Goal: Information Seeking & Learning: Find specific fact

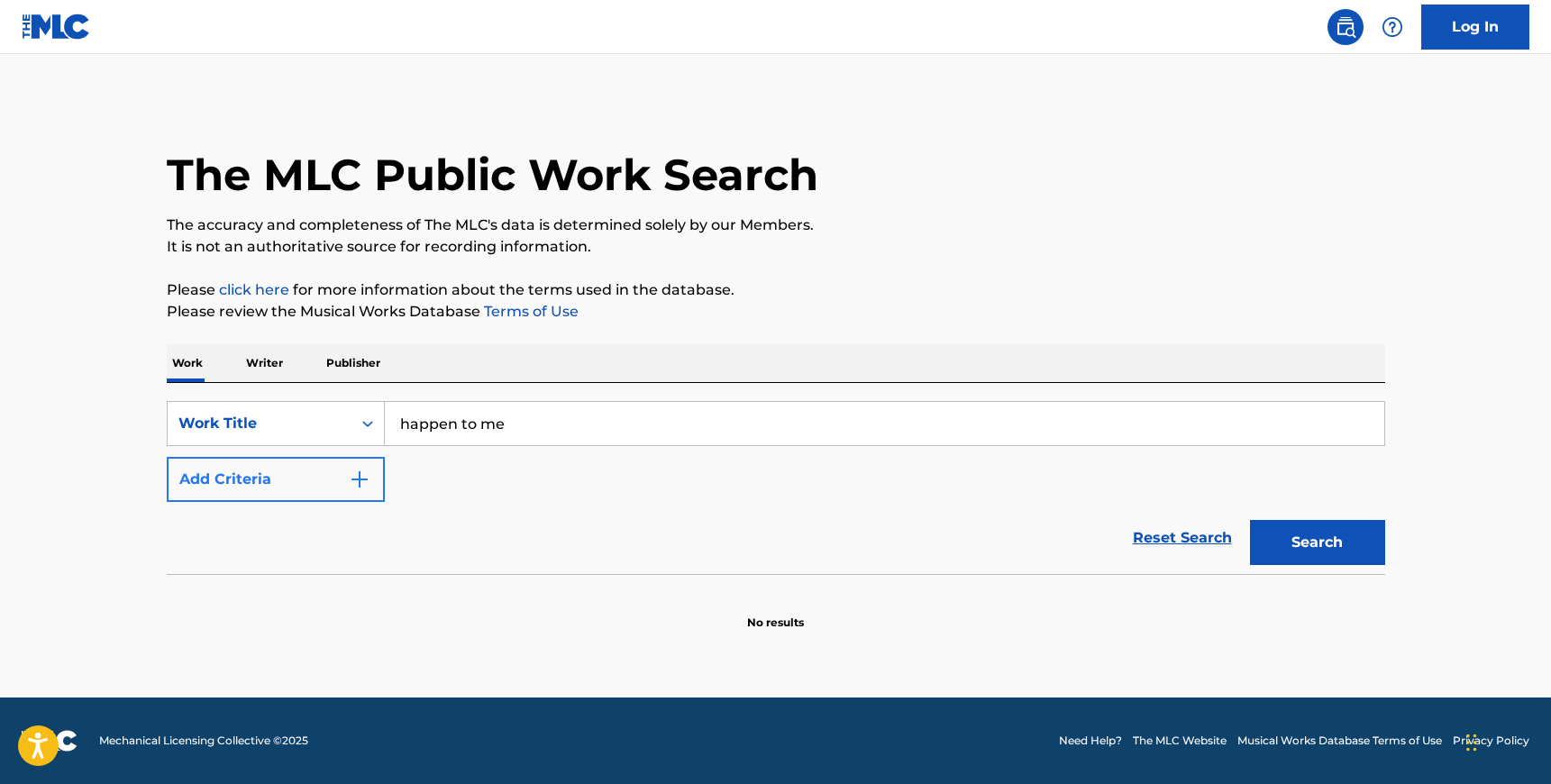
type input "happen to me"
click at [243, 482] on button "Add Criteria" at bounding box center [275, 479] width 218 height 45
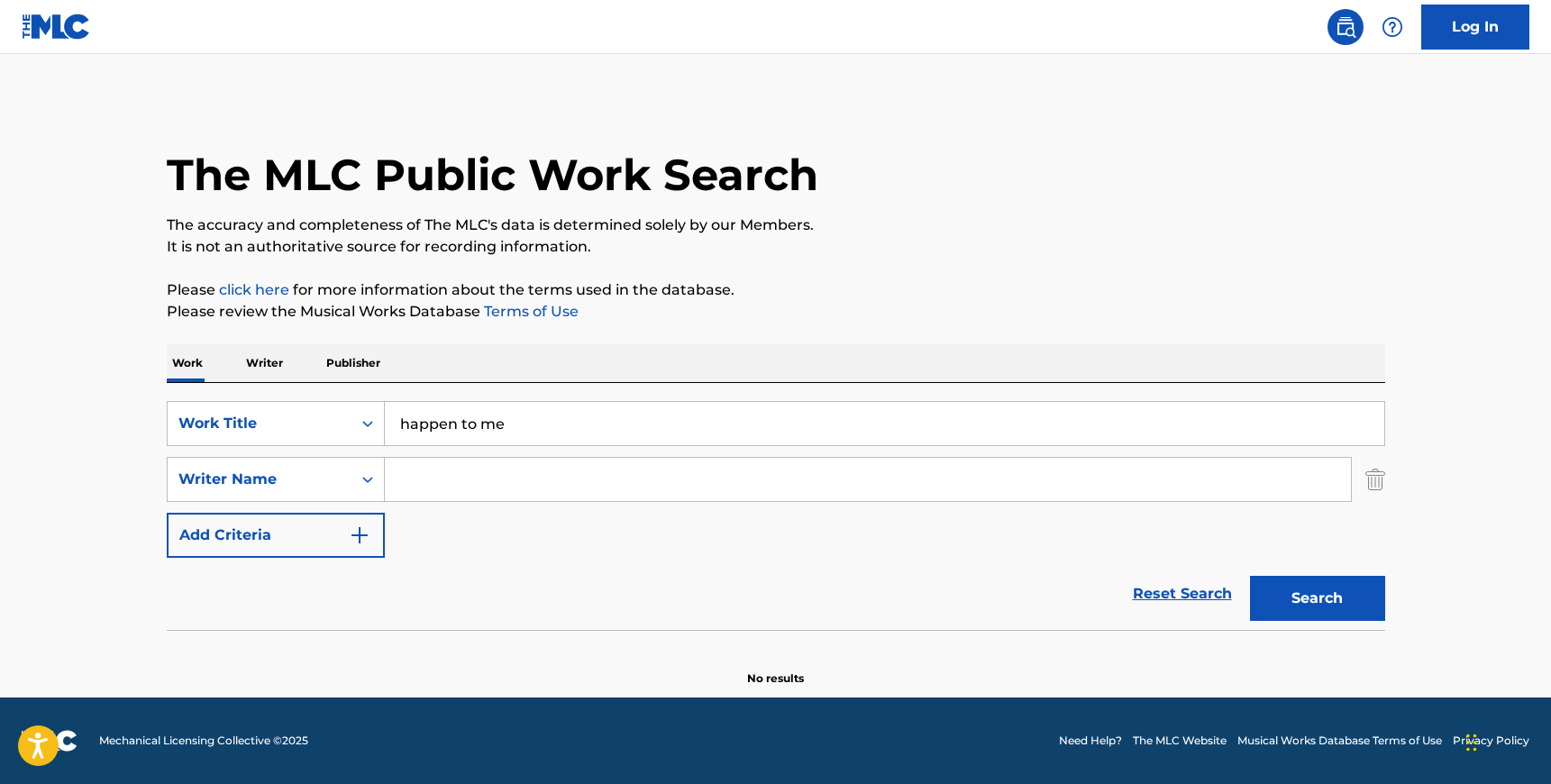
drag, startPoint x: 440, startPoint y: 510, endPoint x: 448, endPoint y: 492, distance: 19.7
click at [442, 505] on div "SearchWithCriteria26d304a4-3401-4bb7-ae3d-4506a416c45a Work Title happen to me …" at bounding box center [776, 479] width 1218 height 157
click at [449, 489] on input "Search Form" at bounding box center [868, 479] width 966 height 44
type input "[PERSON_NAME]"
click at [1321, 604] on button "Search" at bounding box center [1317, 598] width 135 height 45
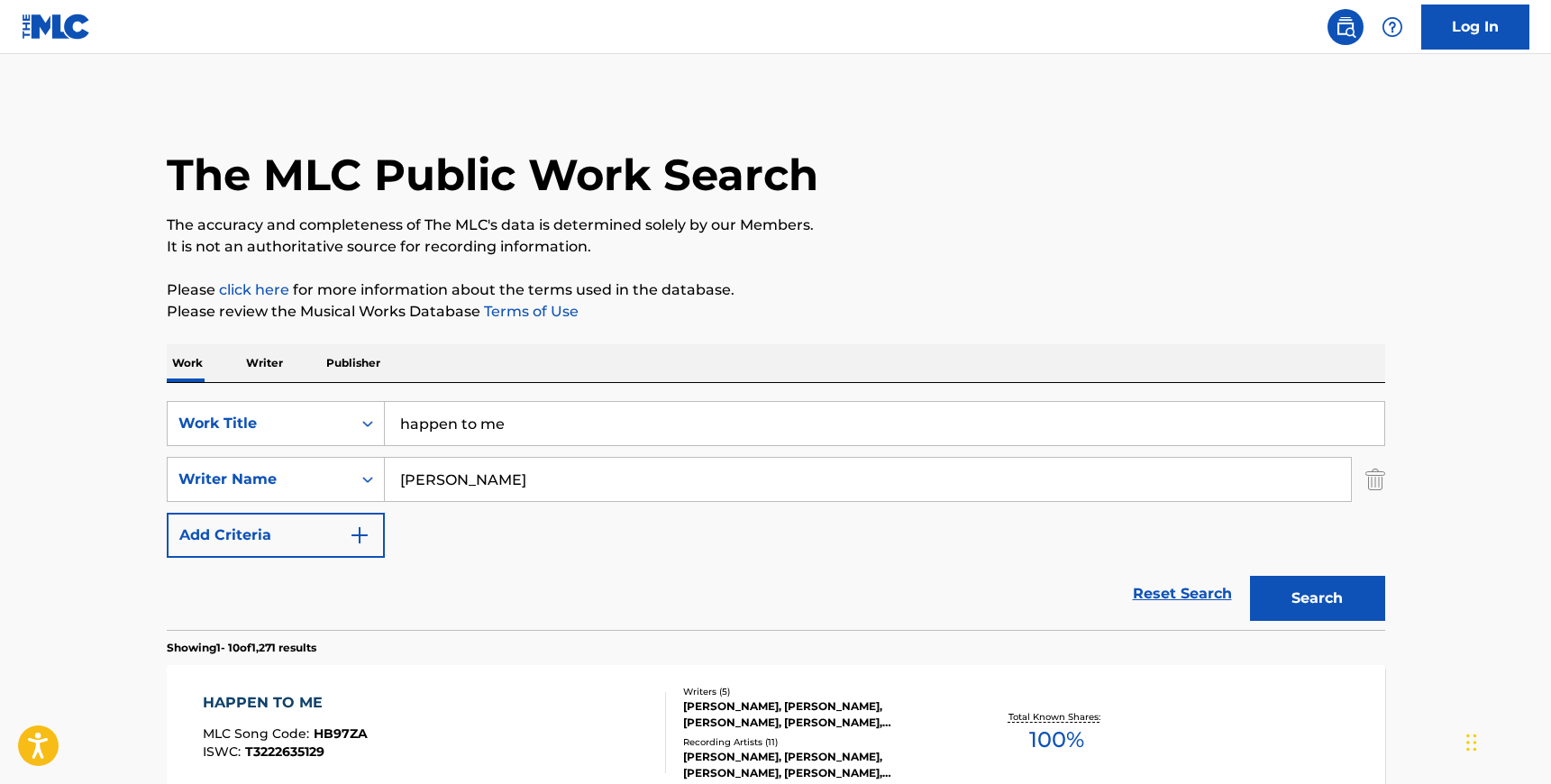
click at [564, 714] on div "HAPPEN TO ME MLC Song Code : HB97ZA ISWC : T3222635129" at bounding box center [435, 732] width 464 height 81
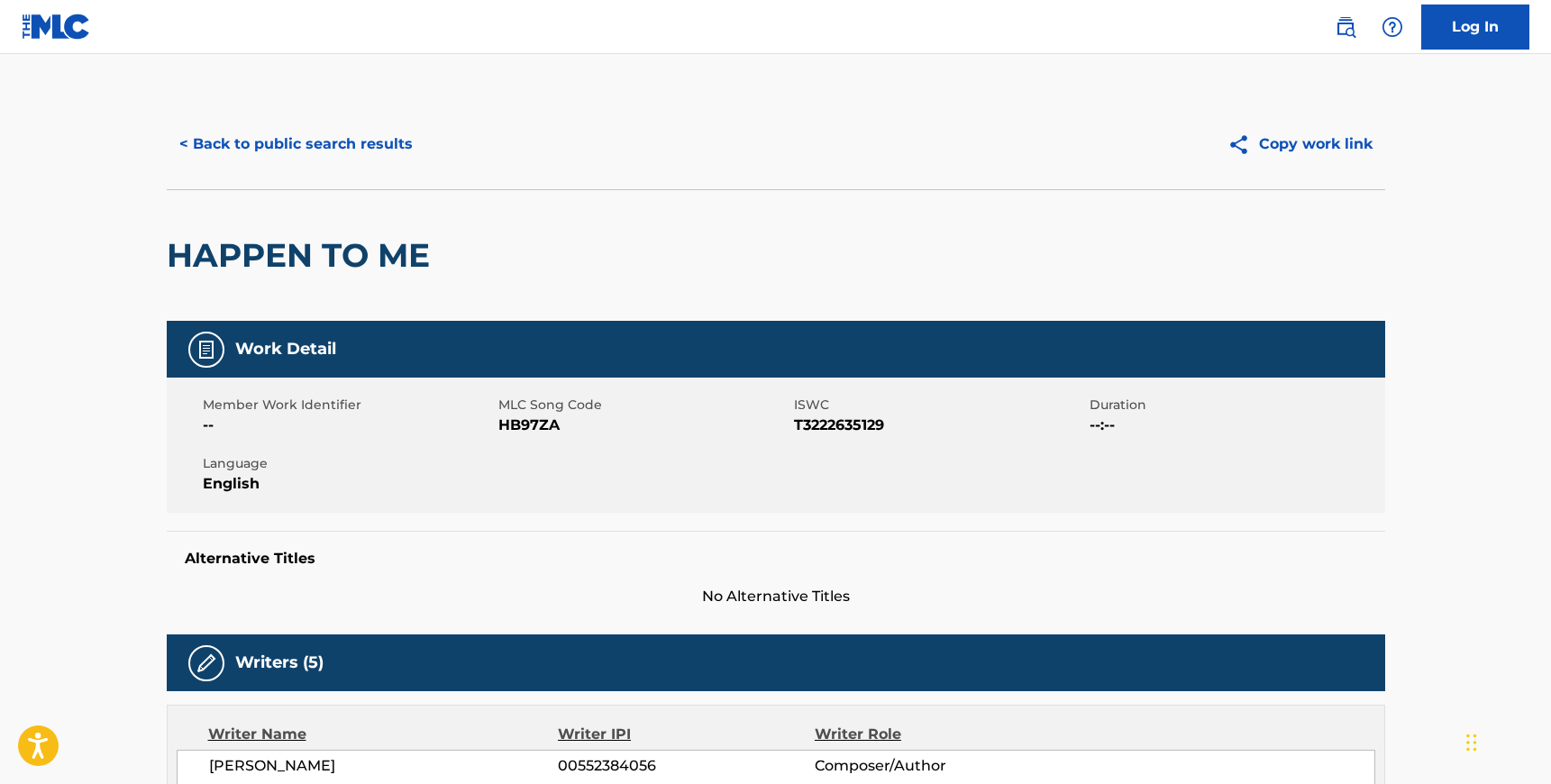
click at [526, 435] on span "HB97ZA" at bounding box center [644, 424] width 291 height 21
click at [526, 434] on span "HB97ZA" at bounding box center [644, 424] width 291 height 21
copy span "HB97ZA"
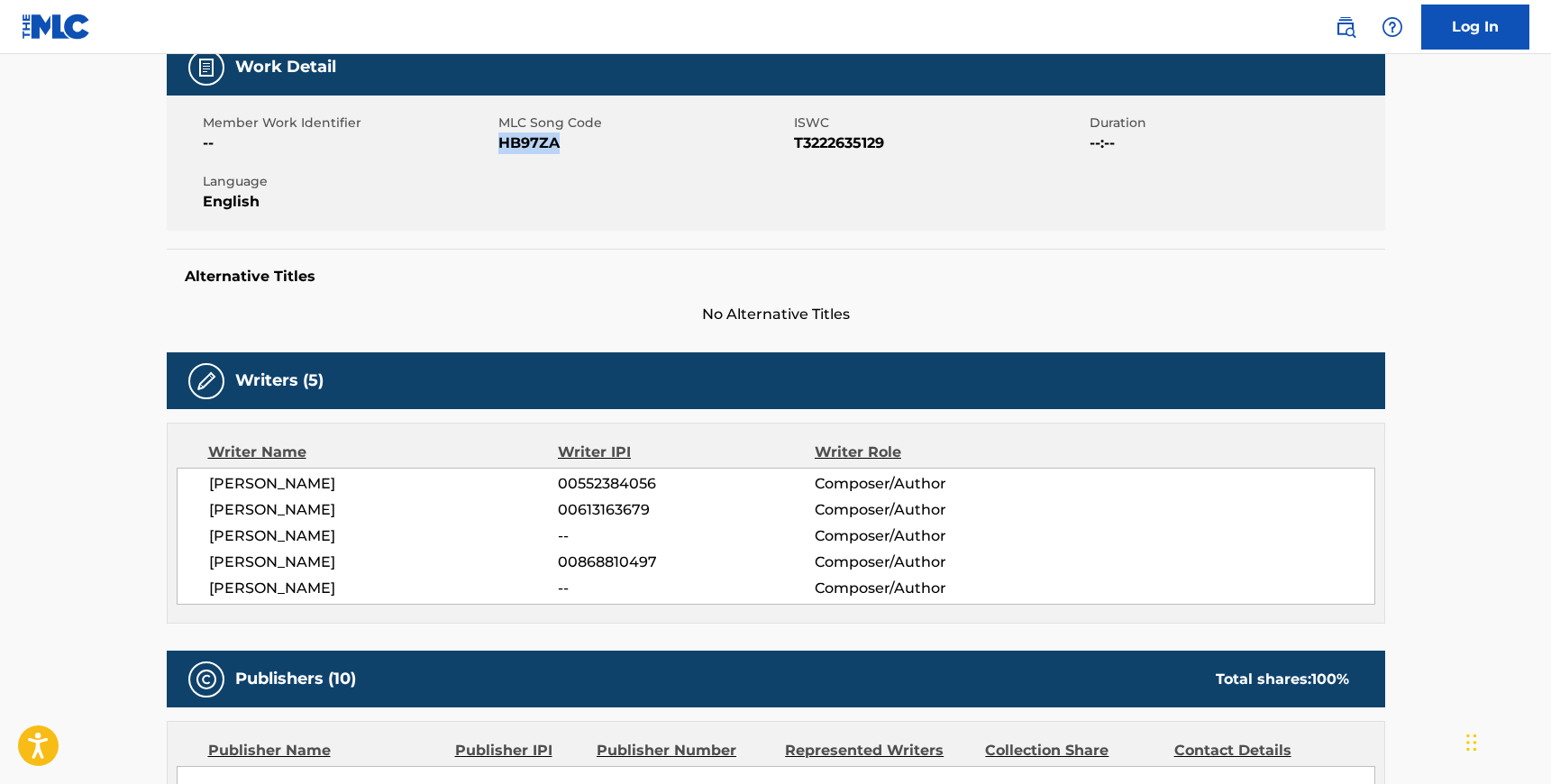
scroll to position [279, 0]
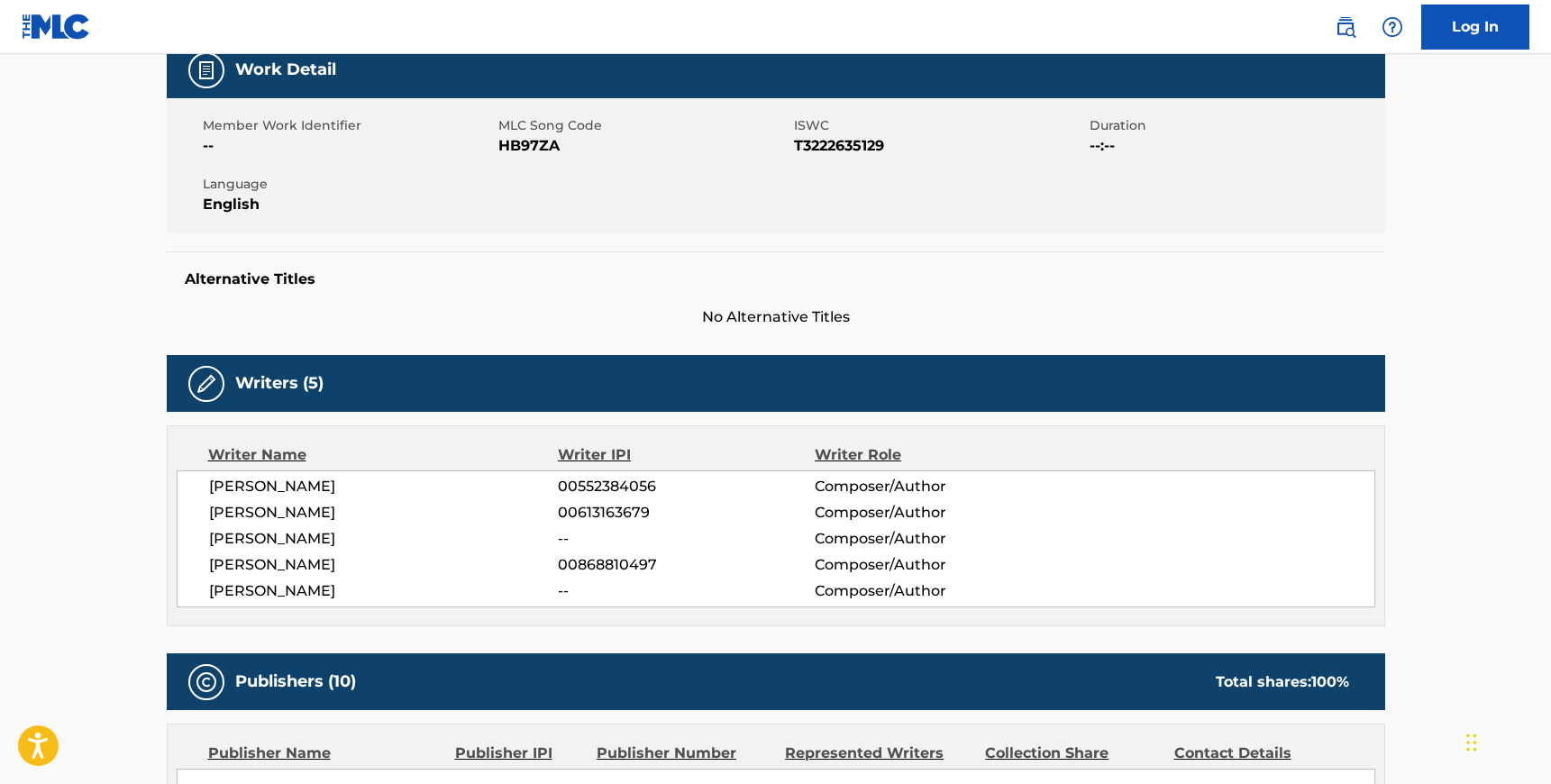
click at [210, 492] on span "[PERSON_NAME]" at bounding box center [384, 486] width 350 height 21
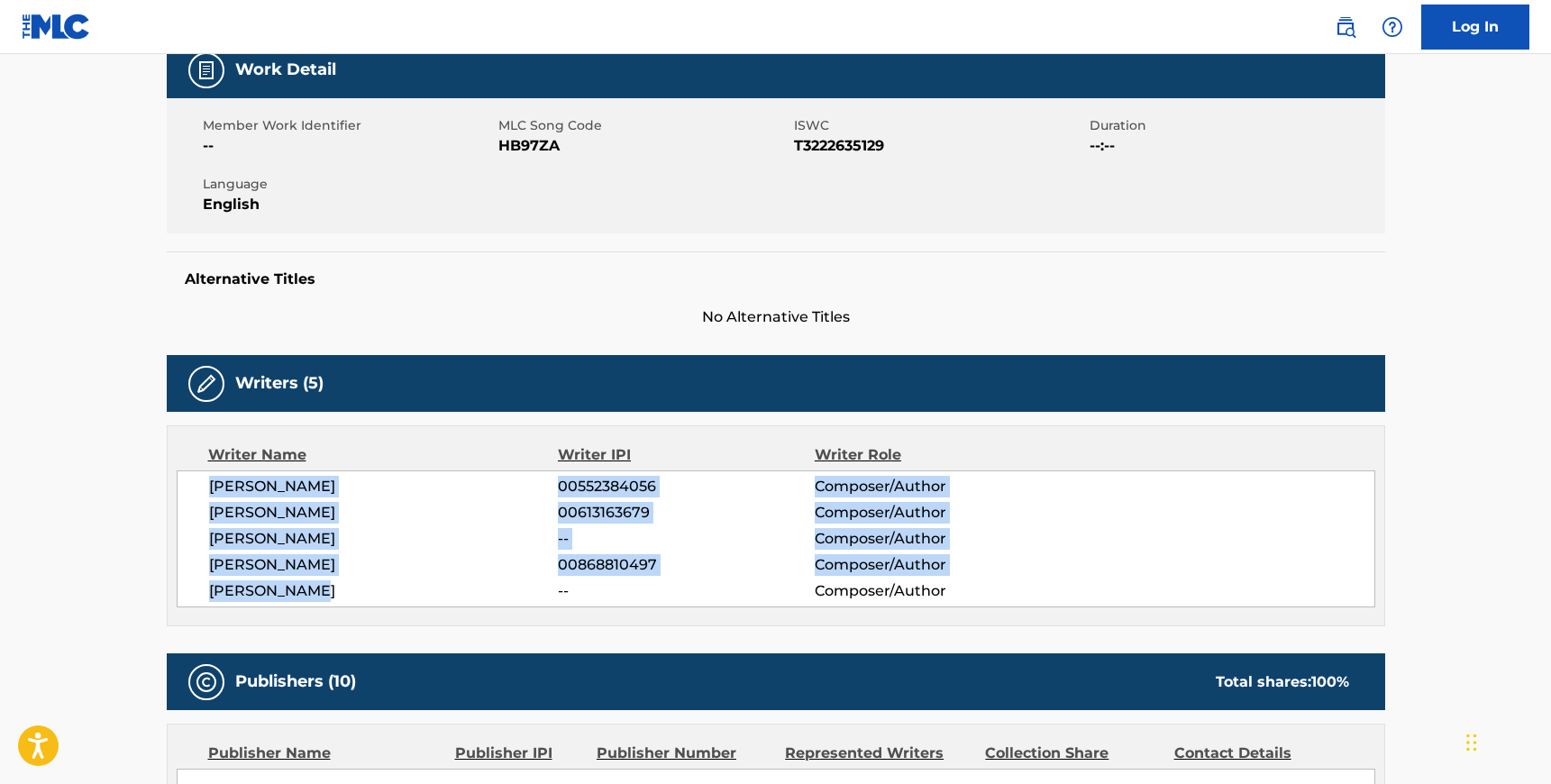
click at [324, 587] on span "[PERSON_NAME]" at bounding box center [384, 590] width 350 height 21
copy div "[PERSON_NAME] 00552384056 Composer/Author [PERSON_NAME] 00613163679 Composer/Au…"
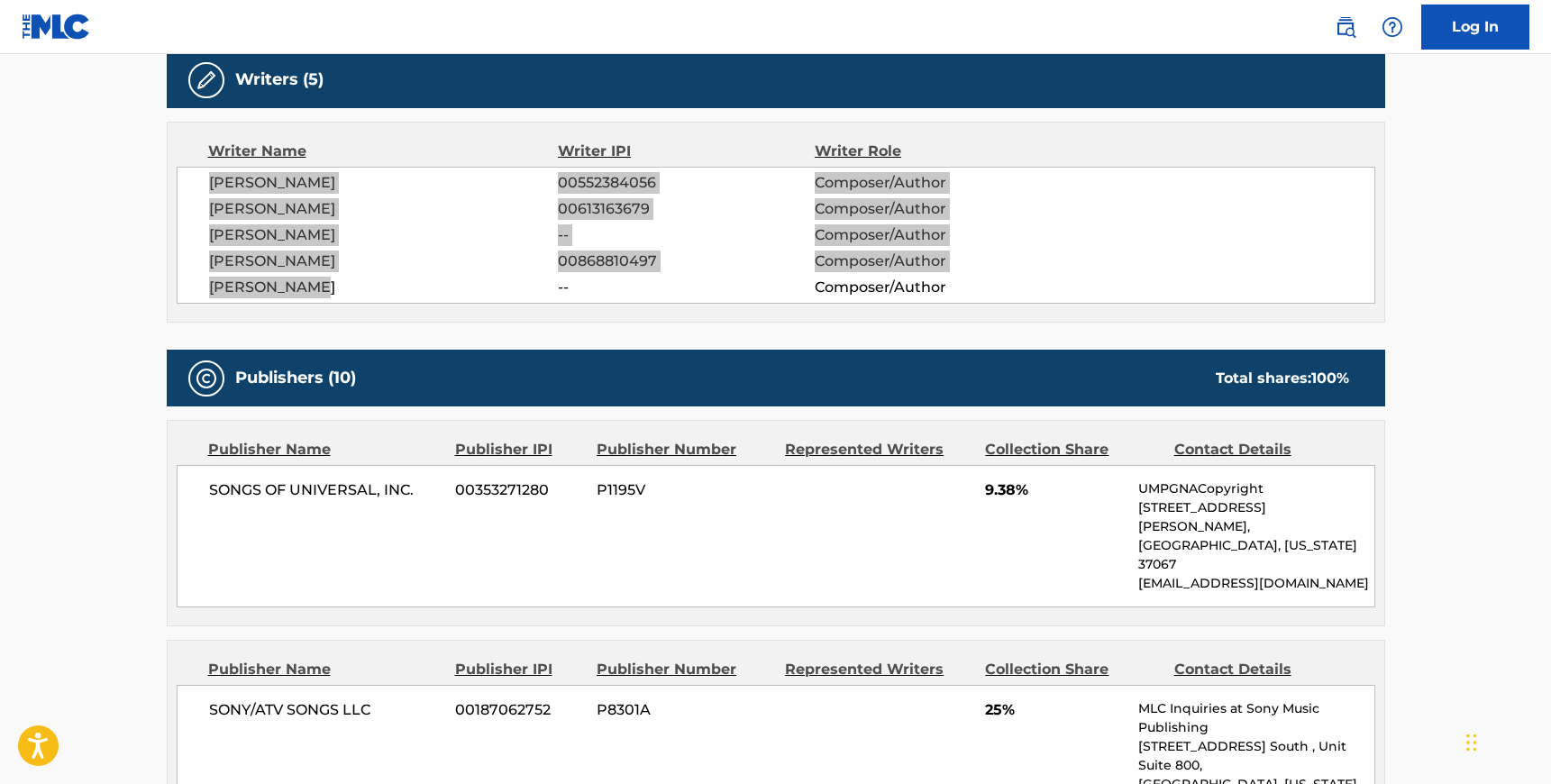
scroll to position [632, 0]
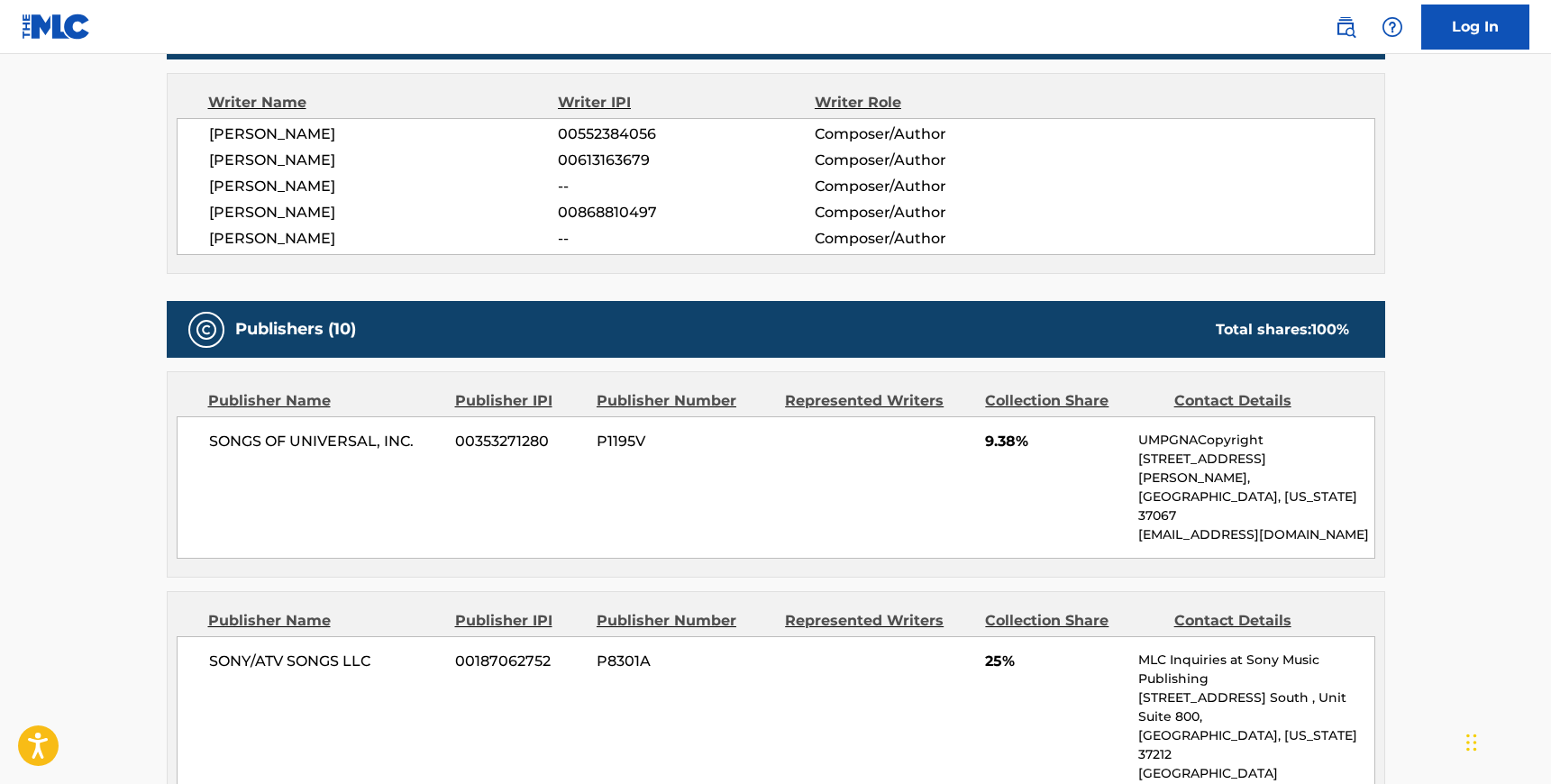
click at [210, 437] on span "SONGS OF UNIVERSAL, INC." at bounding box center [326, 441] width 234 height 21
click at [417, 441] on span "SONGS OF UNIVERSAL, INC." at bounding box center [326, 441] width 234 height 21
copy span "SONGS OF UNIVERSAL, INC."
drag, startPoint x: 244, startPoint y: 631, endPoint x: 222, endPoint y: 626, distance: 22.6
click at [243, 651] on span "SONY/ATV SONGS LLC" at bounding box center [326, 661] width 234 height 21
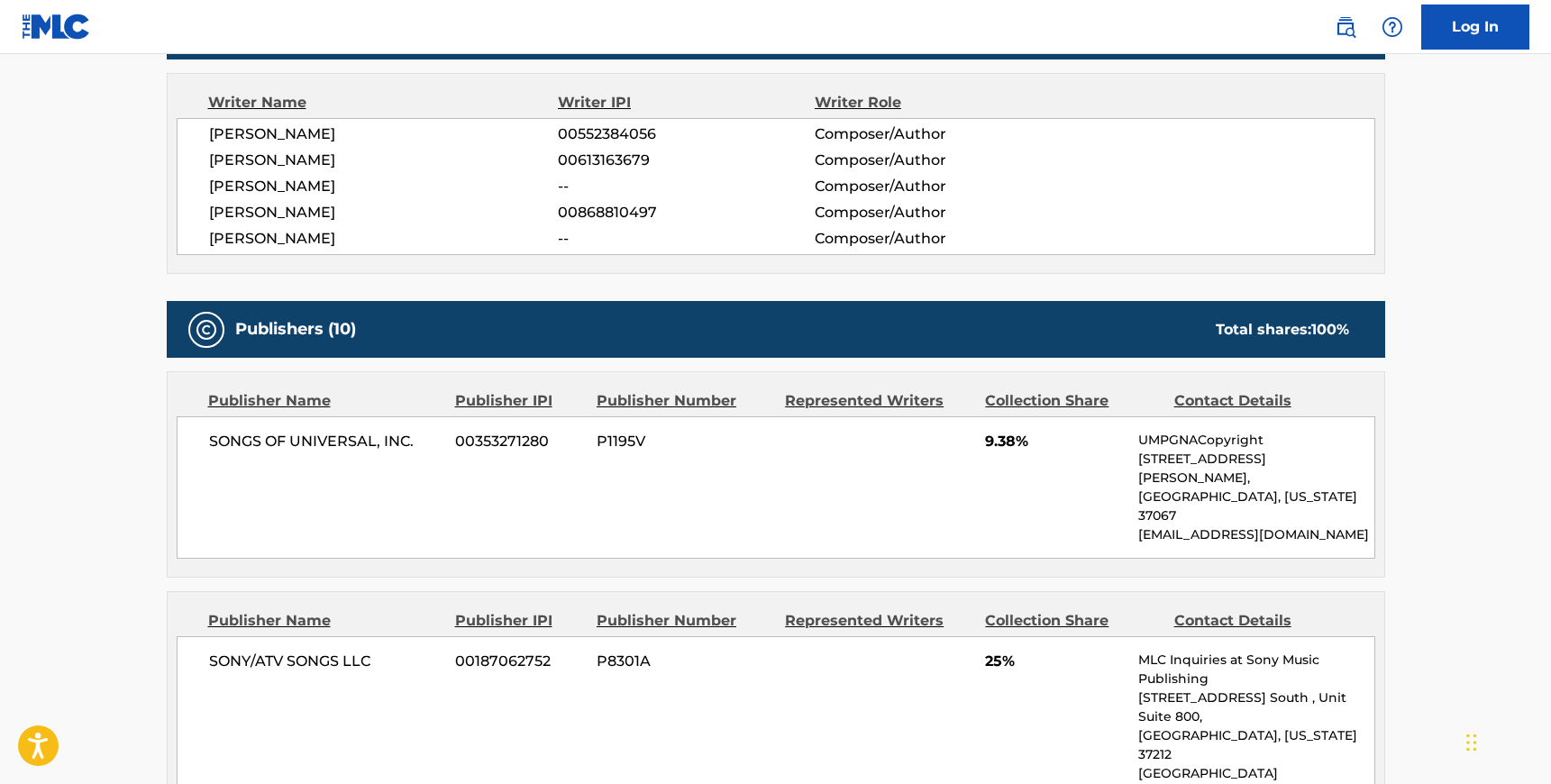
drag, startPoint x: 208, startPoint y: 620, endPoint x: 305, endPoint y: 633, distance: 97.9
click at [208, 636] on div "SONY/ATV SONGS LLC 00187062752 P8301A 25% MLC Inquiries at Sony Music Publishin…" at bounding box center [776, 735] width 1199 height 199
click at [382, 651] on span "SONY/ATV SONGS LLC" at bounding box center [326, 661] width 234 height 21
copy span "SONY/ATV SONGS LLC"
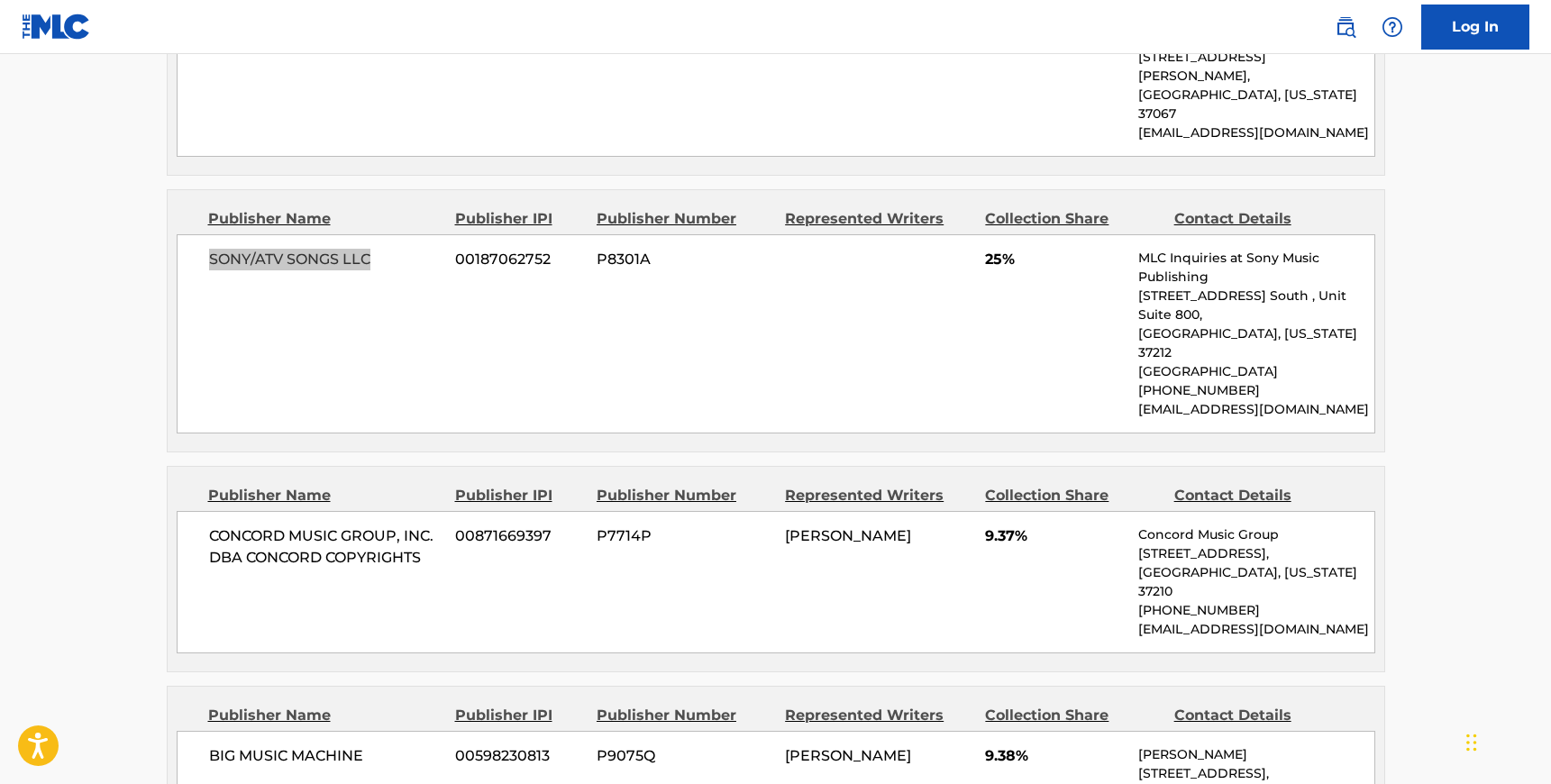
scroll to position [1077, 0]
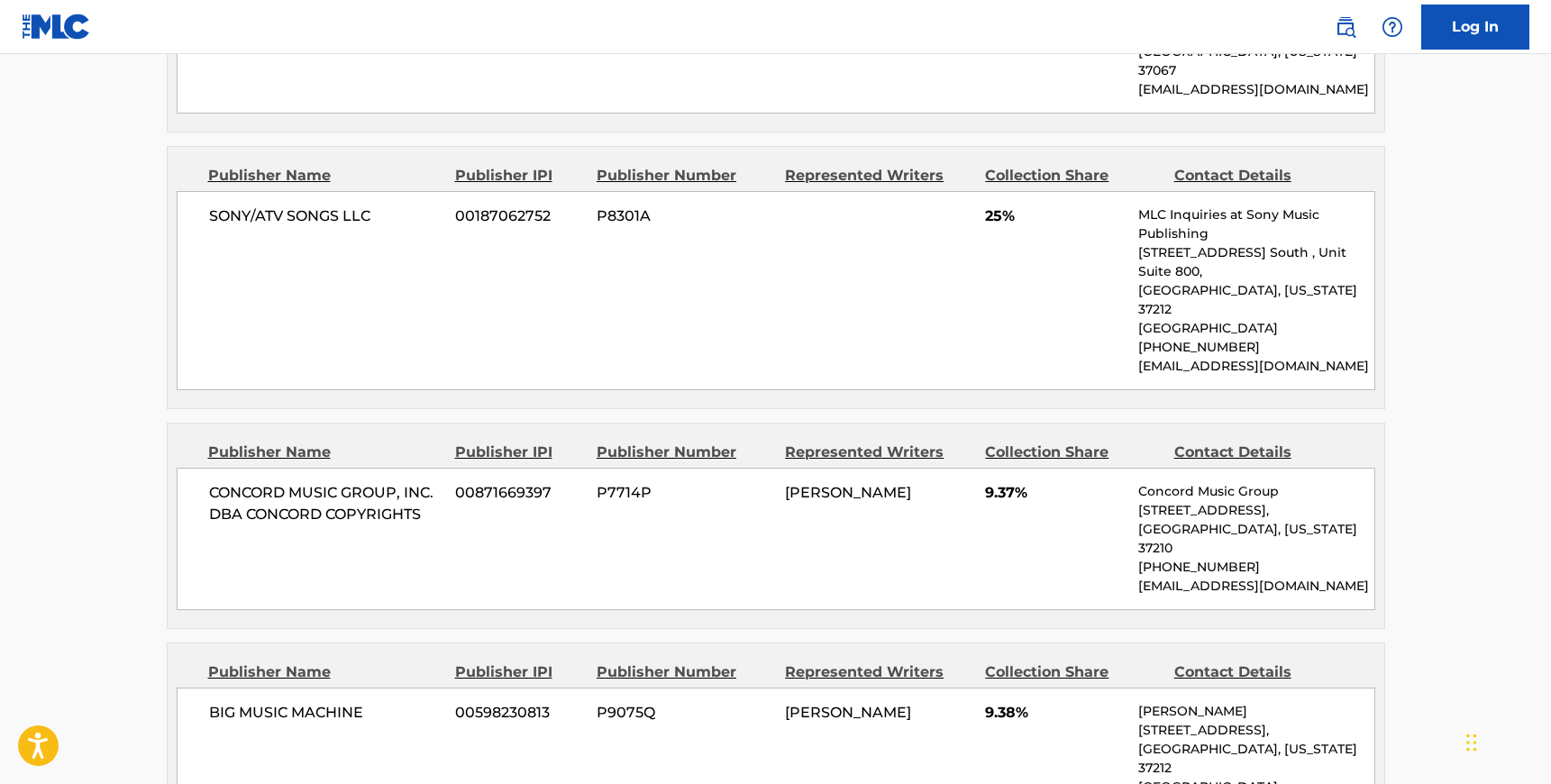
click at [210, 482] on span "CONCORD MUSIC GROUP, INC. DBA CONCORD COPYRIGHTS" at bounding box center [326, 503] width 234 height 44
click at [431, 482] on span "CONCORD MUSIC GROUP, INC. DBA CONCORD COPYRIGHTS" at bounding box center [326, 503] width 234 height 44
copy span "CONCORD MUSIC GROUP, INC. DBA CONCORD COPYRIGHTS"
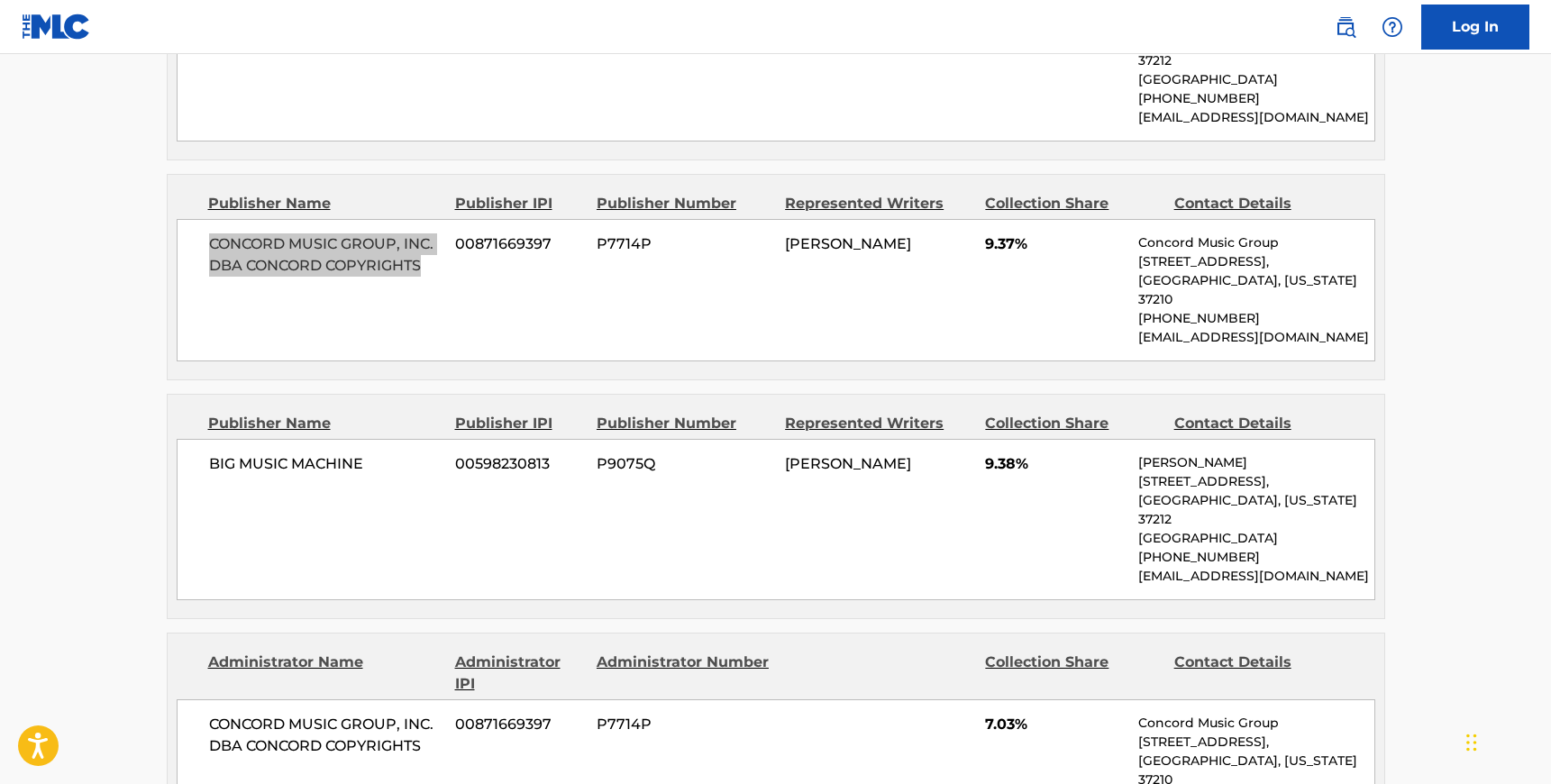
scroll to position [1407, 0]
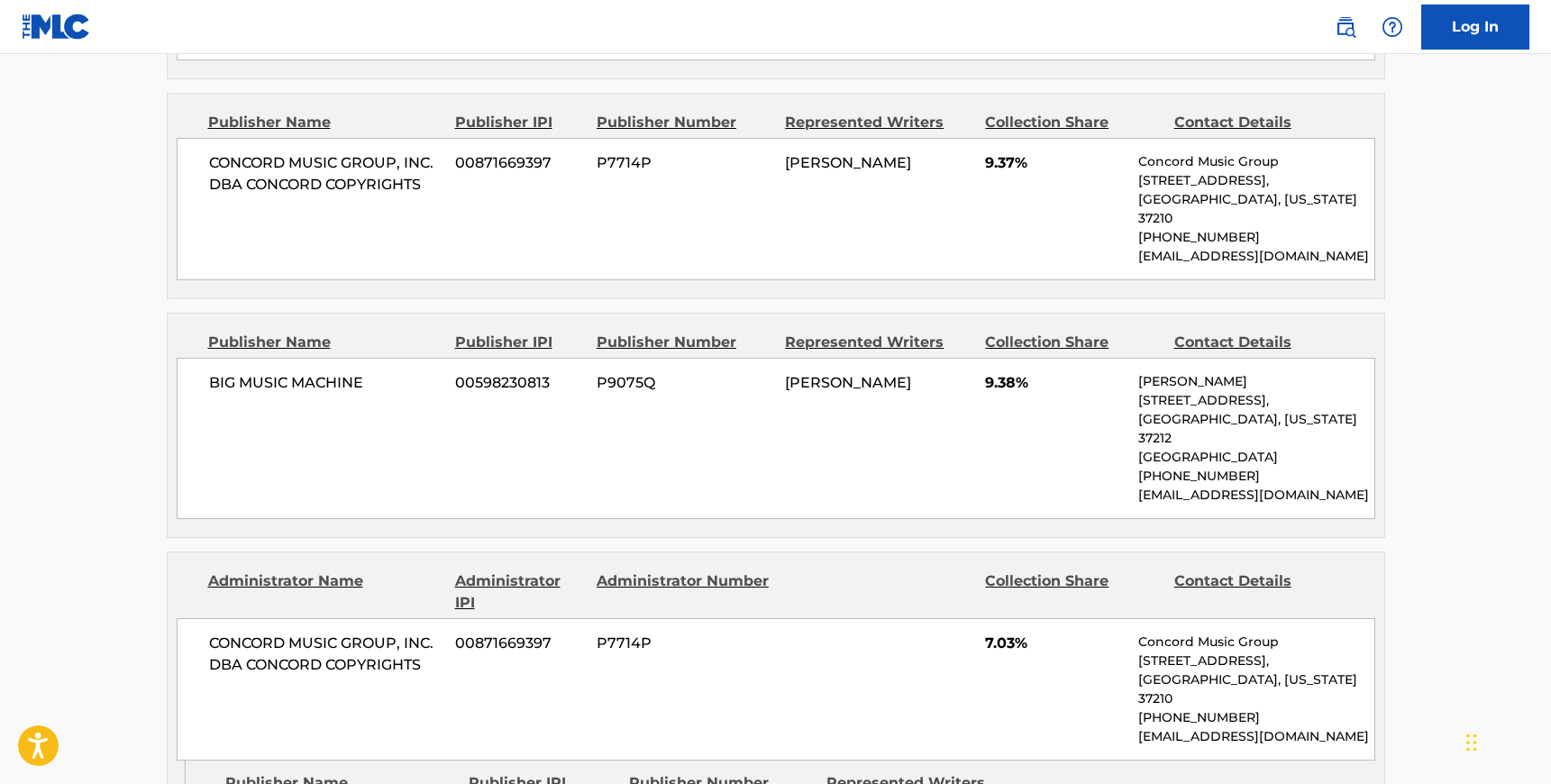
click at [211, 373] on span "BIG MUSIC MACHINE" at bounding box center [326, 383] width 234 height 21
click at [362, 373] on span "BIG MUSIC MACHINE" at bounding box center [326, 383] width 234 height 21
copy span "BIG MUSIC MACHINE"
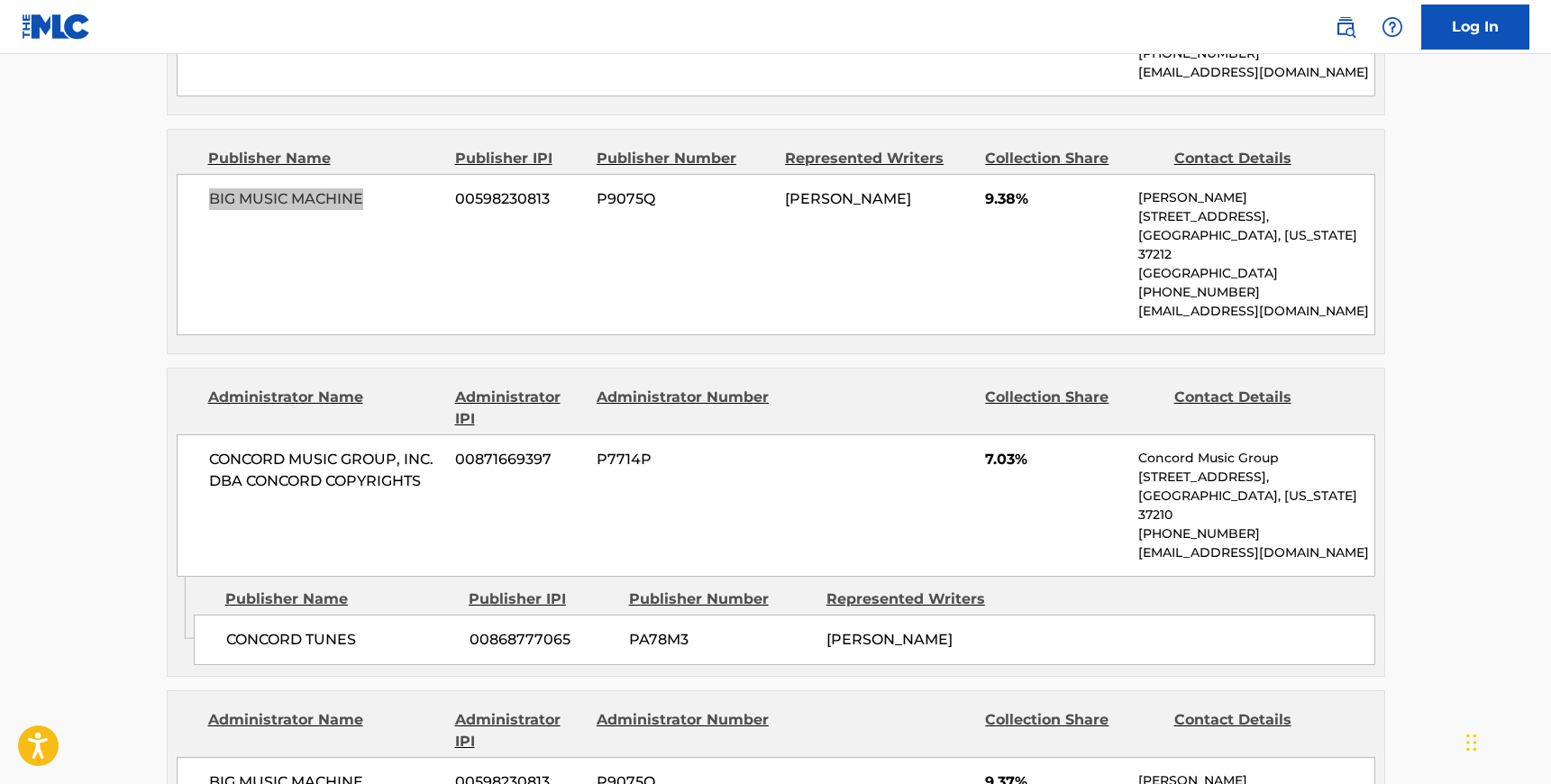
scroll to position [1591, 0]
click at [210, 448] on span "CONCORD MUSIC GROUP, INC. DBA CONCORD COPYRIGHTS" at bounding box center [326, 469] width 234 height 44
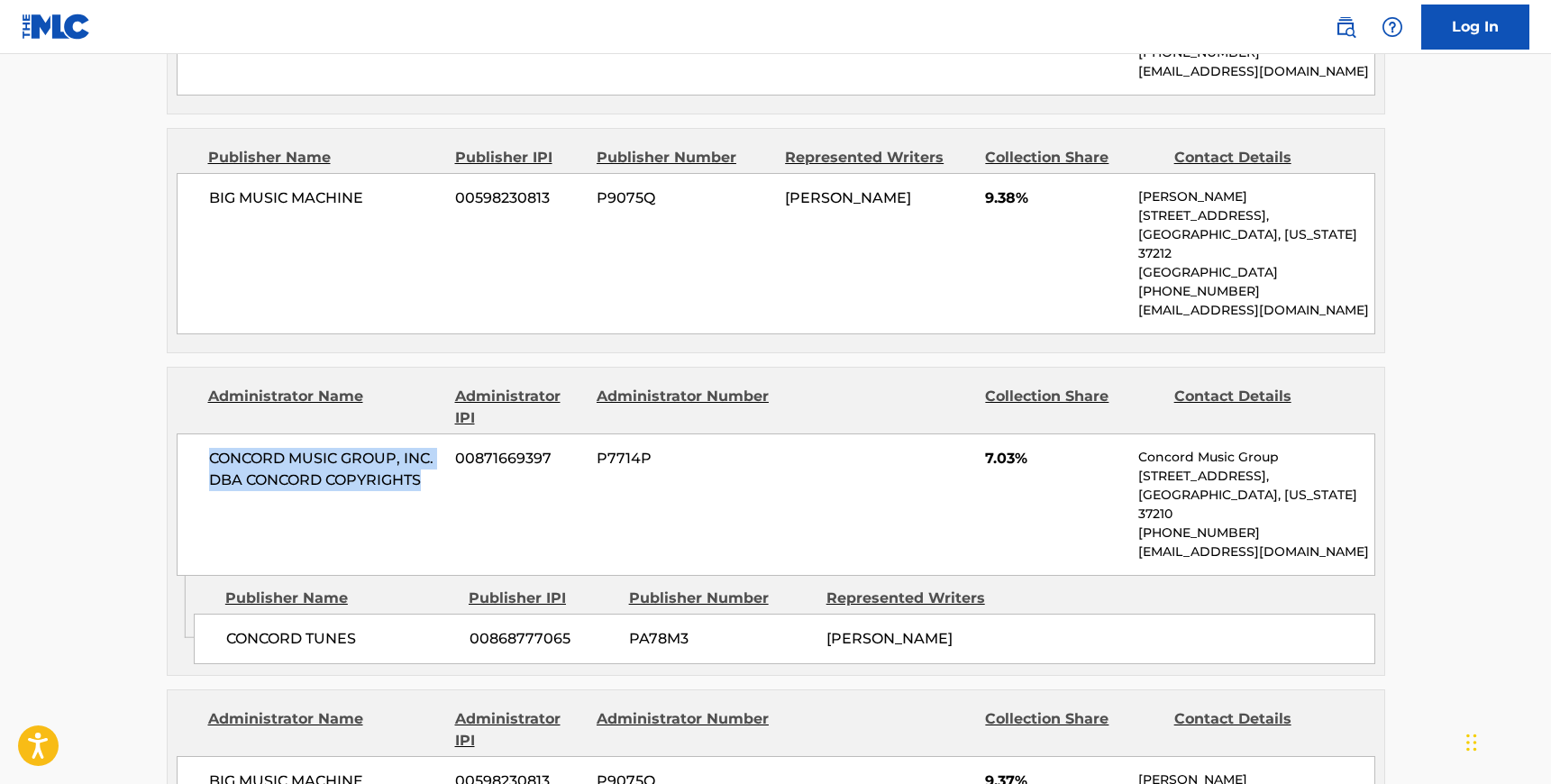
click at [423, 448] on span "CONCORD MUSIC GROUP, INC. DBA CONCORD COPYRIGHTS" at bounding box center [326, 469] width 234 height 44
copy span "CONCORD MUSIC GROUP, INC. DBA CONCORD COPYRIGHTS"
click at [228, 628] on span "CONCORD TUNES" at bounding box center [341, 639] width 230 height 21
click at [362, 628] on span "CONCORD TUNES" at bounding box center [341, 639] width 230 height 21
copy span "CONCORD TUNES"
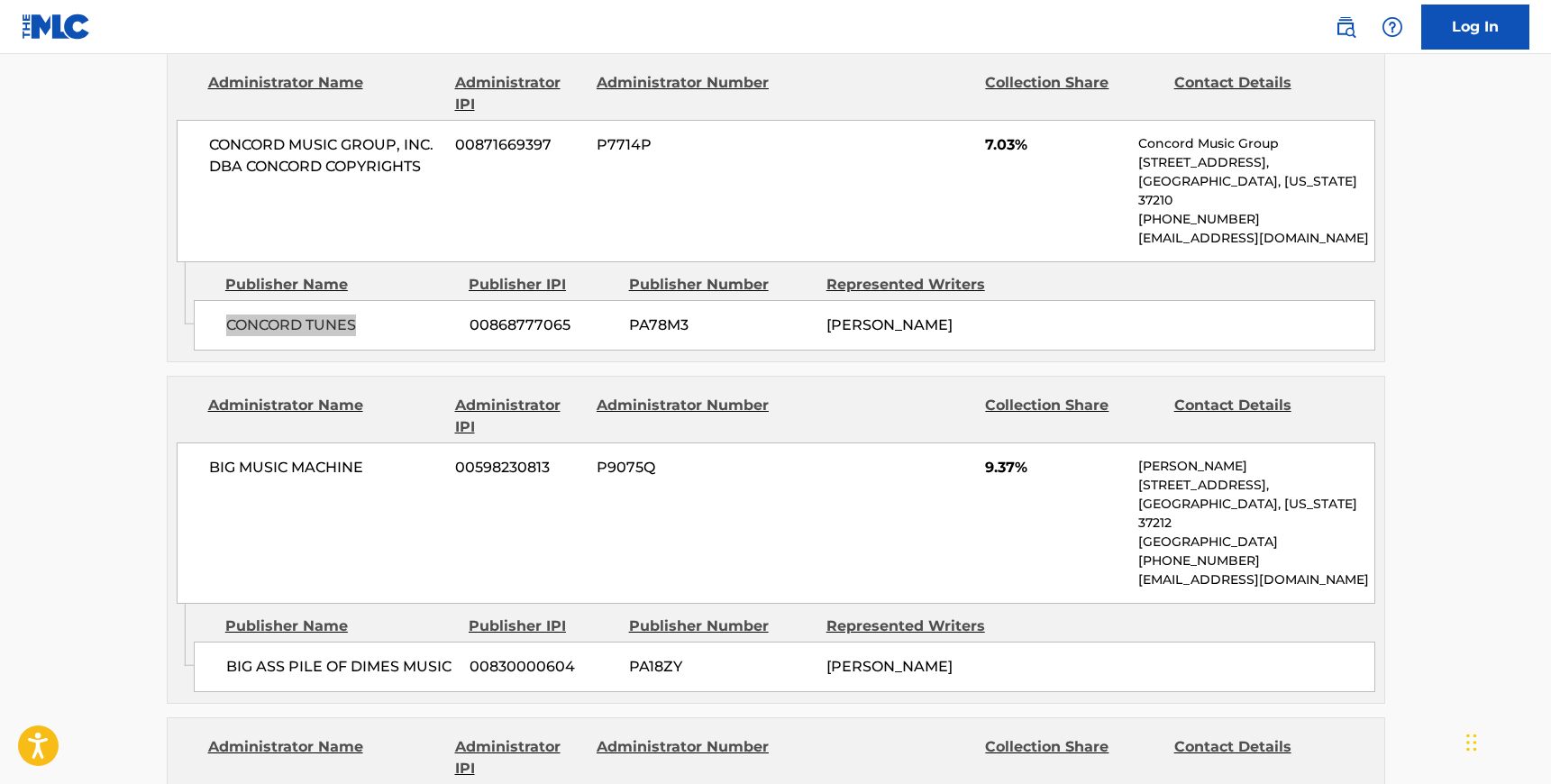
scroll to position [2026, 0]
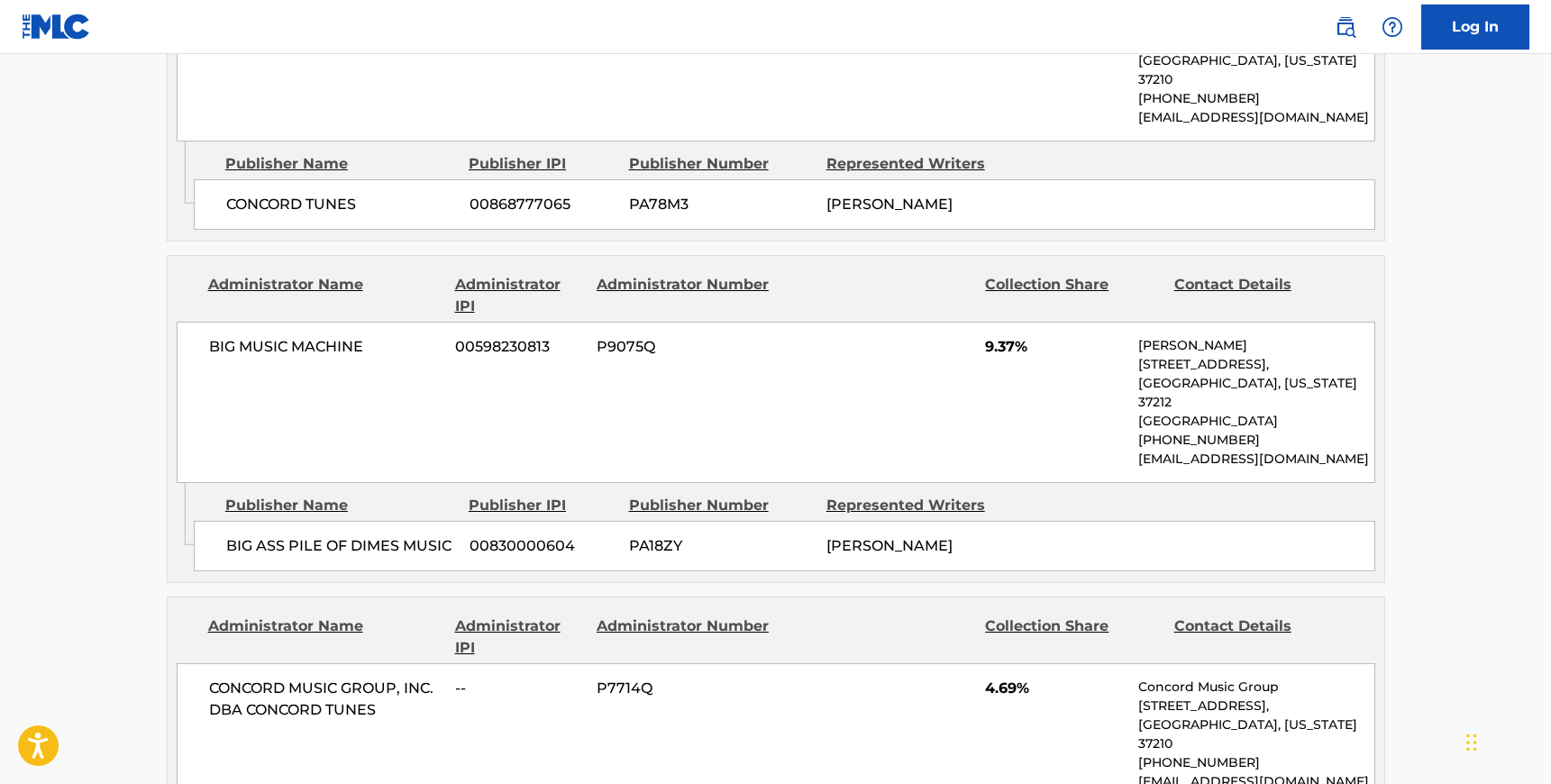
click at [210, 336] on span "BIG MUSIC MACHINE" at bounding box center [326, 347] width 234 height 21
click at [368, 336] on span "BIG MUSIC MACHINE" at bounding box center [326, 347] width 234 height 21
copy span "BIG MUSIC MACHINE"
click at [228, 535] on span "BIG ASS PILE OF DIMES MUSIC" at bounding box center [341, 545] width 230 height 21
click at [451, 535] on span "BIG ASS PILE OF DIMES MUSIC" at bounding box center [341, 545] width 230 height 21
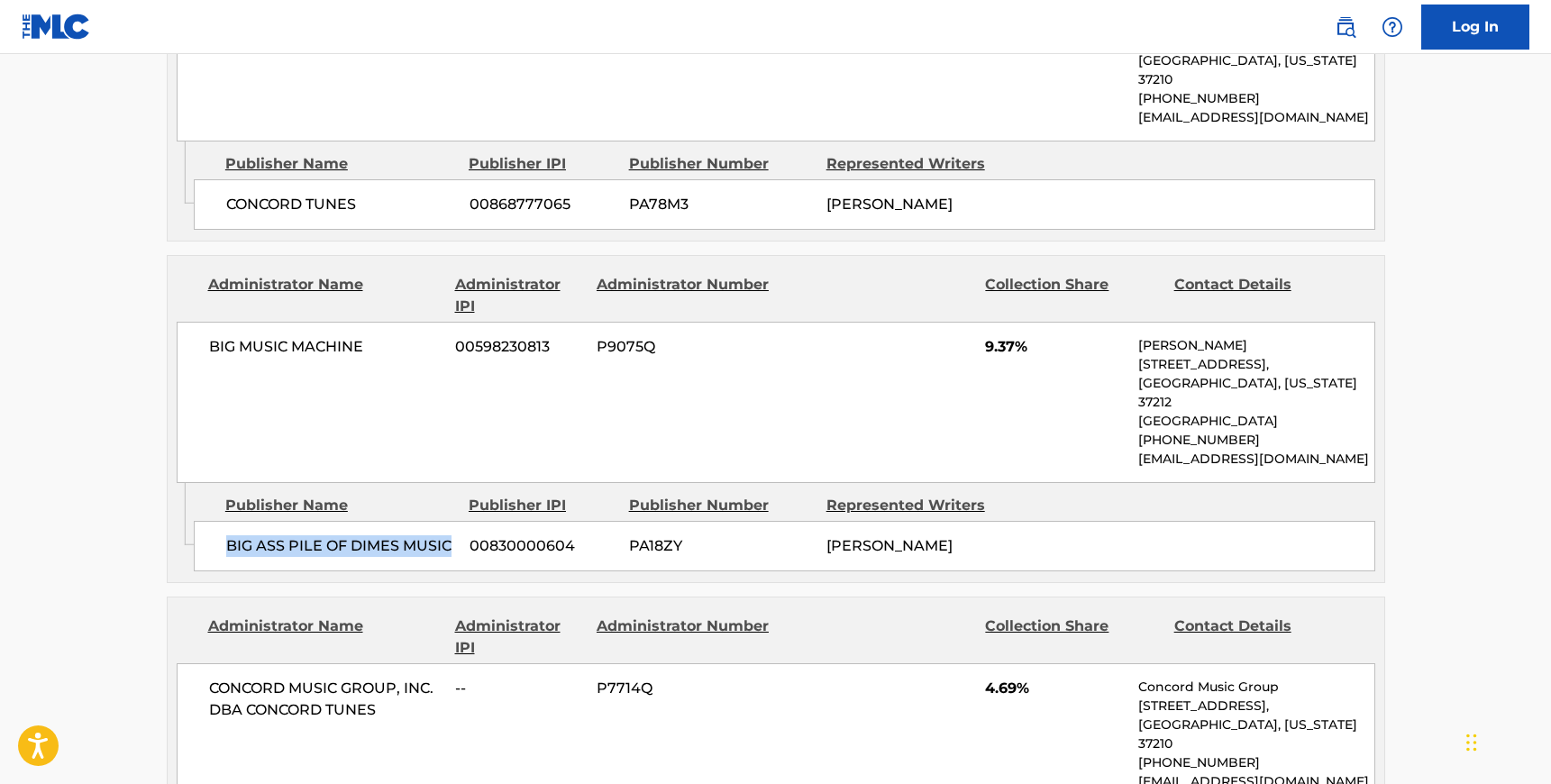
copy span "BIG ASS PILE OF DIMES MUSIC"
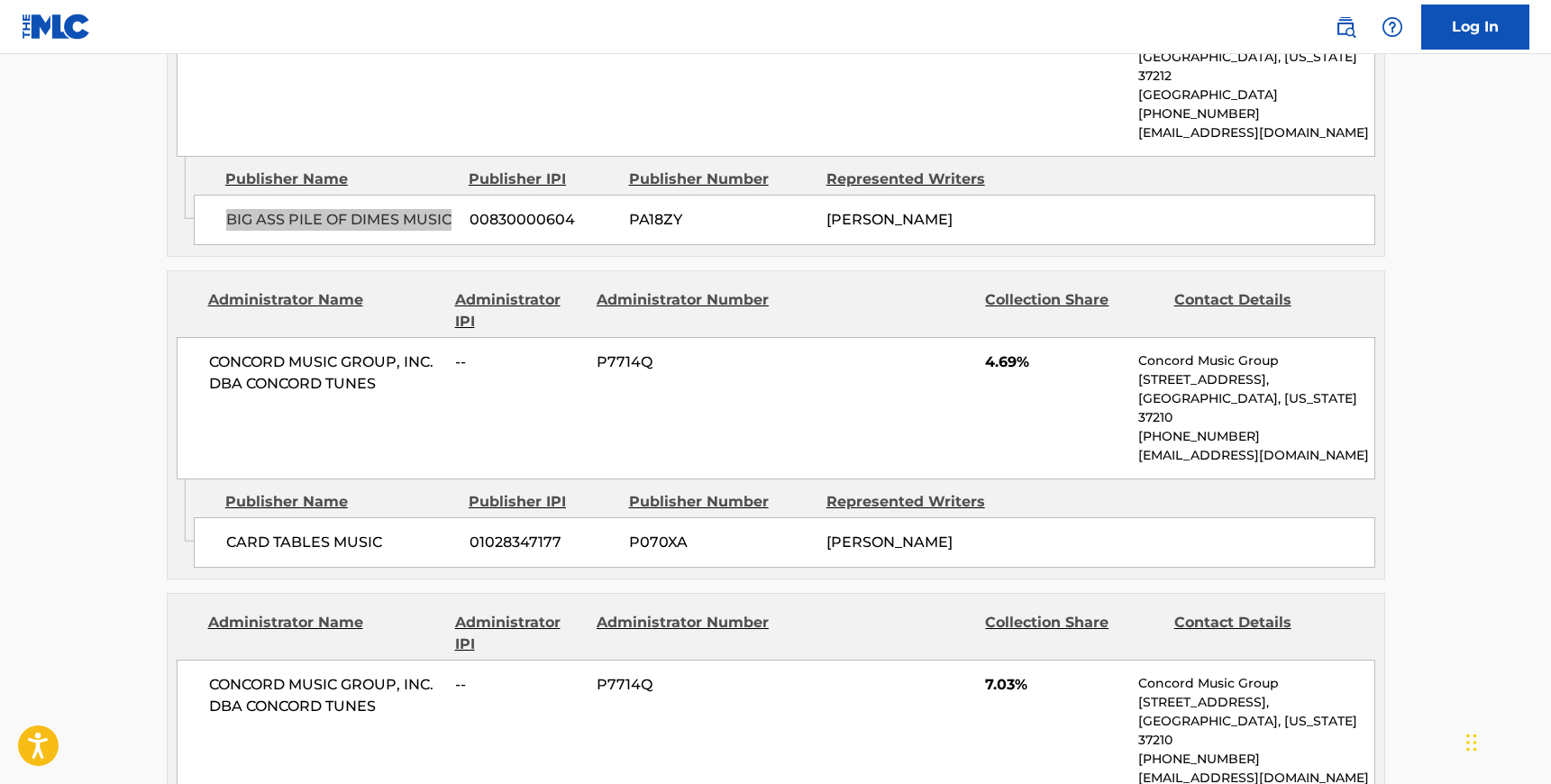
scroll to position [2358, 0]
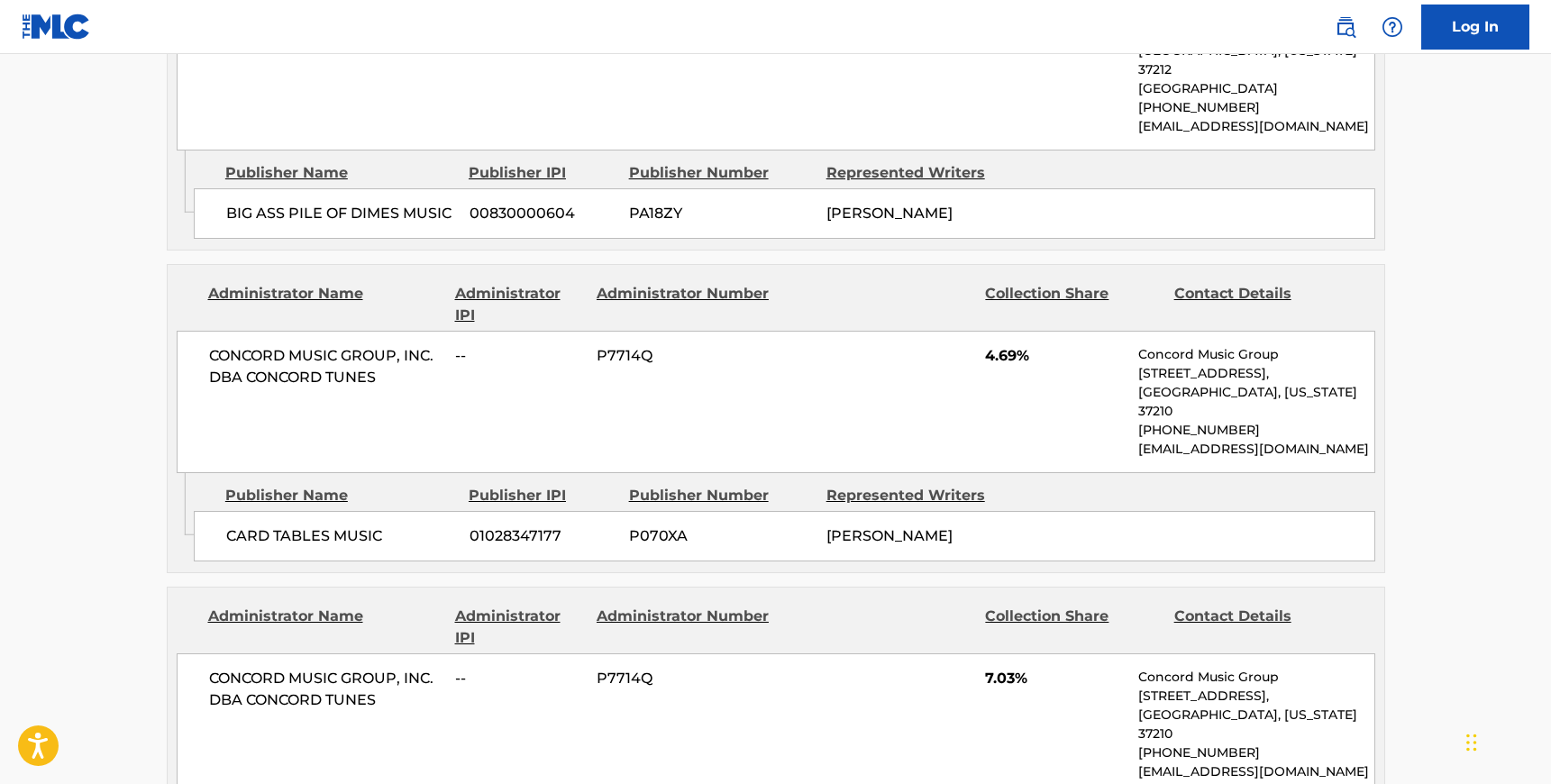
click at [210, 345] on span "CONCORD MUSIC GROUP, INC. DBA CONCORD TUNES" at bounding box center [326, 366] width 234 height 44
click at [393, 345] on span "CONCORD MUSIC GROUP, INC. DBA CONCORD TUNES" at bounding box center [326, 366] width 234 height 44
click at [227, 525] on span "CARD TABLES MUSIC" at bounding box center [341, 536] width 230 height 21
click at [379, 525] on span "CARD TABLES MUSIC" at bounding box center [341, 536] width 230 height 21
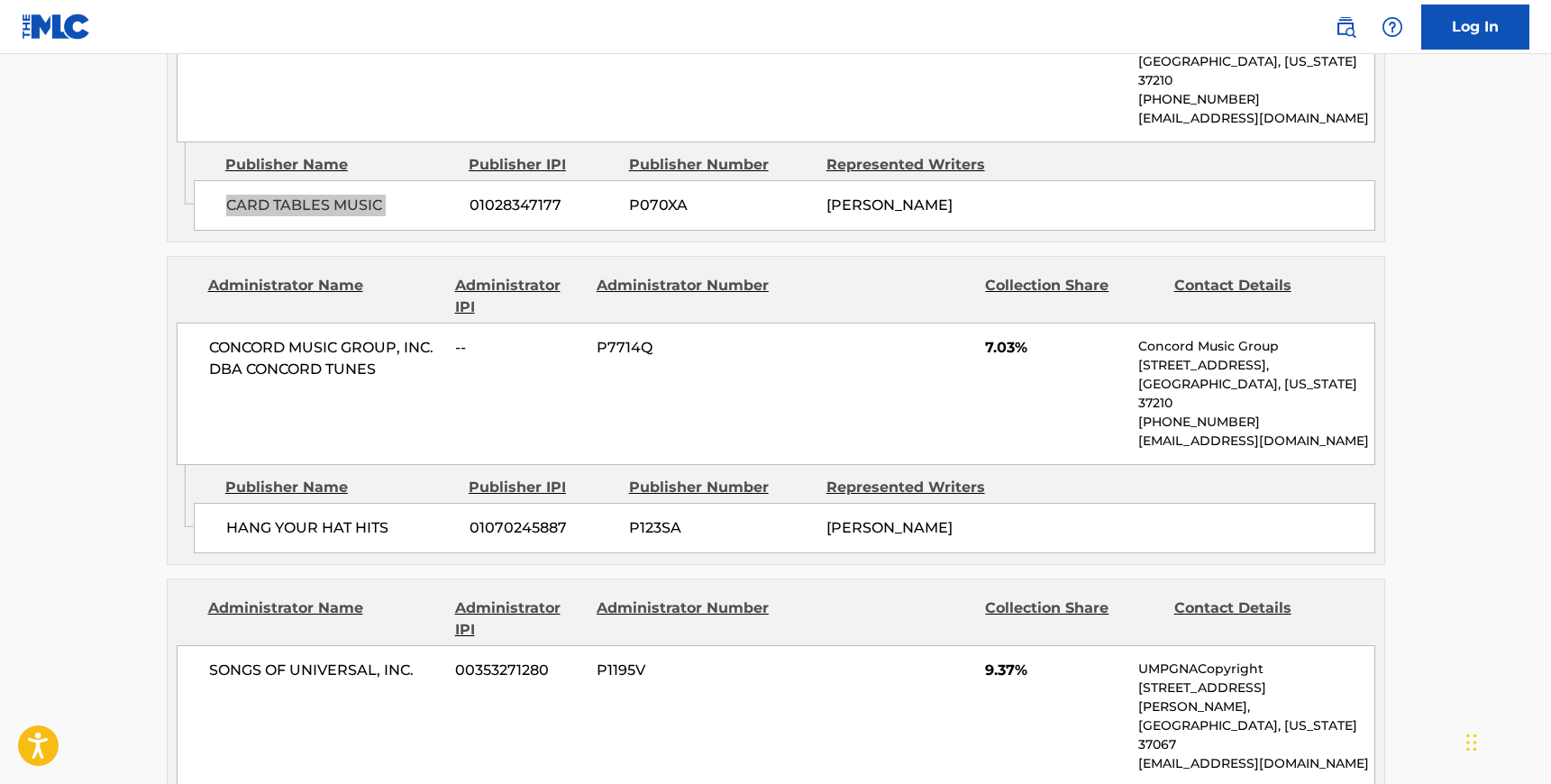
scroll to position [2690, 0]
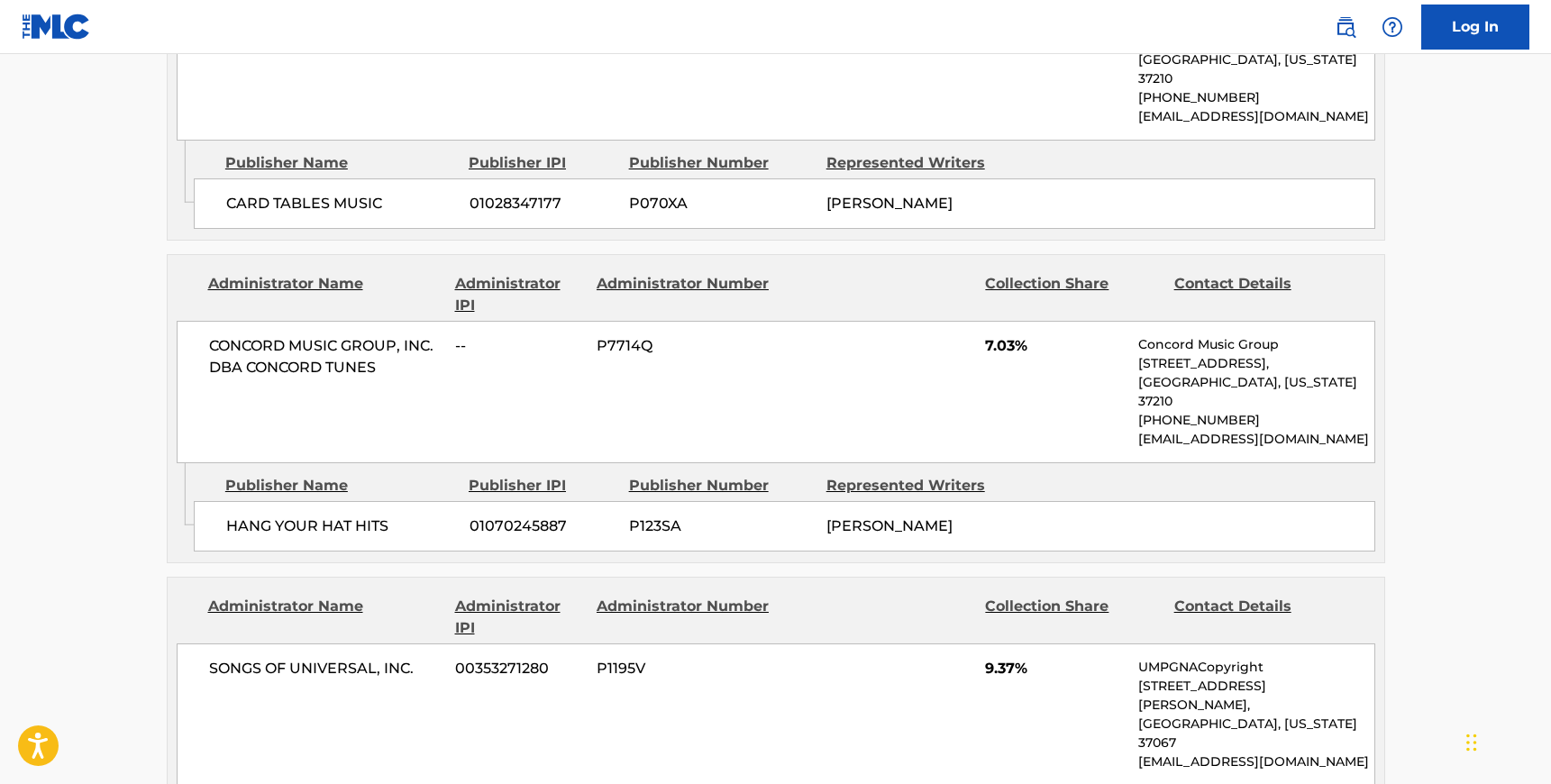
click at [210, 335] on span "CONCORD MUSIC GROUP, INC. DBA CONCORD TUNES" at bounding box center [326, 357] width 234 height 44
click at [384, 335] on span "CONCORD MUSIC GROUP, INC. DBA CONCORD TUNES" at bounding box center [326, 357] width 234 height 44
drag, startPoint x: 229, startPoint y: 358, endPoint x: 297, endPoint y: 361, distance: 68.1
click at [229, 515] on span "HANG YOUR HAT HITS" at bounding box center [341, 525] width 230 height 21
click at [391, 515] on span "HANG YOUR HAT HITS" at bounding box center [341, 525] width 230 height 21
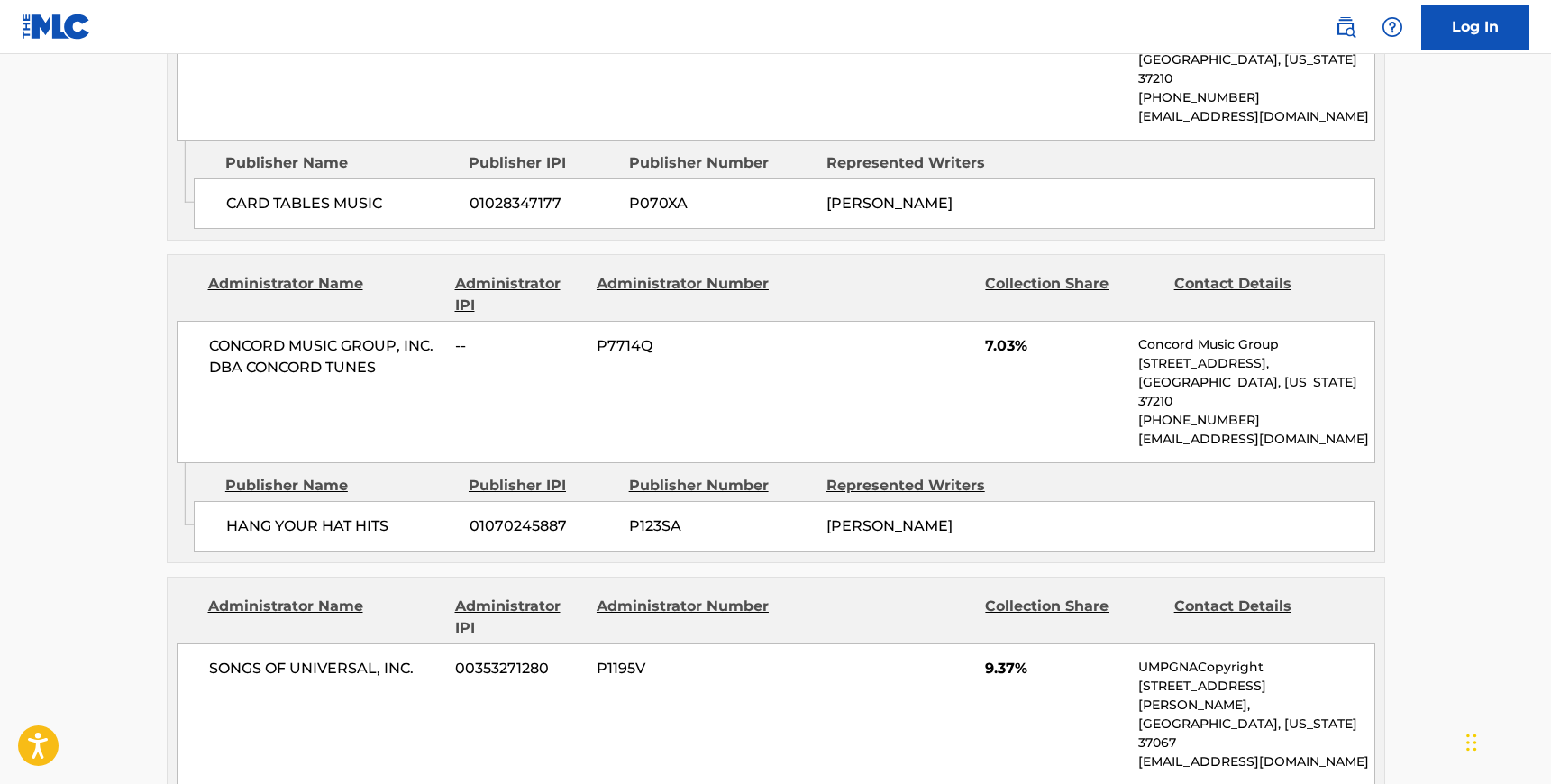
click at [210, 658] on span "SONGS OF UNIVERSAL, INC." at bounding box center [326, 668] width 234 height 21
click at [414, 658] on span "SONGS OF UNIVERSAL, INC." at bounding box center [326, 668] width 234 height 21
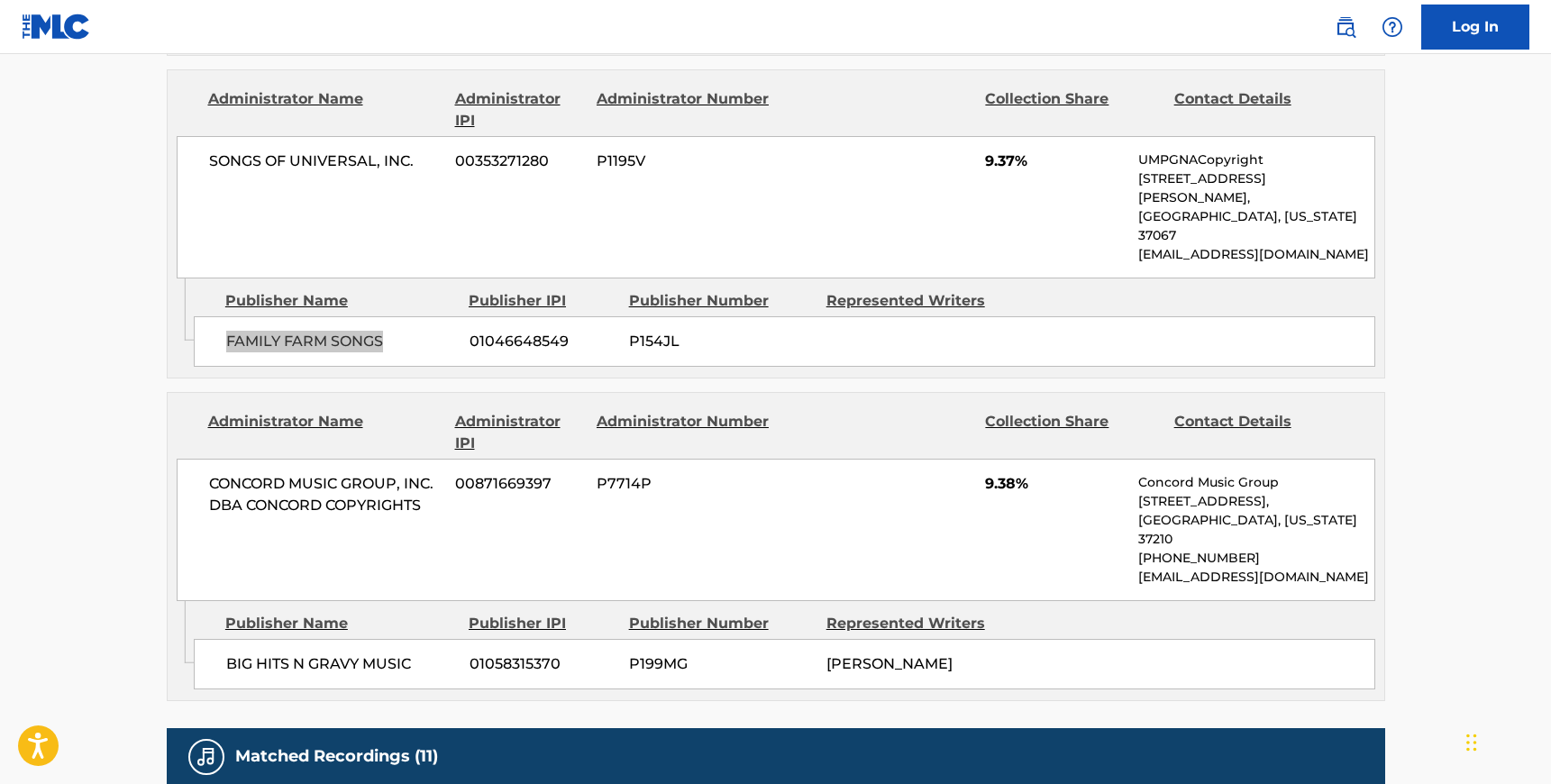
scroll to position [3200, 0]
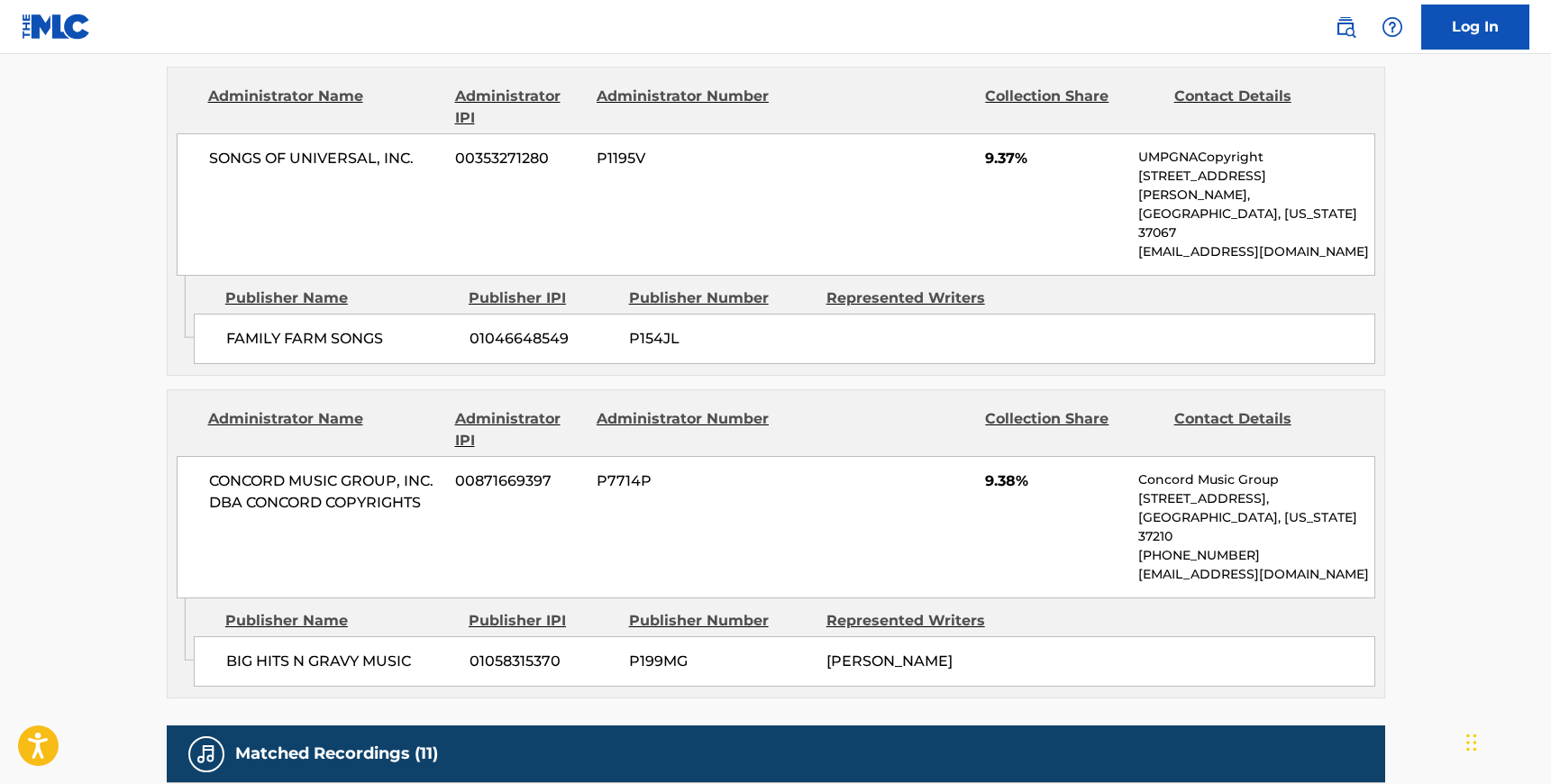
click at [211, 470] on span "CONCORD MUSIC GROUP, INC. DBA CONCORD COPYRIGHTS" at bounding box center [326, 491] width 234 height 44
click at [423, 470] on span "CONCORD MUSIC GROUP, INC. DBA CONCORD COPYRIGHTS" at bounding box center [326, 491] width 234 height 44
click at [221, 636] on div "BIG HITS N GRAVY MUSIC 01058315370 P199MG [PERSON_NAME]" at bounding box center [784, 661] width 1182 height 50
click at [226, 651] on span "BIG HITS N GRAVY MUSIC" at bounding box center [341, 661] width 230 height 21
drag, startPoint x: 426, startPoint y: 448, endPoint x: 374, endPoint y: 459, distance: 53.2
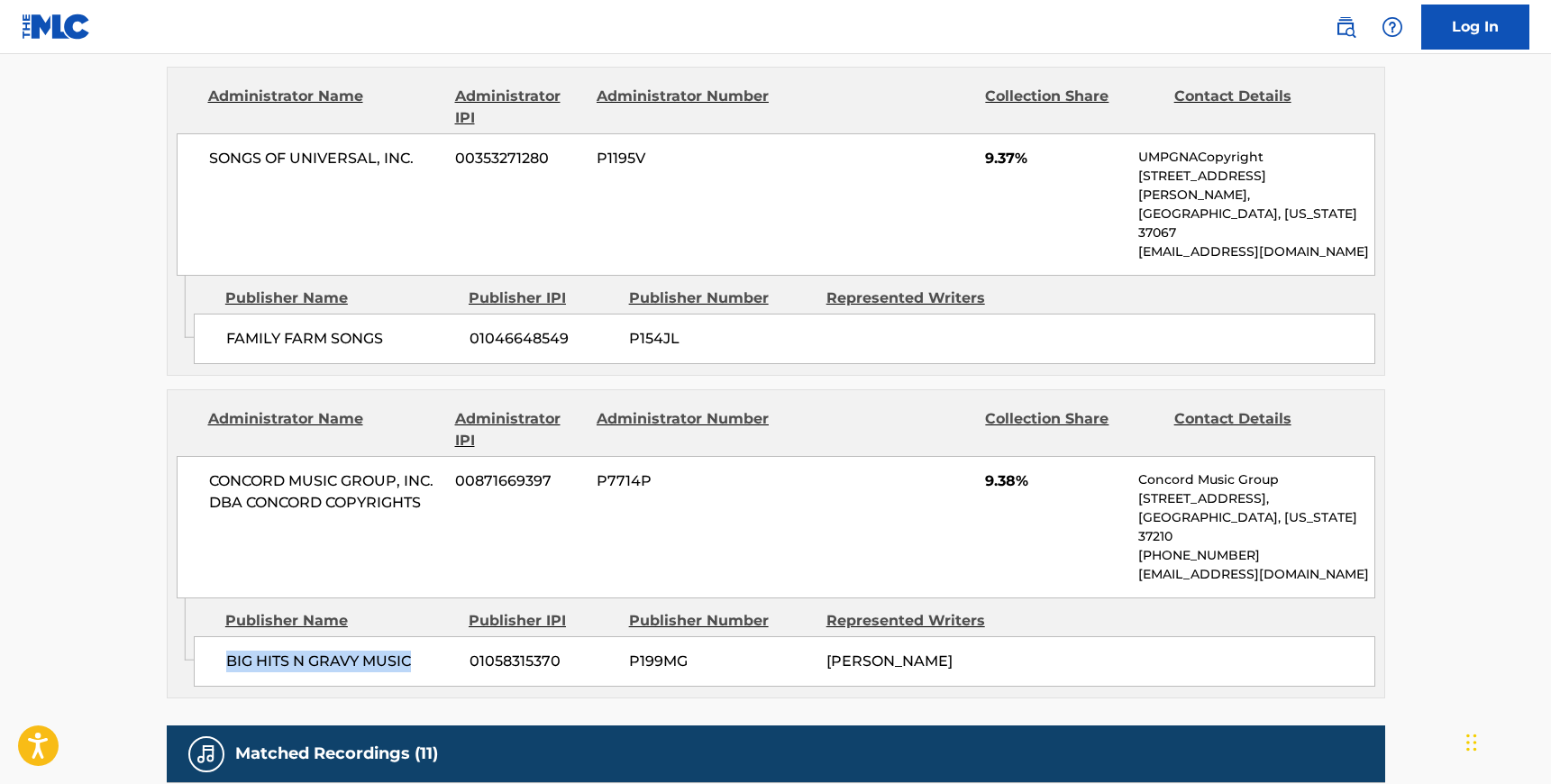
click at [425, 651] on span "BIG HITS N GRAVY MUSIC" at bounding box center [341, 661] width 230 height 21
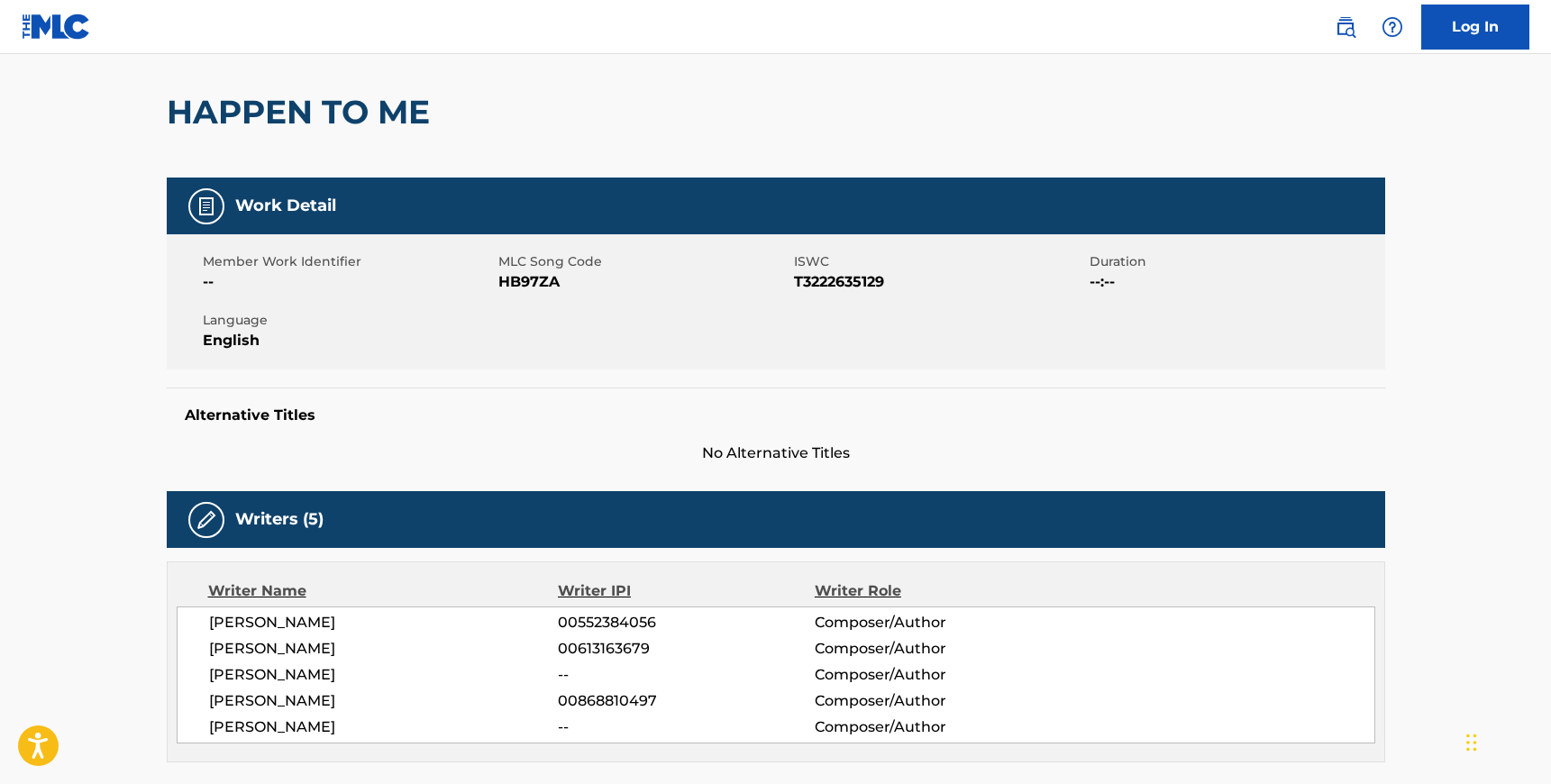
scroll to position [0, 0]
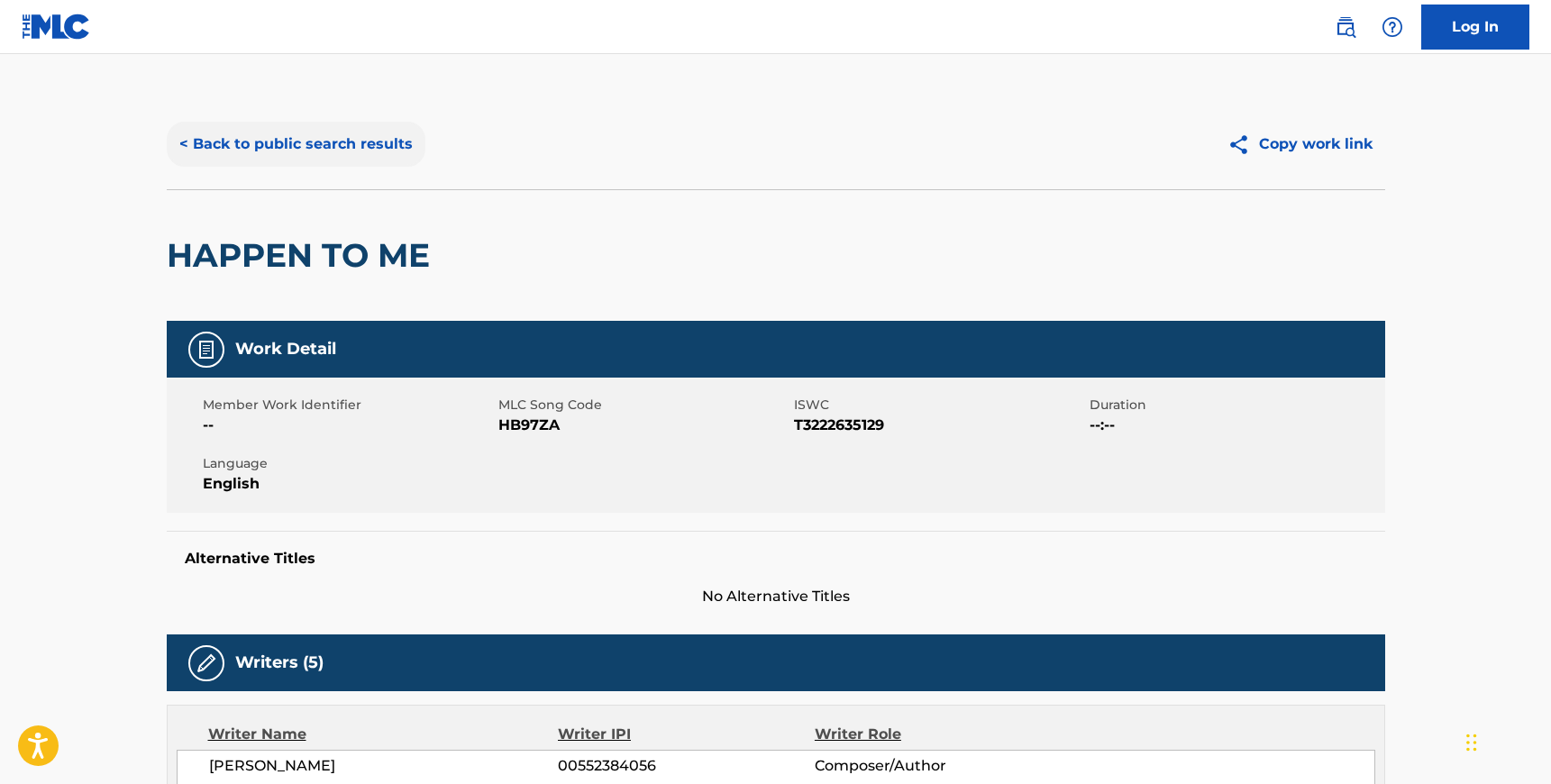
click at [284, 135] on button "< Back to public search results" at bounding box center [296, 144] width 259 height 45
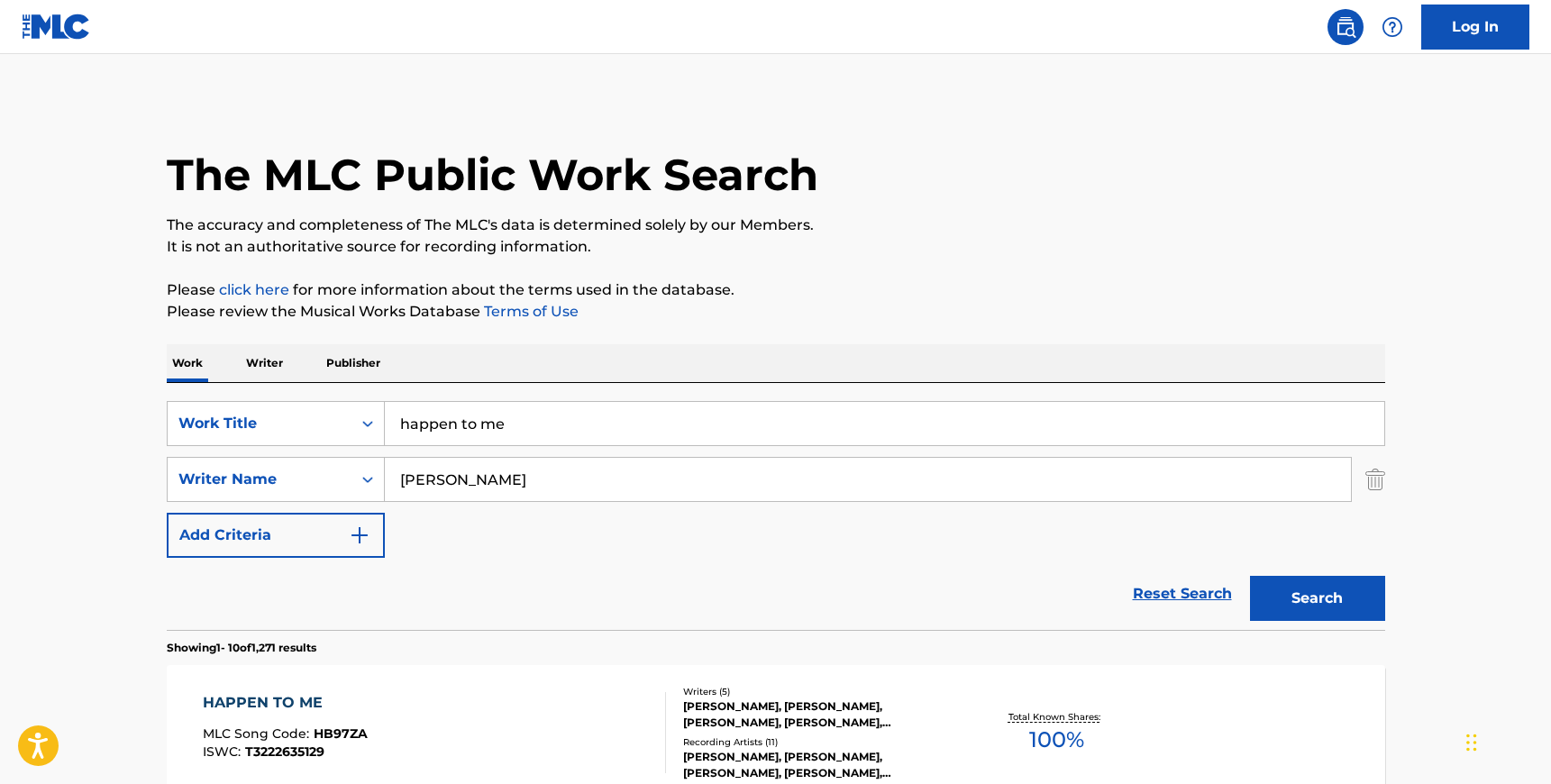
click at [505, 435] on input "happen to me" at bounding box center [884, 424] width 999 height 44
type input "home sweet home"
click at [483, 494] on input "[PERSON_NAME]" at bounding box center [868, 479] width 966 height 44
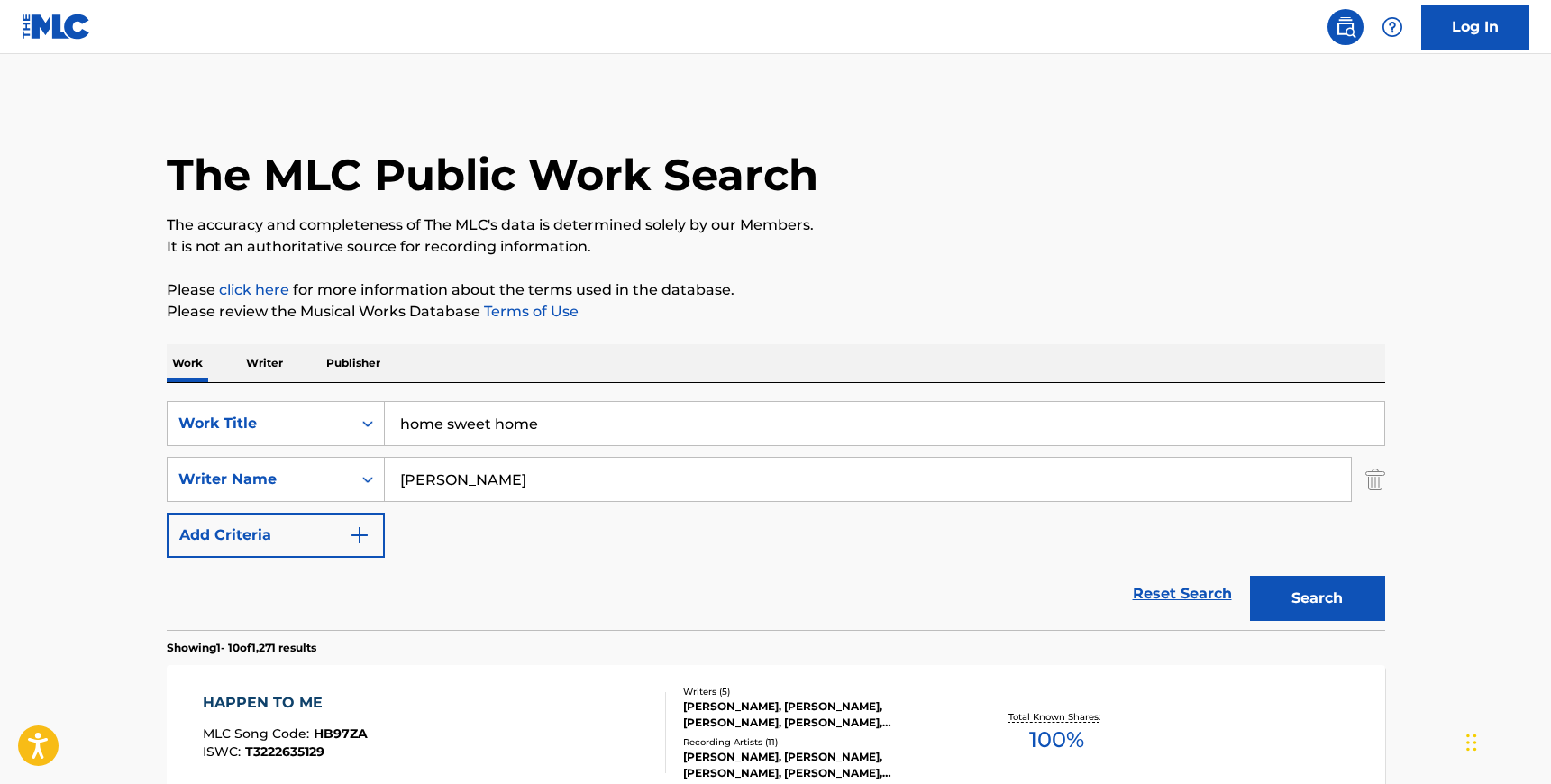
click at [483, 494] on input "[PERSON_NAME]" at bounding box center [868, 479] width 966 height 44
type input "sixx"
click at [1250, 575] on button "Search" at bounding box center [1317, 598] width 135 height 45
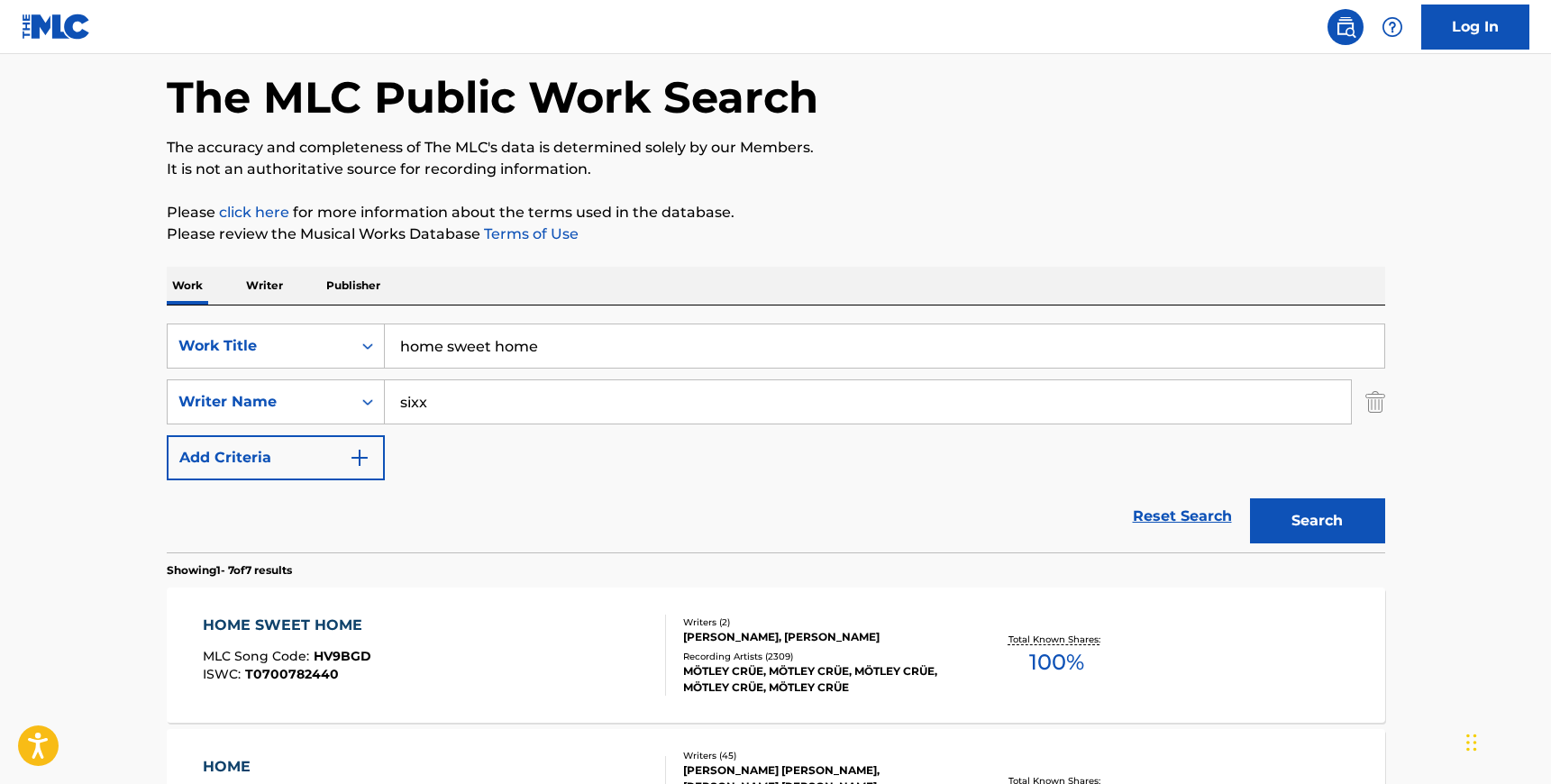
scroll to position [221, 0]
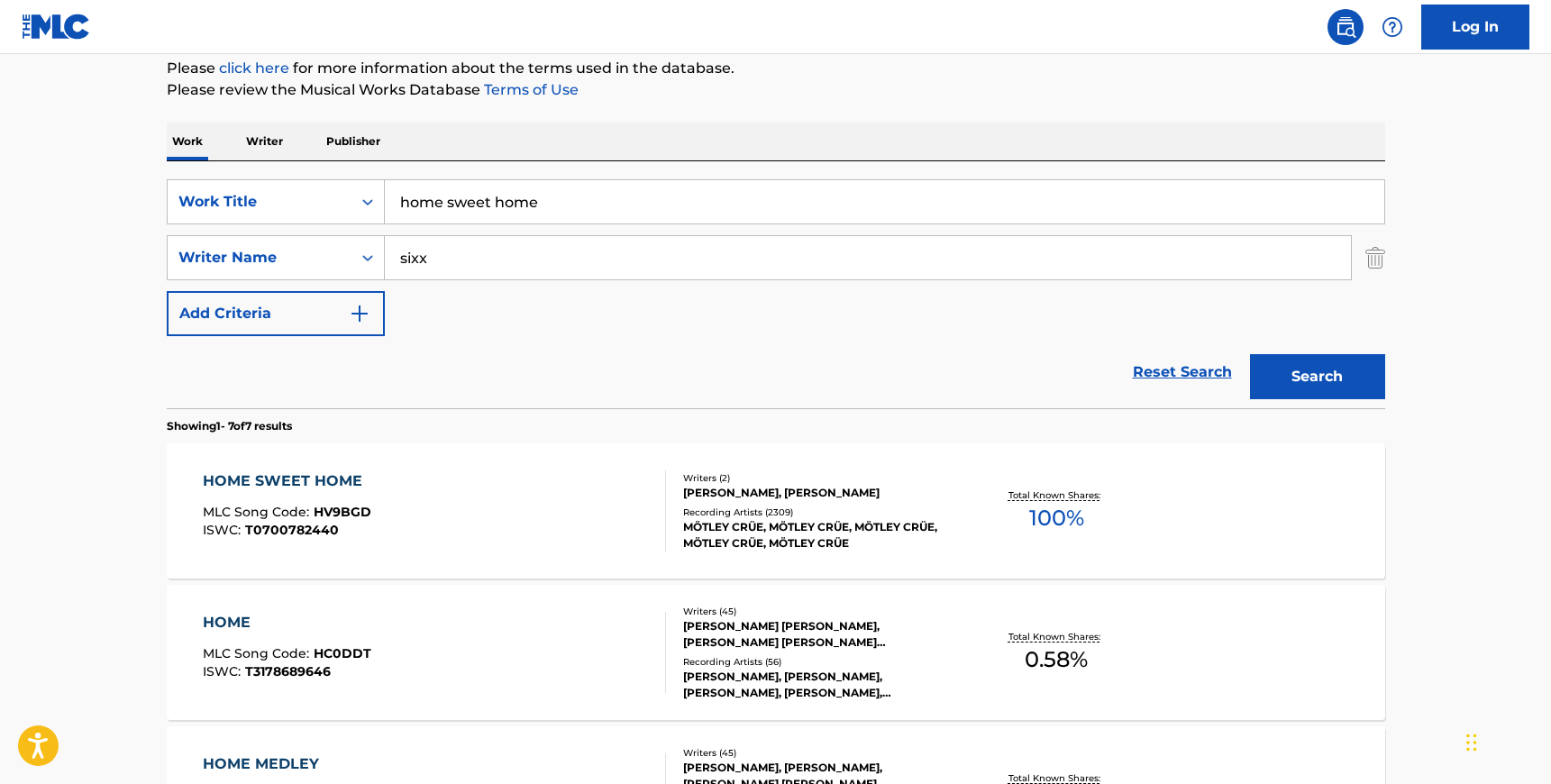
click at [523, 502] on div "HOME SWEET HOME MLC Song Code : HV9BGD ISWC : T0700782440" at bounding box center [435, 510] width 464 height 81
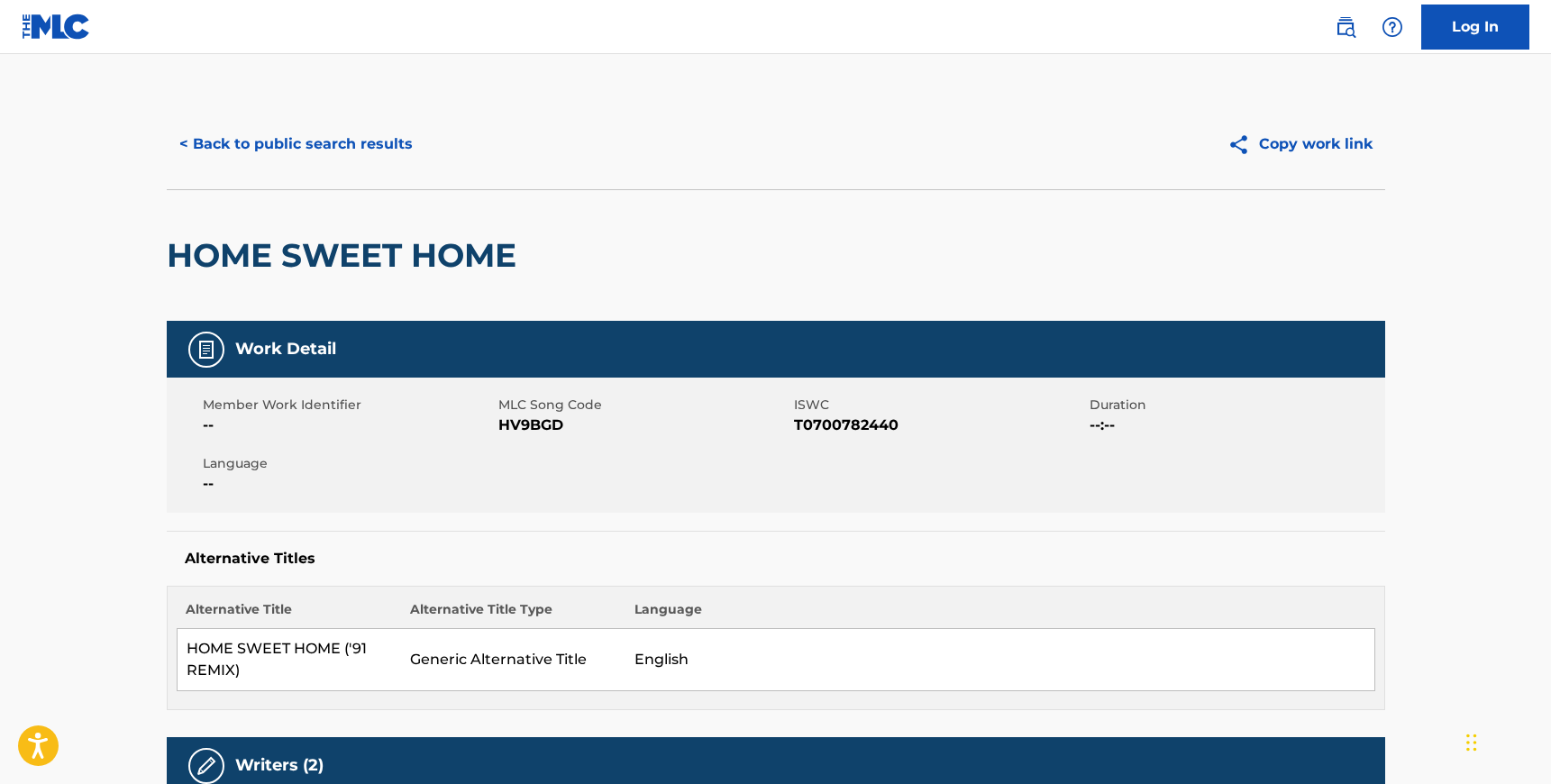
click at [510, 420] on span "HV9BGD" at bounding box center [644, 424] width 291 height 21
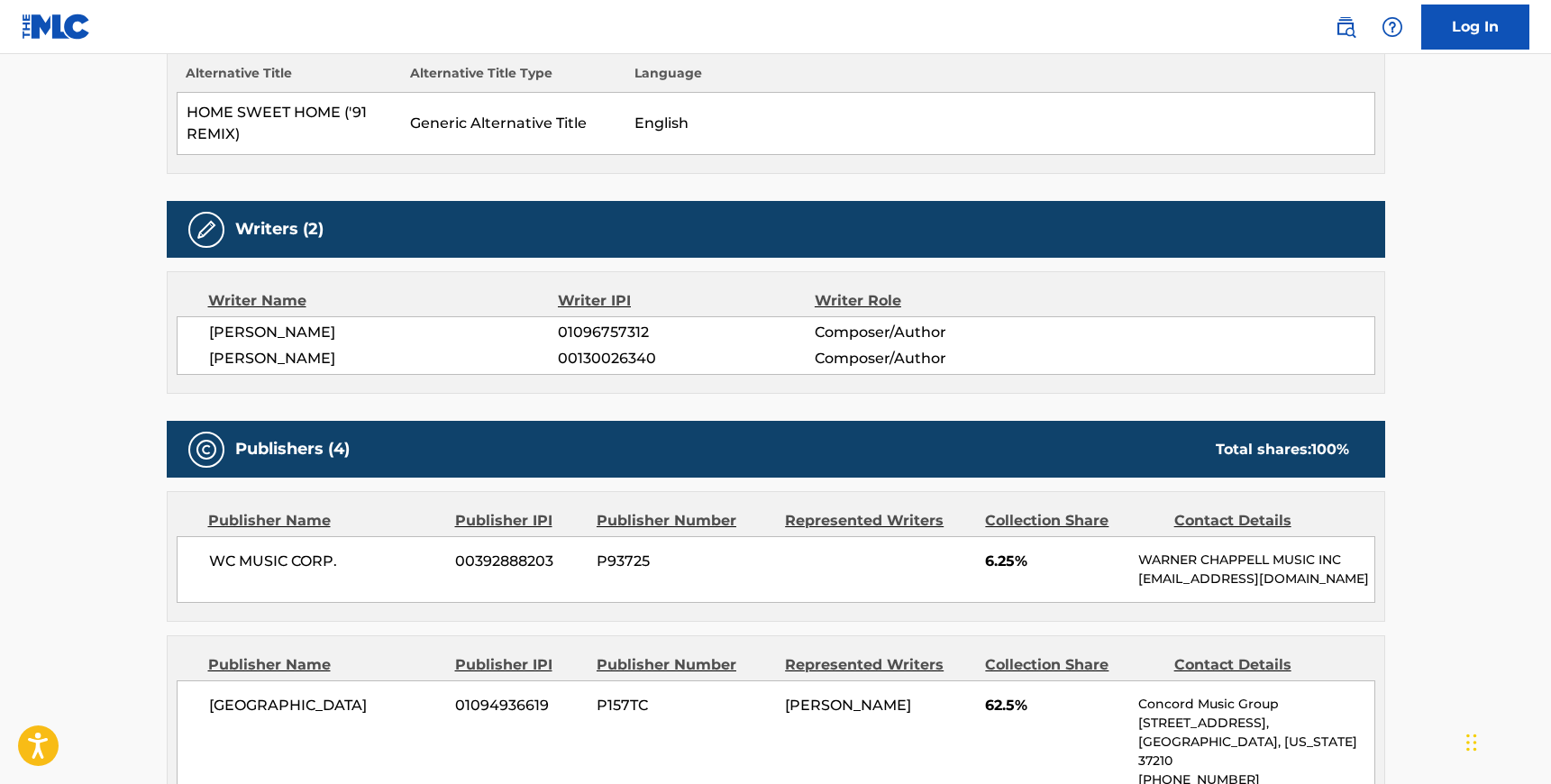
scroll to position [557, 0]
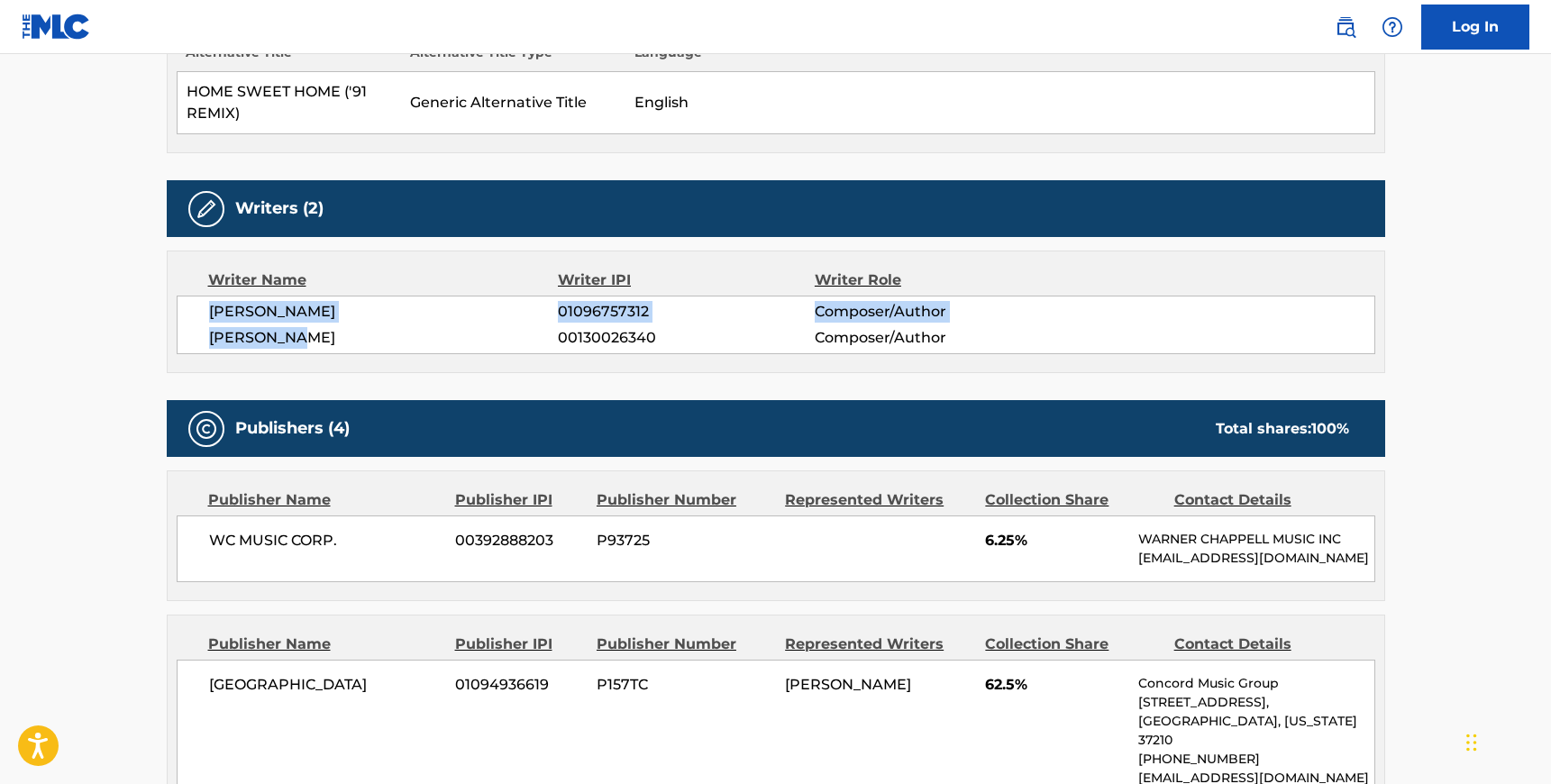
drag, startPoint x: 210, startPoint y: 307, endPoint x: 285, endPoint y: 335, distance: 80.1
click at [285, 335] on div "[PERSON_NAME] 01096757312 Composer/Author [PERSON_NAME] 00130026340 Composer/Au…" at bounding box center [776, 324] width 1199 height 58
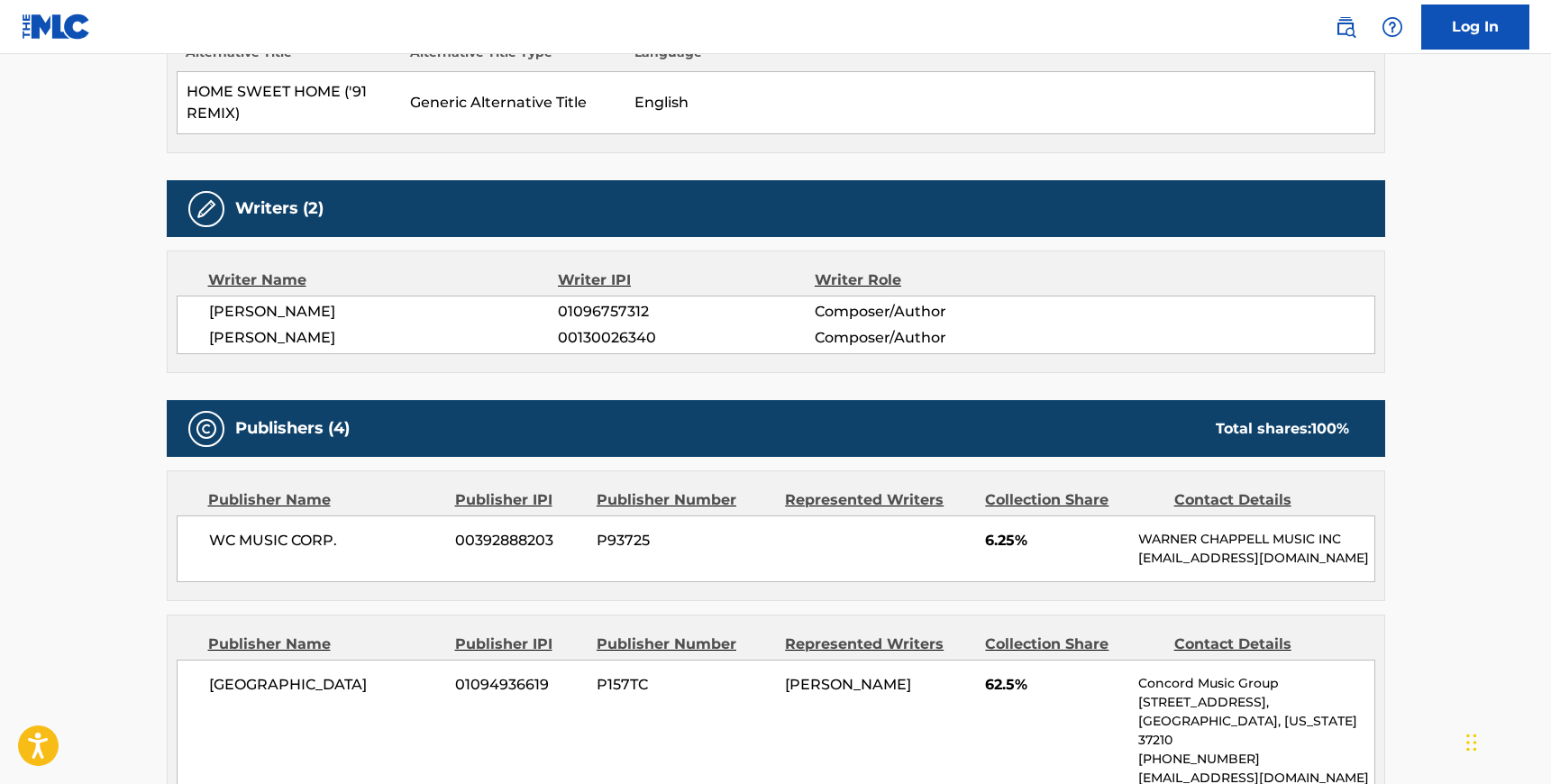
drag, startPoint x: 285, startPoint y: 335, endPoint x: 245, endPoint y: 344, distance: 41.0
click at [285, 335] on span "[PERSON_NAME]" at bounding box center [384, 337] width 350 height 21
click at [282, 336] on span "[PERSON_NAME]" at bounding box center [384, 337] width 350 height 21
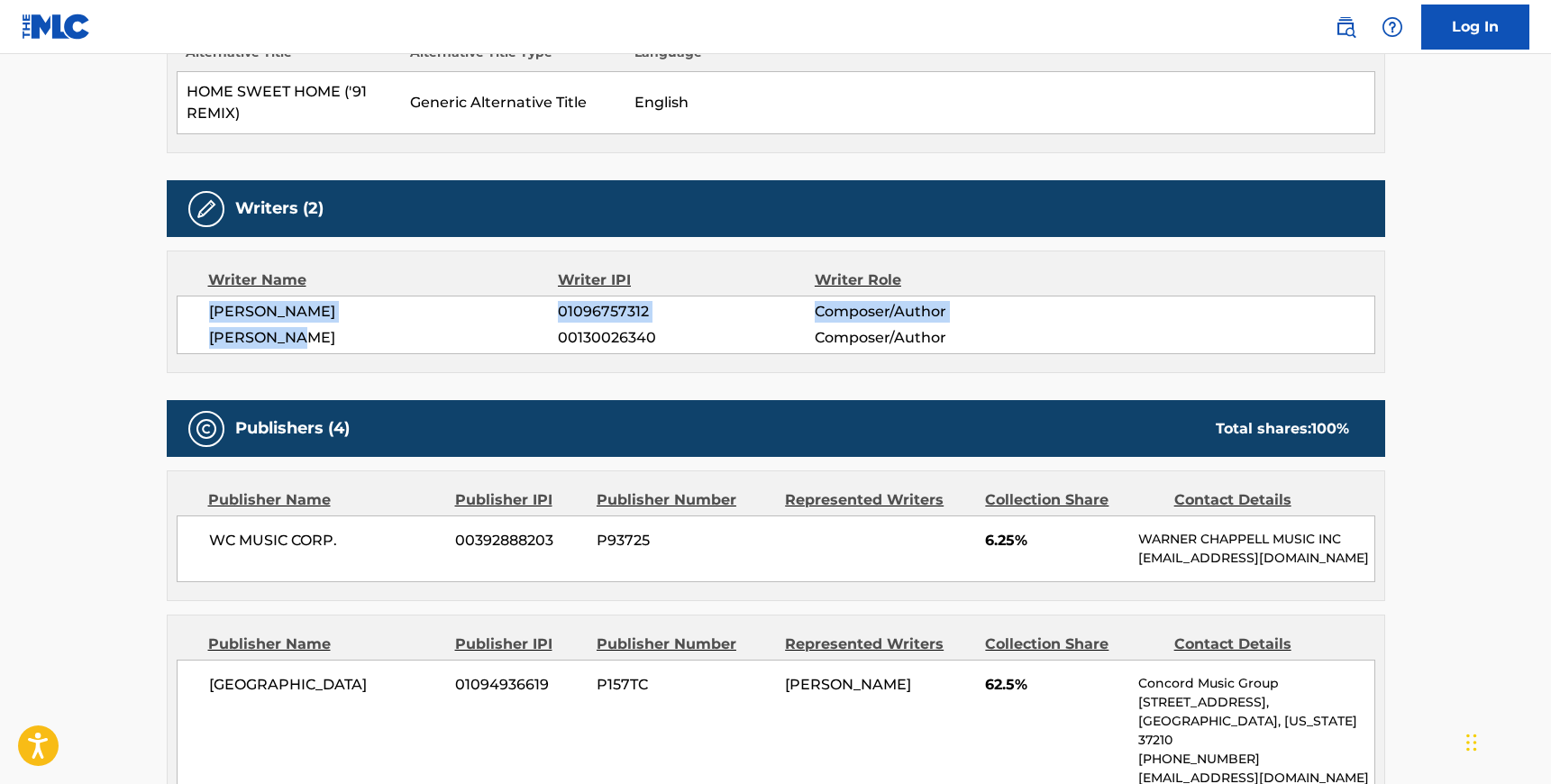
drag, startPoint x: 282, startPoint y: 335, endPoint x: 210, endPoint y: 314, distance: 75.0
click at [210, 314] on div "[PERSON_NAME] 01096757312 Composer/Author [PERSON_NAME] 00130026340 Composer/Au…" at bounding box center [776, 324] width 1199 height 58
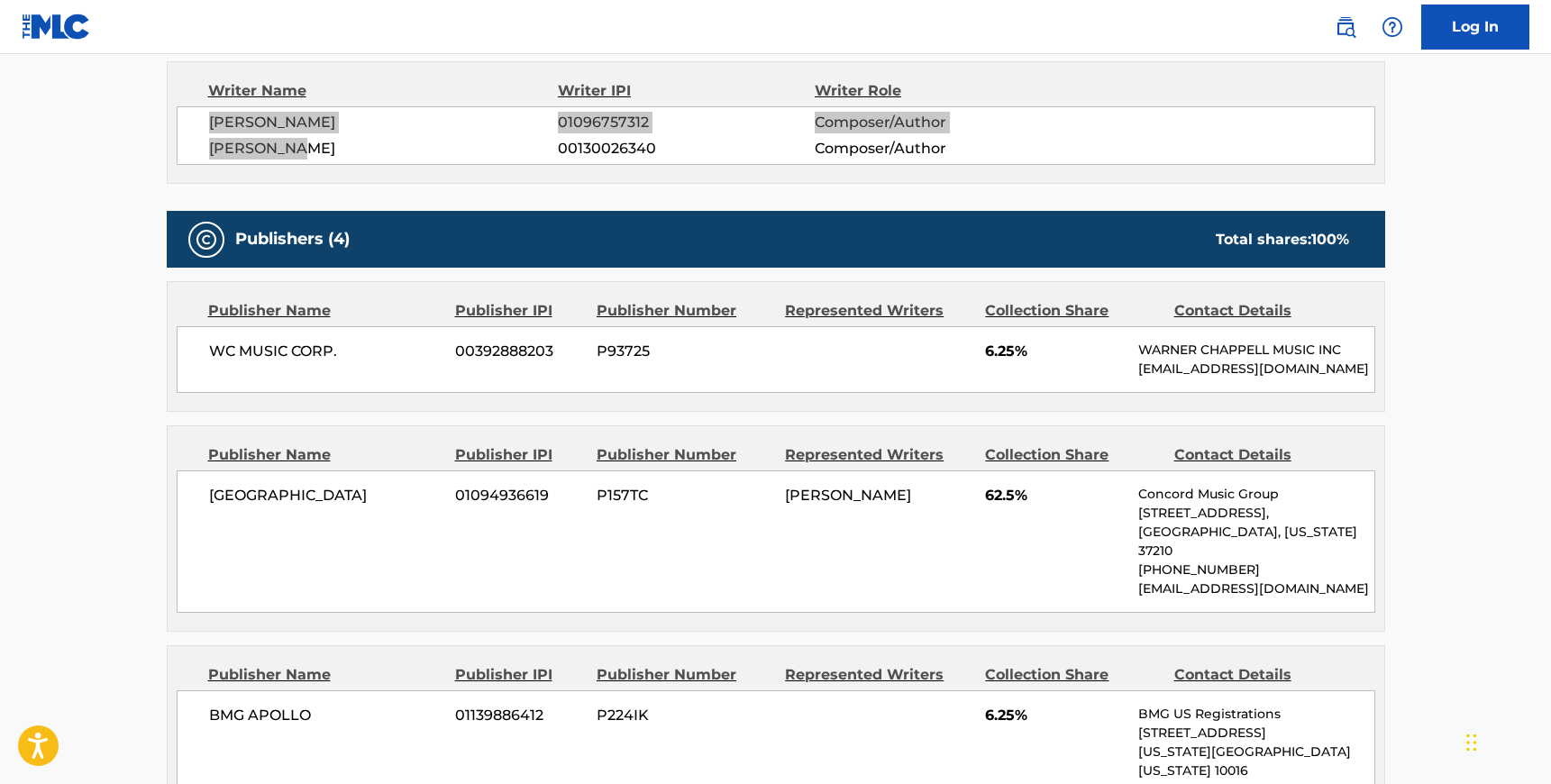
scroll to position [770, 0]
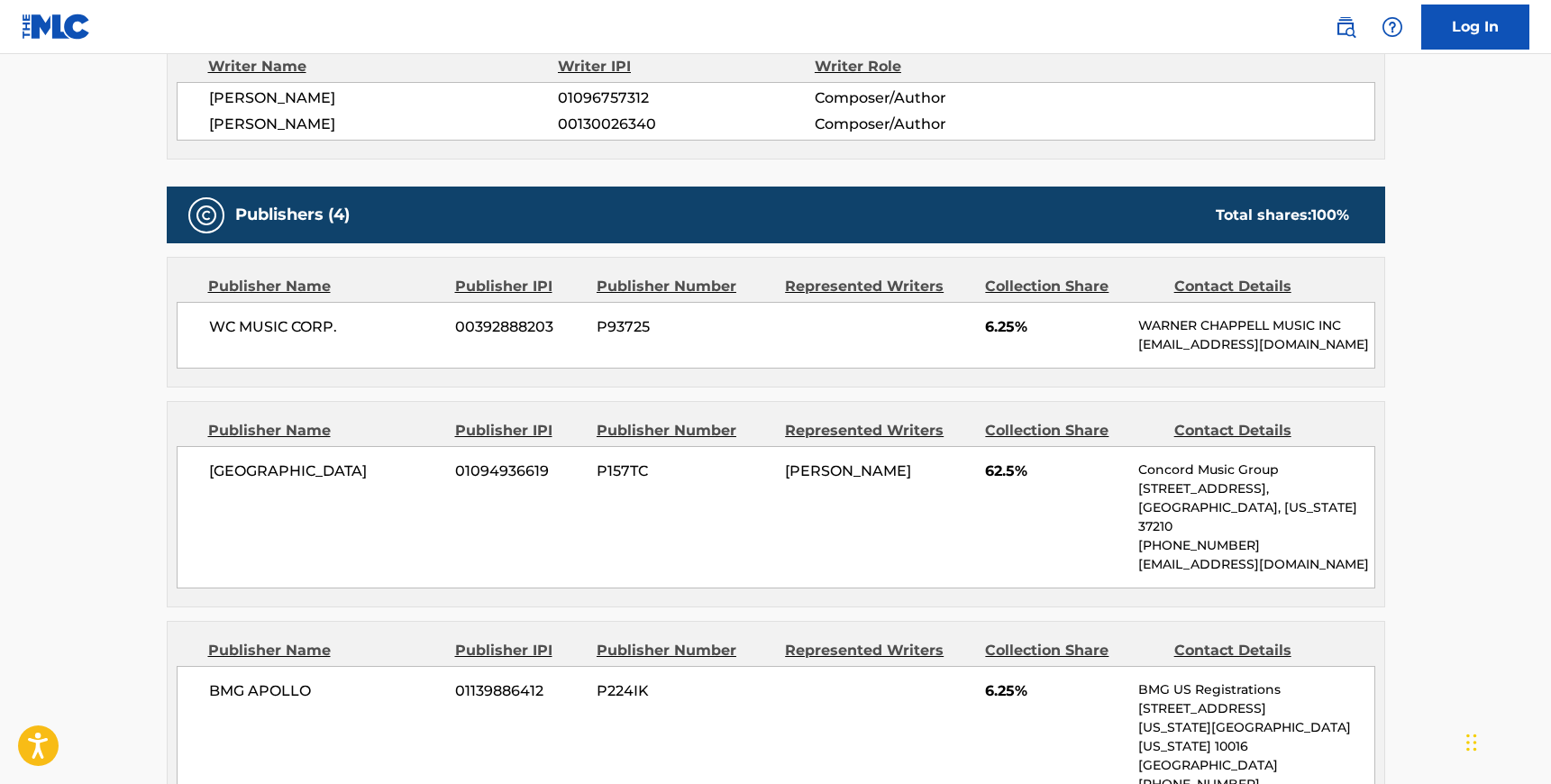
drag, startPoint x: 337, startPoint y: 324, endPoint x: 299, endPoint y: 323, distance: 38.0
click at [337, 324] on span "WC MUSIC CORP." at bounding box center [326, 326] width 234 height 21
click at [211, 322] on span "WC MUSIC CORP." at bounding box center [326, 326] width 234 height 21
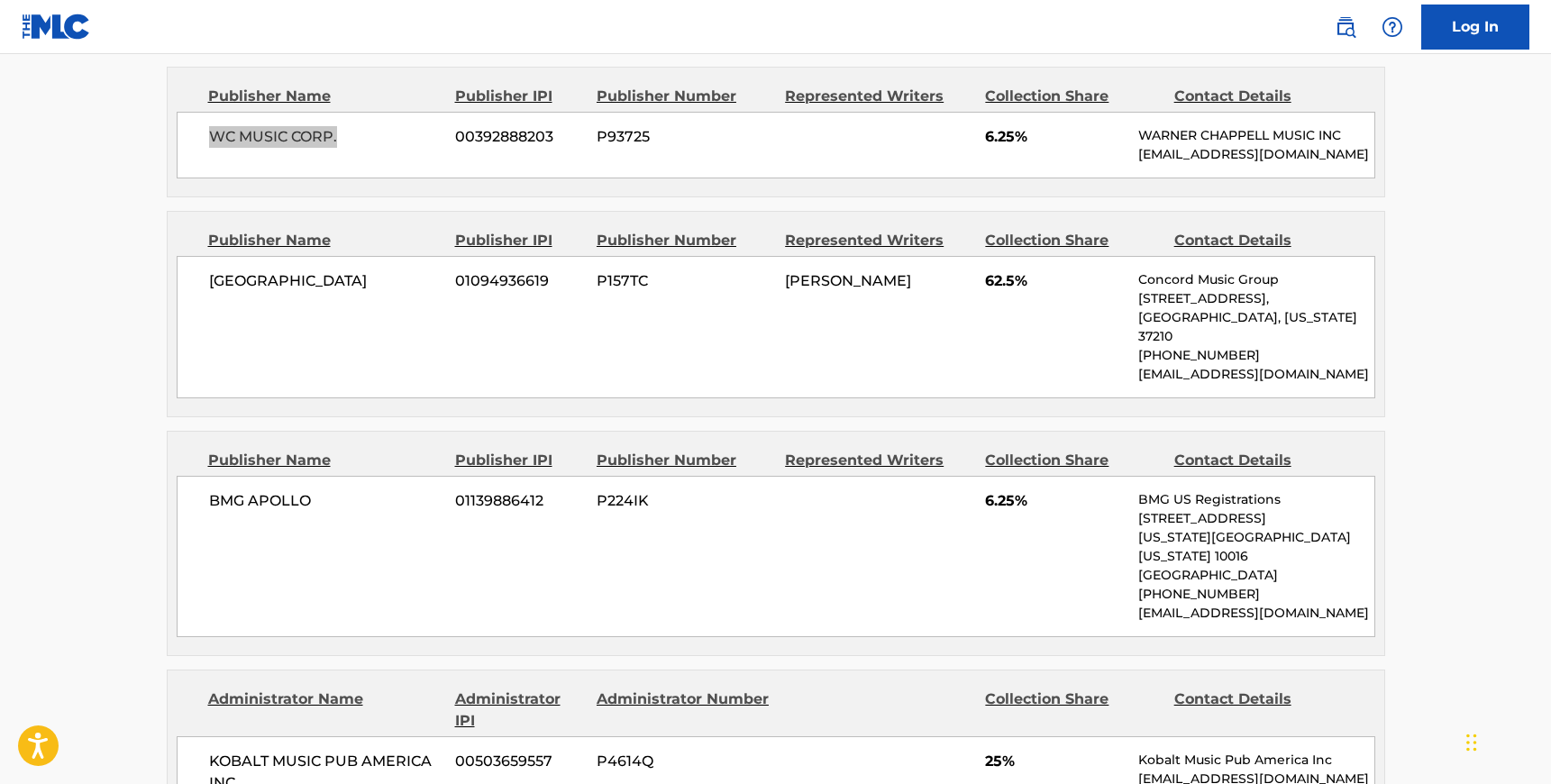
scroll to position [962, 0]
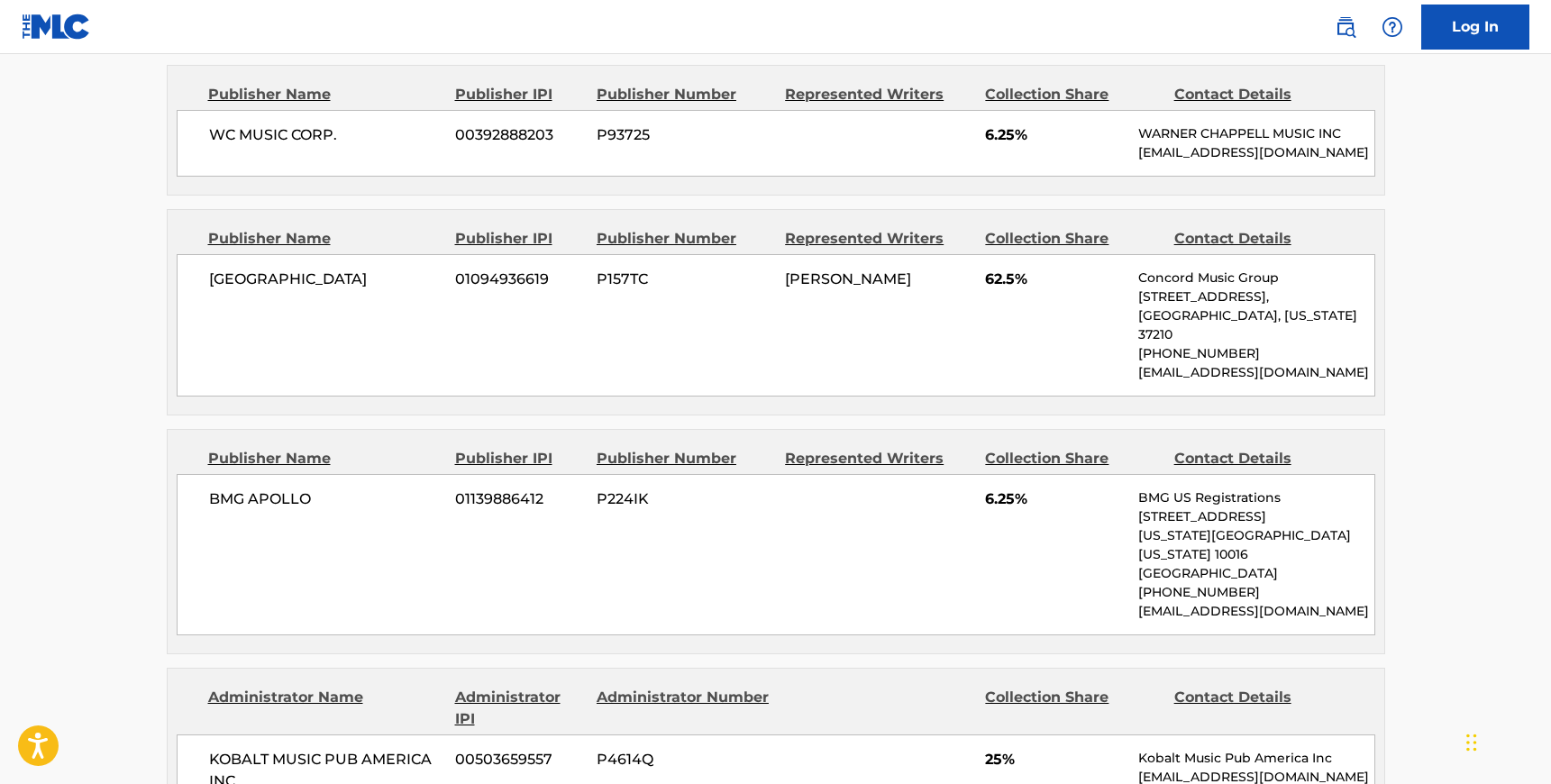
click at [336, 281] on span "[GEOGRAPHIC_DATA]" at bounding box center [326, 279] width 234 height 21
click at [207, 278] on div "CONCORD LANE 01094936619 P157TC [PERSON_NAME] 62.5% Concord Music Group [STREET…" at bounding box center [776, 325] width 1199 height 143
drag, startPoint x: 311, startPoint y: 477, endPoint x: 281, endPoint y: 478, distance: 30.0
click at [311, 488] on span "BMG APOLLO" at bounding box center [326, 499] width 234 height 21
click at [207, 476] on div "BMG APOLLO 01139886412 P224IK 6.25% BMG US Registrations [STREET_ADDRESS][US_ST…" at bounding box center [776, 554] width 1199 height 161
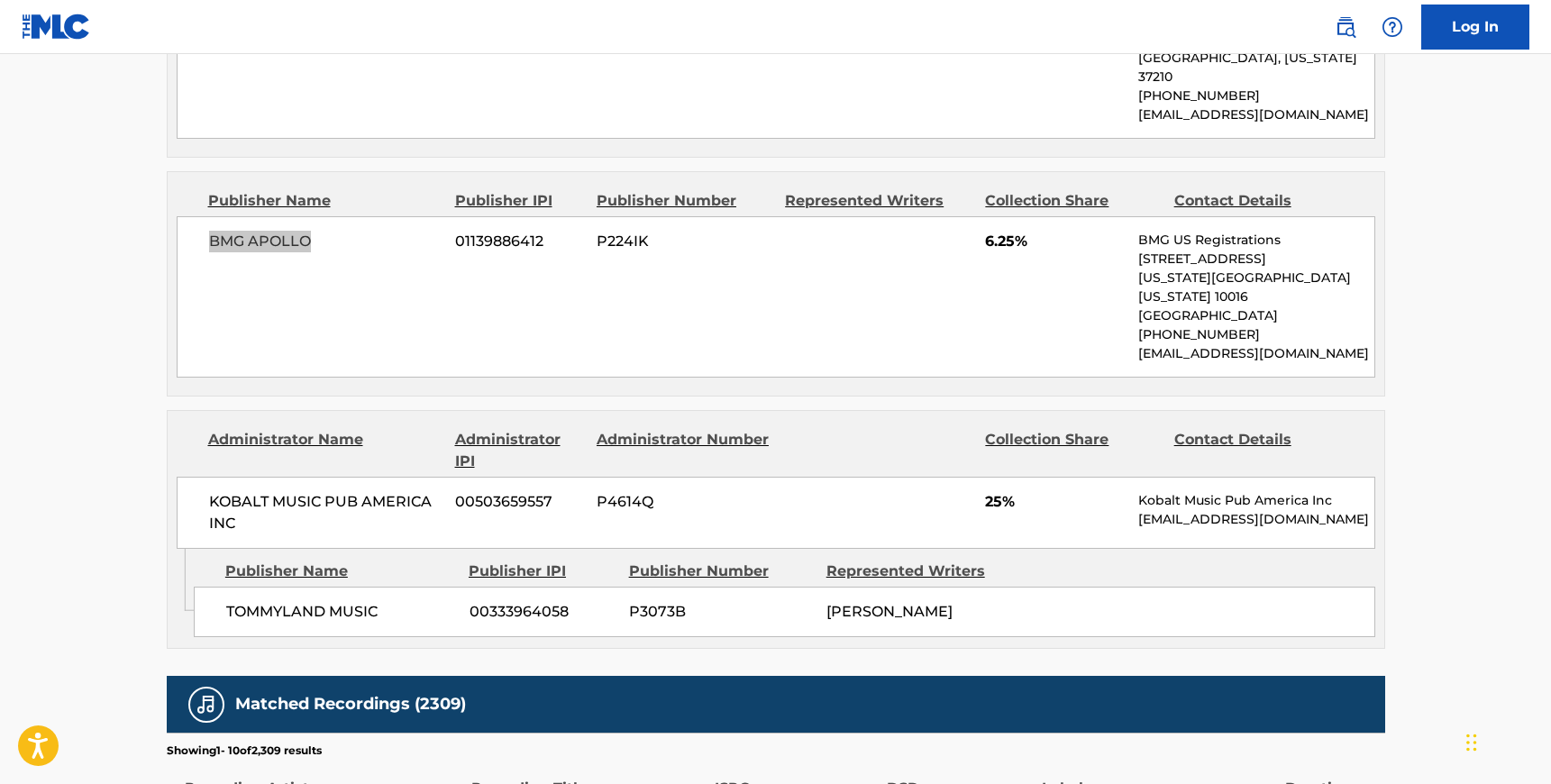
scroll to position [1251, 0]
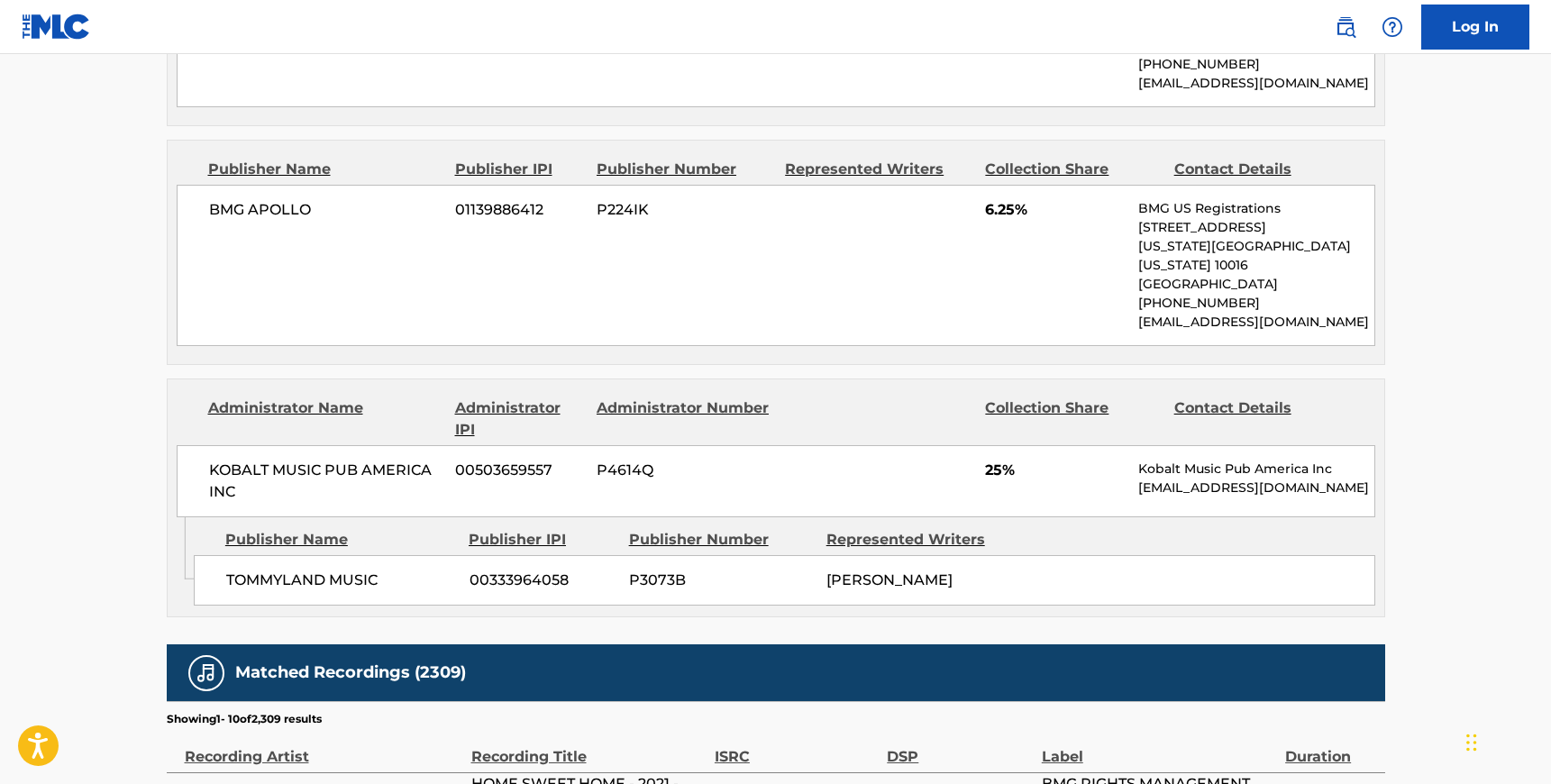
click at [210, 460] on span "KOBALT MUSIC PUB AMERICA INC" at bounding box center [326, 481] width 234 height 44
click at [244, 460] on span "KOBALT MUSIC PUB AMERICA INC" at bounding box center [326, 481] width 234 height 44
click at [225, 555] on div "TOMMYLAND MUSIC 00333964058 P3073B [PERSON_NAME]" at bounding box center [784, 580] width 1182 height 50
click at [391, 569] on span "TOMMYLAND MUSIC" at bounding box center [341, 579] width 230 height 21
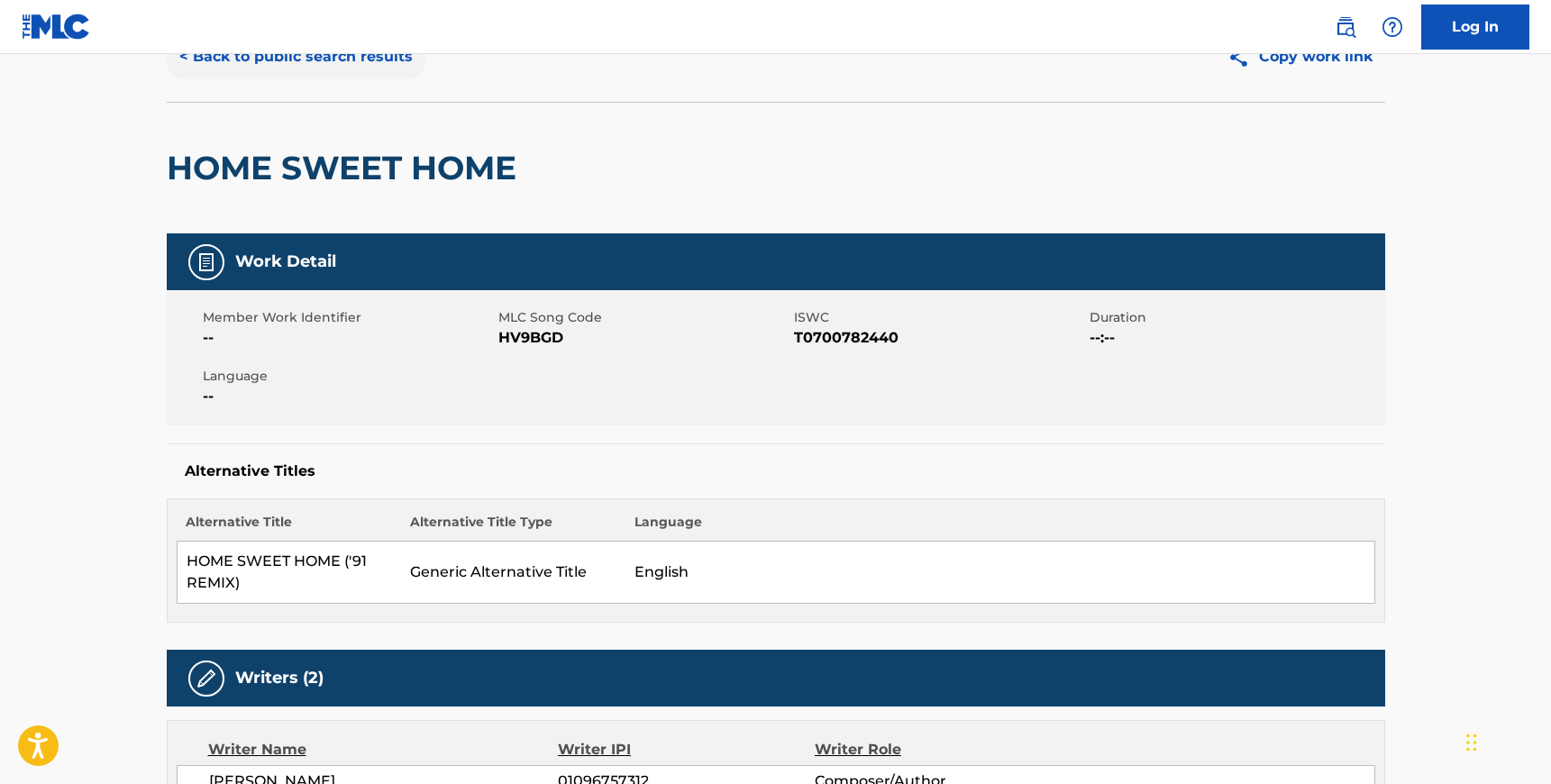
scroll to position [0, 0]
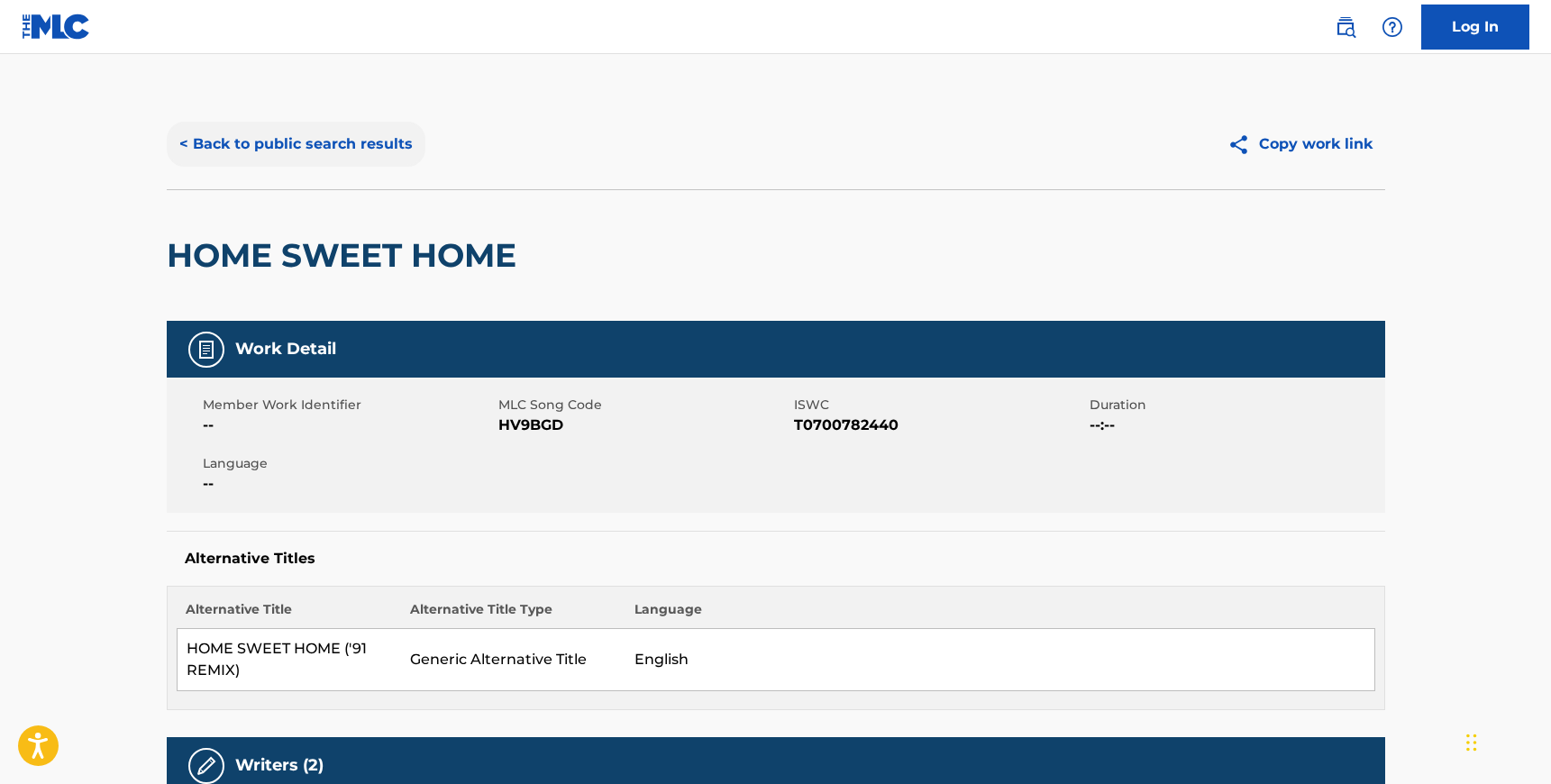
click at [211, 146] on button "< Back to public search results" at bounding box center [296, 144] width 259 height 45
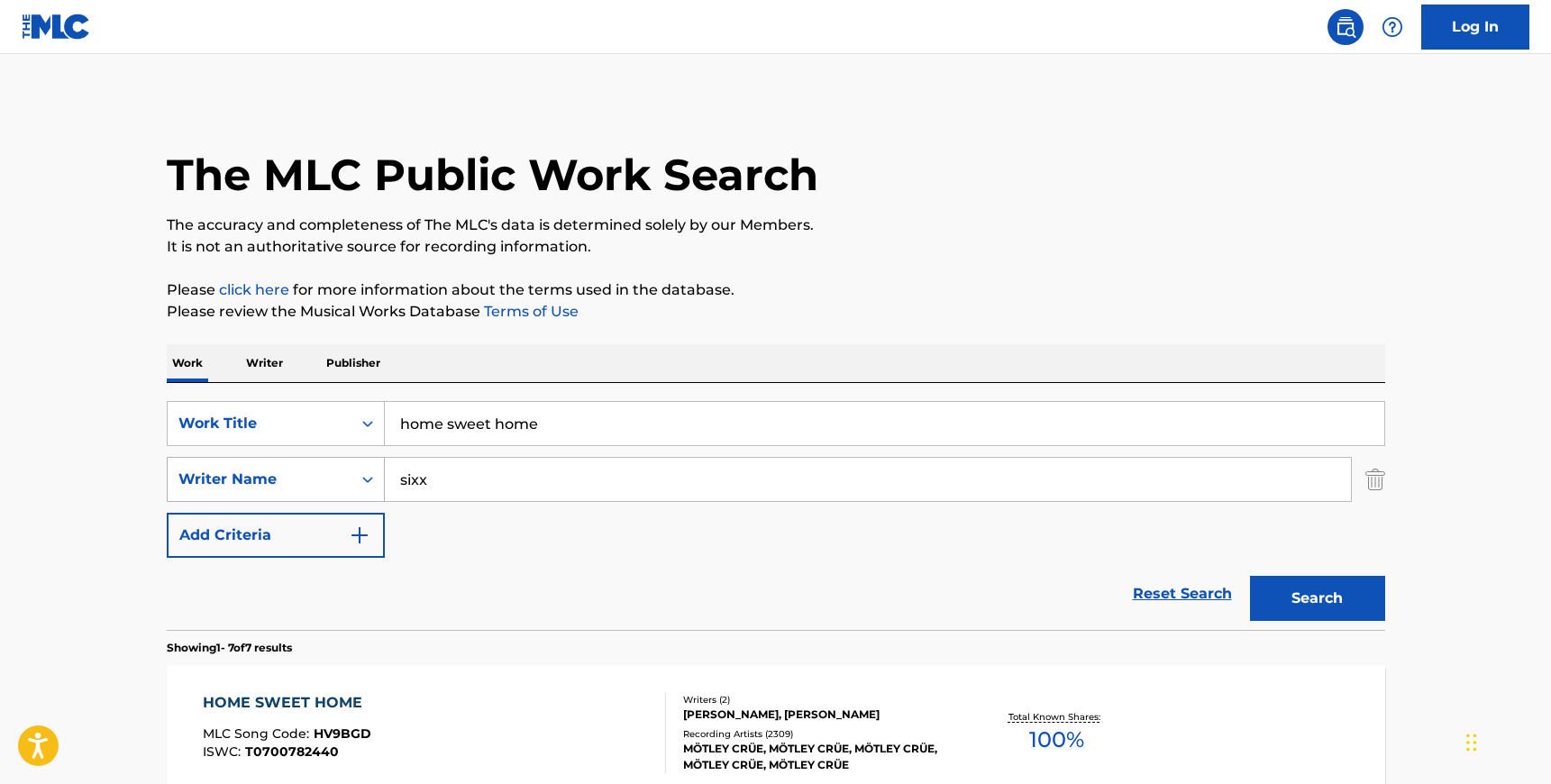
scroll to position [221, 0]
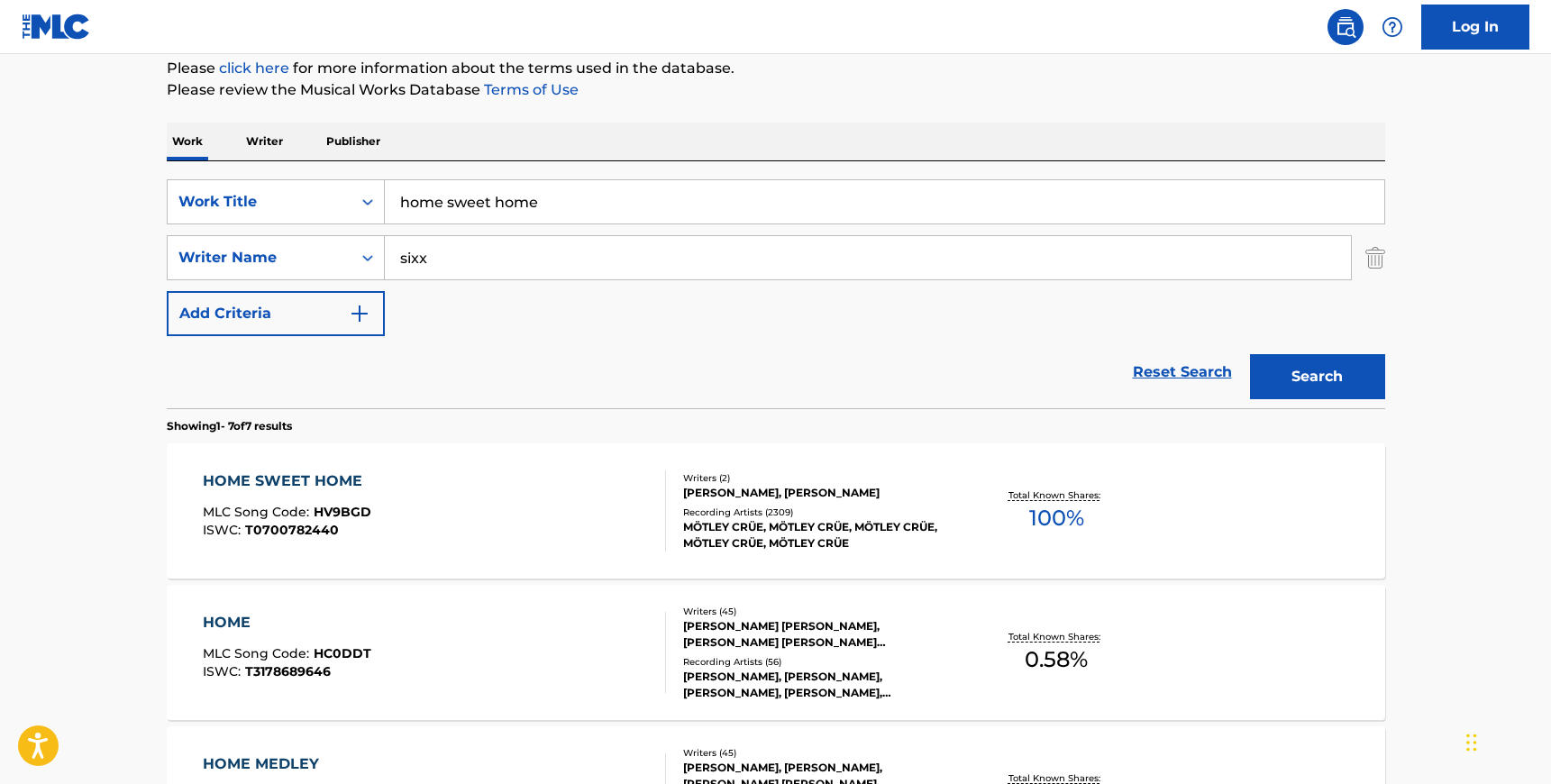
click at [477, 268] on input "sixx" at bounding box center [868, 258] width 966 height 44
click at [478, 268] on input "sixx" at bounding box center [868, 258] width 966 height 44
paste input "[PERSON_NAME]"
type input "[PERSON_NAME]"
click at [488, 197] on input "home sweet home" at bounding box center [884, 201] width 999 height 44
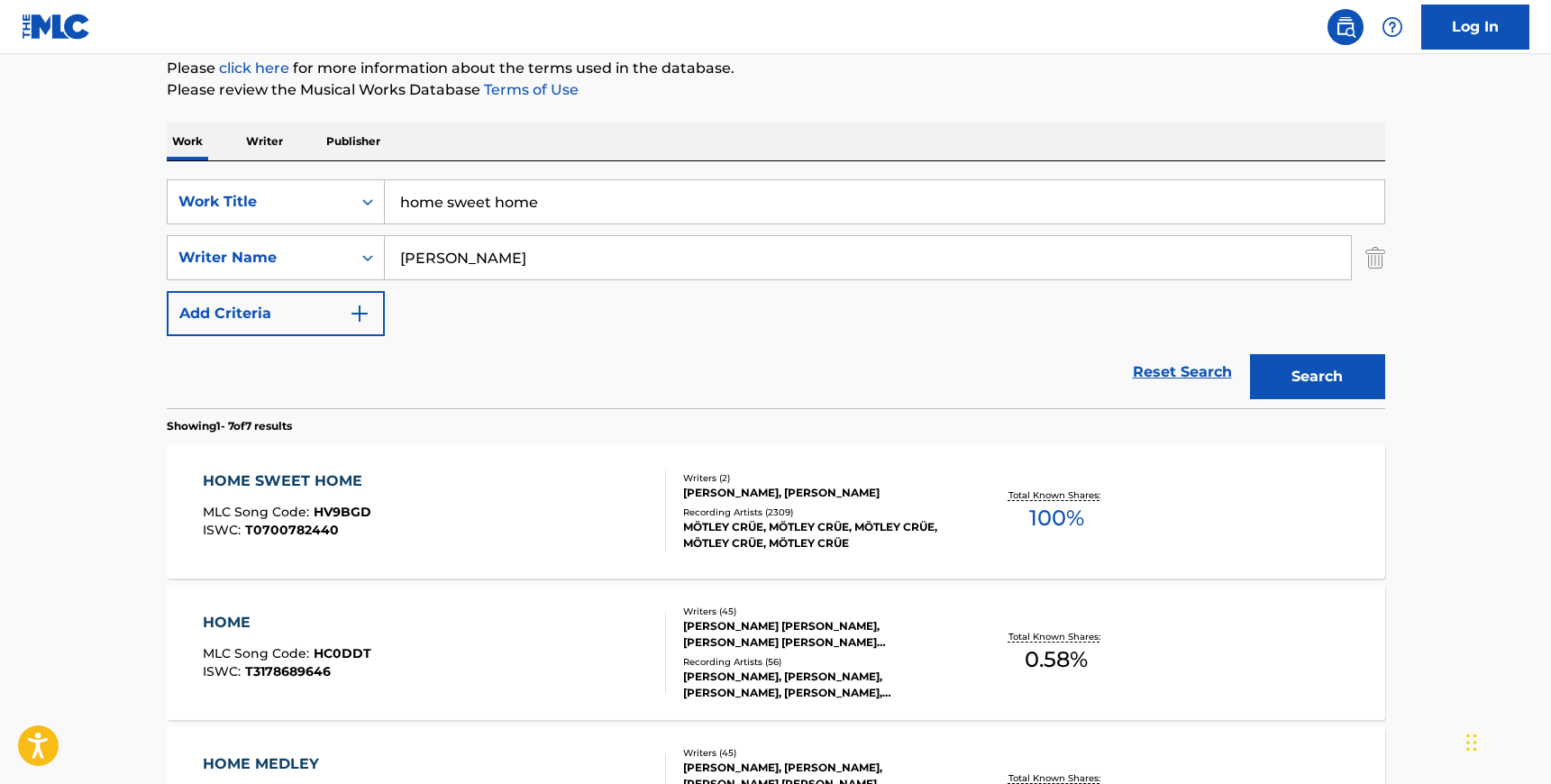
click at [488, 197] on input "home sweet home" at bounding box center [884, 201] width 999 height 44
type input "straight for the heart"
click at [1312, 371] on button "Search" at bounding box center [1317, 376] width 135 height 45
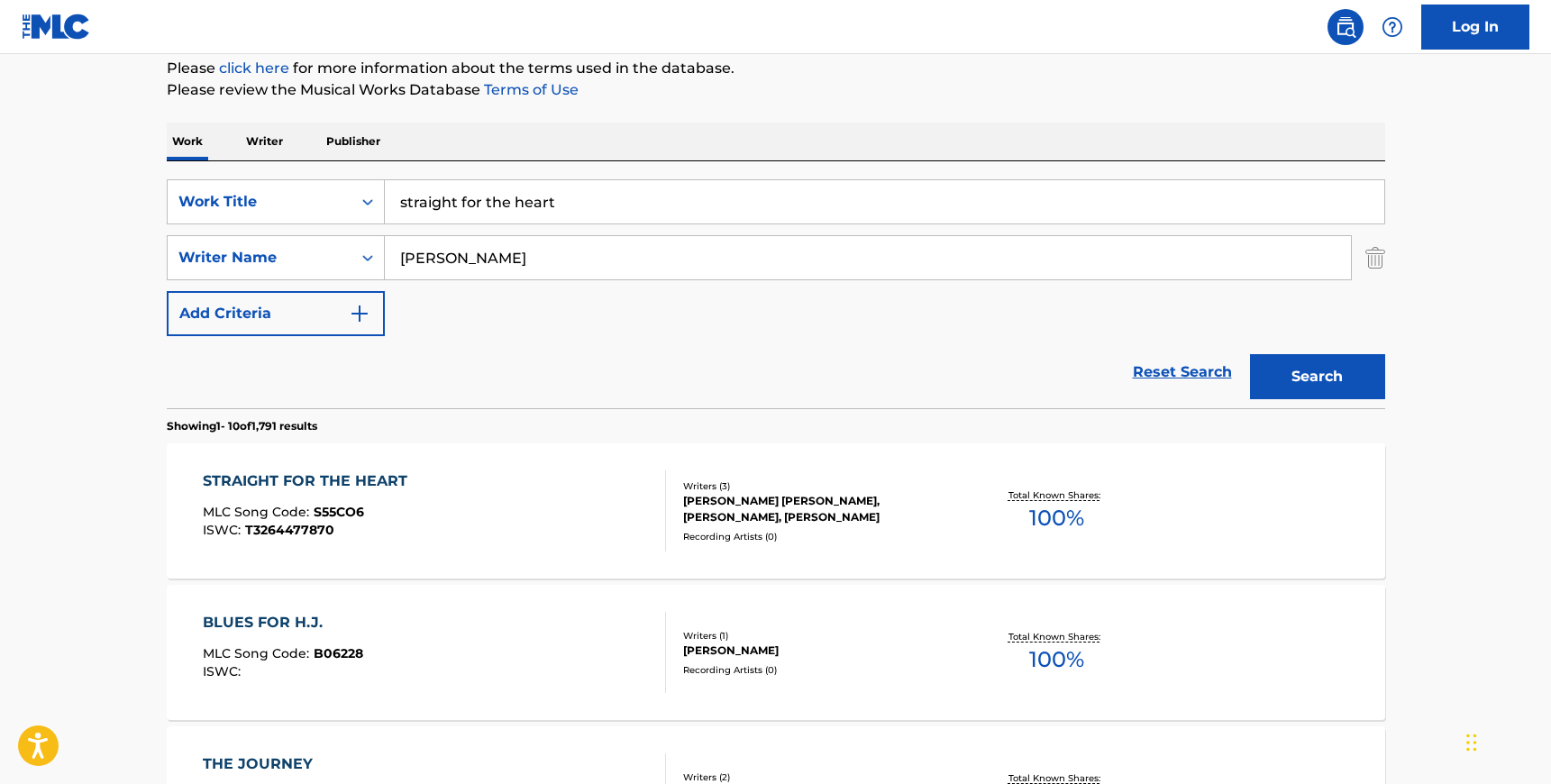
click at [629, 491] on div "STRAIGHT FOR THE HEART MLC Song Code : S55CO6 ISWC : T3264477870" at bounding box center [435, 510] width 464 height 81
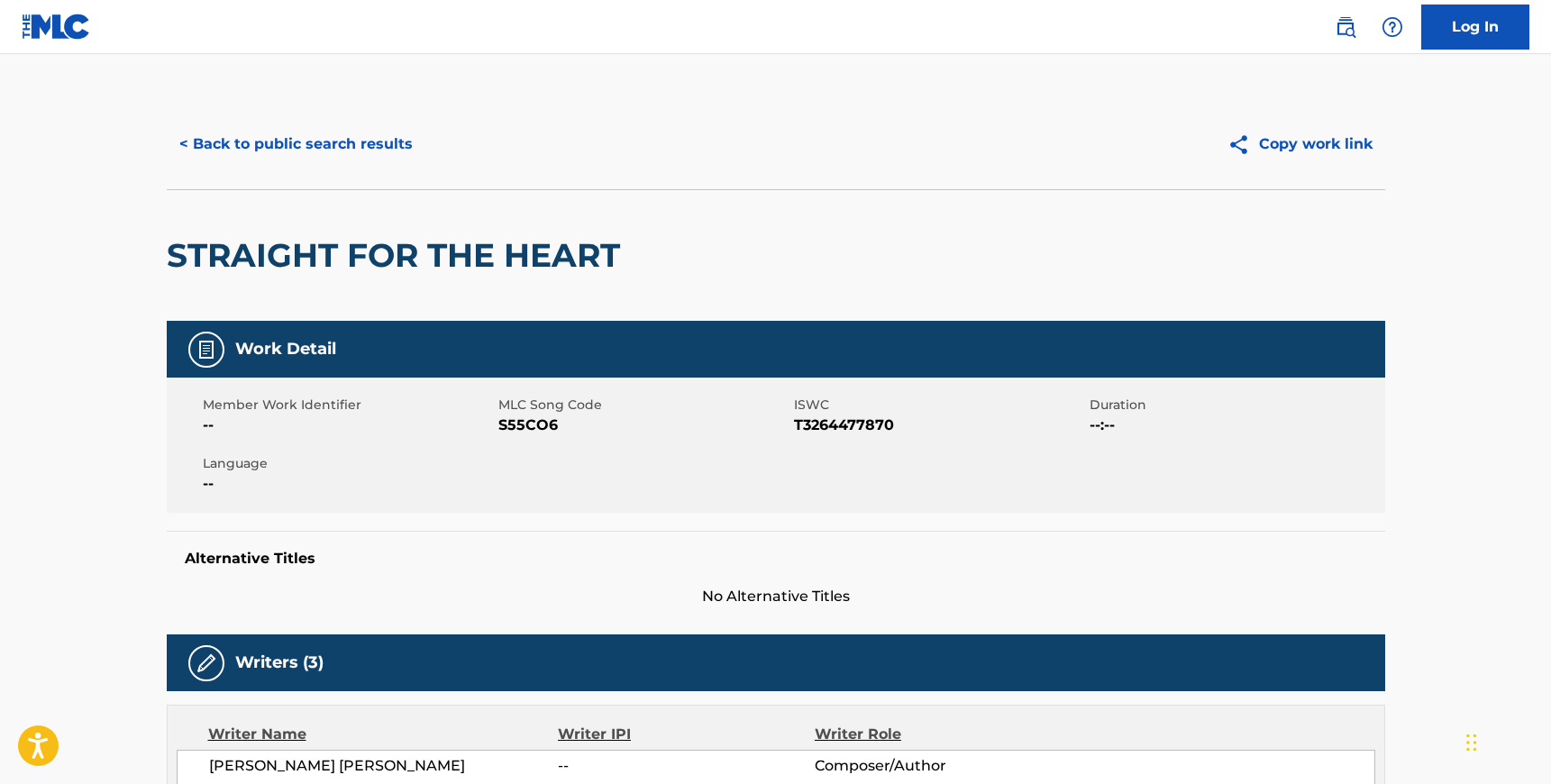
click at [516, 425] on span "S55CO6" at bounding box center [644, 424] width 291 height 21
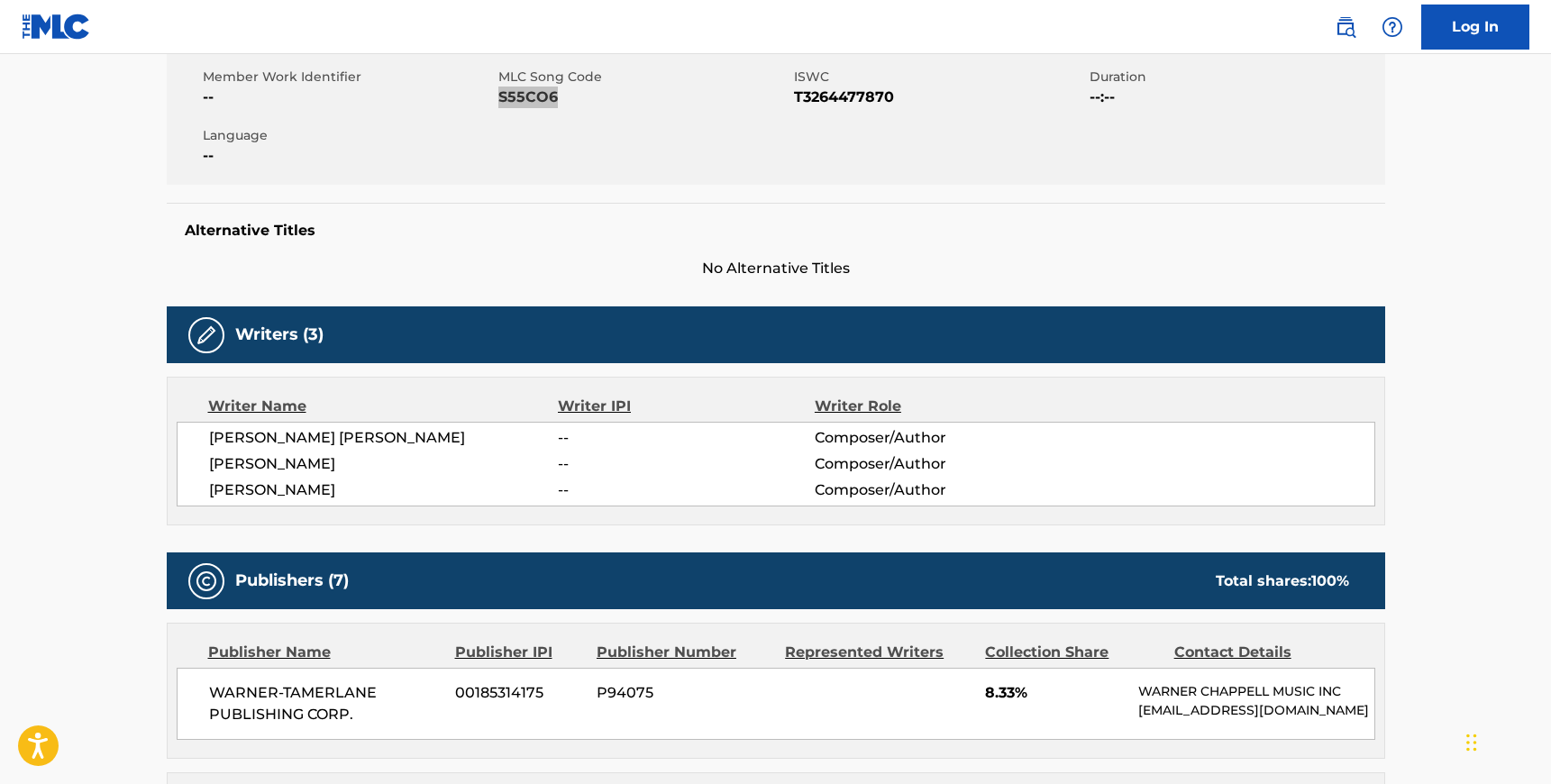
scroll to position [340, 0]
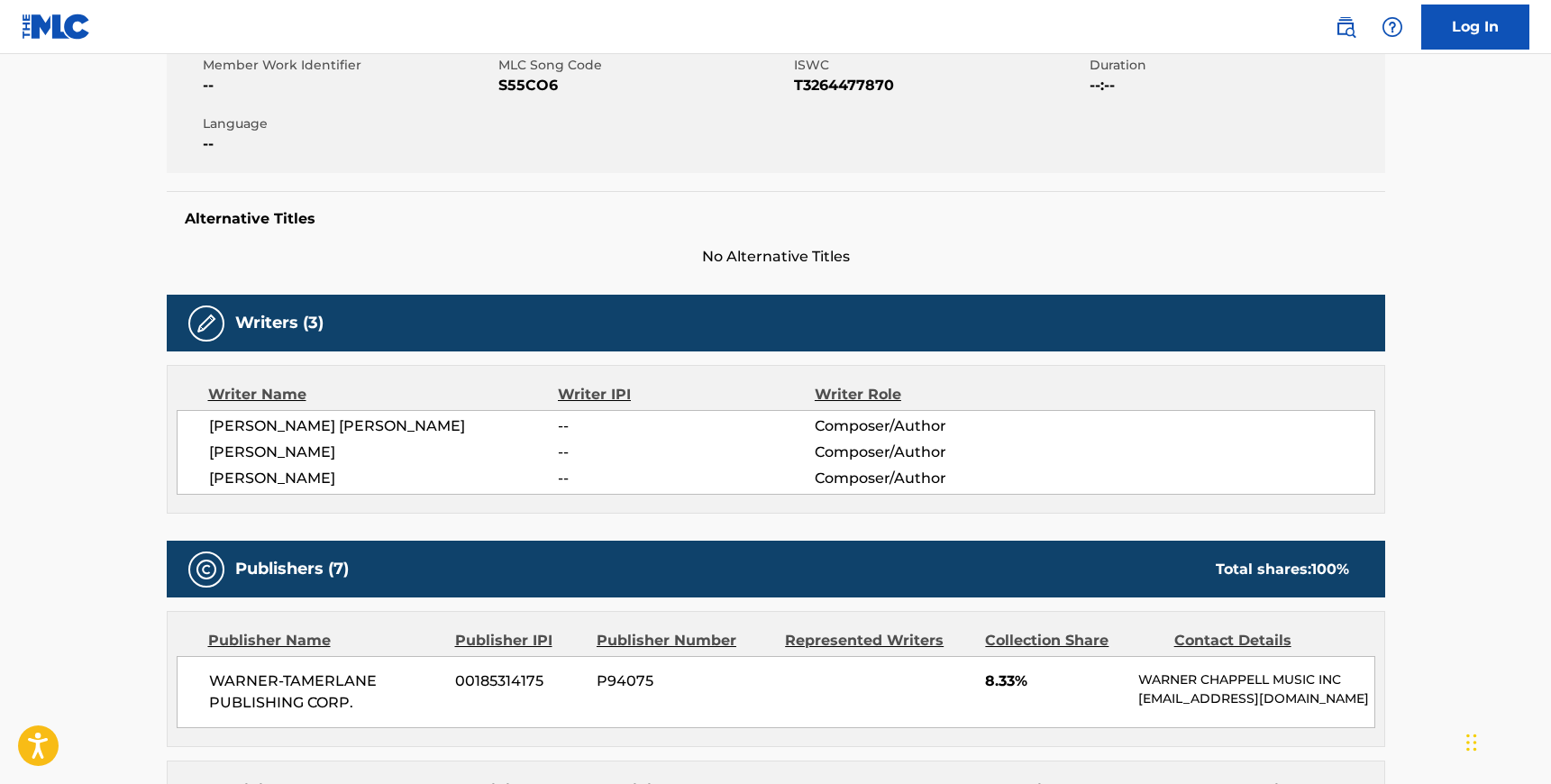
drag, startPoint x: 210, startPoint y: 424, endPoint x: 345, endPoint y: 475, distance: 144.3
click at [210, 424] on span "[PERSON_NAME] [PERSON_NAME]" at bounding box center [384, 425] width 350 height 21
click at [508, 482] on span "[PERSON_NAME]" at bounding box center [384, 478] width 350 height 21
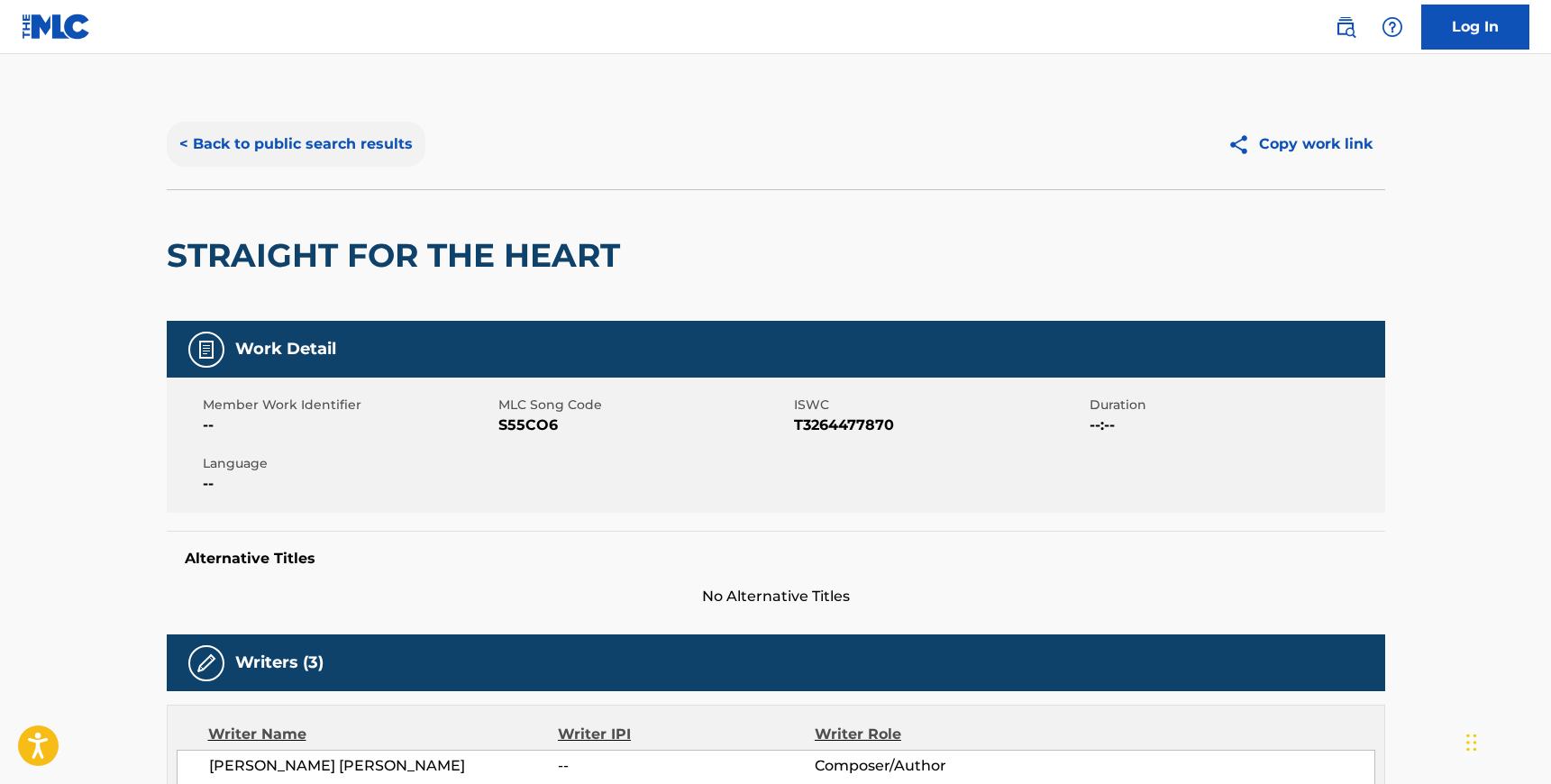
click at [320, 151] on button "< Back to public search results" at bounding box center [296, 144] width 259 height 45
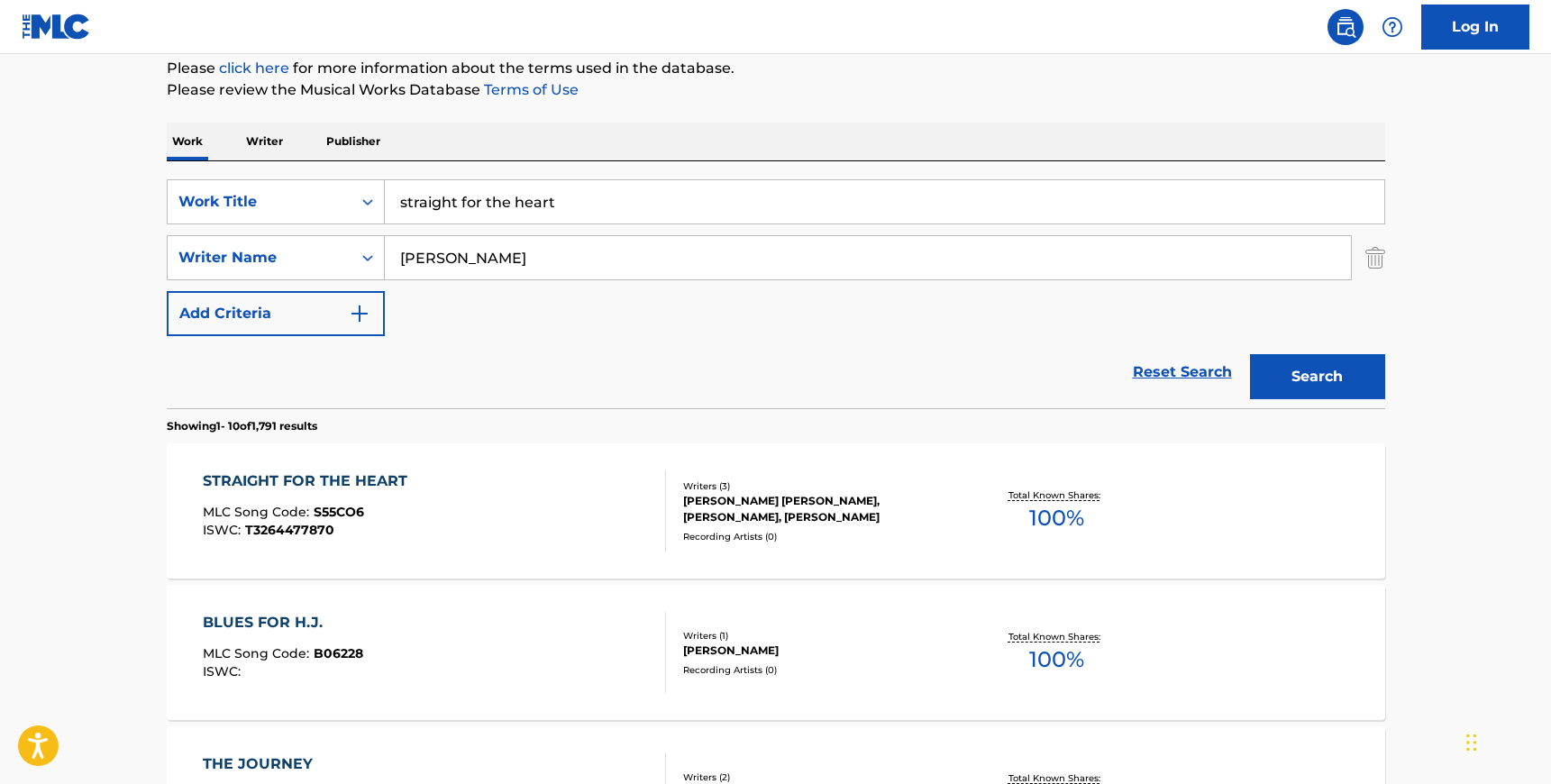
click at [478, 257] on input "[PERSON_NAME]" at bounding box center [868, 258] width 966 height 44
paste input "N/A"
click at [462, 260] on input "N/A" at bounding box center [868, 258] width 966 height 44
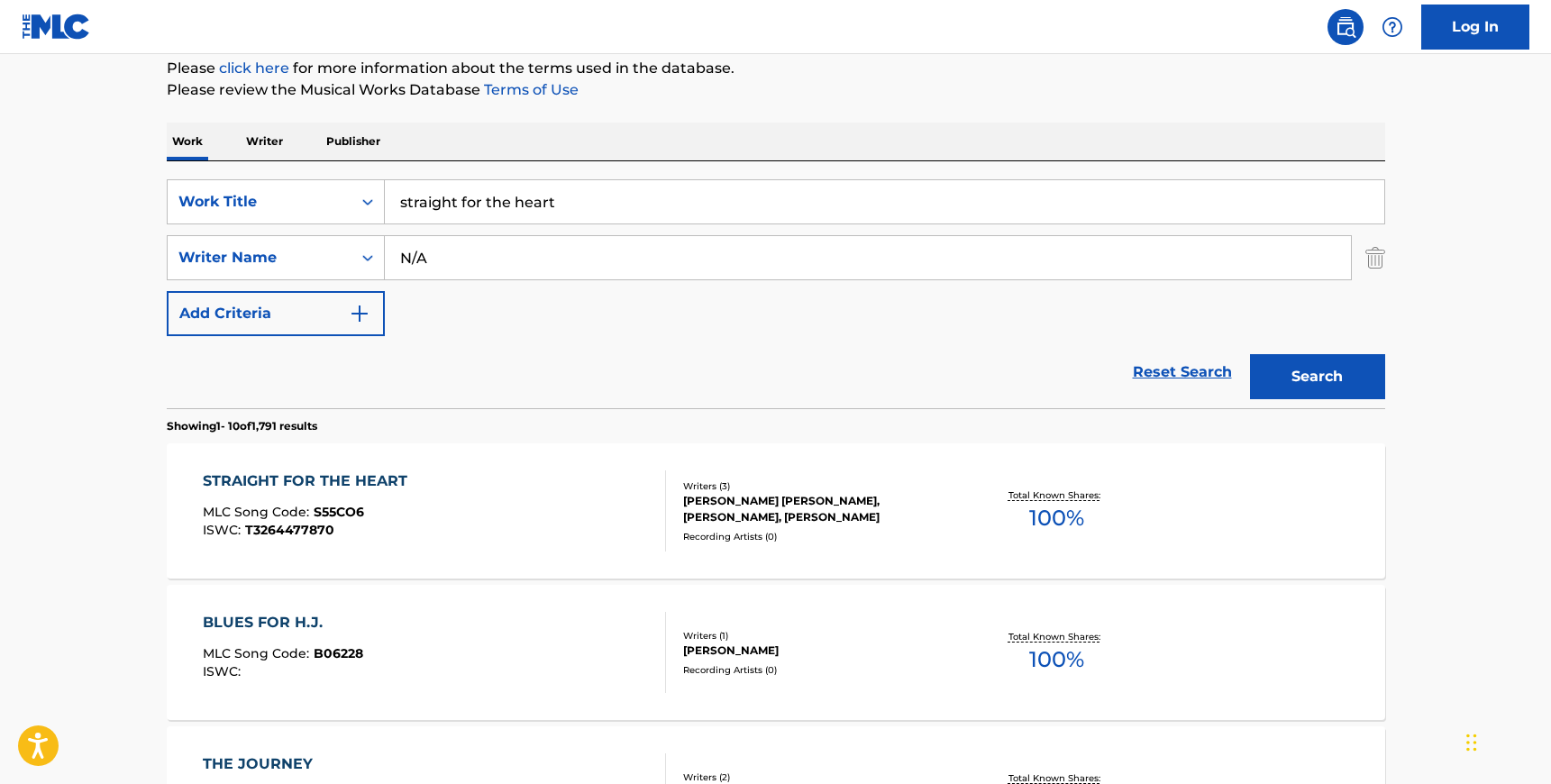
paste input "[PERSON_NAME]"
click at [462, 260] on input "N/[PERSON_NAME]" at bounding box center [868, 258] width 966 height 44
paste input "Search Form"
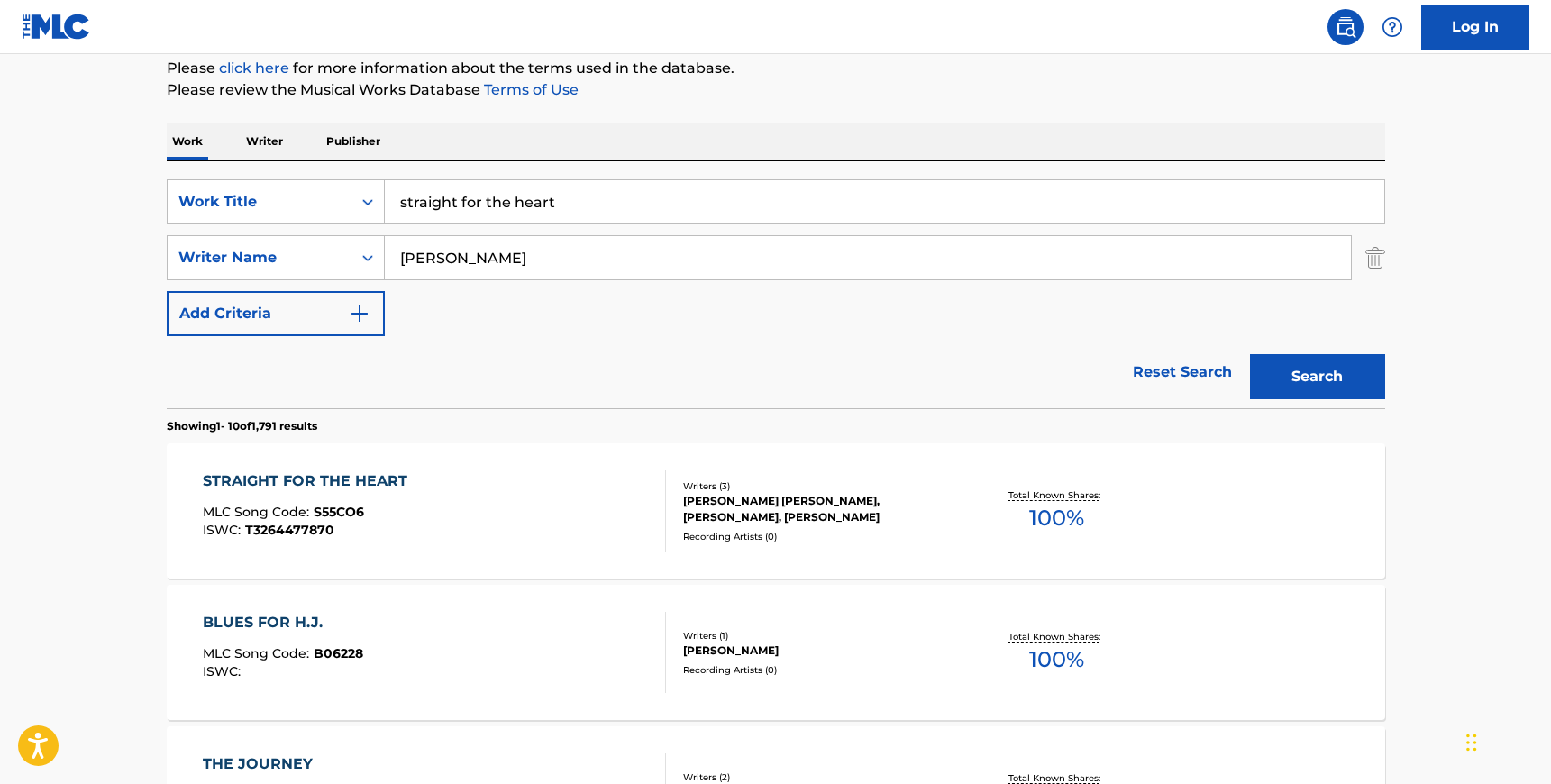
type input "[PERSON_NAME]"
click at [477, 189] on input "straight for the heart" at bounding box center [884, 201] width 999 height 44
type input "newsflash"
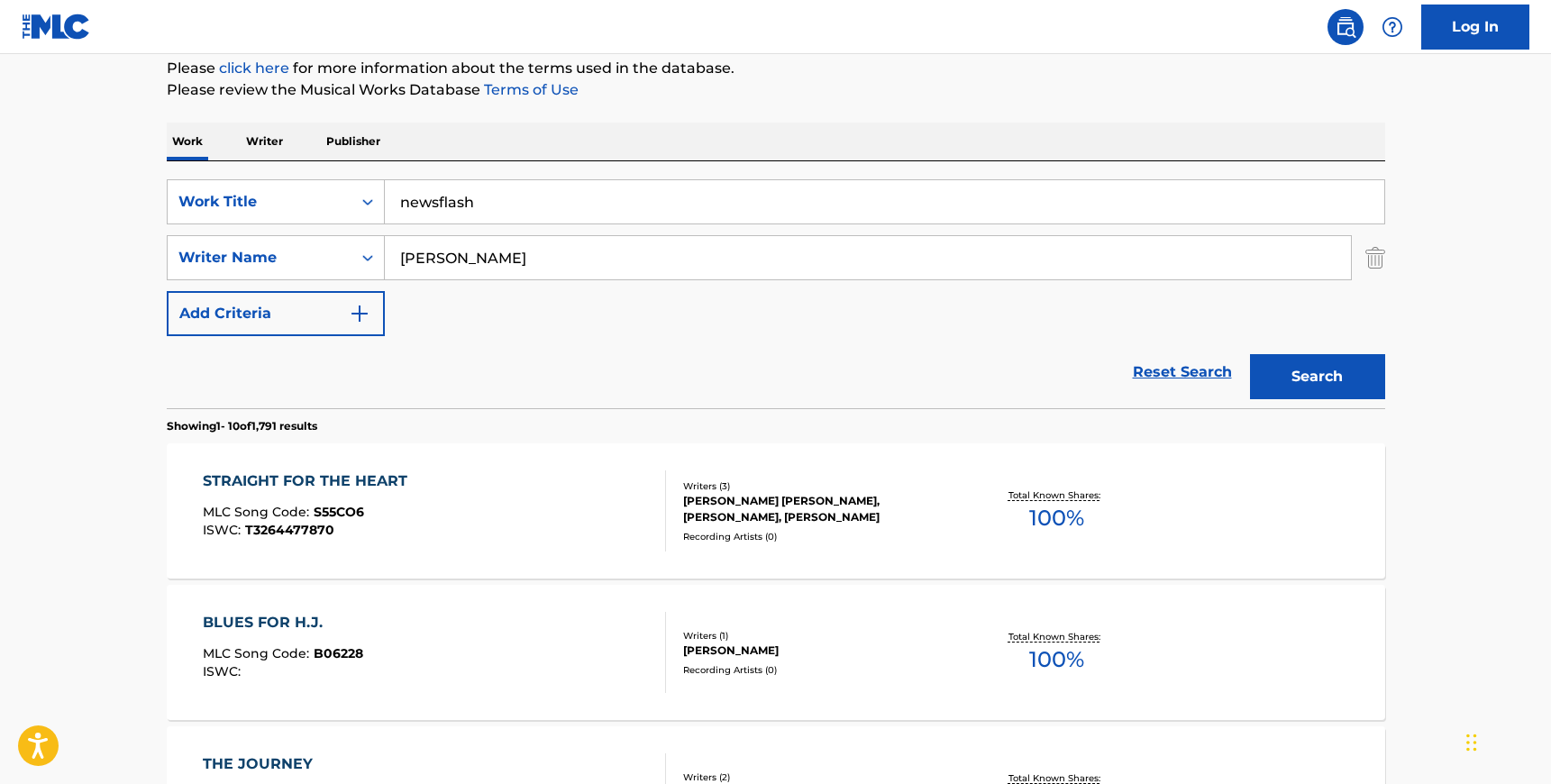
click at [1250, 354] on button "Search" at bounding box center [1317, 376] width 135 height 45
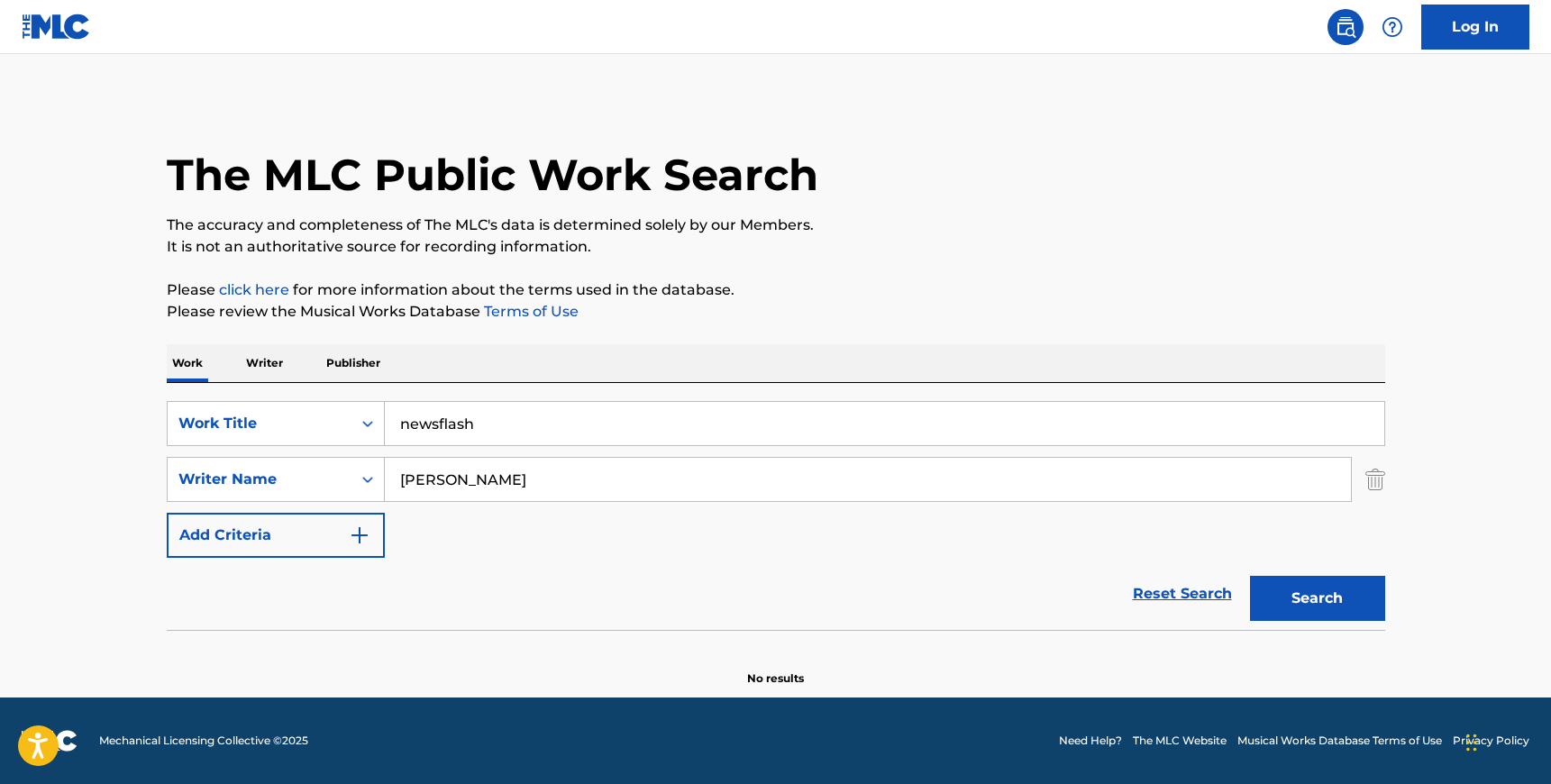
scroll to position [0, 0]
click at [454, 424] on input "newsflash" at bounding box center [884, 424] width 999 height 44
click at [506, 474] on input "[PERSON_NAME]" at bounding box center [868, 479] width 966 height 44
click at [506, 475] on input "[PERSON_NAME]" at bounding box center [868, 479] width 966 height 44
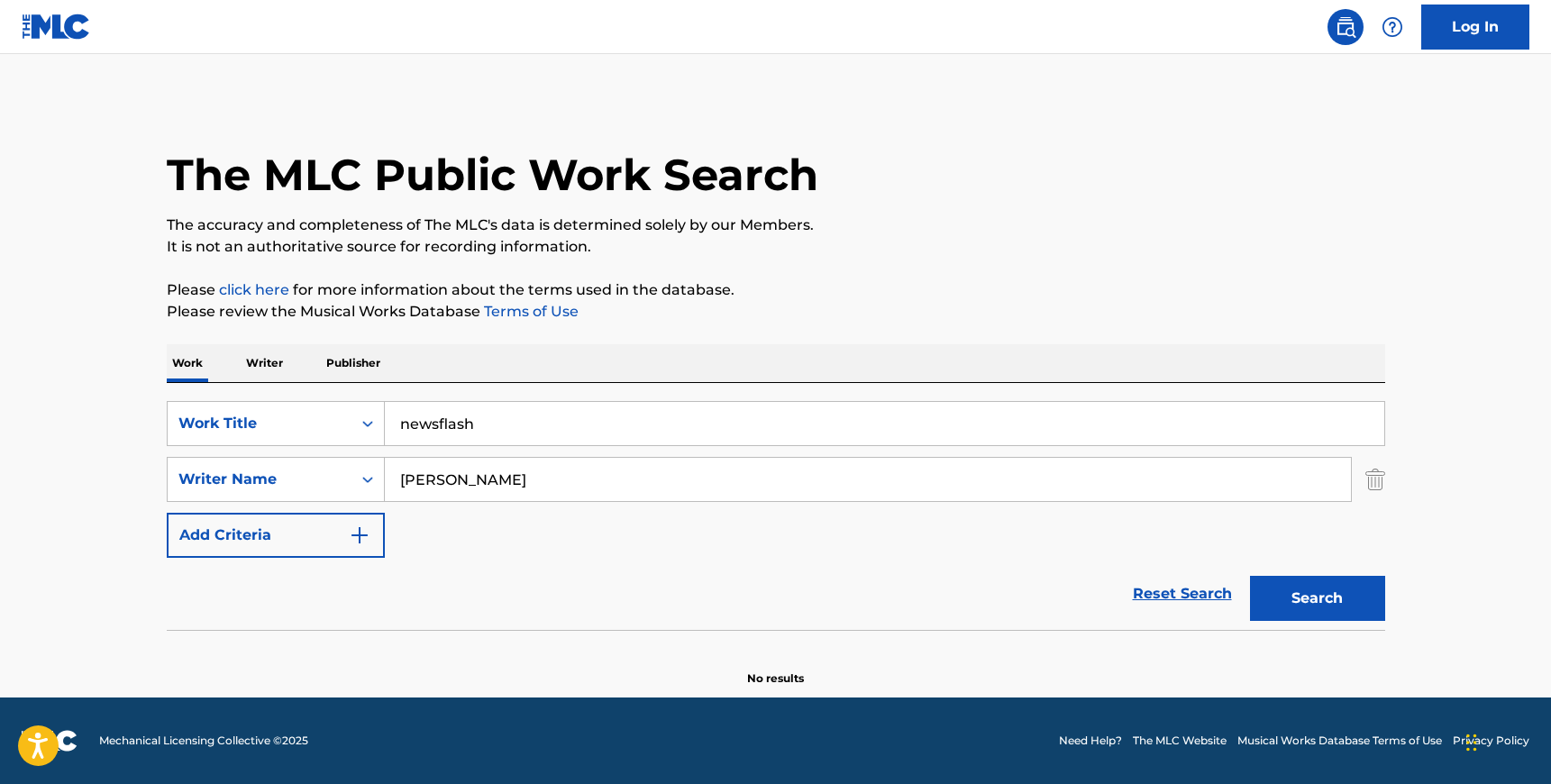
click at [1250, 575] on button "Search" at bounding box center [1317, 598] width 135 height 45
click at [478, 491] on input "[PERSON_NAME]" at bounding box center [868, 479] width 966 height 44
paste input "[PERSON_NAME]"
type input "[PERSON_NAME]"
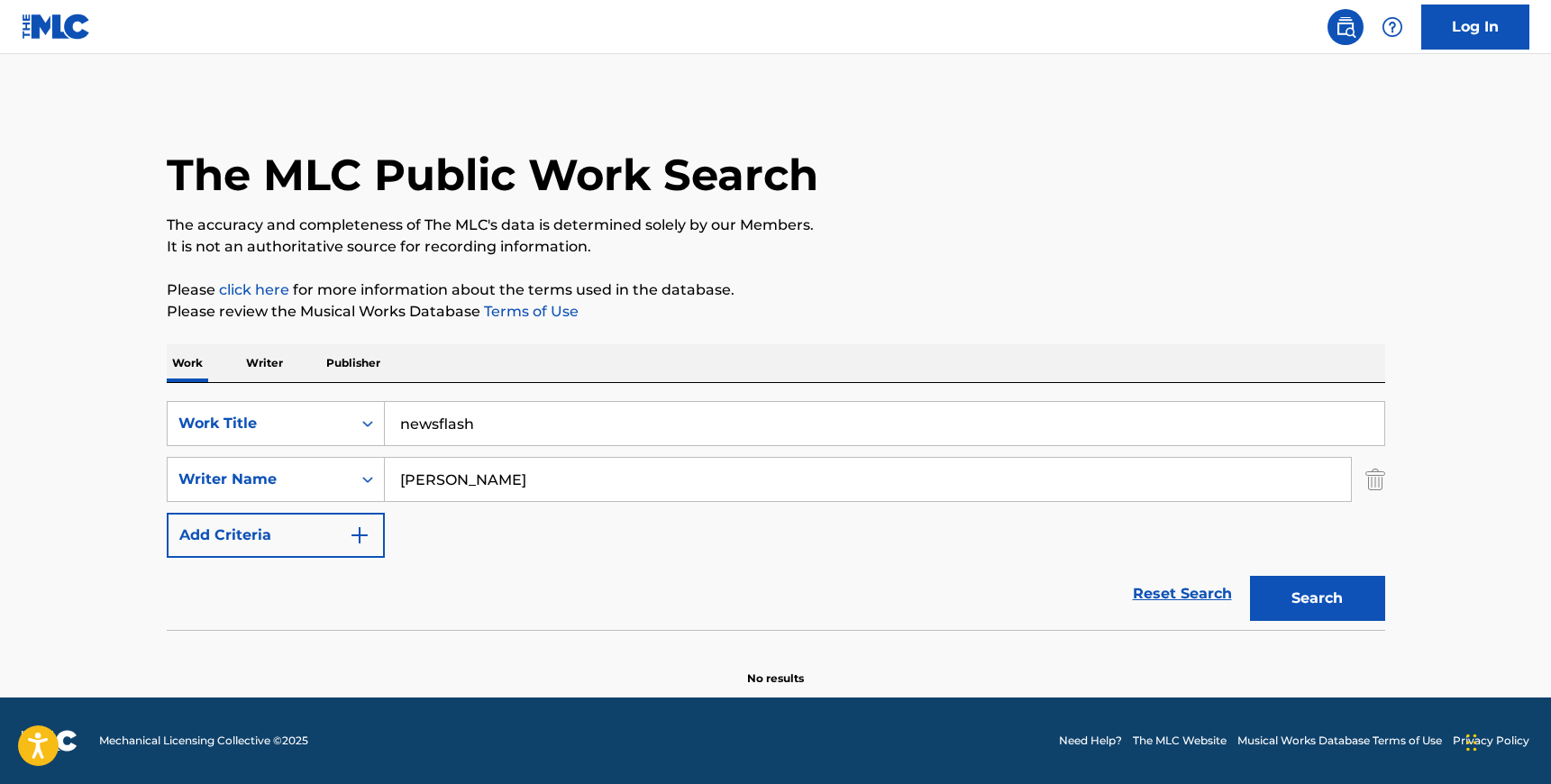
click at [482, 430] on input "newsflash" at bounding box center [884, 424] width 999 height 44
type input "[GEOGRAPHIC_DATA]"
click at [1250, 575] on button "Search" at bounding box center [1317, 598] width 135 height 45
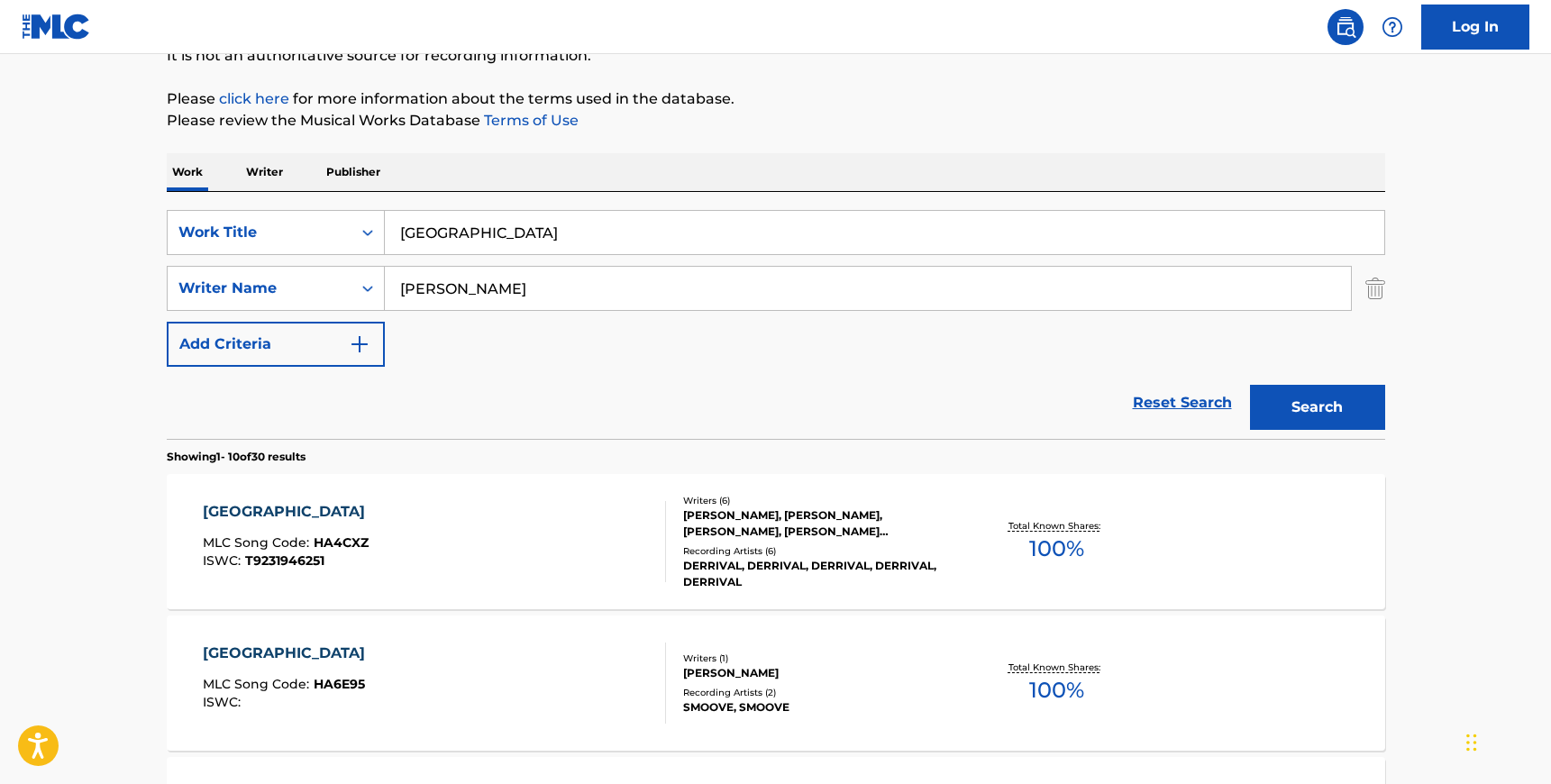
scroll to position [192, 0]
click at [480, 292] on input "[PERSON_NAME]" at bounding box center [868, 287] width 966 height 44
paste input "[PERSON_NAME]"
type input "[PERSON_NAME]"
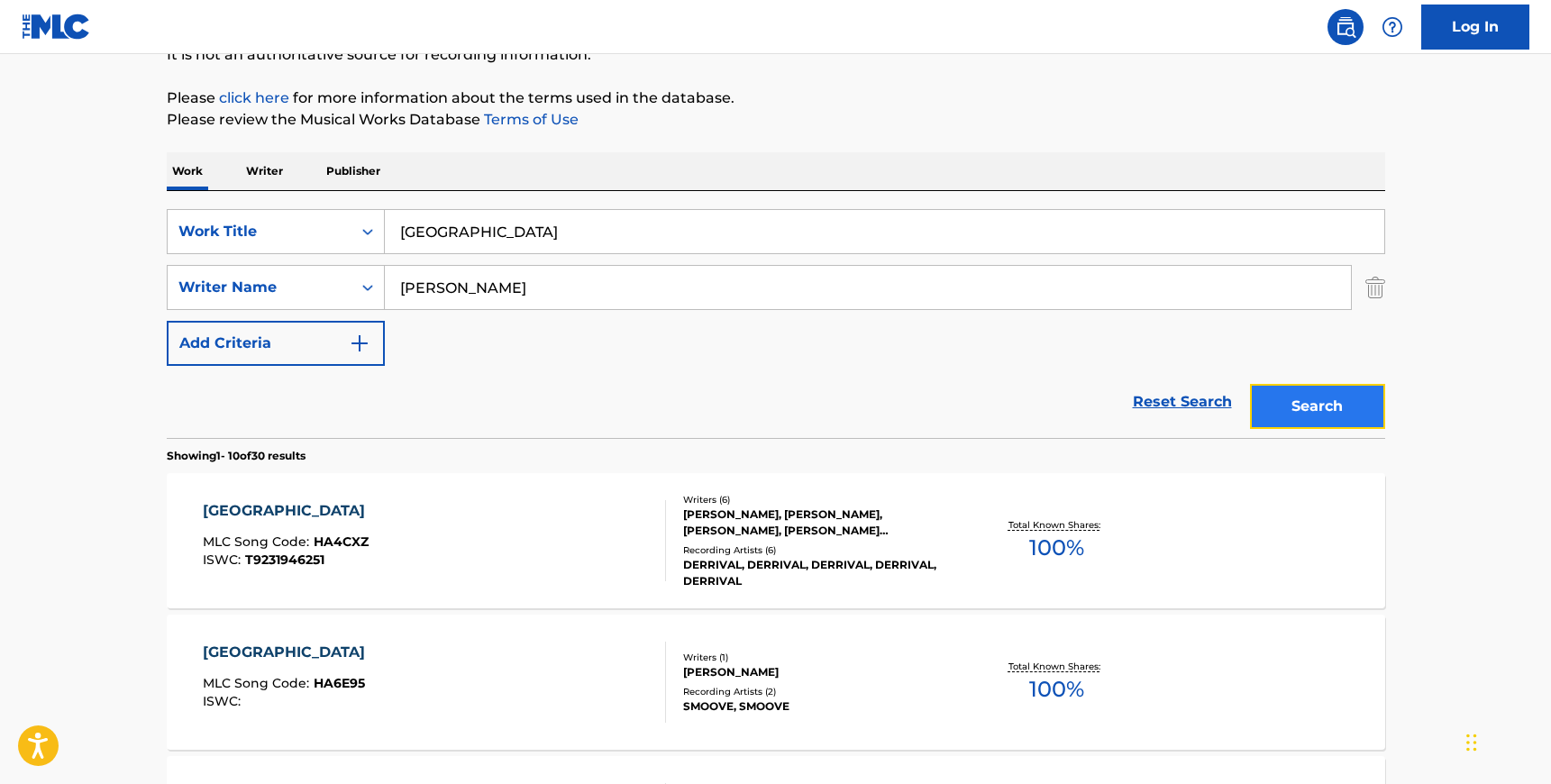
click at [1364, 423] on button "Search" at bounding box center [1317, 406] width 135 height 45
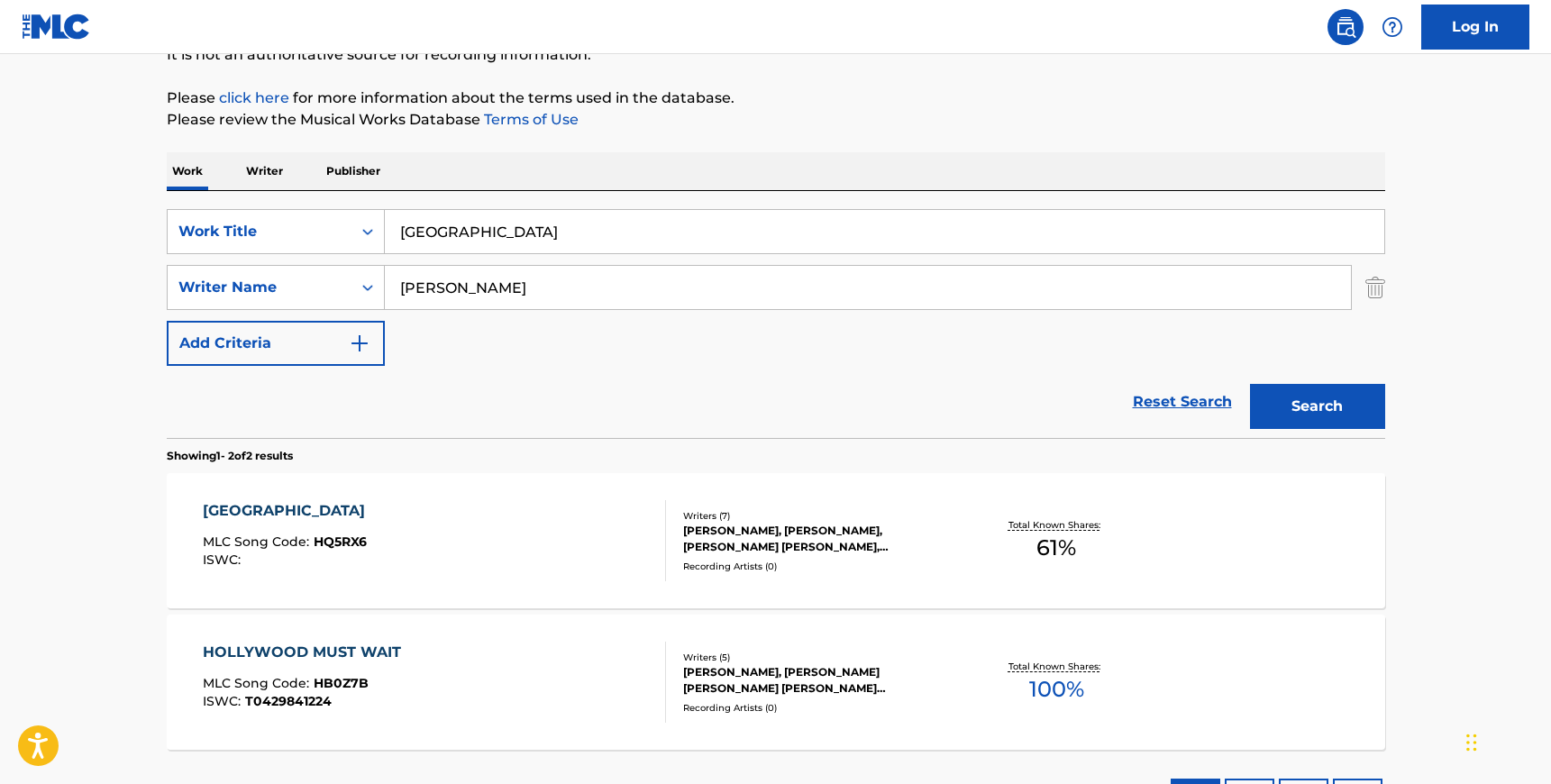
click at [475, 553] on div "HOLLYWOOD MLC Song Code : HQ5RX6 ISWC :" at bounding box center [435, 540] width 464 height 81
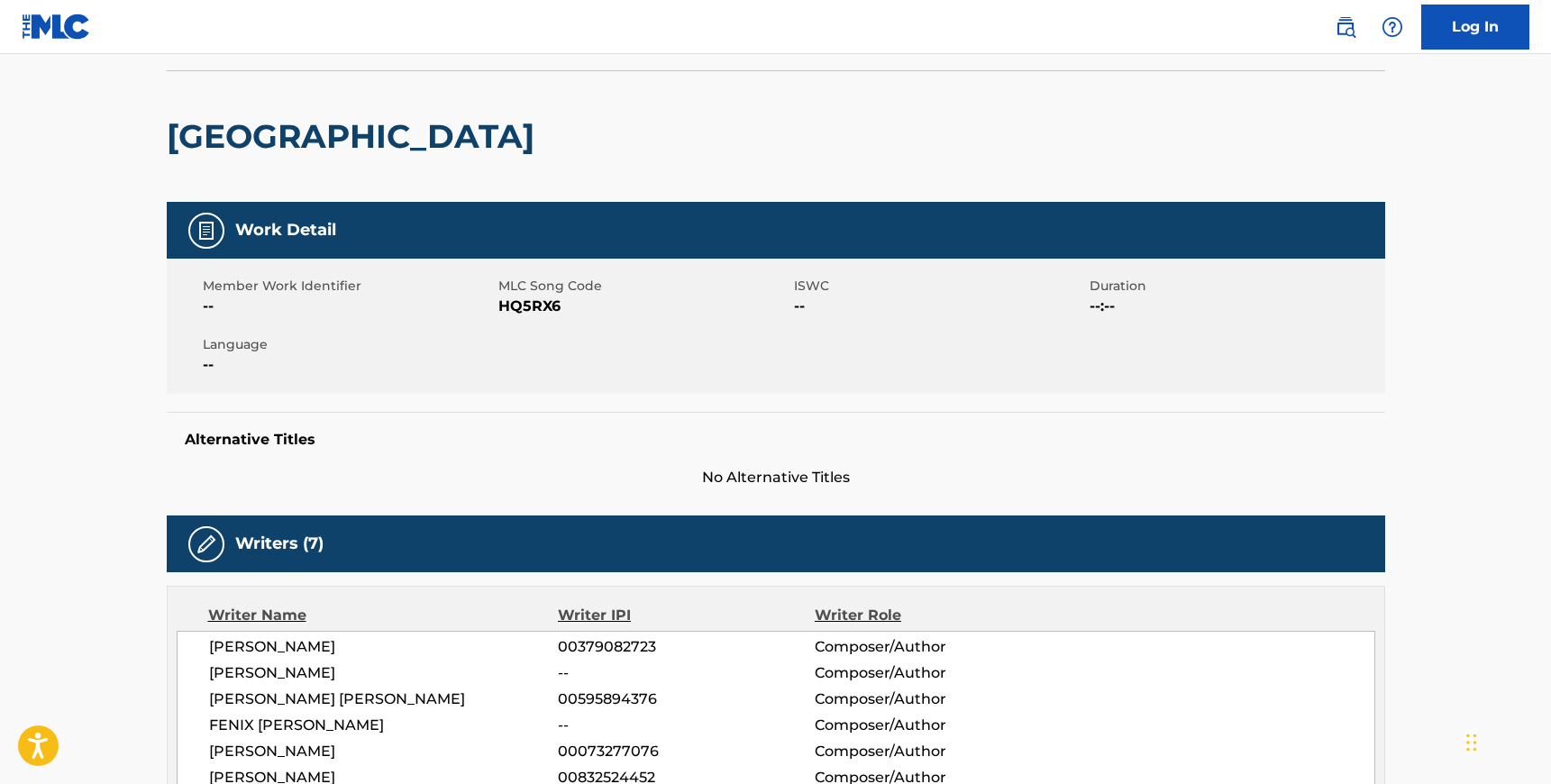
scroll to position [120, 0]
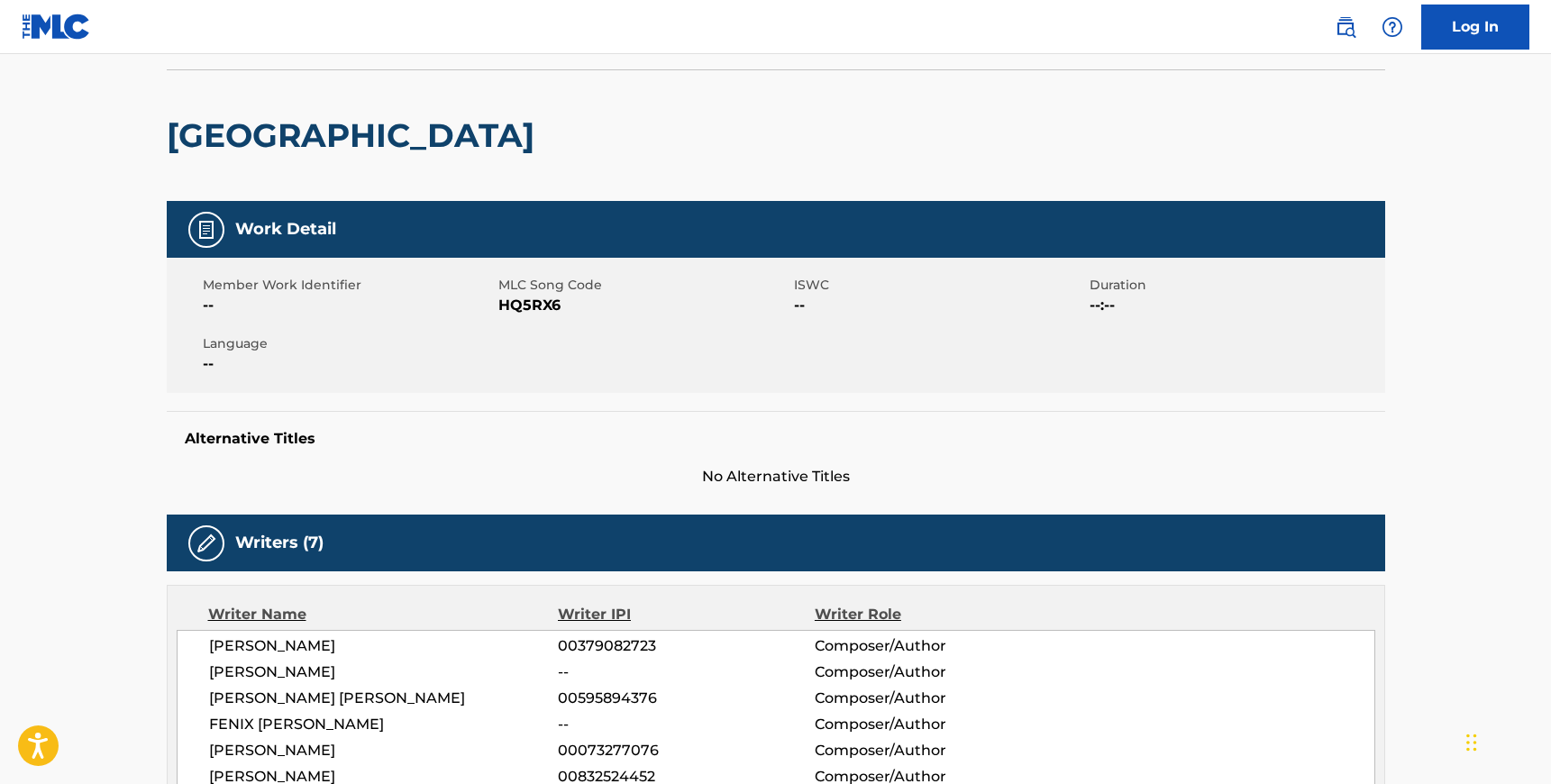
click at [528, 298] on span "HQ5RX6" at bounding box center [644, 305] width 291 height 21
click at [525, 307] on span "HQ5RX6" at bounding box center [644, 305] width 291 height 21
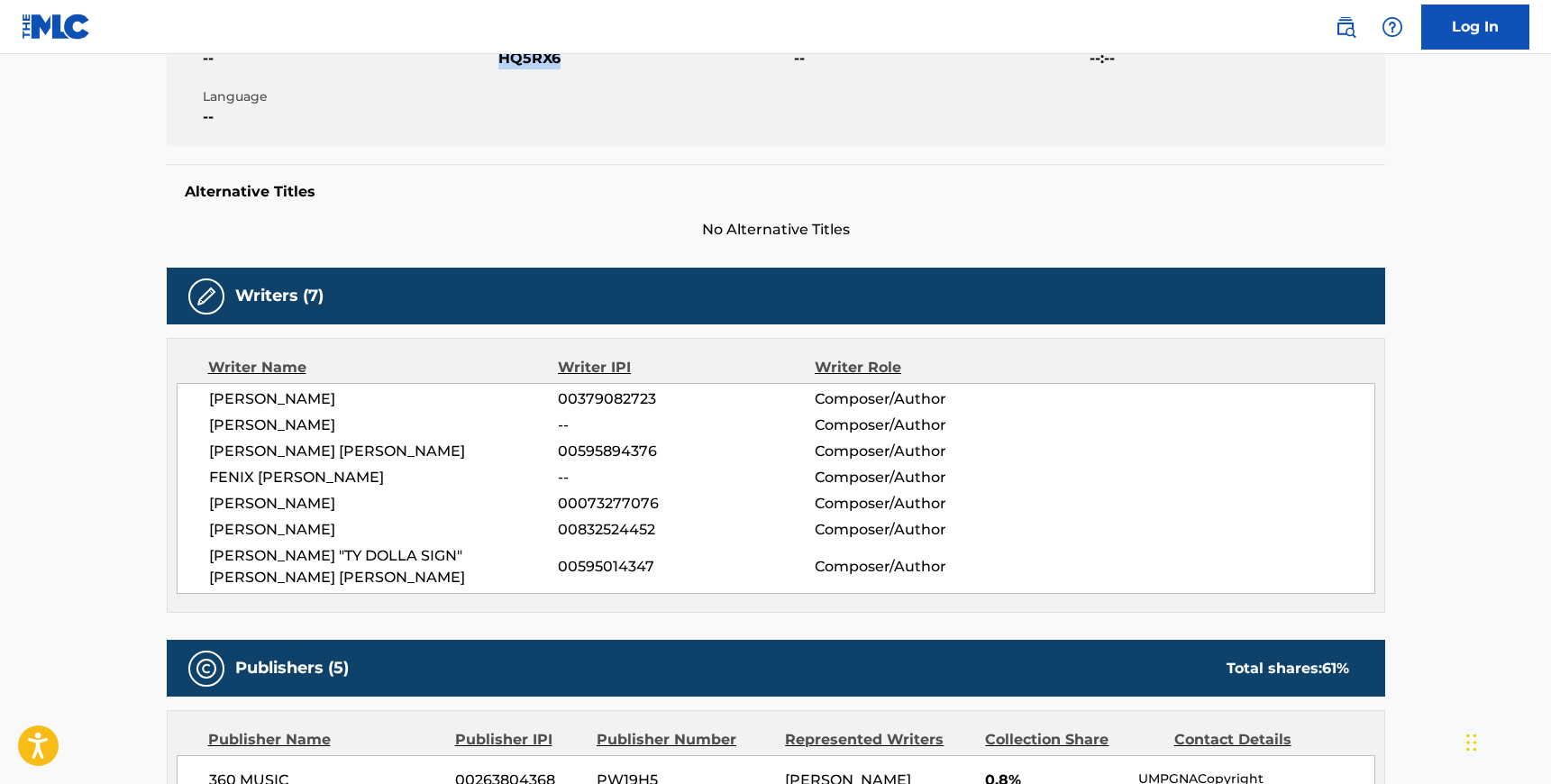
scroll to position [365, 0]
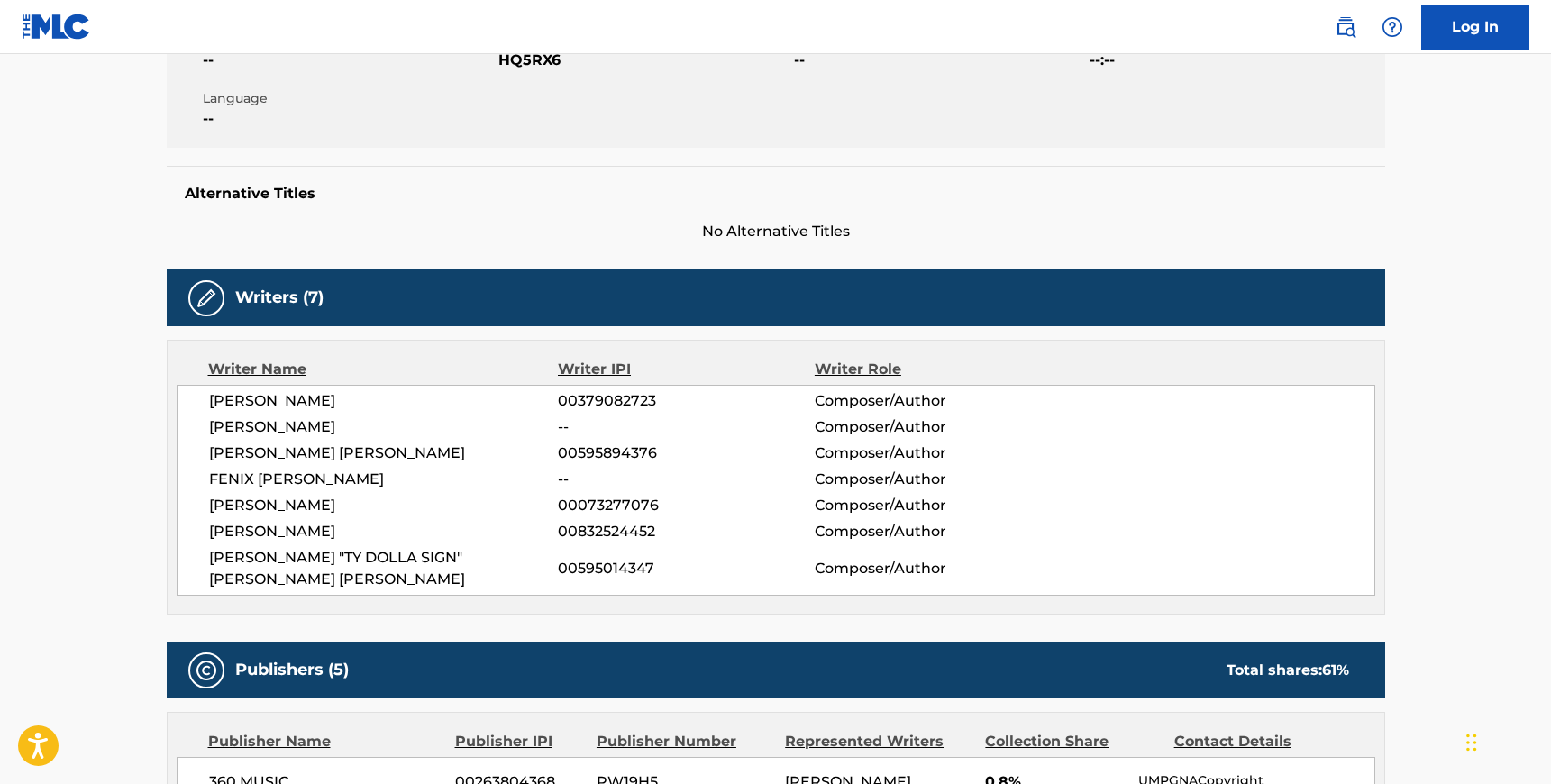
click at [210, 399] on span "[PERSON_NAME]" at bounding box center [384, 400] width 350 height 21
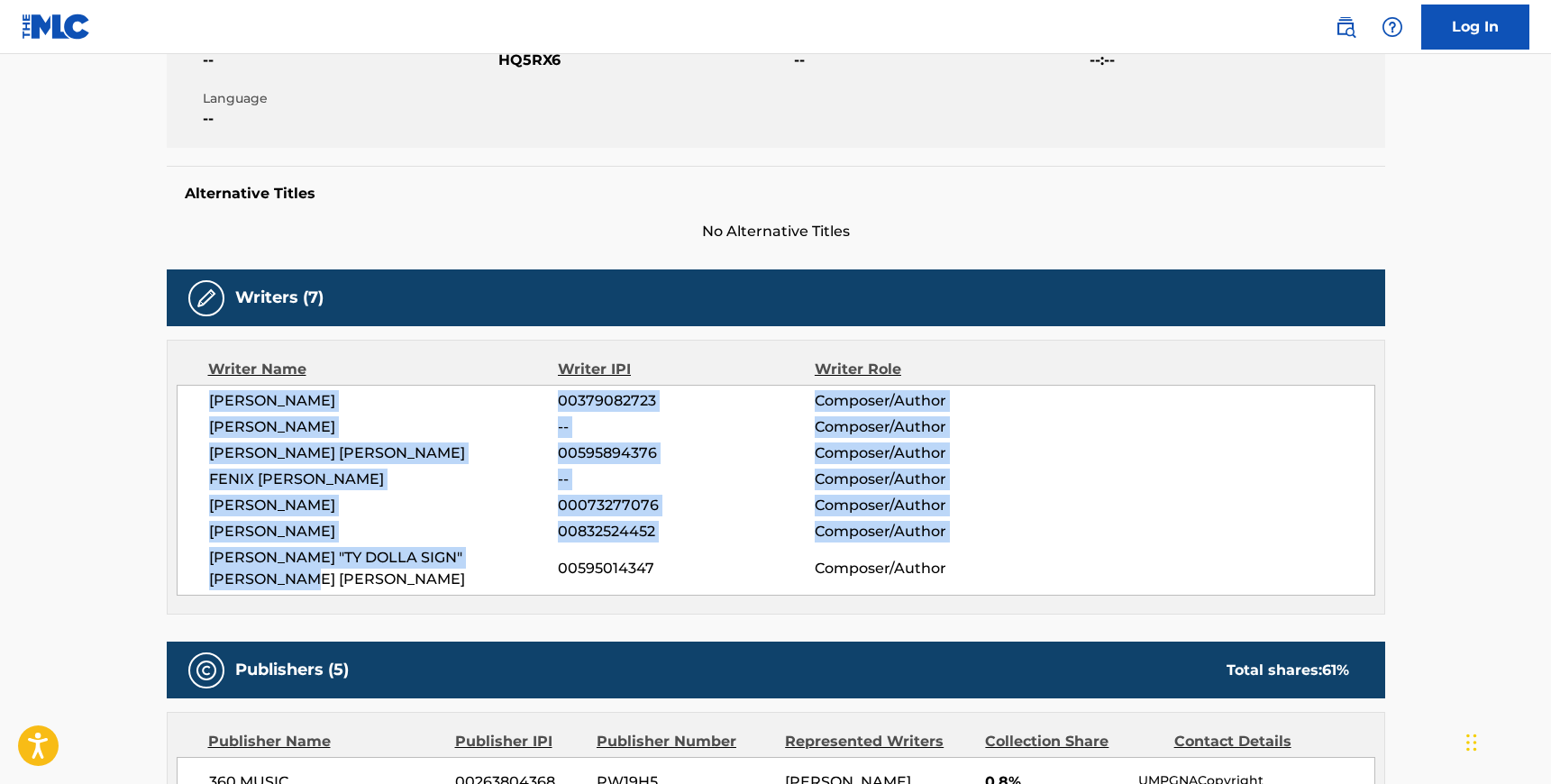
click at [555, 557] on span "[PERSON_NAME] "TY DOLLA SIGN" [PERSON_NAME] [PERSON_NAME]" at bounding box center [384, 568] width 350 height 44
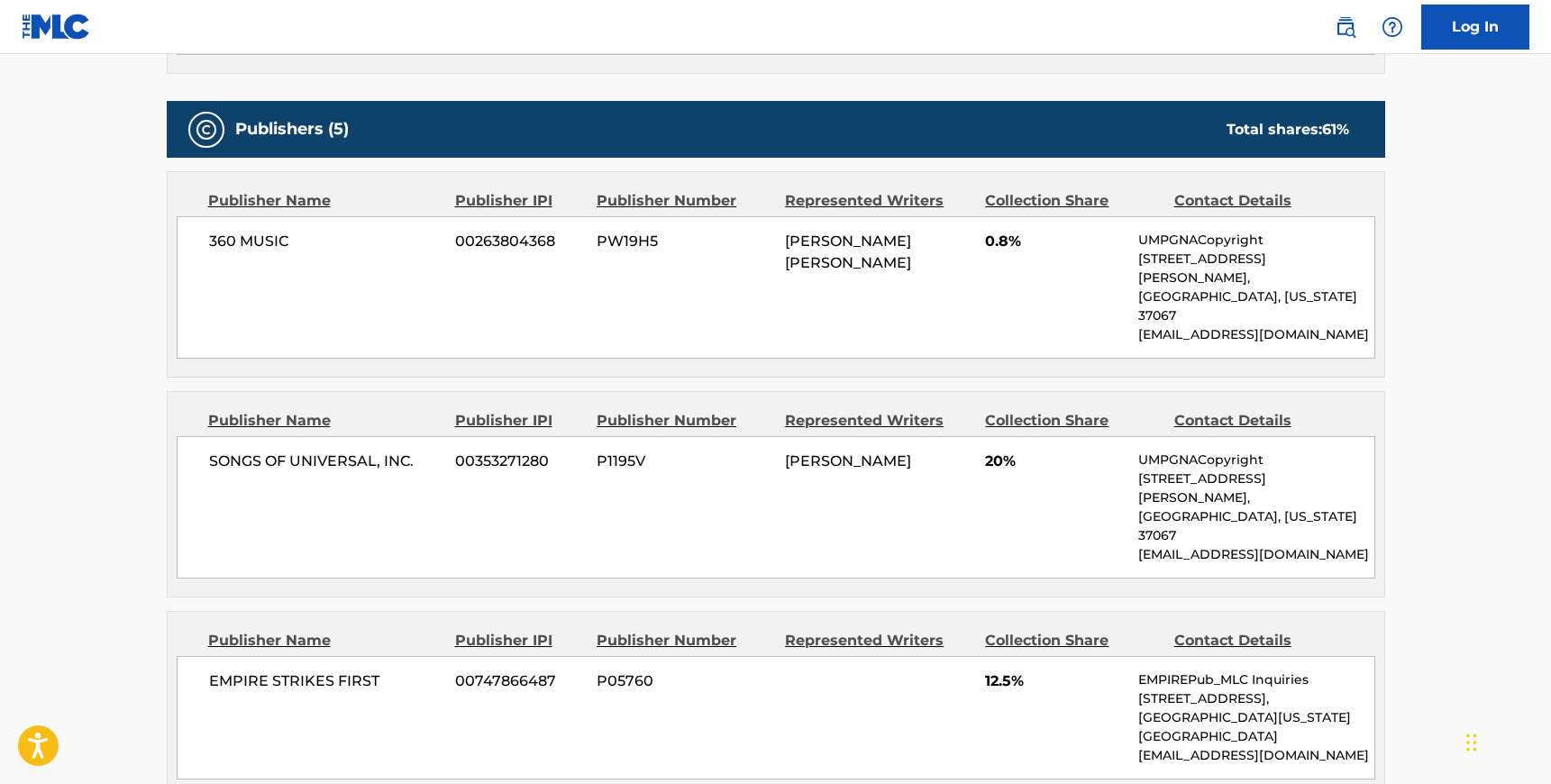
scroll to position [934, 0]
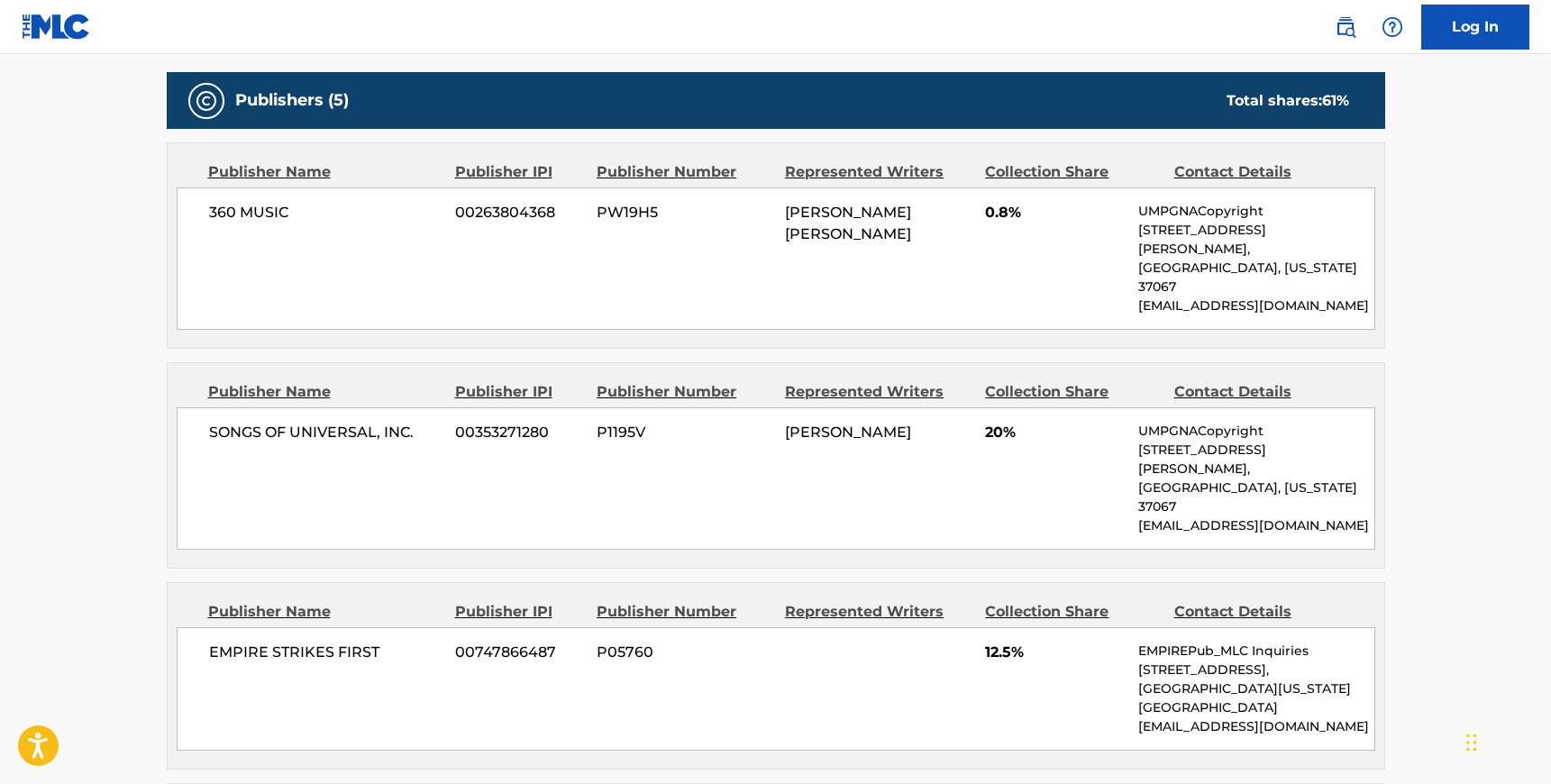
click at [285, 202] on span "360 MUSIC" at bounding box center [326, 212] width 234 height 21
click at [207, 192] on div "360 MUSIC 00263804368 PW19H5 [PERSON_NAME] [PERSON_NAME] 0.8% UMPGNACopyright […" at bounding box center [776, 259] width 1199 height 143
click at [308, 422] on span "SONGS OF UNIVERSAL, INC." at bounding box center [326, 432] width 234 height 21
click at [210, 422] on span "SONGS OF UNIVERSAL, INC." at bounding box center [326, 432] width 234 height 21
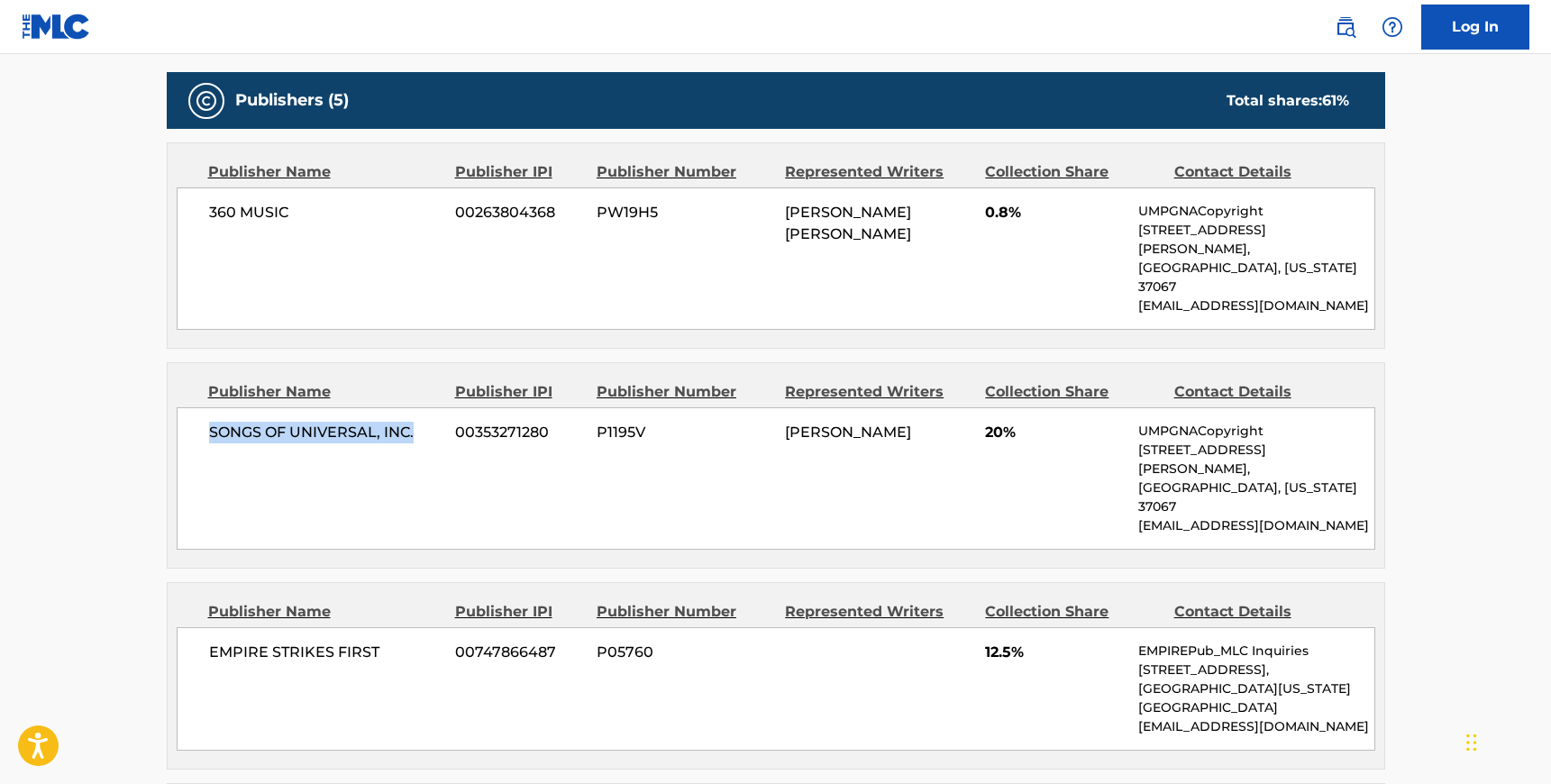
click at [413, 422] on span "SONGS OF UNIVERSAL, INC." at bounding box center [326, 432] width 234 height 21
click at [210, 641] on span "EMPIRE STRIKES FIRST" at bounding box center [326, 651] width 234 height 21
click at [379, 641] on span "EMPIRE STRIKES FIRST" at bounding box center [326, 651] width 234 height 21
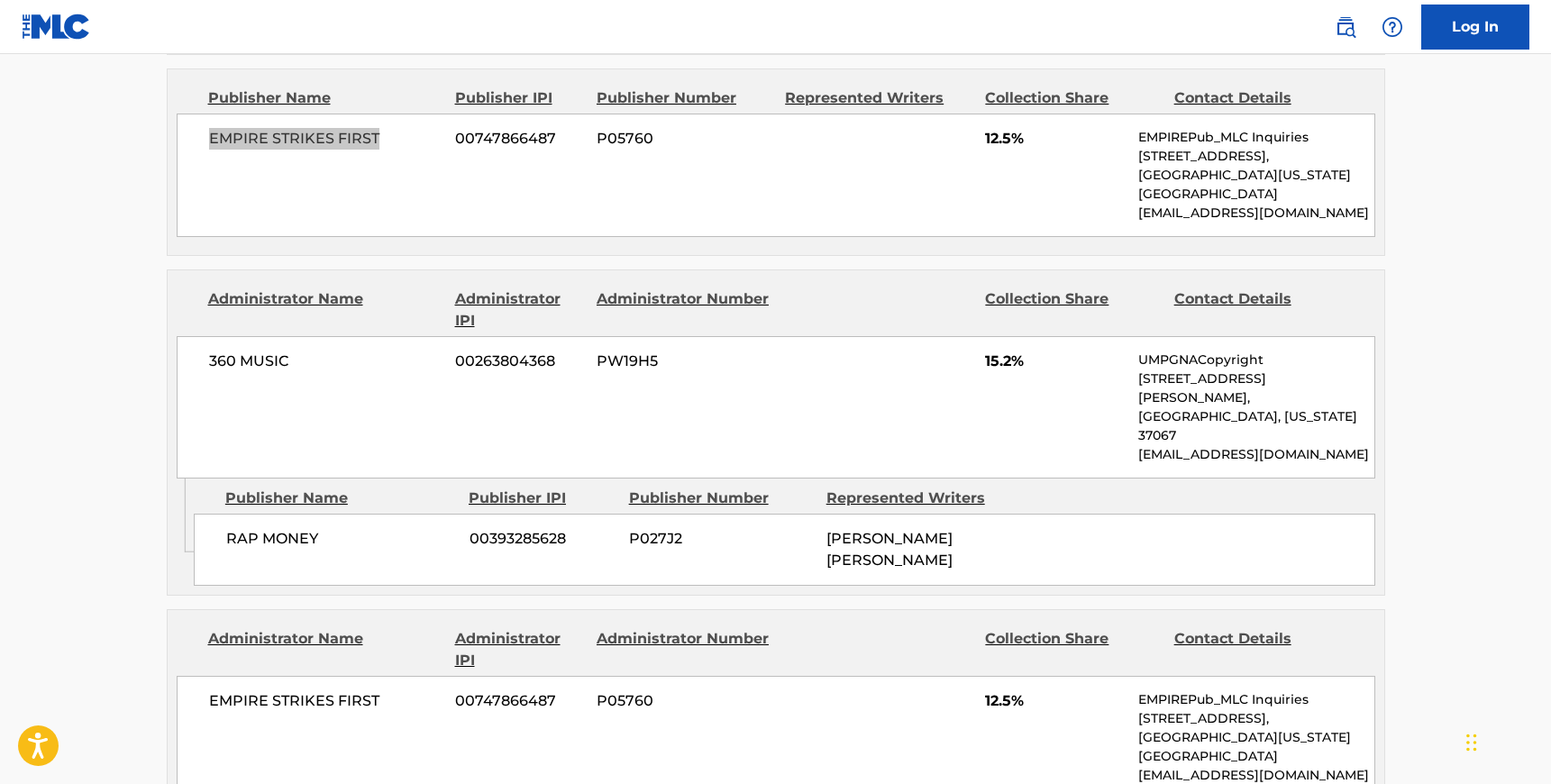
scroll to position [1452, 0]
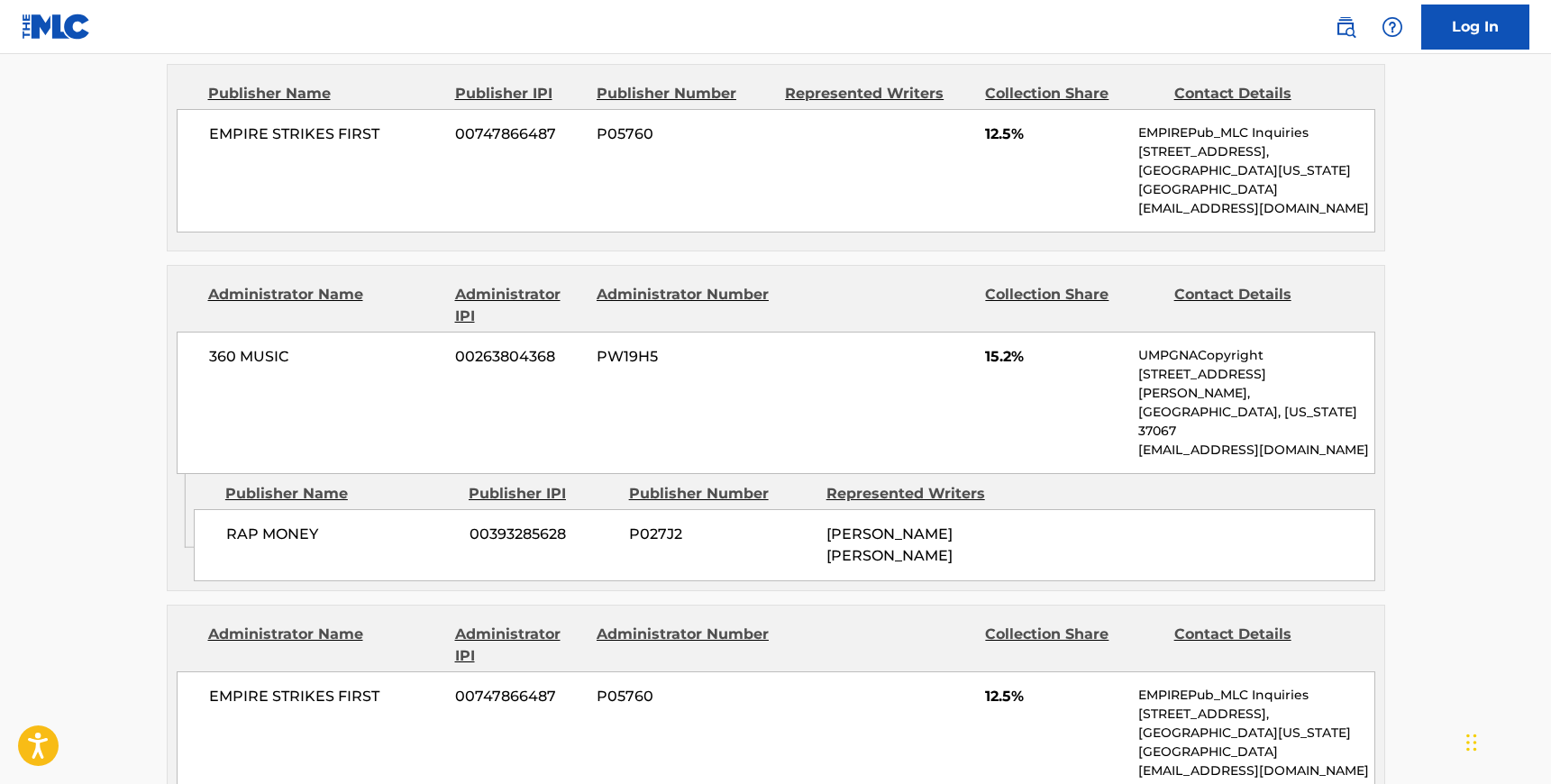
click at [211, 346] on span "360 MUSIC" at bounding box center [326, 356] width 234 height 21
click at [293, 346] on span "360 MUSIC" at bounding box center [326, 356] width 234 height 21
click at [226, 346] on span "360 MUSIC" at bounding box center [326, 356] width 234 height 21
drag, startPoint x: 210, startPoint y: 255, endPoint x: 296, endPoint y: 249, distance: 86.2
click at [210, 346] on span "360 MUSIC" at bounding box center [326, 356] width 234 height 21
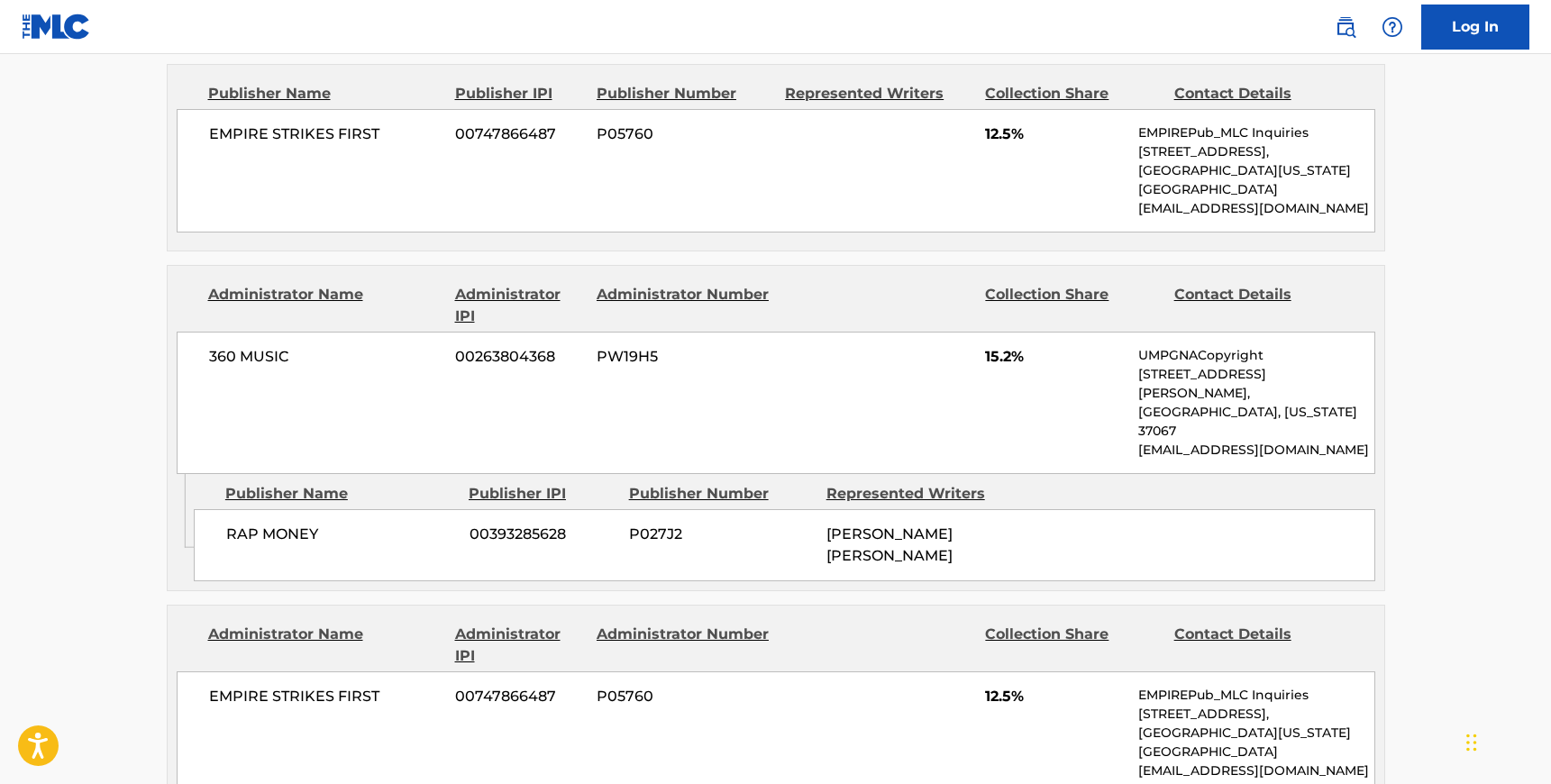
click at [323, 332] on div "360 MUSIC 00263804368 PW19H5 15.2% UMPGNACopyright [STREET_ADDRESS][PERSON_NAME…" at bounding box center [776, 403] width 1199 height 143
click at [275, 346] on span "360 MUSIC" at bounding box center [326, 356] width 234 height 21
click at [286, 346] on span "360 MUSIC" at bounding box center [326, 356] width 234 height 21
drag, startPoint x: 224, startPoint y: 395, endPoint x: 237, endPoint y: 392, distance: 13.3
click at [224, 509] on div "RAP MONEY 00393285628 P027J2 [PERSON_NAME] [PERSON_NAME]" at bounding box center [784, 545] width 1182 height 72
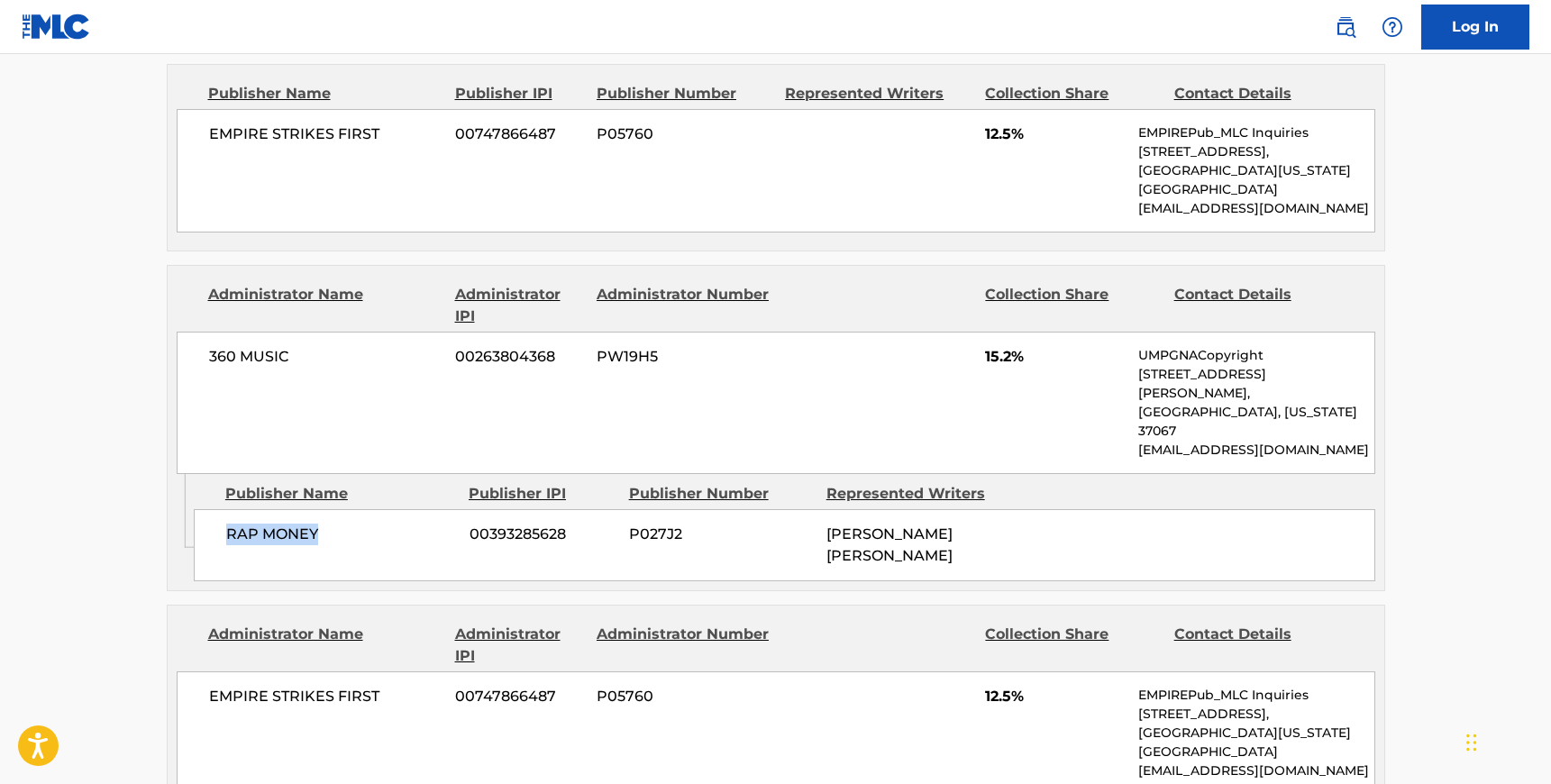
click at [325, 524] on span "RAP MONEY" at bounding box center [341, 534] width 230 height 21
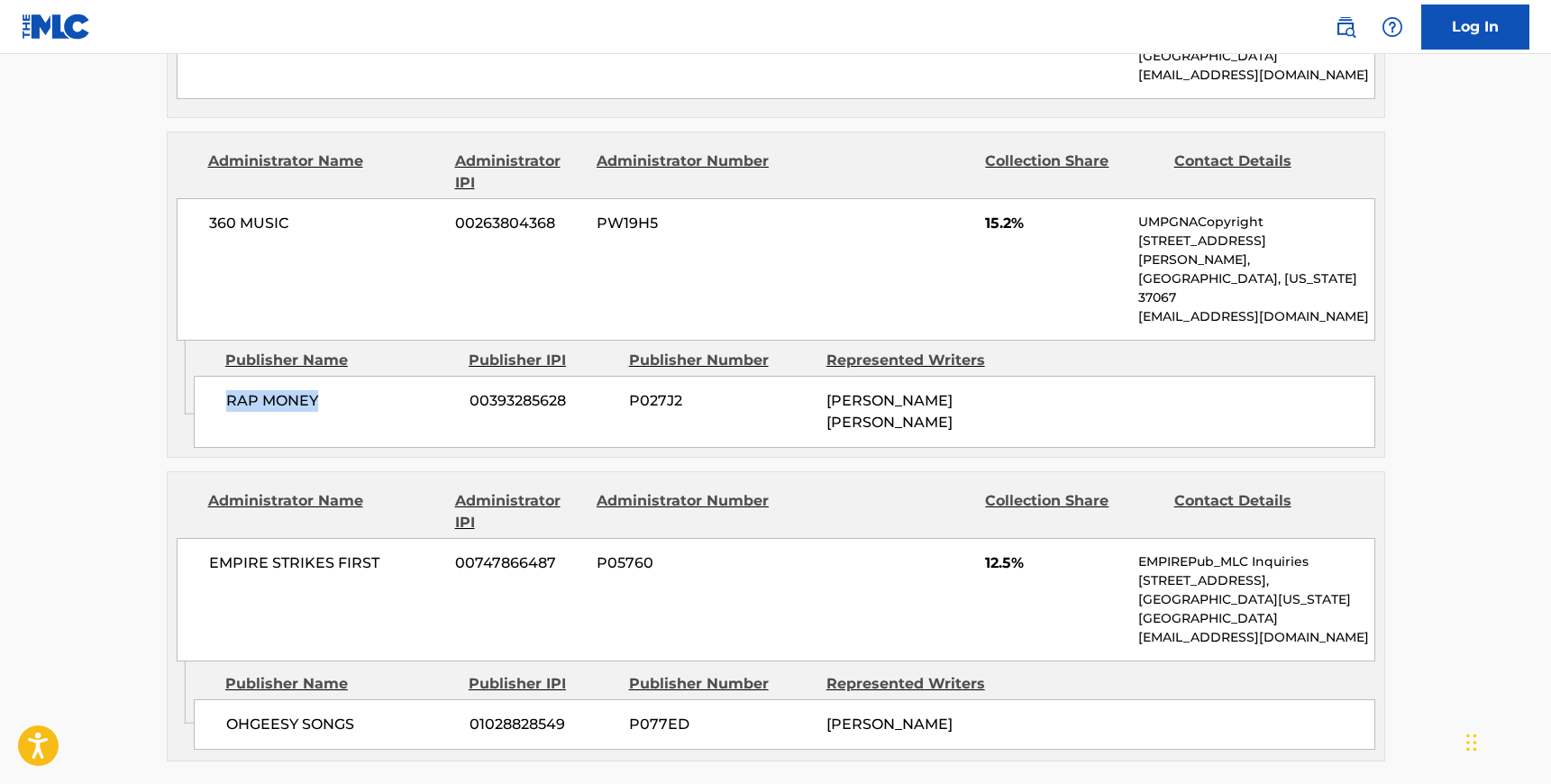
scroll to position [1676, 0]
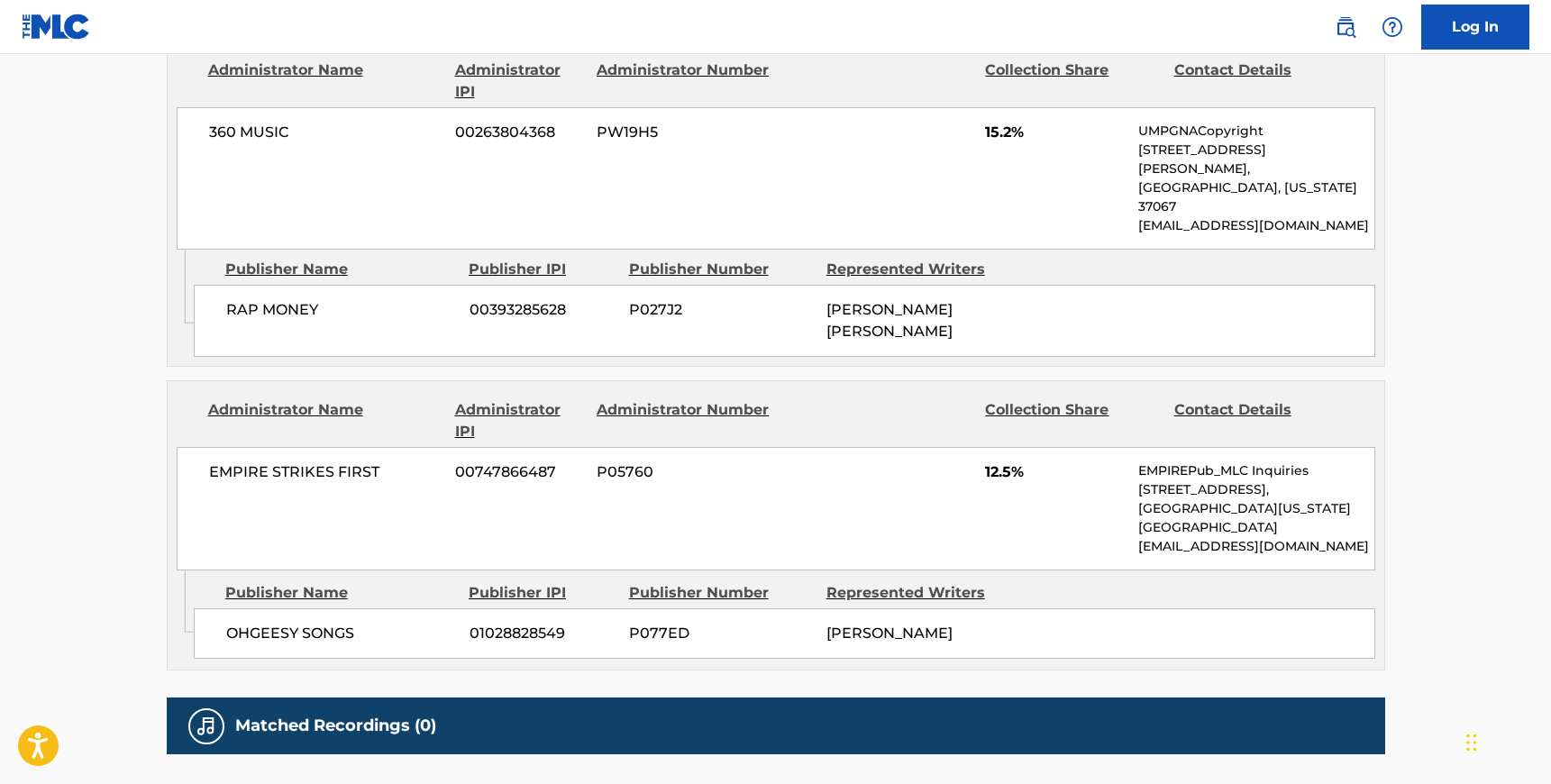
click at [201, 447] on div "EMPIRE STRIKES FIRST 00747866487 P05760 12.5% EMPIREPub_MLC Inquiries [STREET_A…" at bounding box center [776, 508] width 1199 height 123
click at [210, 462] on span "EMPIRE STRIKES FIRST" at bounding box center [326, 472] width 234 height 21
drag, startPoint x: 386, startPoint y: 333, endPoint x: 355, endPoint y: 340, distance: 31.8
click at [385, 462] on span "EMPIRE STRIKES FIRST" at bounding box center [326, 472] width 234 height 21
click at [229, 623] on span "OHGEESY SONGS" at bounding box center [341, 633] width 230 height 21
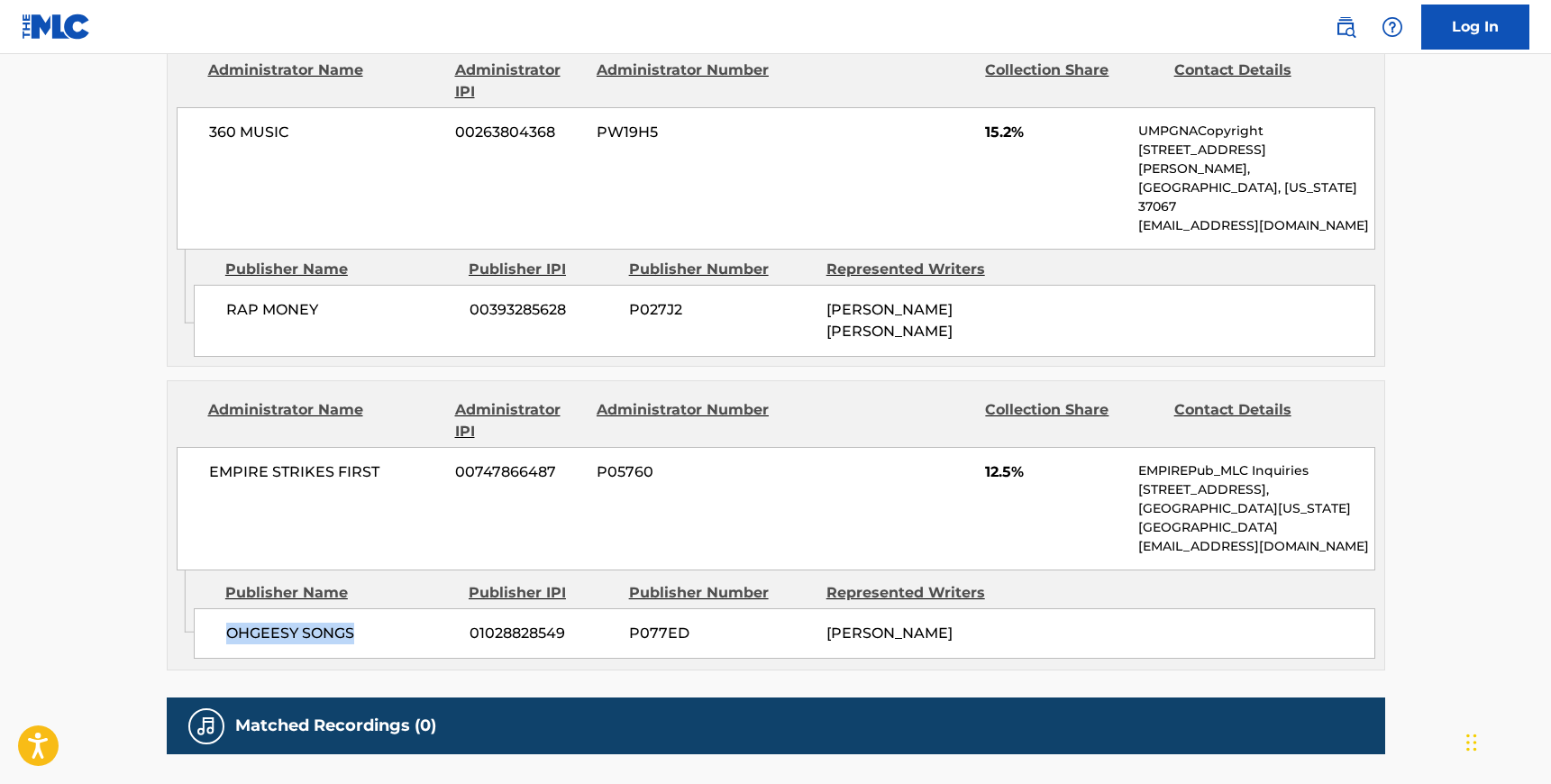
drag, startPoint x: 362, startPoint y: 488, endPoint x: 337, endPoint y: 494, distance: 25.7
click at [362, 623] on span "OHGEESY SONGS" at bounding box center [341, 633] width 230 height 21
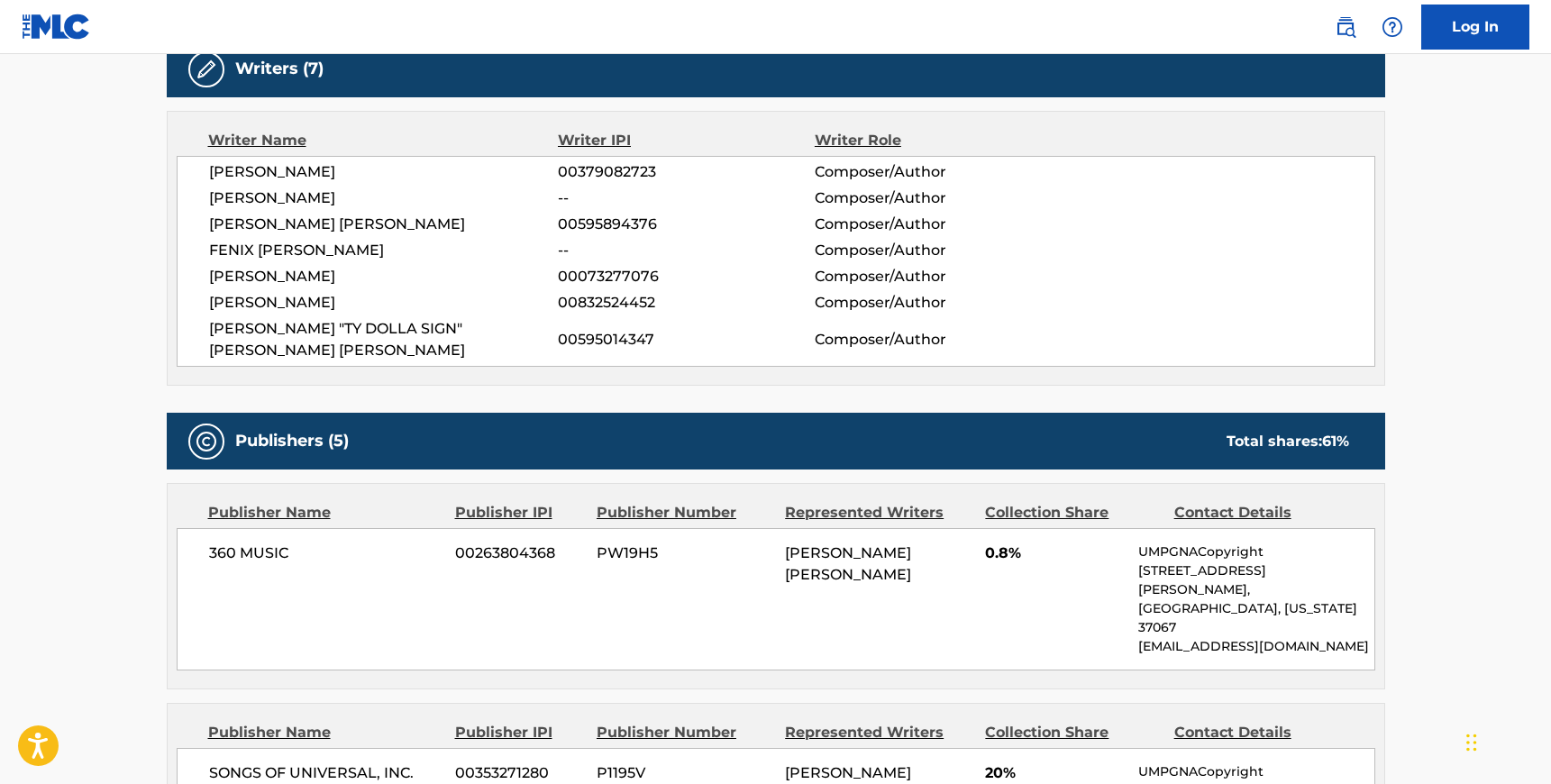
scroll to position [572, 0]
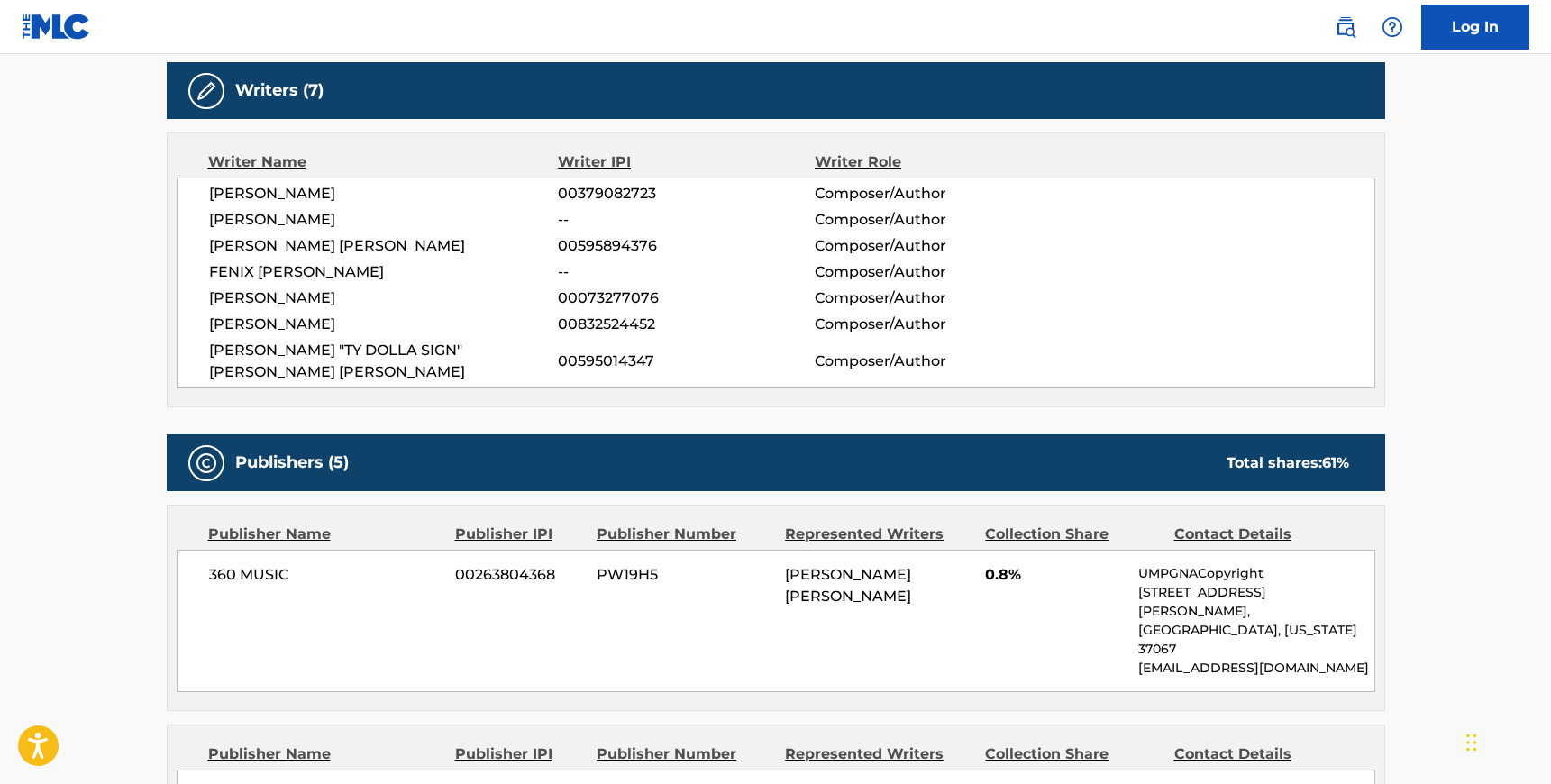
drag, startPoint x: 309, startPoint y: 195, endPoint x: 386, endPoint y: 194, distance: 77.0
click at [383, 194] on span "[PERSON_NAME]" at bounding box center [384, 193] width 350 height 21
click at [387, 194] on span "[PERSON_NAME]" at bounding box center [384, 193] width 350 height 21
click at [308, 192] on span "[PERSON_NAME]" at bounding box center [384, 193] width 350 height 21
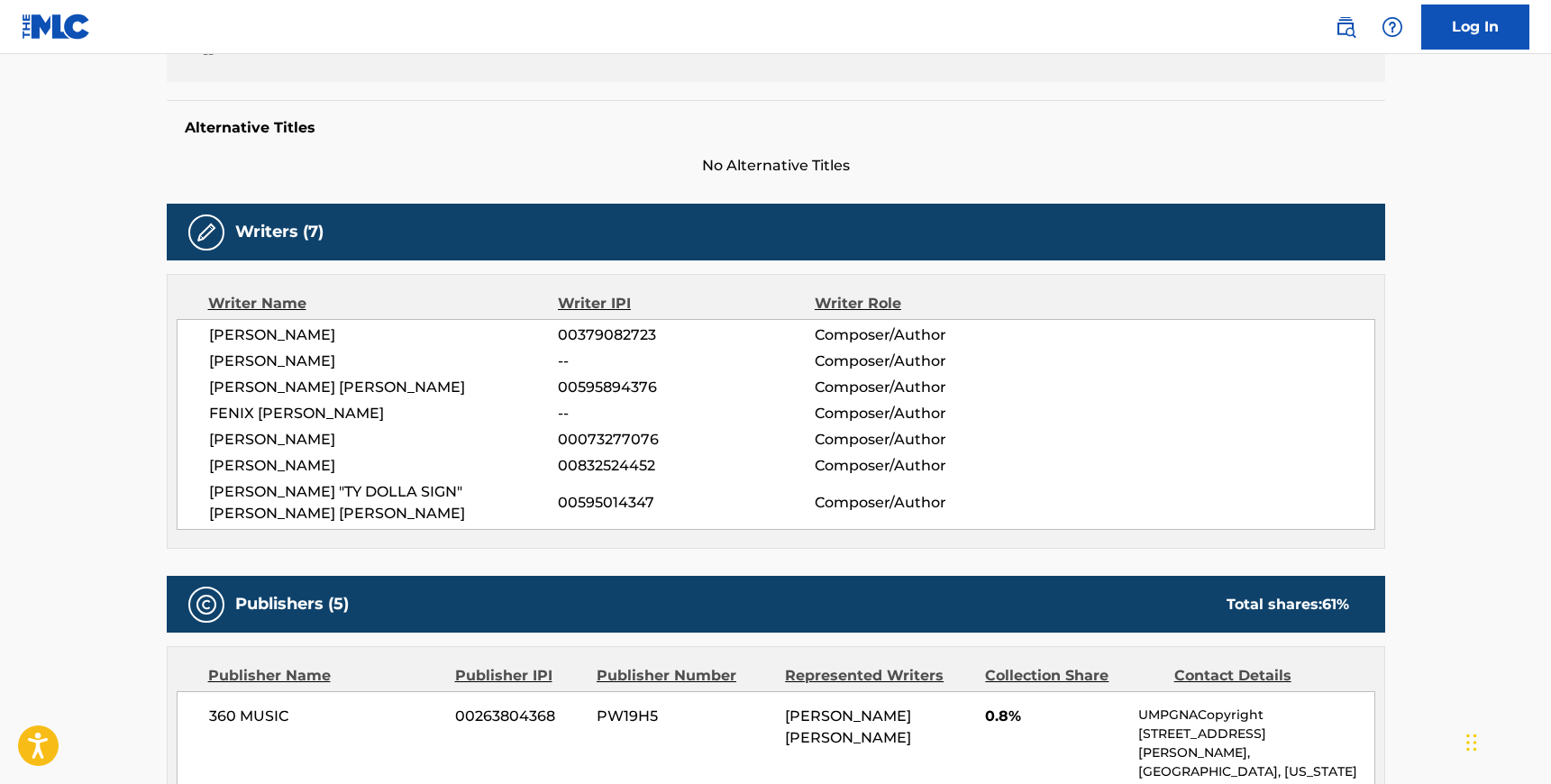
scroll to position [0, 0]
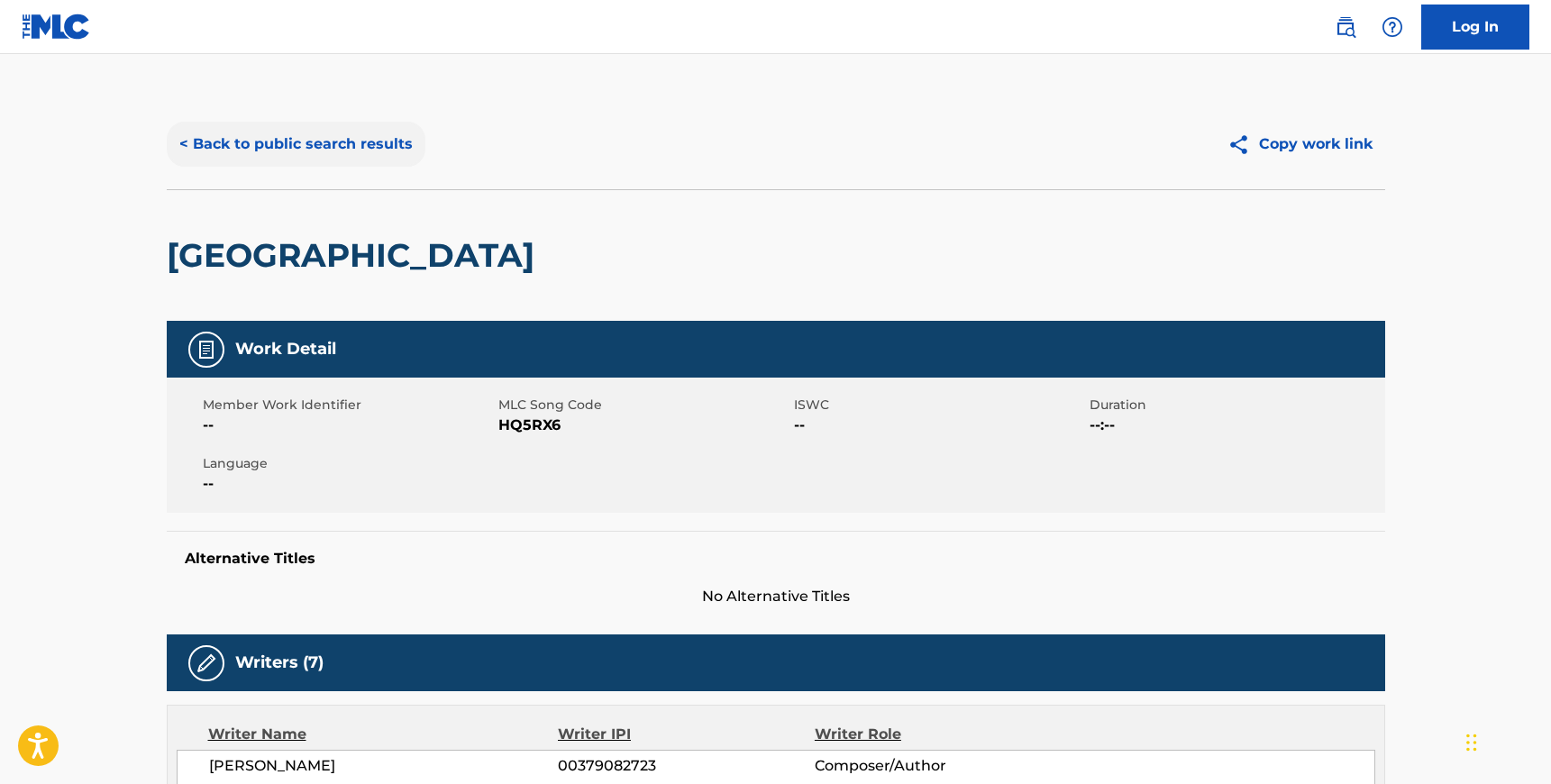
click at [256, 146] on button "< Back to public search results" at bounding box center [296, 144] width 259 height 45
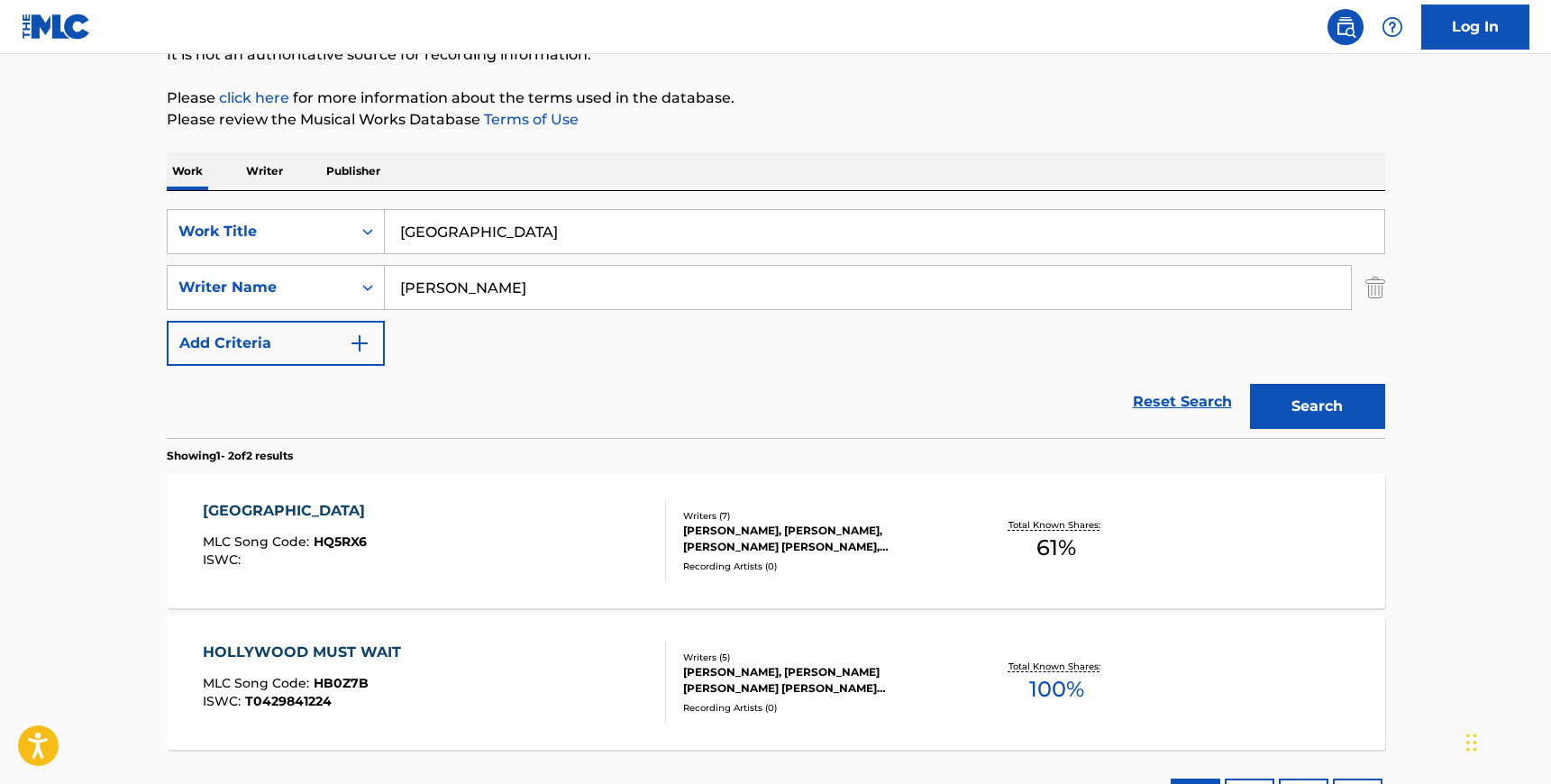
click at [461, 259] on div "SearchWithCriteria26d304a4-3401-4bb7-ae3d-4506a416c45a Work Title hollywood Sea…" at bounding box center [776, 287] width 1218 height 157
click at [457, 234] on input "[GEOGRAPHIC_DATA]" at bounding box center [884, 232] width 999 height 44
type input "rein me in"
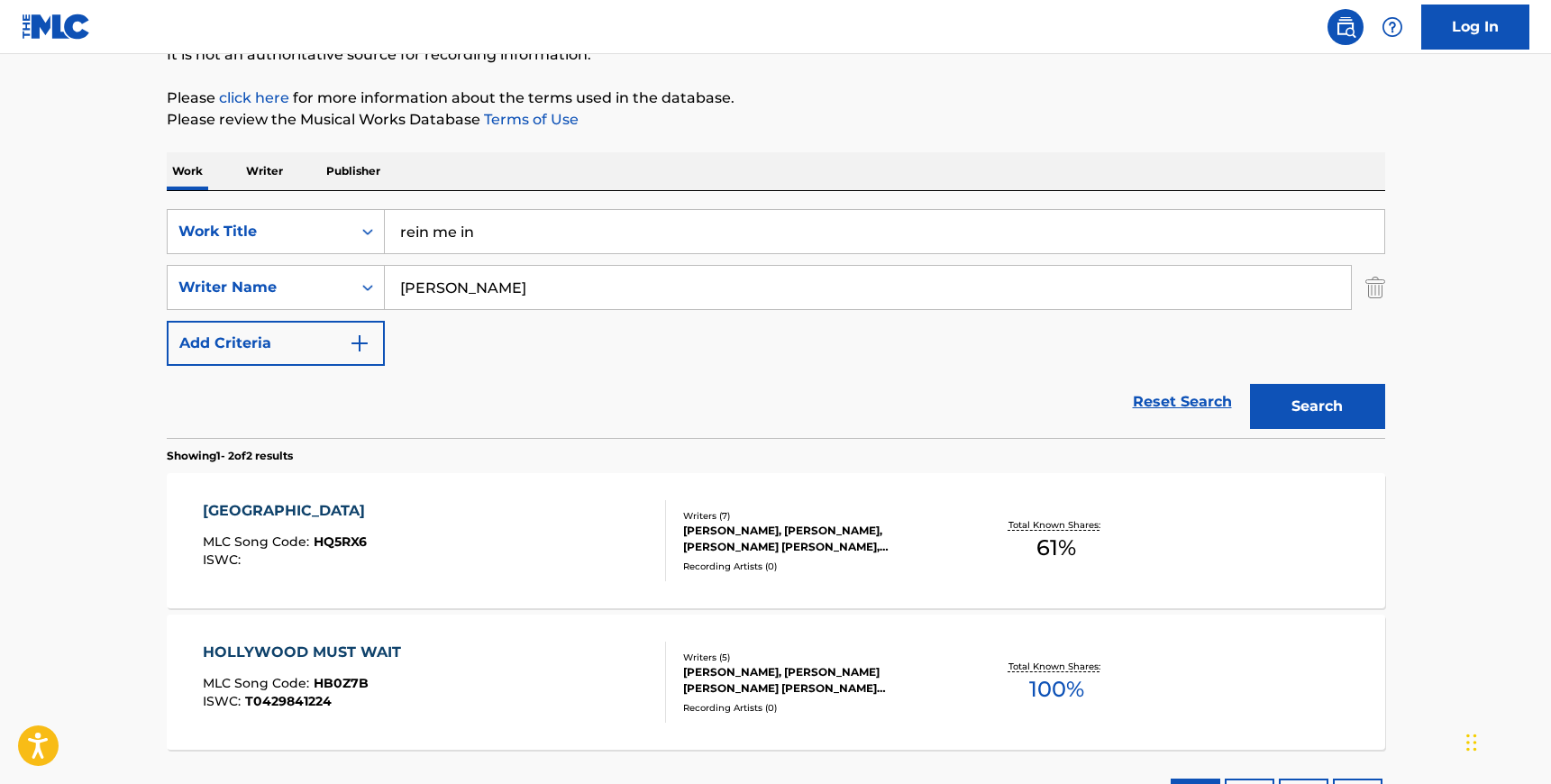
click at [621, 278] on input "[PERSON_NAME]" at bounding box center [868, 287] width 966 height 44
type input "fender"
click at [1250, 384] on button "Search" at bounding box center [1317, 406] width 135 height 45
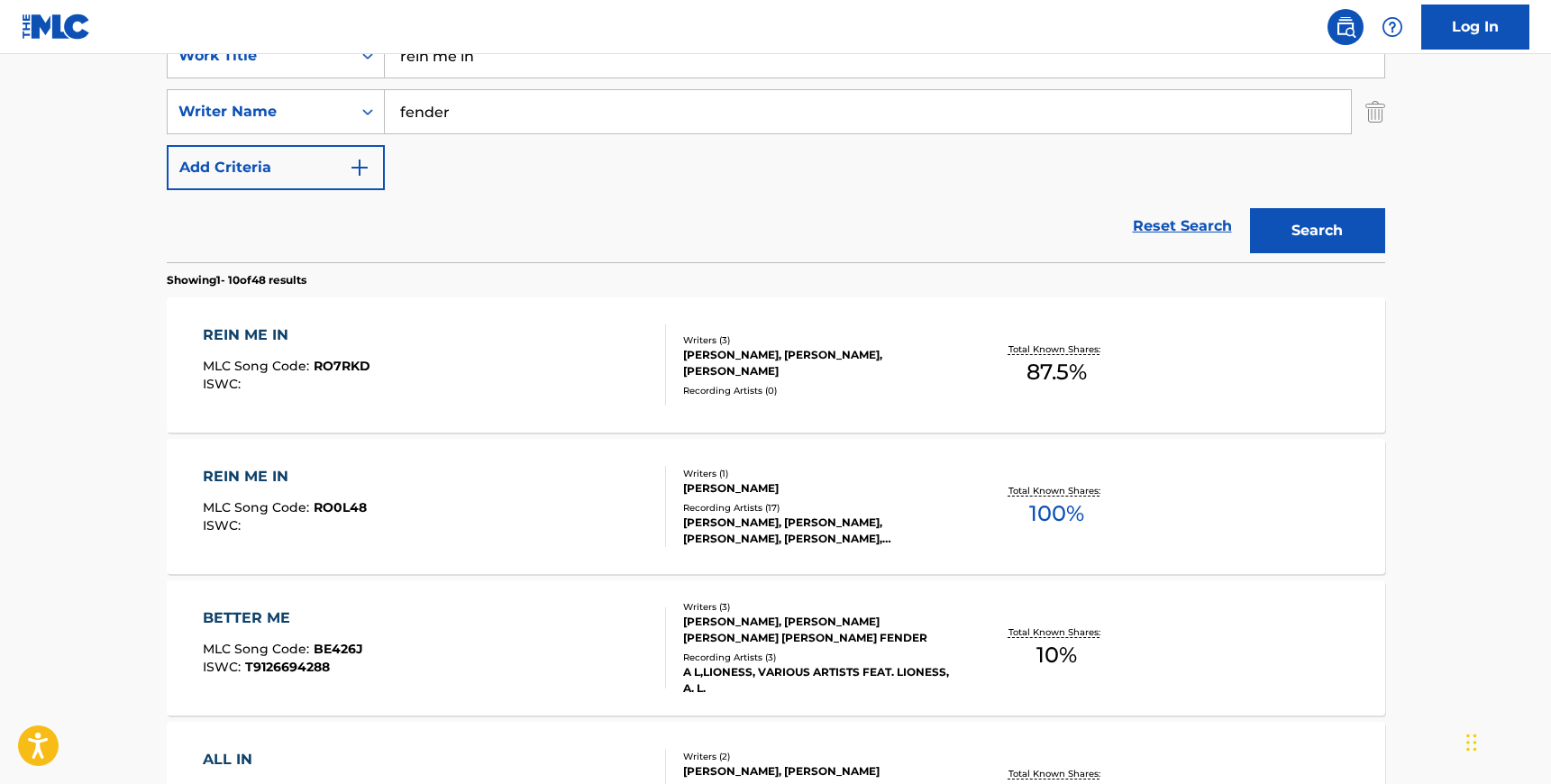
scroll to position [368, 0]
click at [544, 348] on div "REIN ME IN MLC Song Code : RO7RKD ISWC :" at bounding box center [435, 364] width 464 height 81
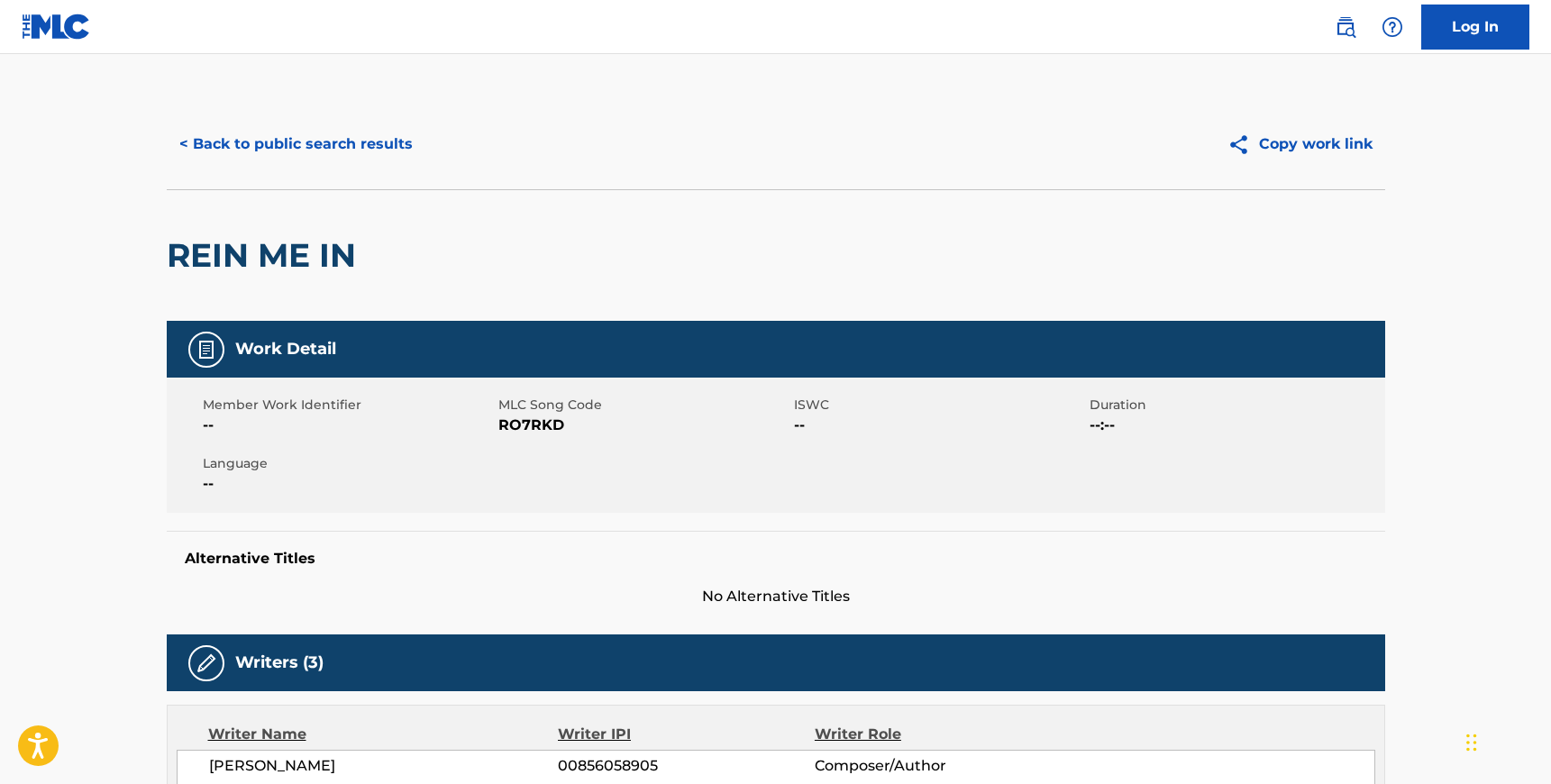
click at [516, 422] on span "RO7RKD" at bounding box center [644, 424] width 291 height 21
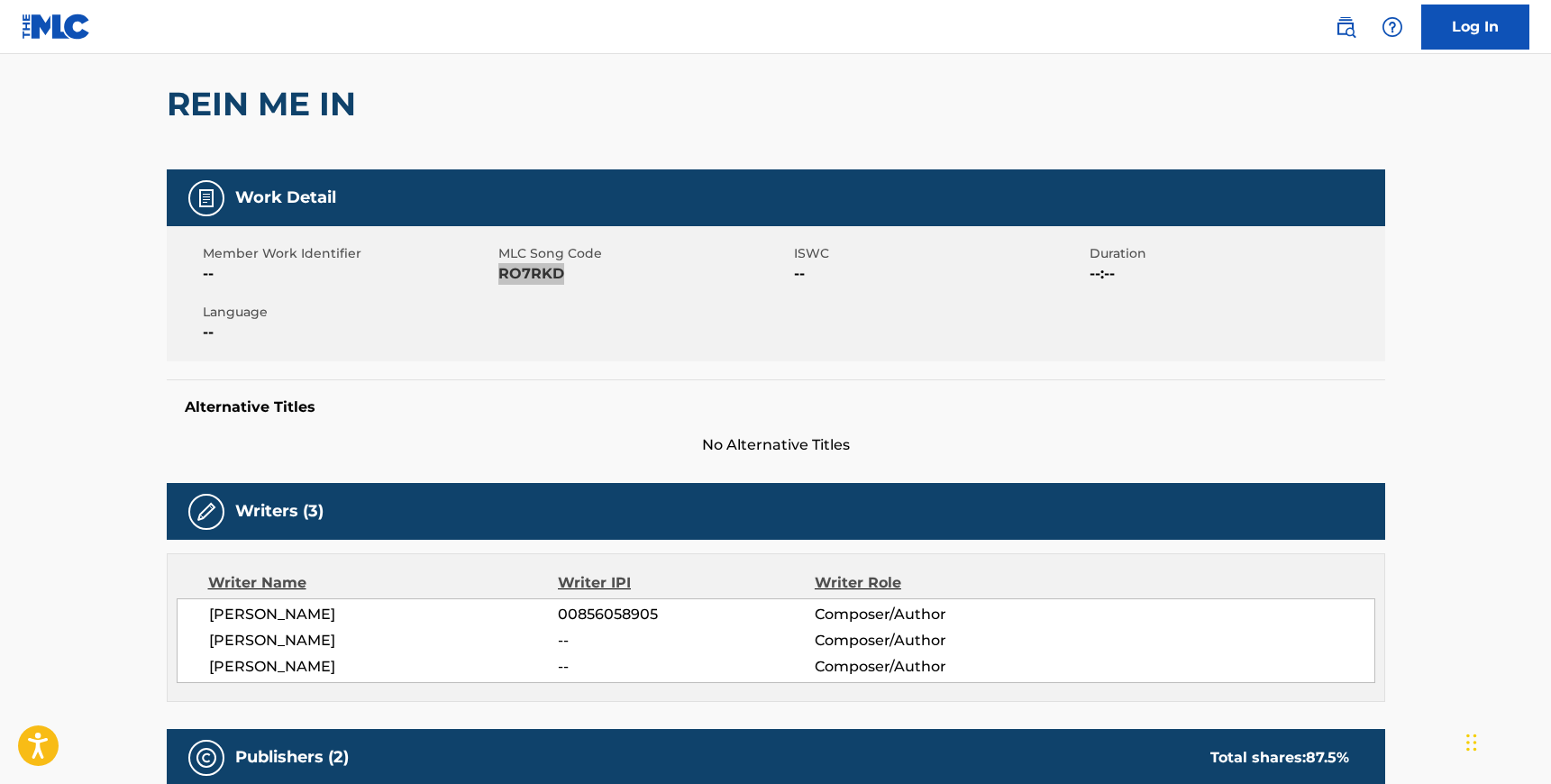
scroll to position [259, 0]
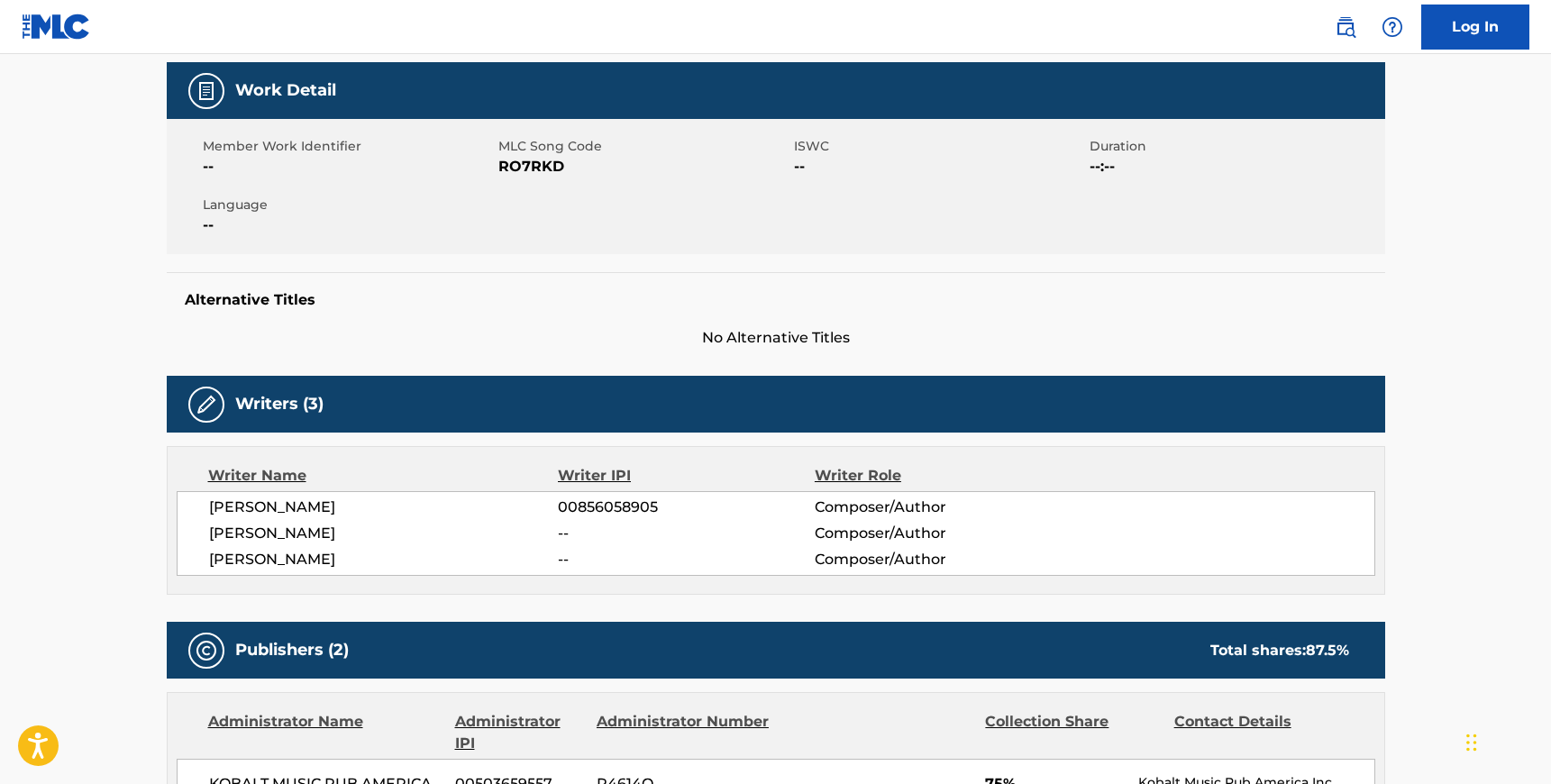
drag, startPoint x: 211, startPoint y: 509, endPoint x: 275, endPoint y: 548, distance: 74.9
click at [211, 509] on span "[PERSON_NAME]" at bounding box center [384, 507] width 350 height 21
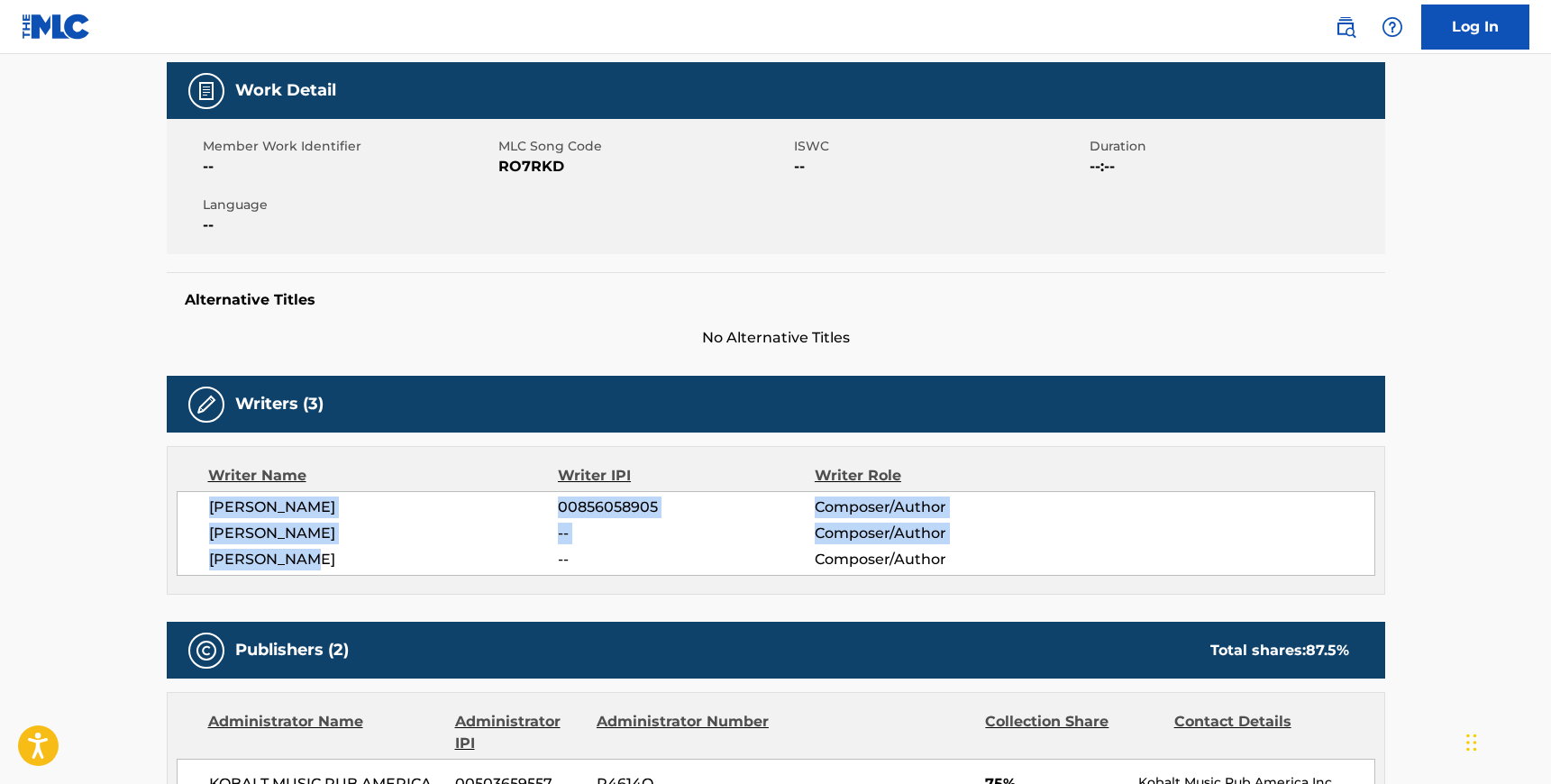
click at [308, 558] on span "[PERSON_NAME]" at bounding box center [384, 559] width 350 height 21
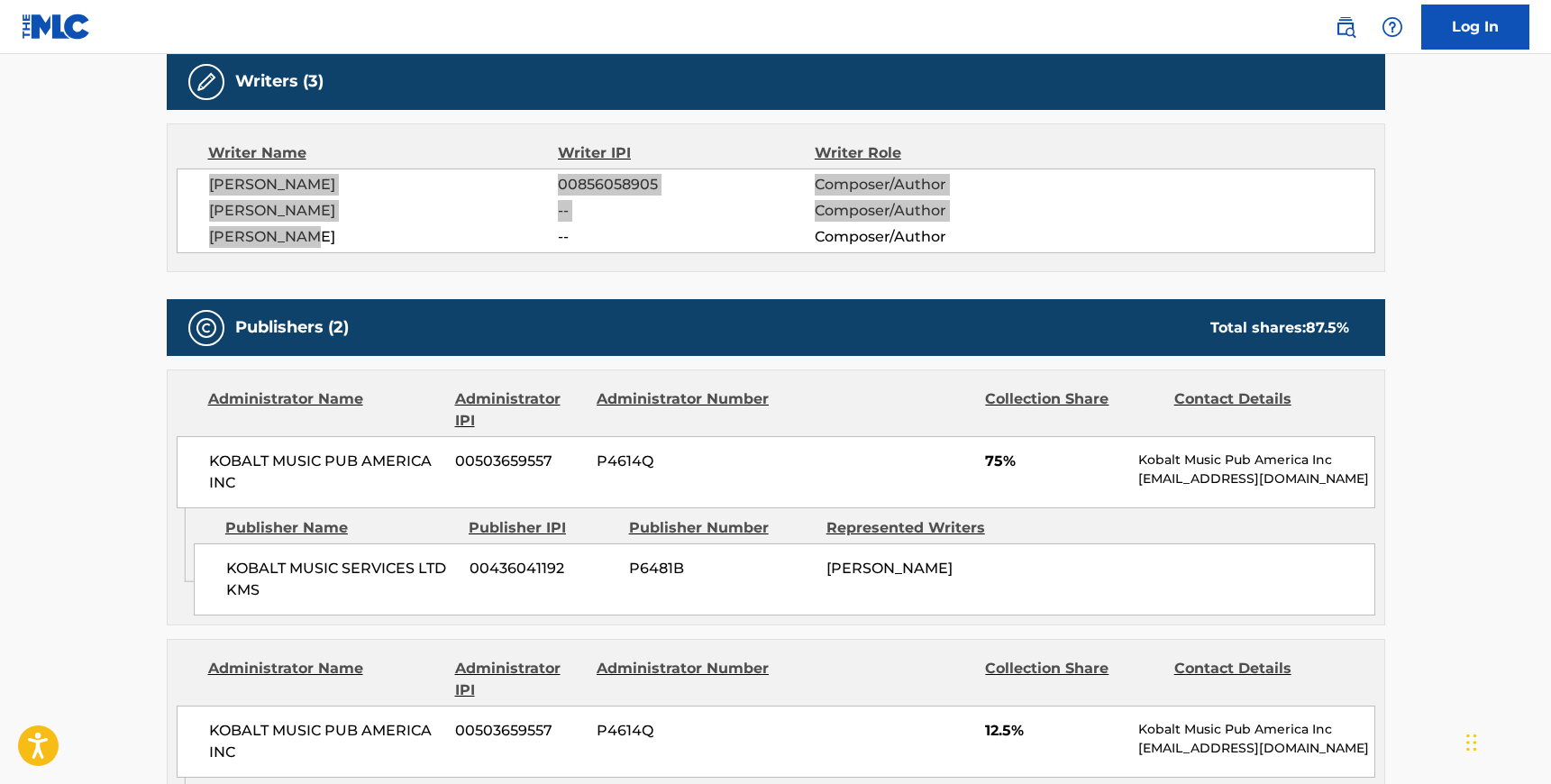
scroll to position [700, 0]
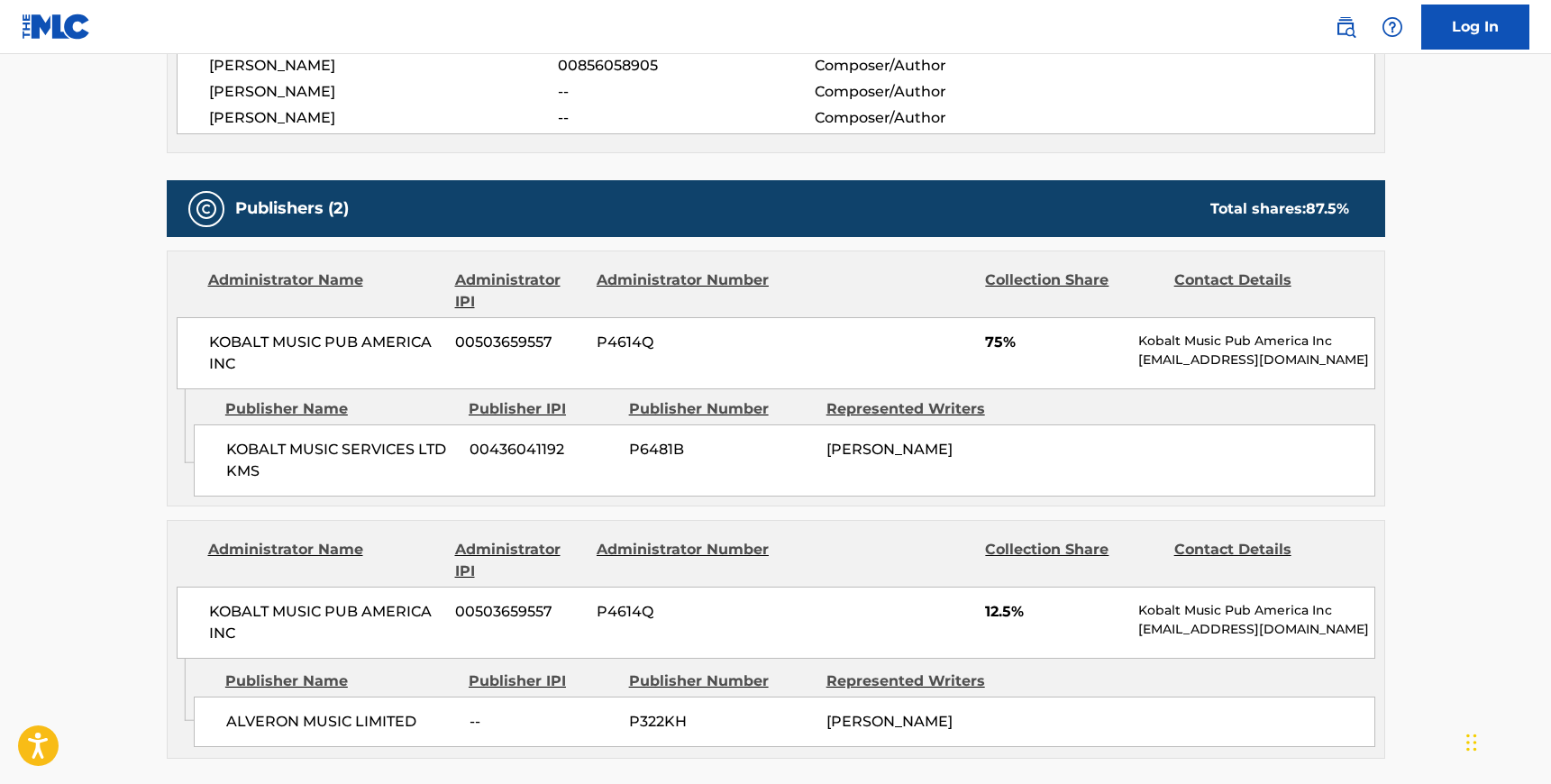
click at [210, 338] on span "KOBALT MUSIC PUB AMERICA INC" at bounding box center [326, 353] width 234 height 44
click at [234, 355] on span "KOBALT MUSIC PUB AMERICA INC" at bounding box center [326, 353] width 234 height 44
click at [226, 444] on span "KOBALT MUSIC SERVICES LTD KMS" at bounding box center [341, 460] width 230 height 44
click at [262, 471] on span "KOBALT MUSIC SERVICES LTD KMS" at bounding box center [341, 460] width 230 height 44
click at [207, 609] on div "KOBALT MUSIC PUB AMERICA INC 00503659557 P4614Q 12.5% Kobalt Music Pub America …" at bounding box center [776, 623] width 1199 height 72
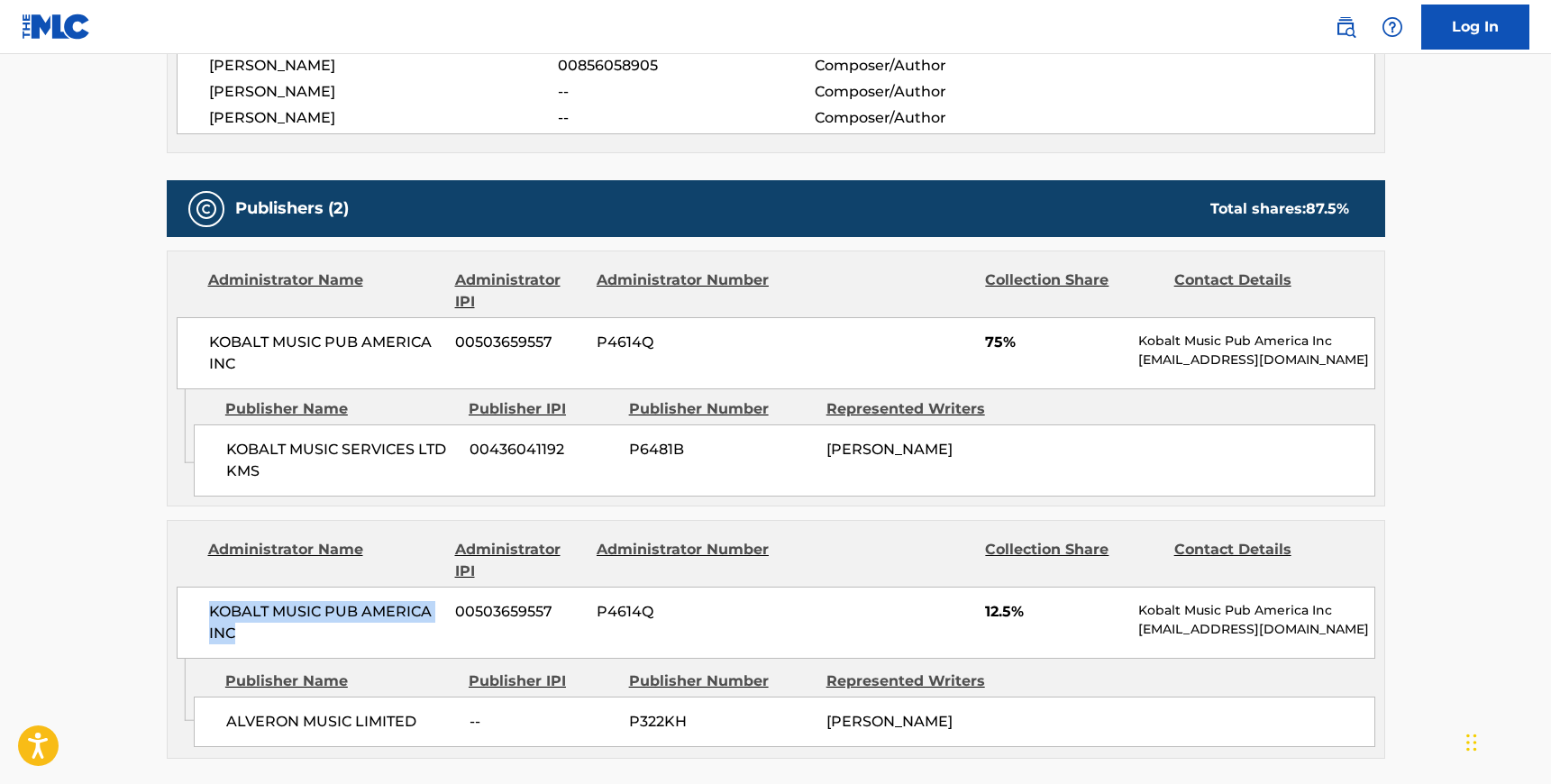
click at [238, 626] on span "KOBALT MUSIC PUB AMERICA INC" at bounding box center [326, 622] width 234 height 44
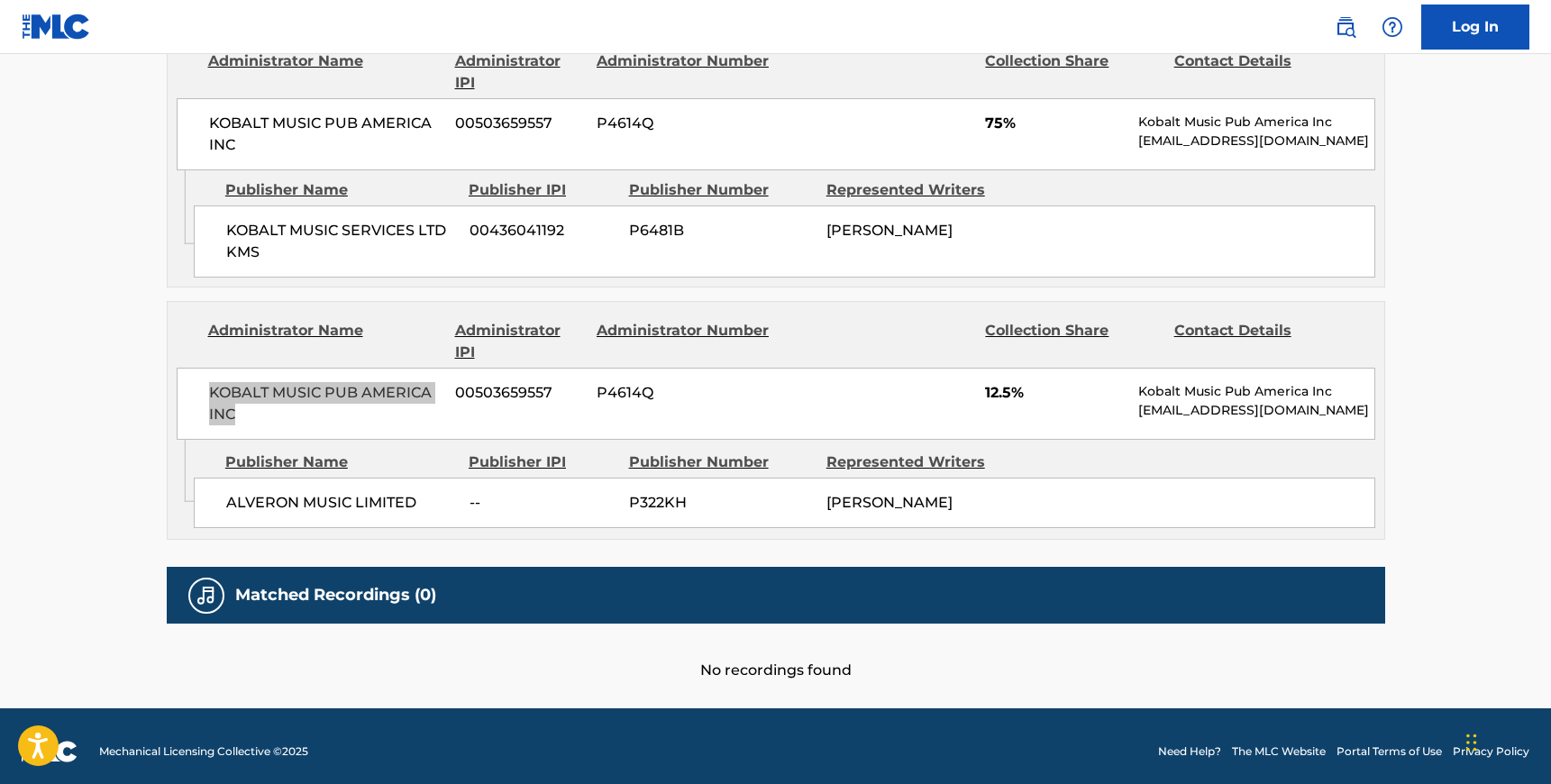
scroll to position [926, 0]
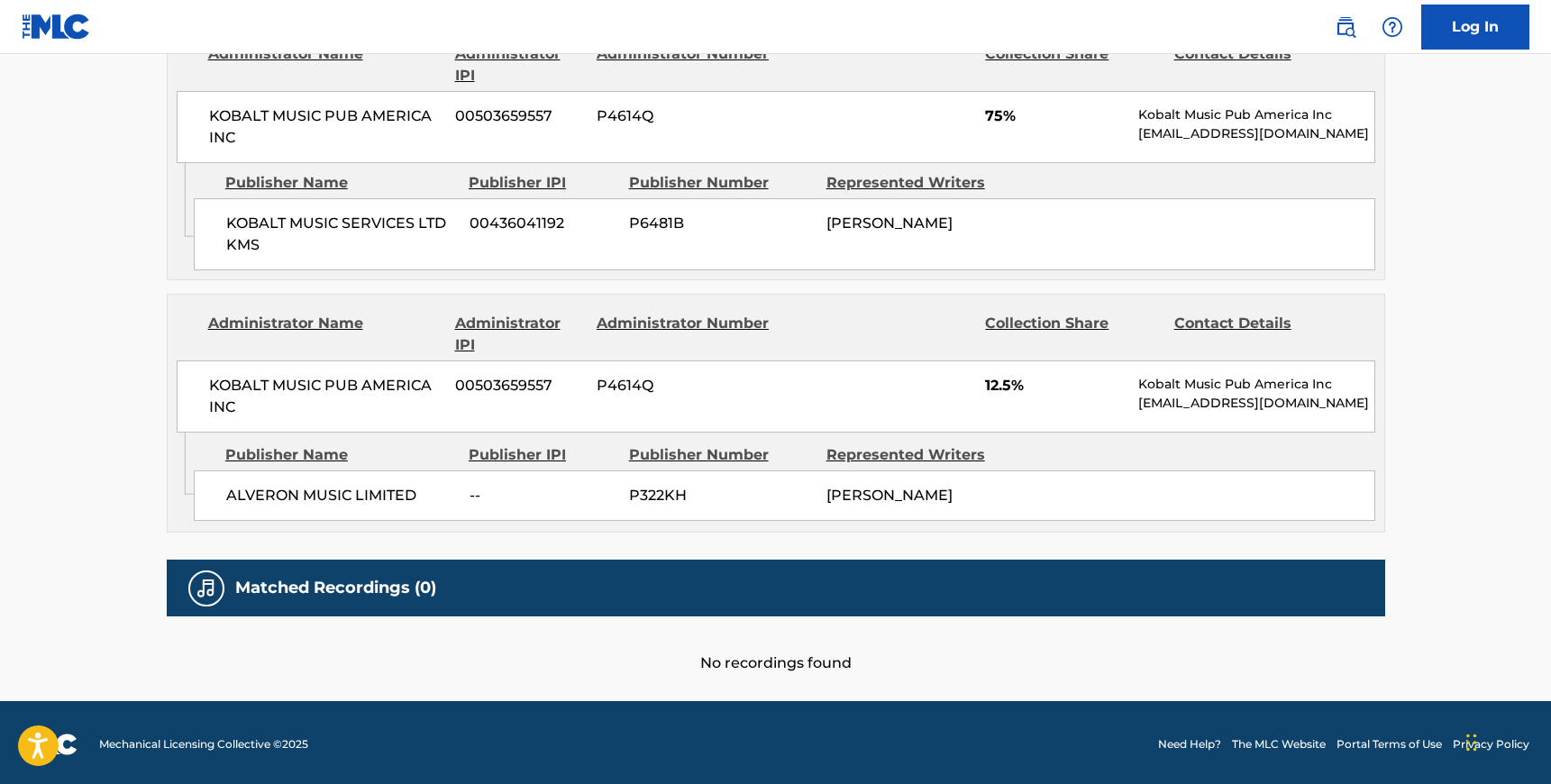
click at [227, 495] on span "ALVERON MUSIC LIMITED" at bounding box center [341, 495] width 230 height 21
click at [422, 493] on span "ALVERON MUSIC LIMITED" at bounding box center [341, 495] width 230 height 21
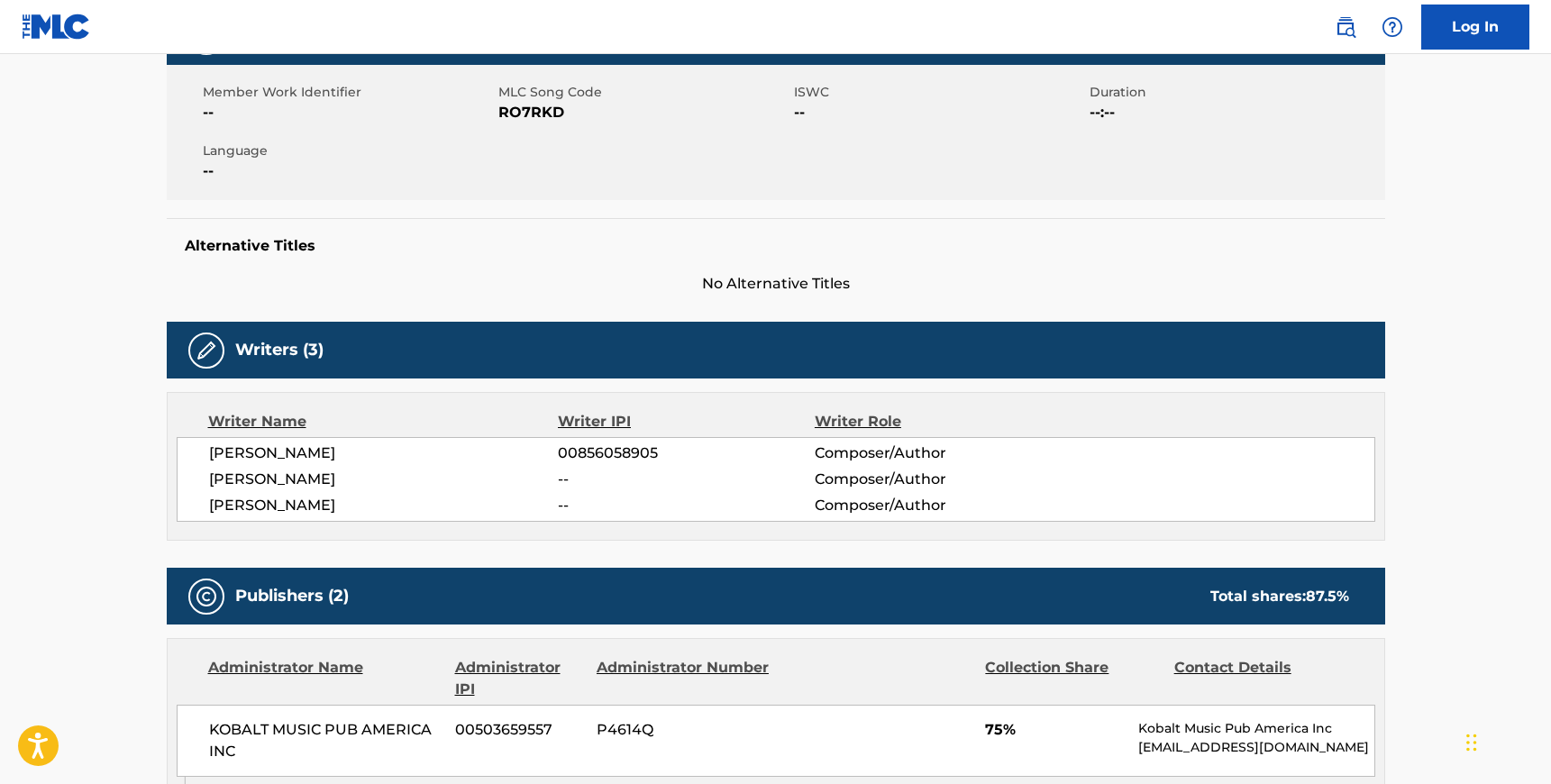
scroll to position [0, 0]
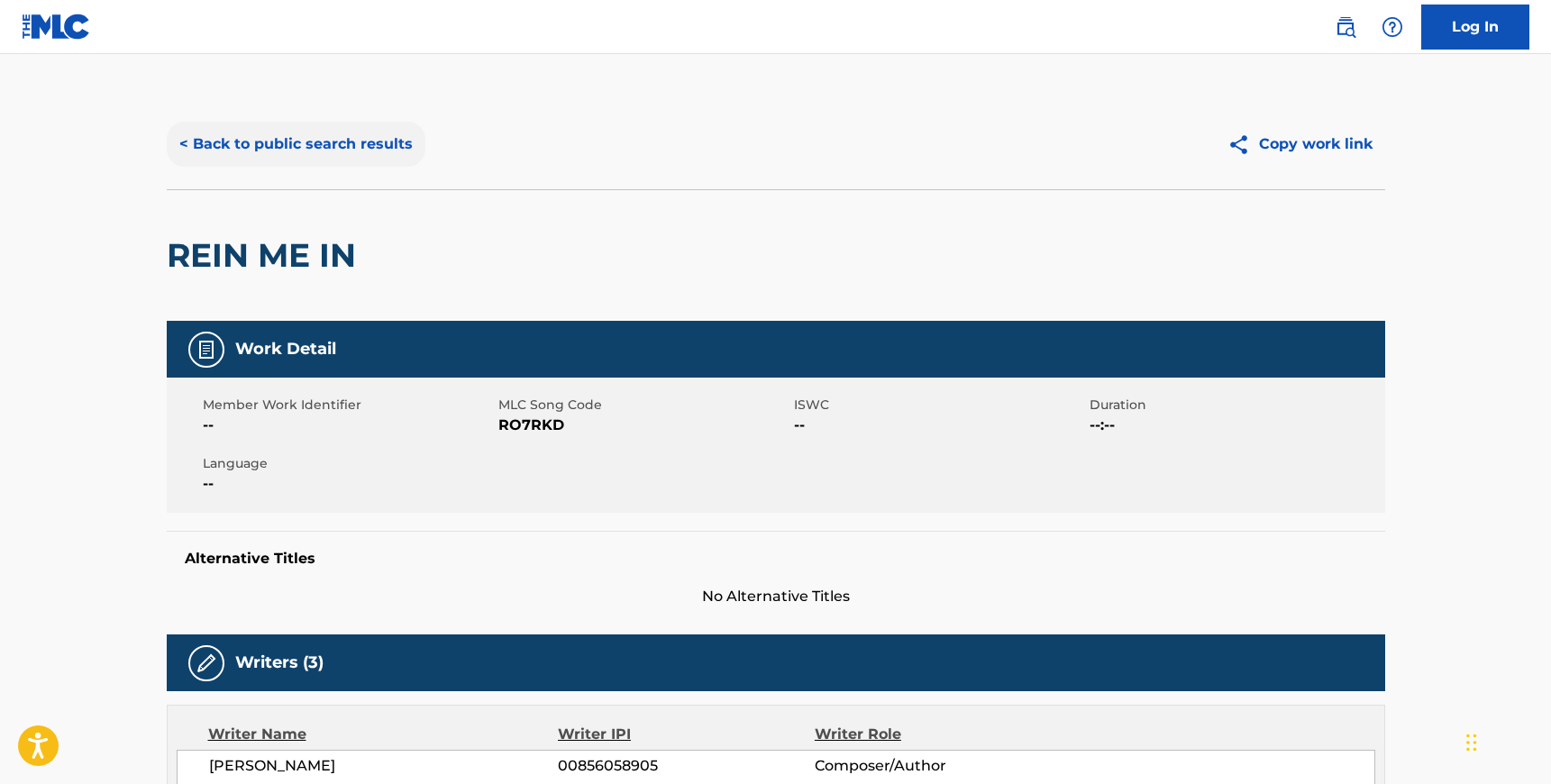
click at [253, 134] on button "< Back to public search results" at bounding box center [296, 144] width 259 height 45
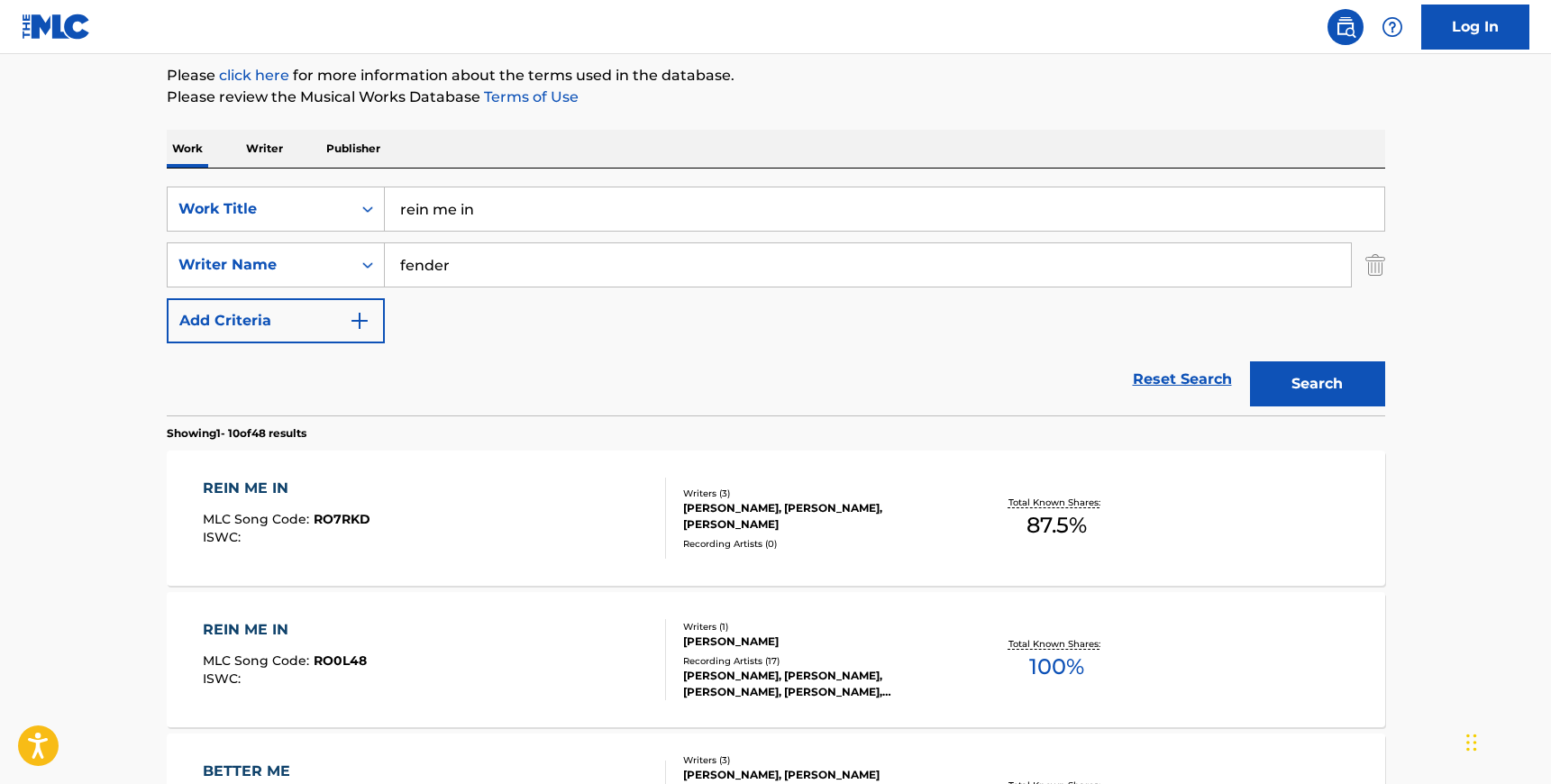
scroll to position [212, 0]
click at [476, 211] on input "rein me in" at bounding box center [884, 210] width 999 height 44
type input "outside"
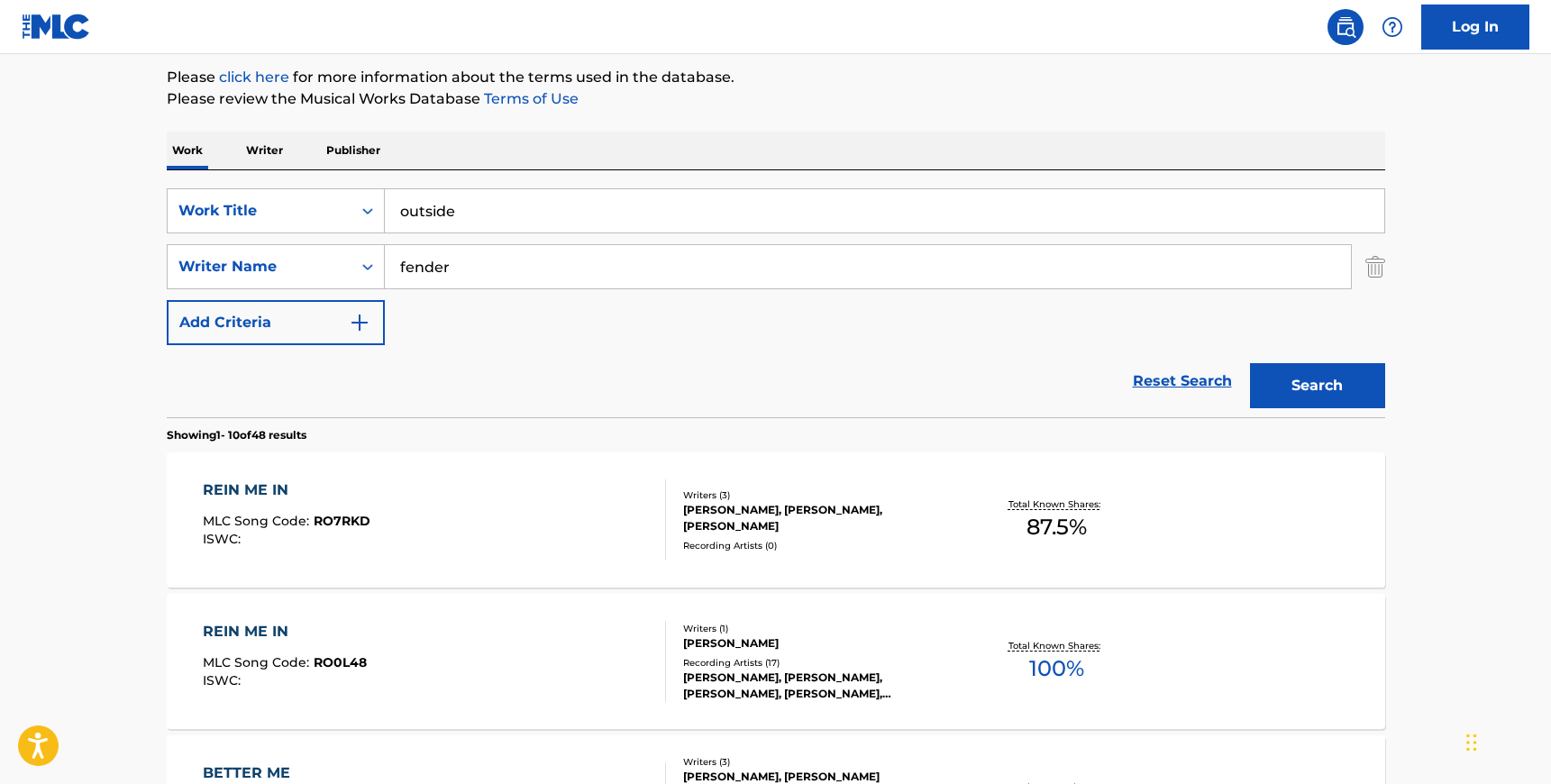
click at [489, 278] on input "fender" at bounding box center [868, 266] width 966 height 44
type input "[PERSON_NAME]"
click at [1250, 363] on button "Search" at bounding box center [1317, 386] width 135 height 45
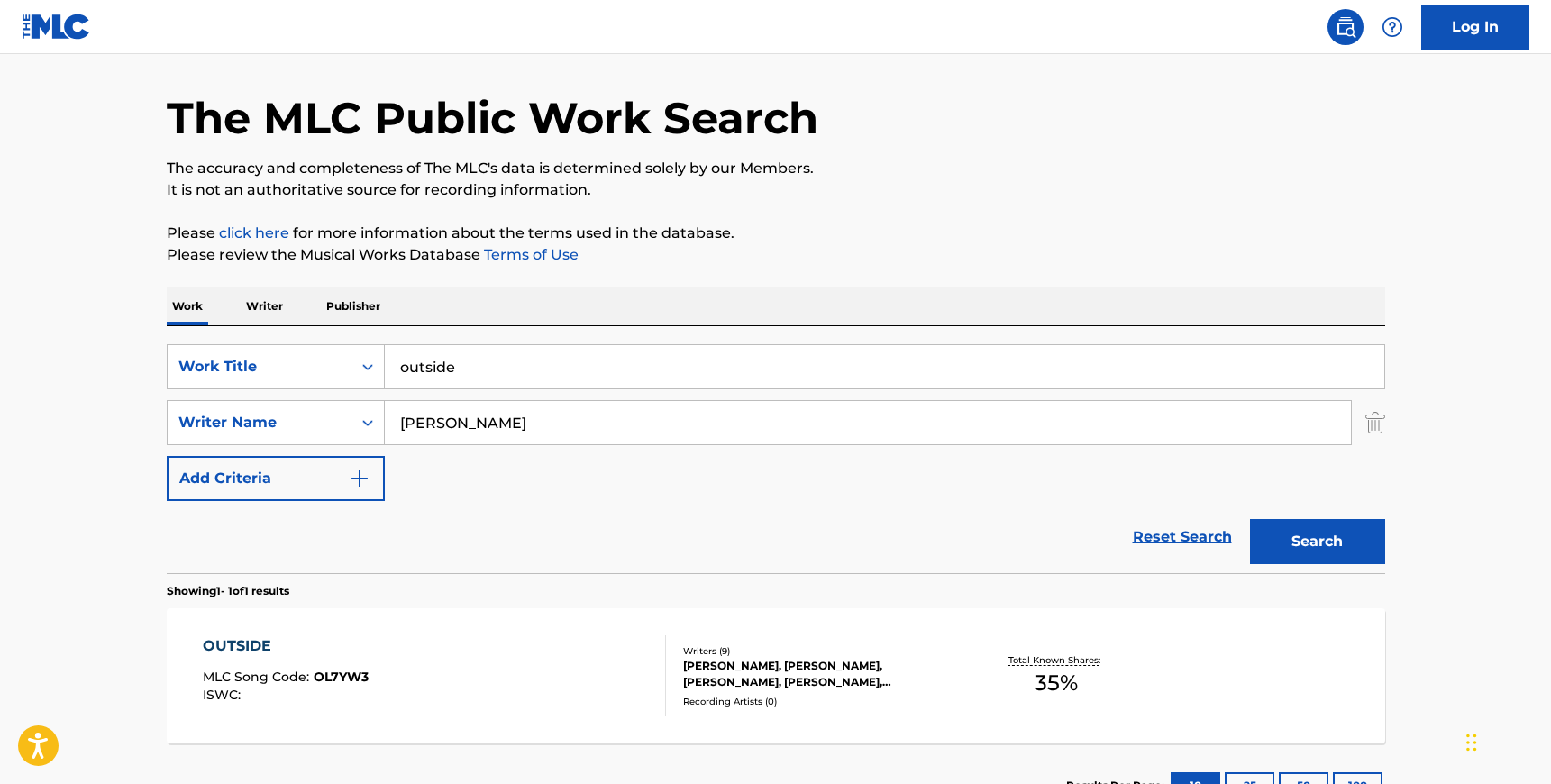
scroll to position [196, 0]
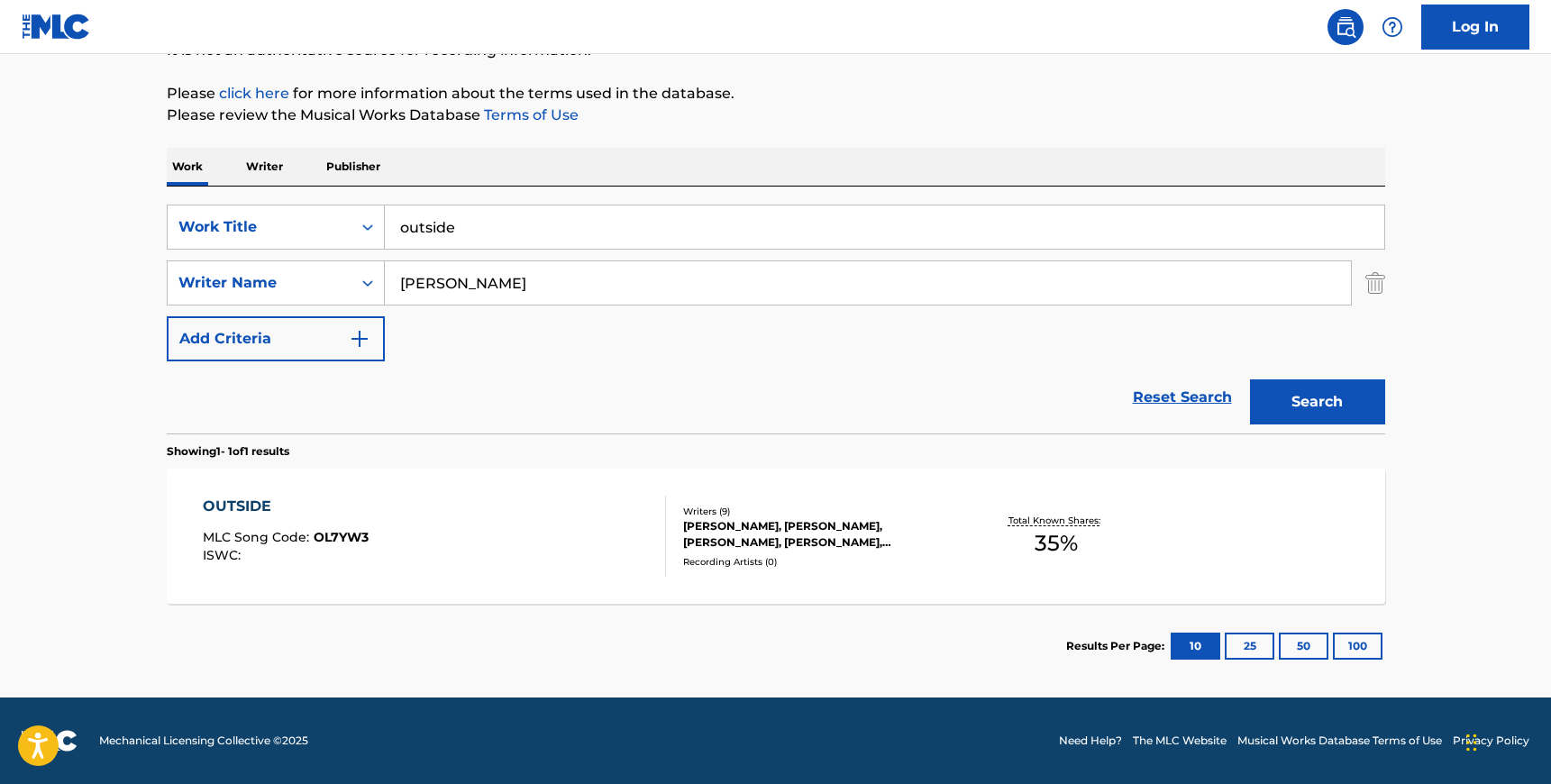
click at [537, 558] on div "OUTSIDE MLC Song Code : OL7YW3 ISWC :" at bounding box center [435, 536] width 464 height 81
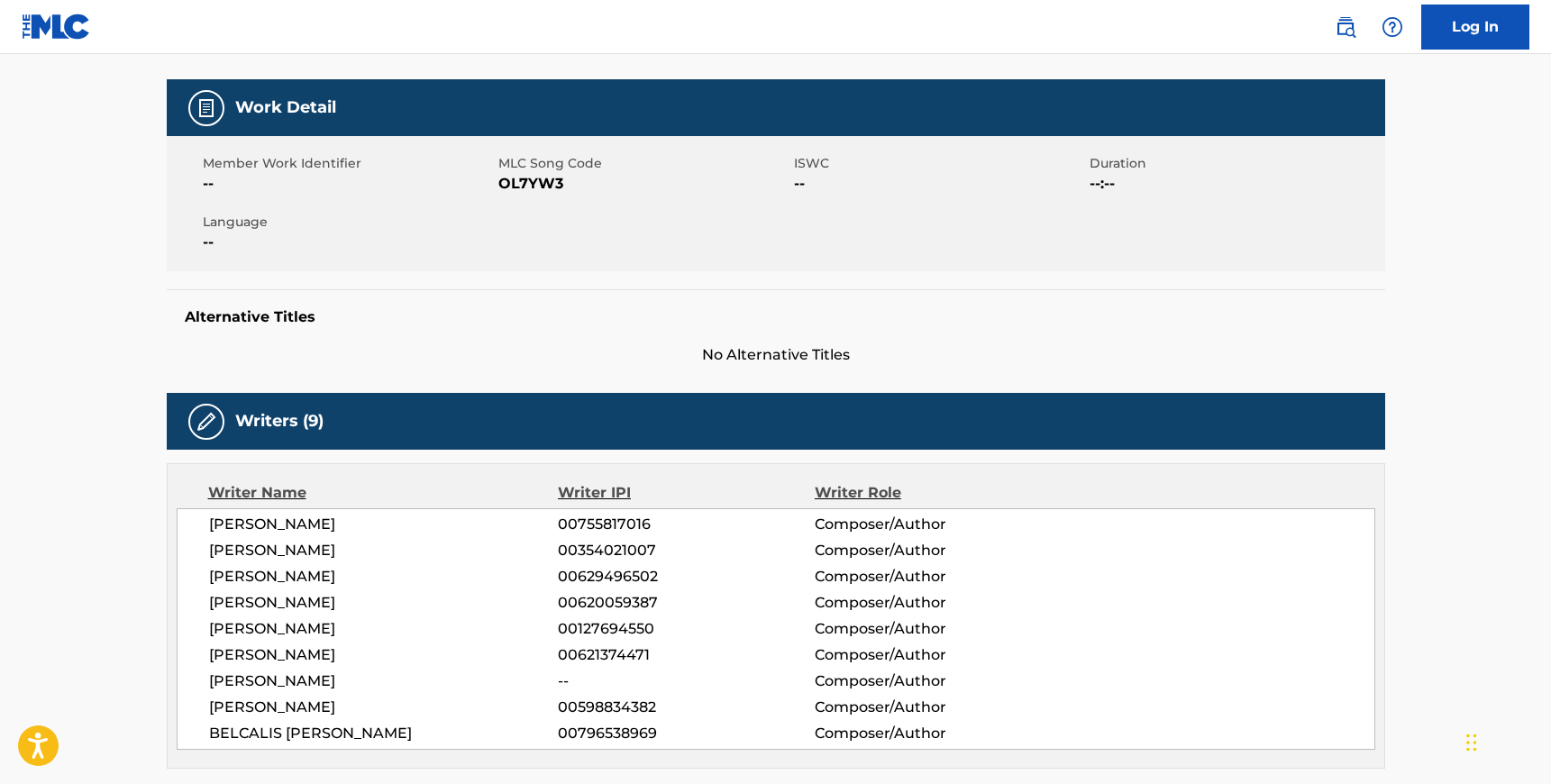
scroll to position [243, 0]
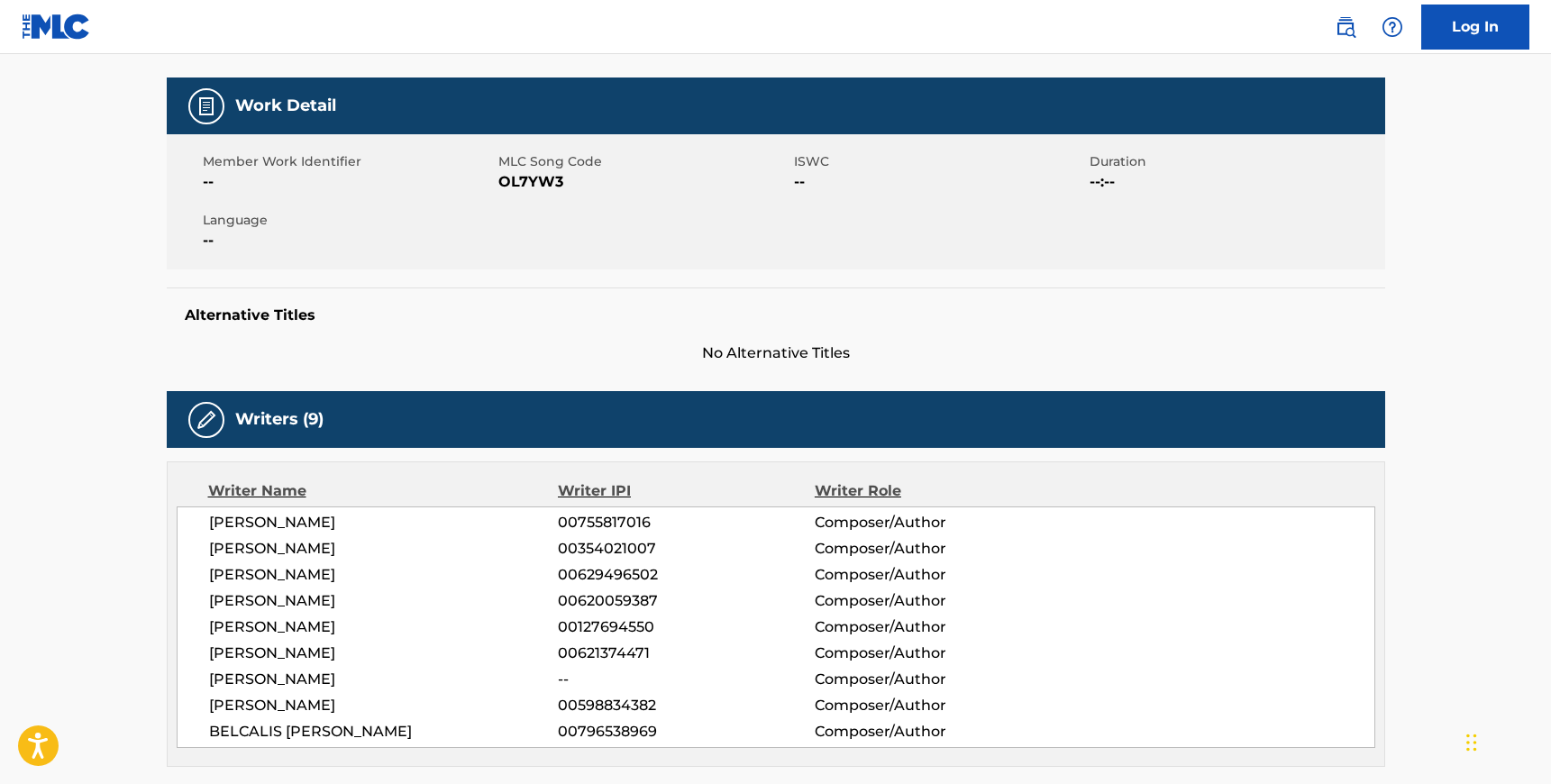
click at [549, 183] on span "OL7YW3" at bounding box center [644, 182] width 291 height 21
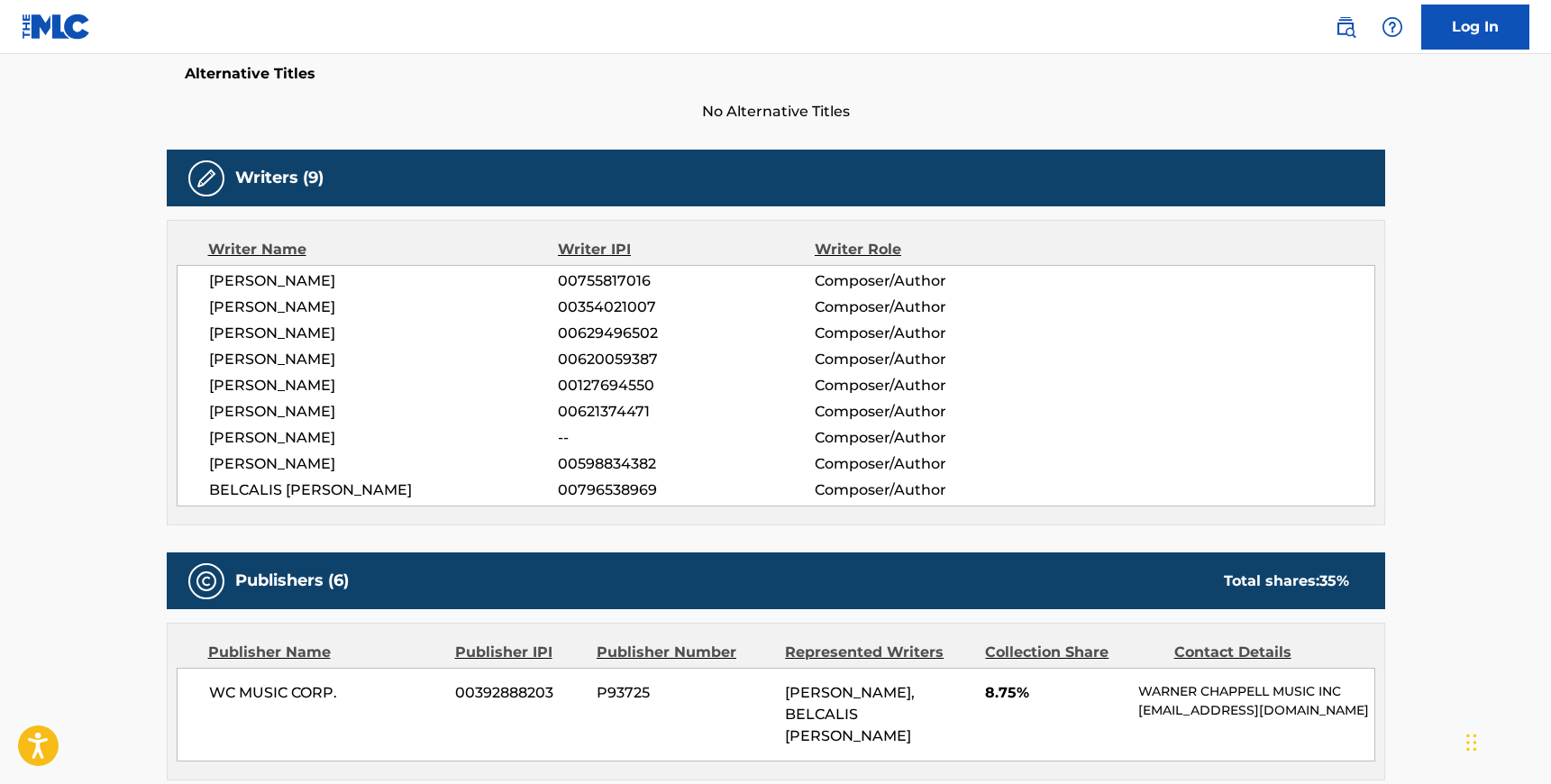
scroll to position [542, 0]
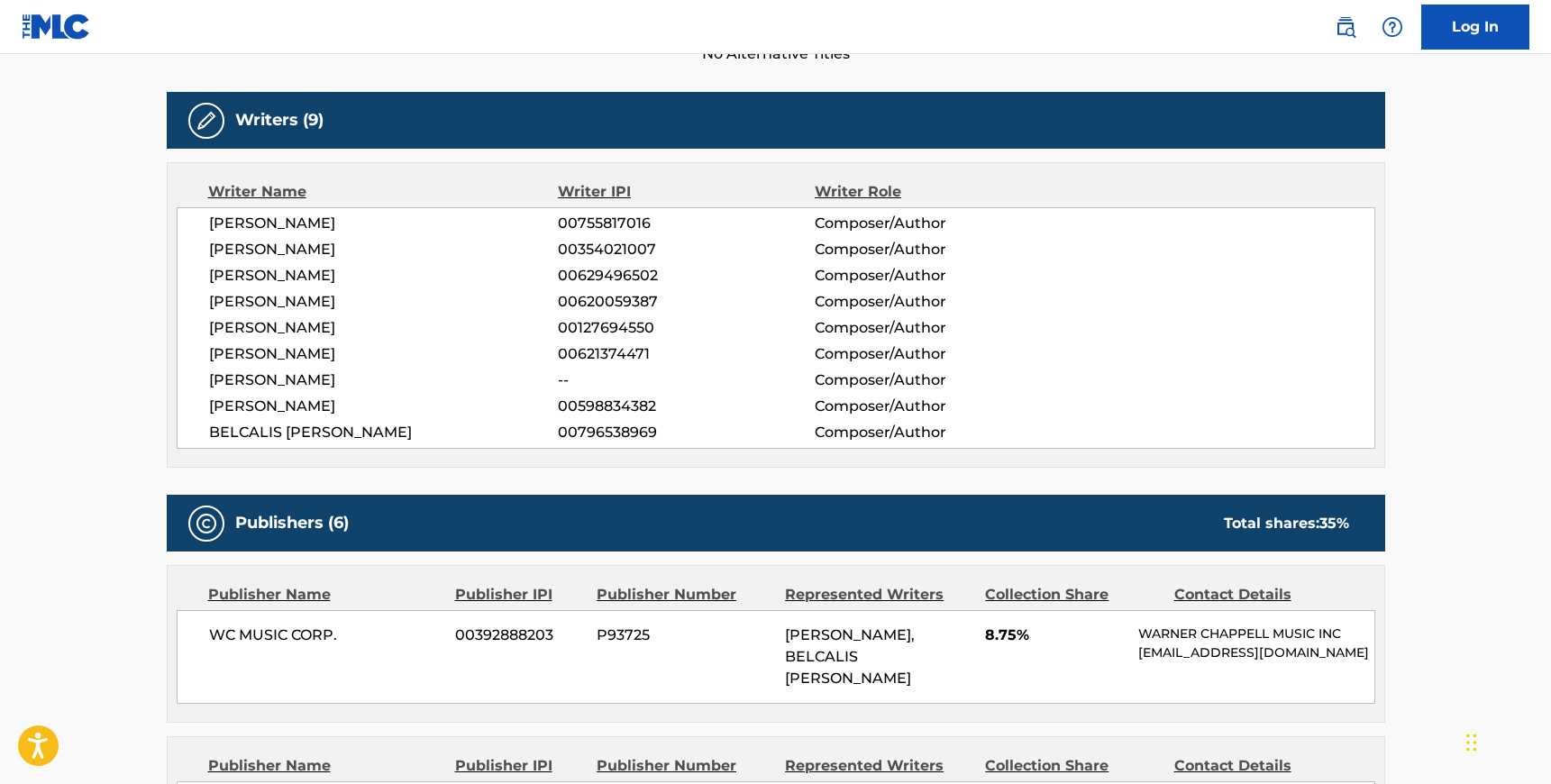
click at [210, 221] on span "[PERSON_NAME]" at bounding box center [384, 222] width 350 height 21
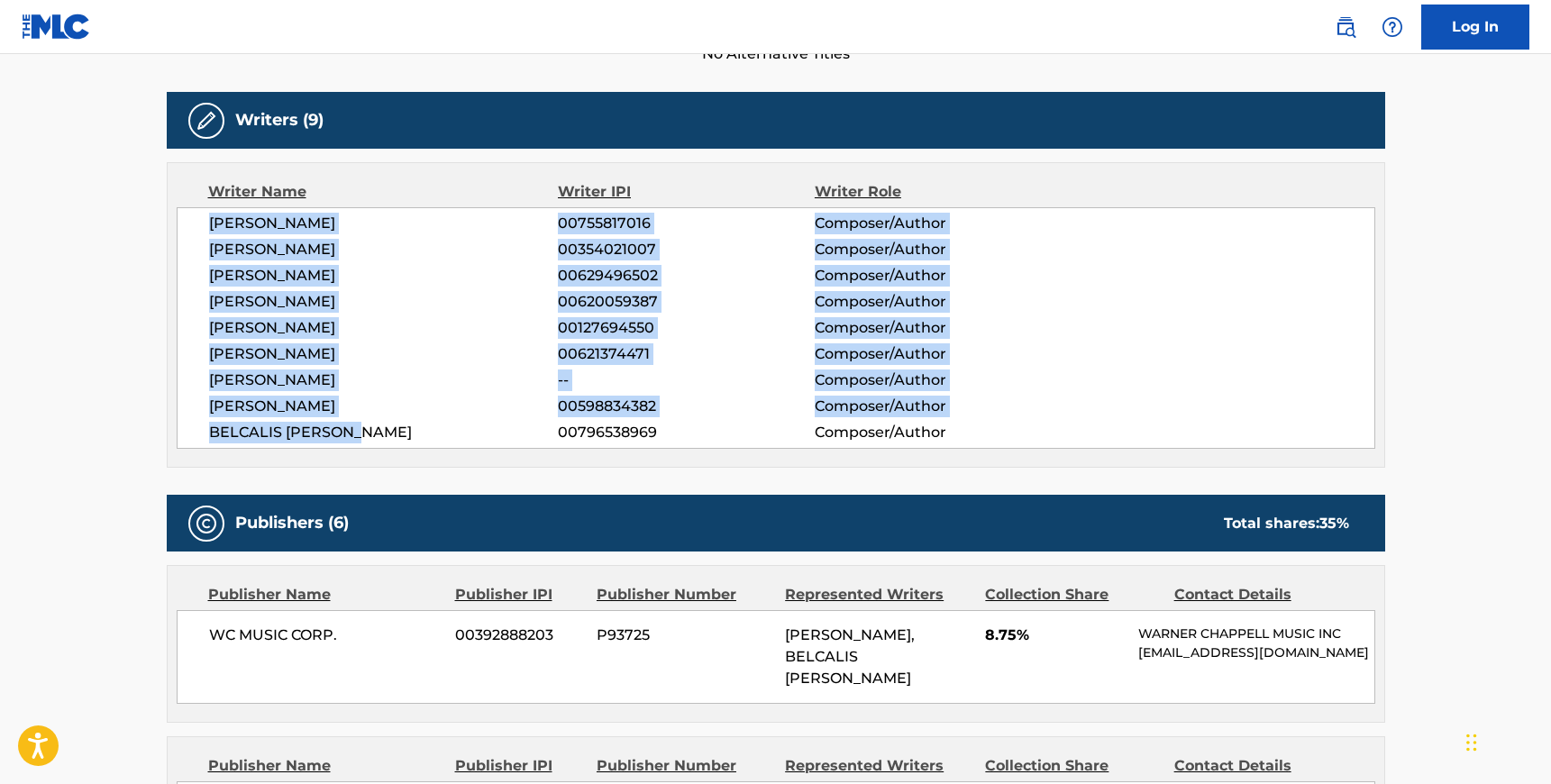
click at [372, 427] on span "BELCALIS [PERSON_NAME]" at bounding box center [384, 432] width 350 height 21
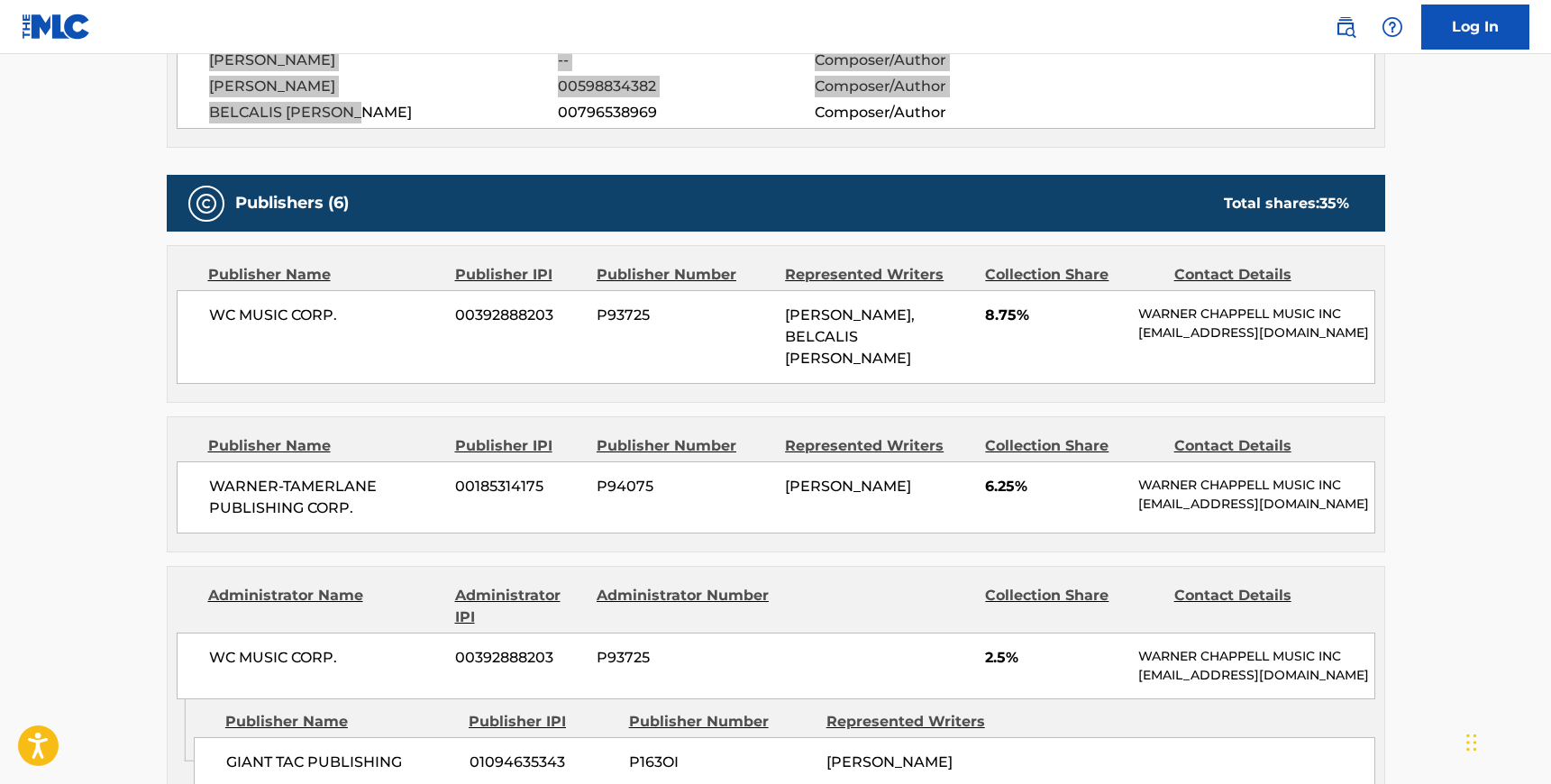
scroll to position [866, 0]
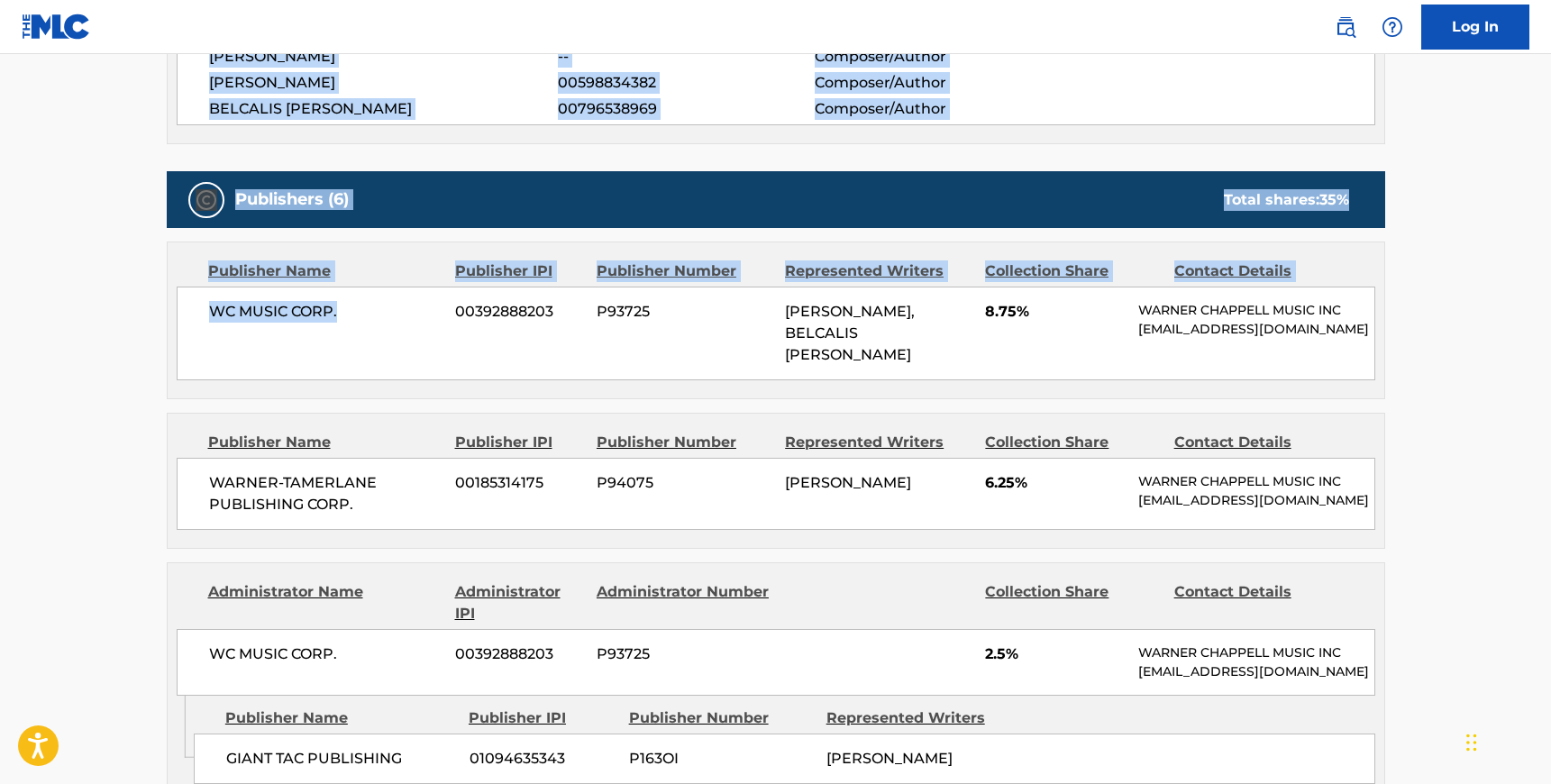
click at [344, 311] on span "WC MUSIC CORP." at bounding box center [326, 311] width 234 height 21
click at [342, 312] on span "WC MUSIC CORP." at bounding box center [326, 311] width 234 height 21
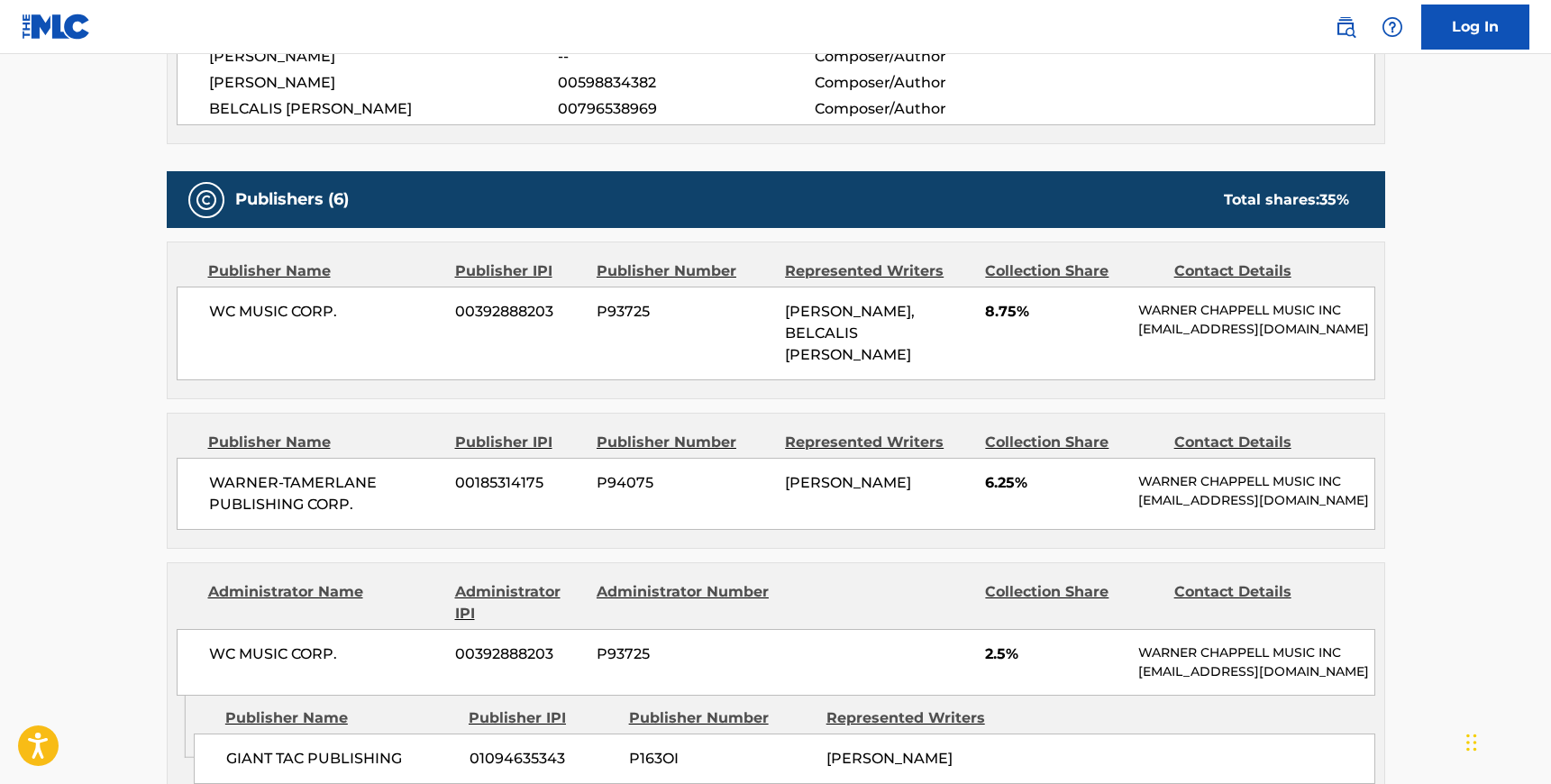
click at [197, 315] on div "WC MUSIC CORP. 00392888203 P93725 [PERSON_NAME], BELCALIS [PERSON_NAME] 8.75% […" at bounding box center [776, 333] width 1199 height 94
click at [211, 308] on span "WC MUSIC CORP." at bounding box center [326, 311] width 234 height 21
click at [338, 313] on span "WC MUSIC CORP." at bounding box center [326, 311] width 234 height 21
drag, startPoint x: 210, startPoint y: 458, endPoint x: 336, endPoint y: 474, distance: 127.0
click at [210, 472] on span "WARNER-TAMERLANE PUBLISHING CORP." at bounding box center [326, 493] width 234 height 44
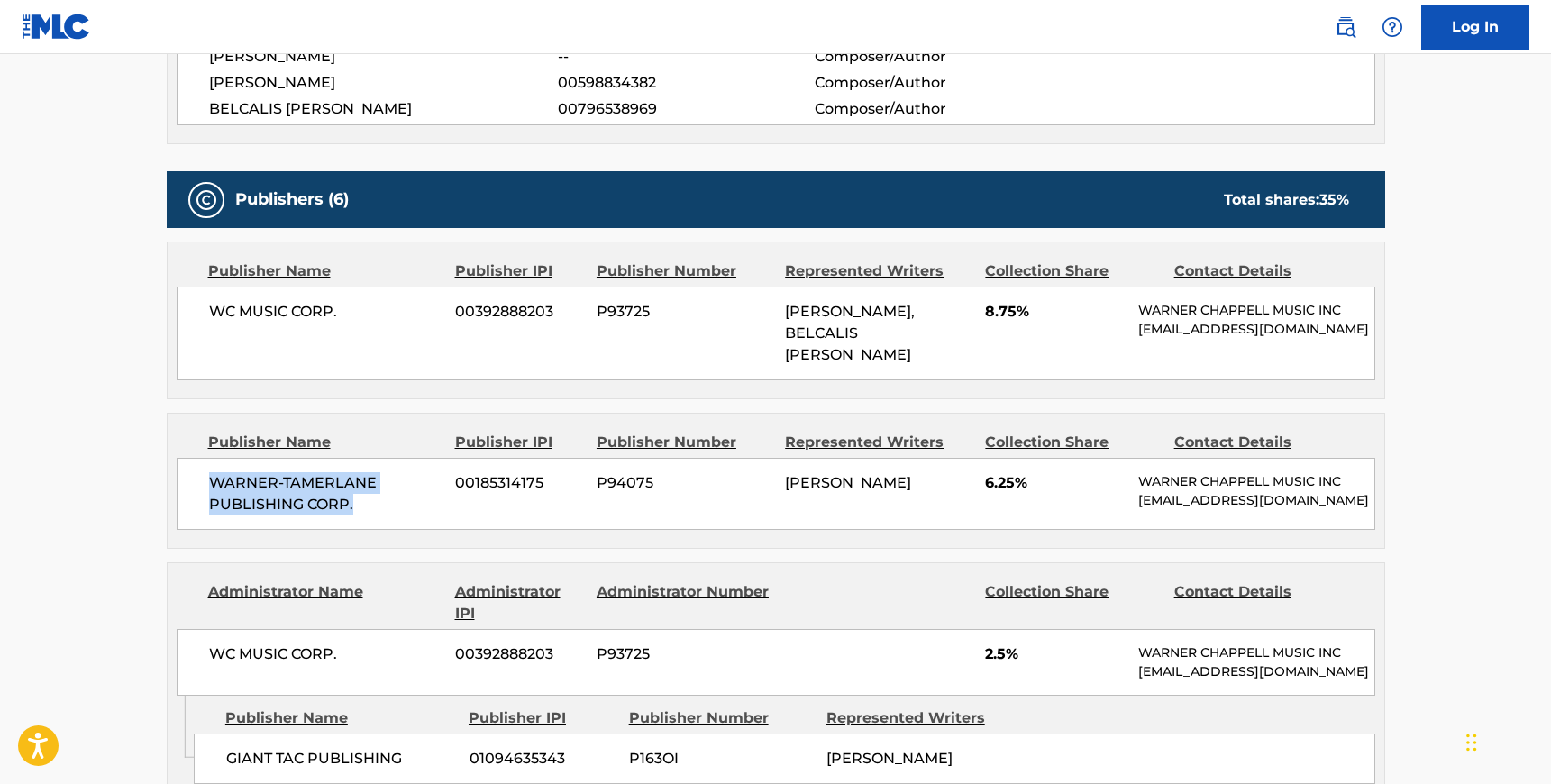
click at [365, 485] on span "WARNER-TAMERLANE PUBLISHING CORP." at bounding box center [326, 493] width 234 height 44
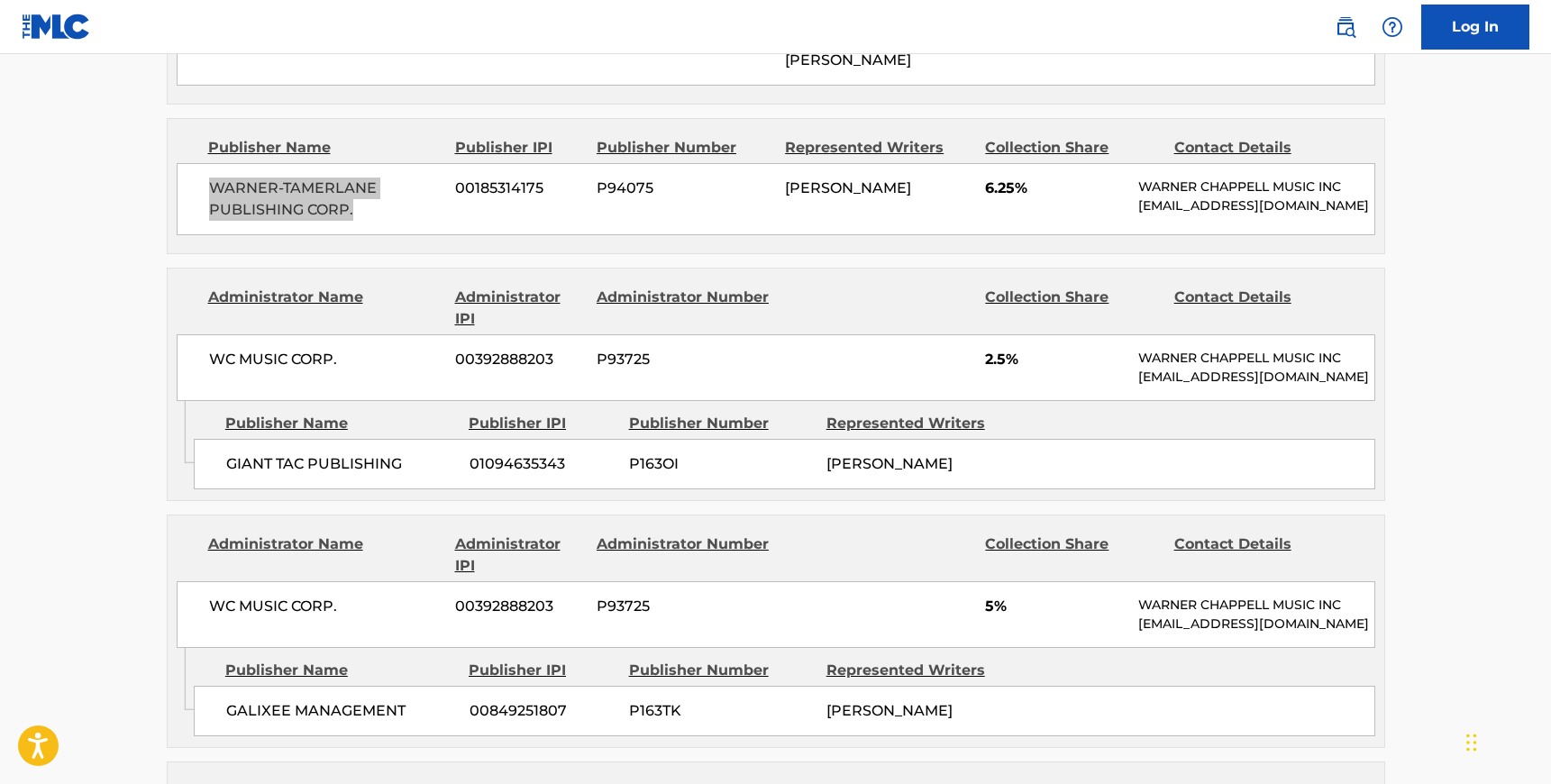
scroll to position [1212, 0]
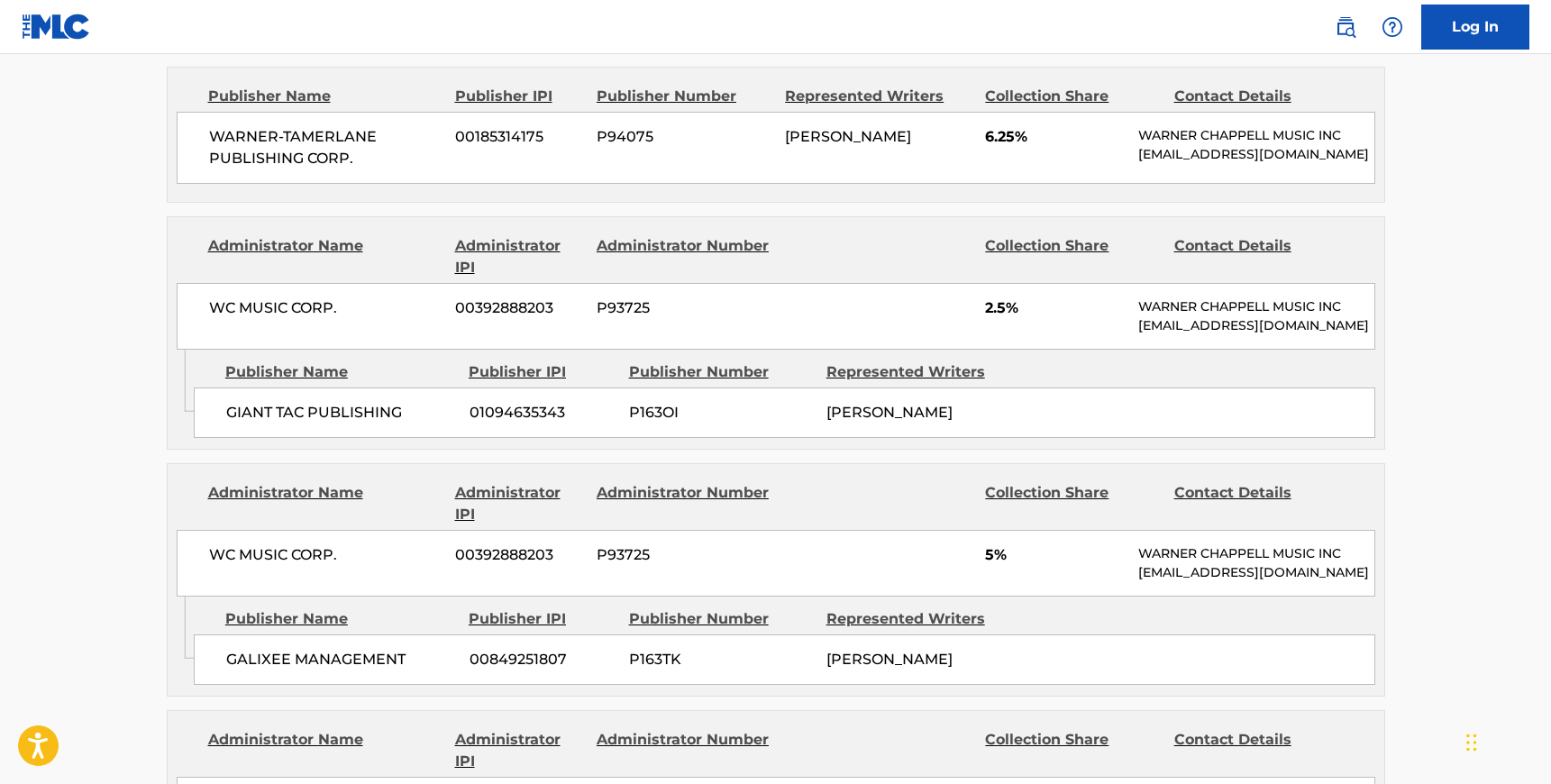
click at [210, 297] on span "WC MUSIC CORP." at bounding box center [326, 308] width 234 height 21
drag, startPoint x: 350, startPoint y: 283, endPoint x: 248, endPoint y: 301, distance: 103.6
click at [350, 297] on span "WC MUSIC CORP." at bounding box center [326, 308] width 234 height 21
drag, startPoint x: 229, startPoint y: 386, endPoint x: 337, endPoint y: 381, distance: 108.1
click at [229, 402] on span "GIANT TAC PUBLISHING" at bounding box center [341, 412] width 230 height 21
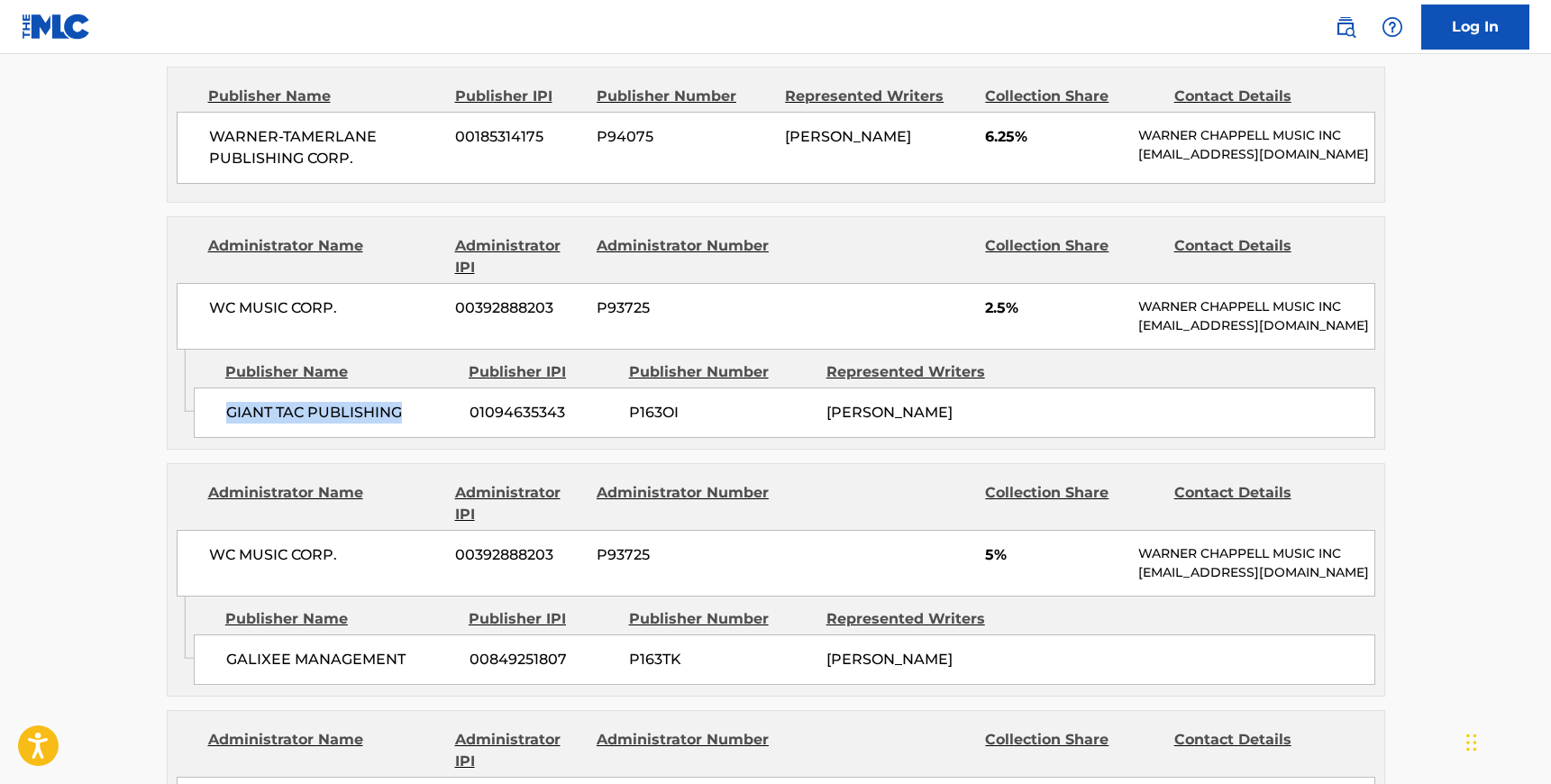
click at [411, 402] on span "GIANT TAC PUBLISHING" at bounding box center [341, 412] width 230 height 21
click at [211, 544] on span "WC MUSIC CORP." at bounding box center [326, 554] width 234 height 21
click at [339, 544] on span "WC MUSIC CORP." at bounding box center [326, 554] width 234 height 21
click at [226, 649] on span "GALIXEE MANAGEMENT" at bounding box center [341, 659] width 230 height 21
click at [411, 649] on span "GALIXEE MANAGEMENT" at bounding box center [341, 659] width 230 height 21
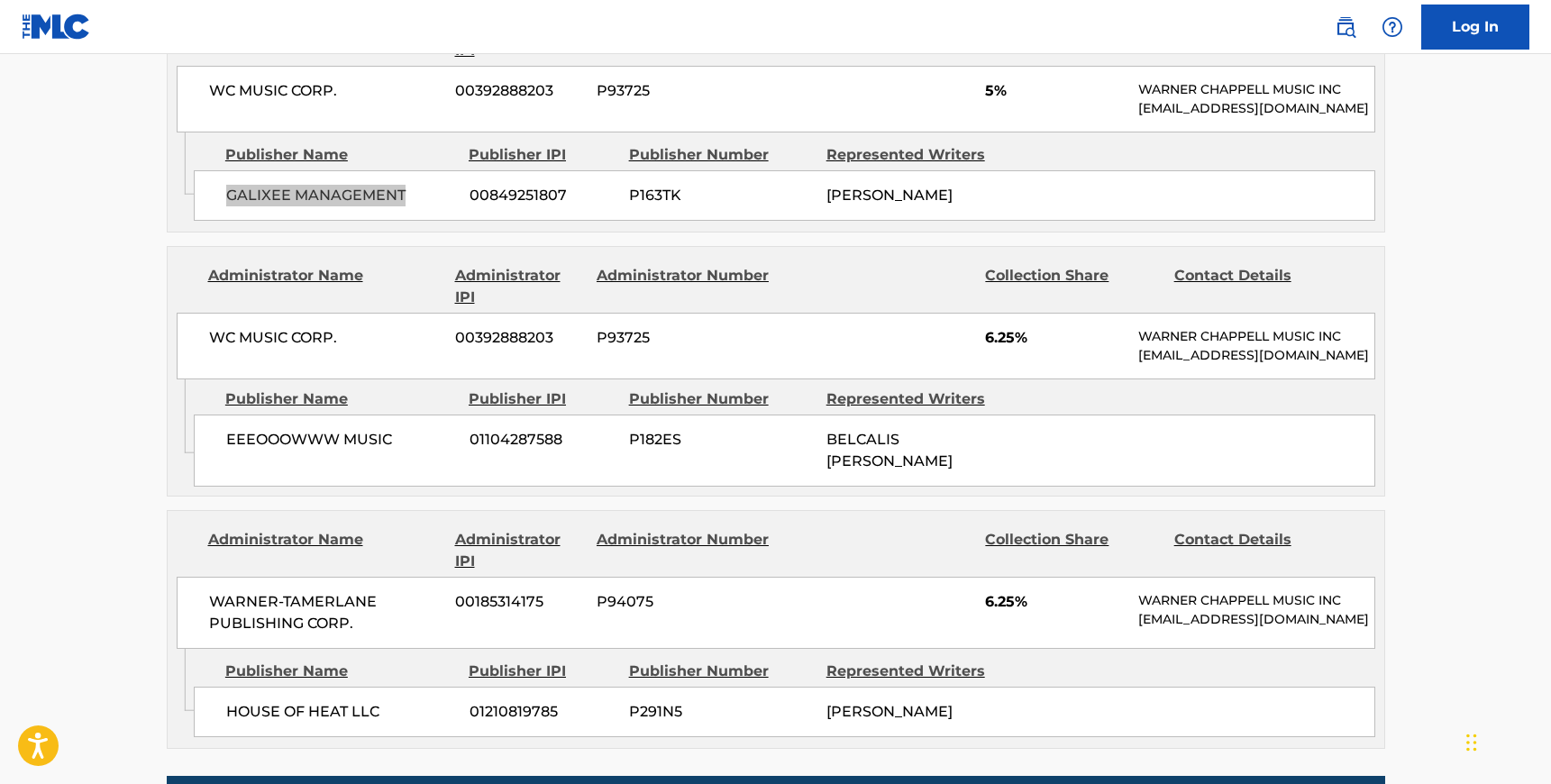
scroll to position [1685, 0]
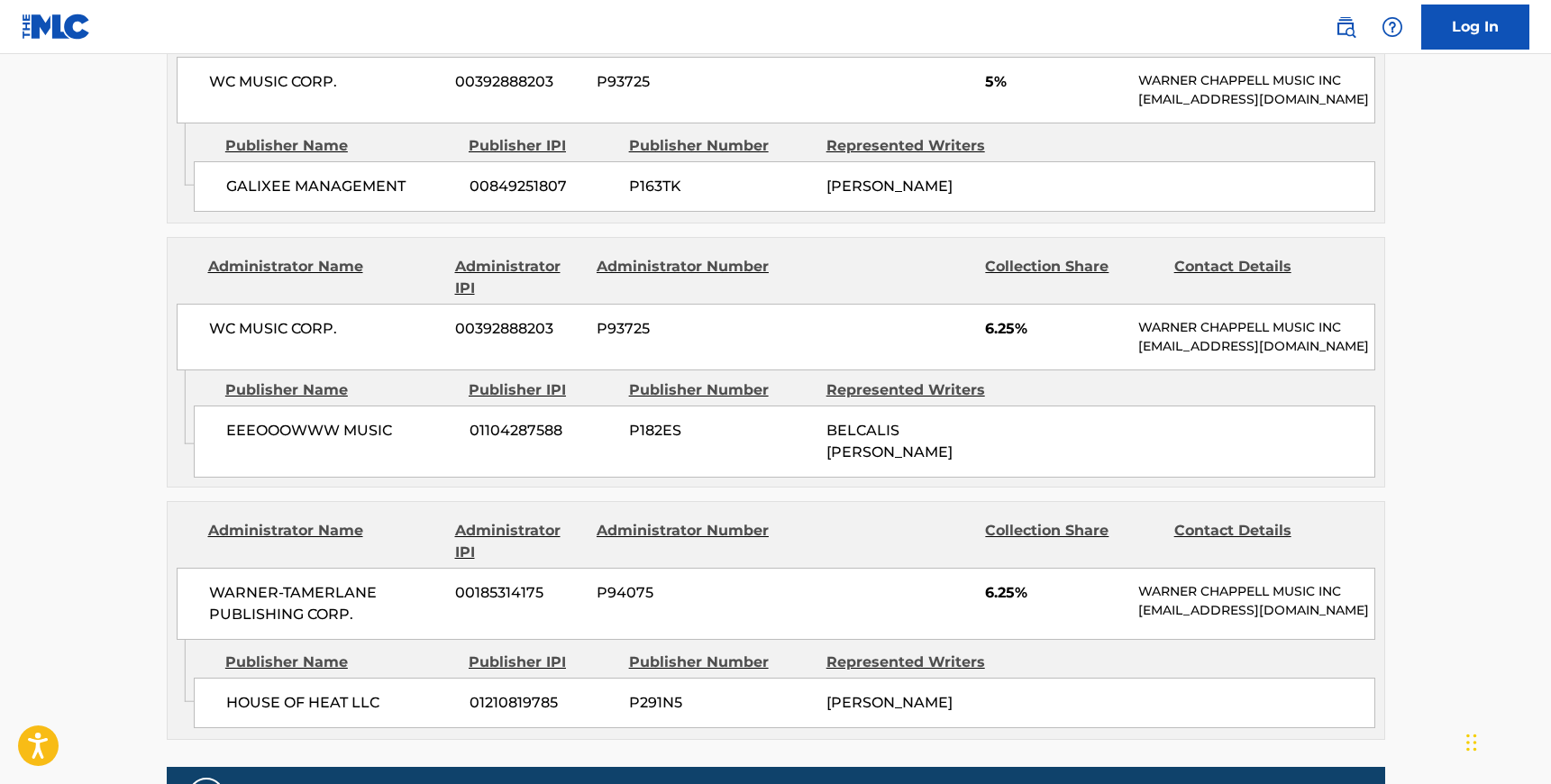
click at [210, 318] on span "WC MUSIC CORP." at bounding box center [326, 328] width 234 height 21
drag, startPoint x: 355, startPoint y: 304, endPoint x: 304, endPoint y: 315, distance: 52.2
click at [355, 318] on span "WC MUSIC CORP." at bounding box center [326, 328] width 234 height 21
click at [226, 420] on span "EEEOOOWWW MUSIC" at bounding box center [341, 430] width 230 height 21
click at [390, 420] on span "EEEOOOWWW MUSIC" at bounding box center [341, 430] width 230 height 21
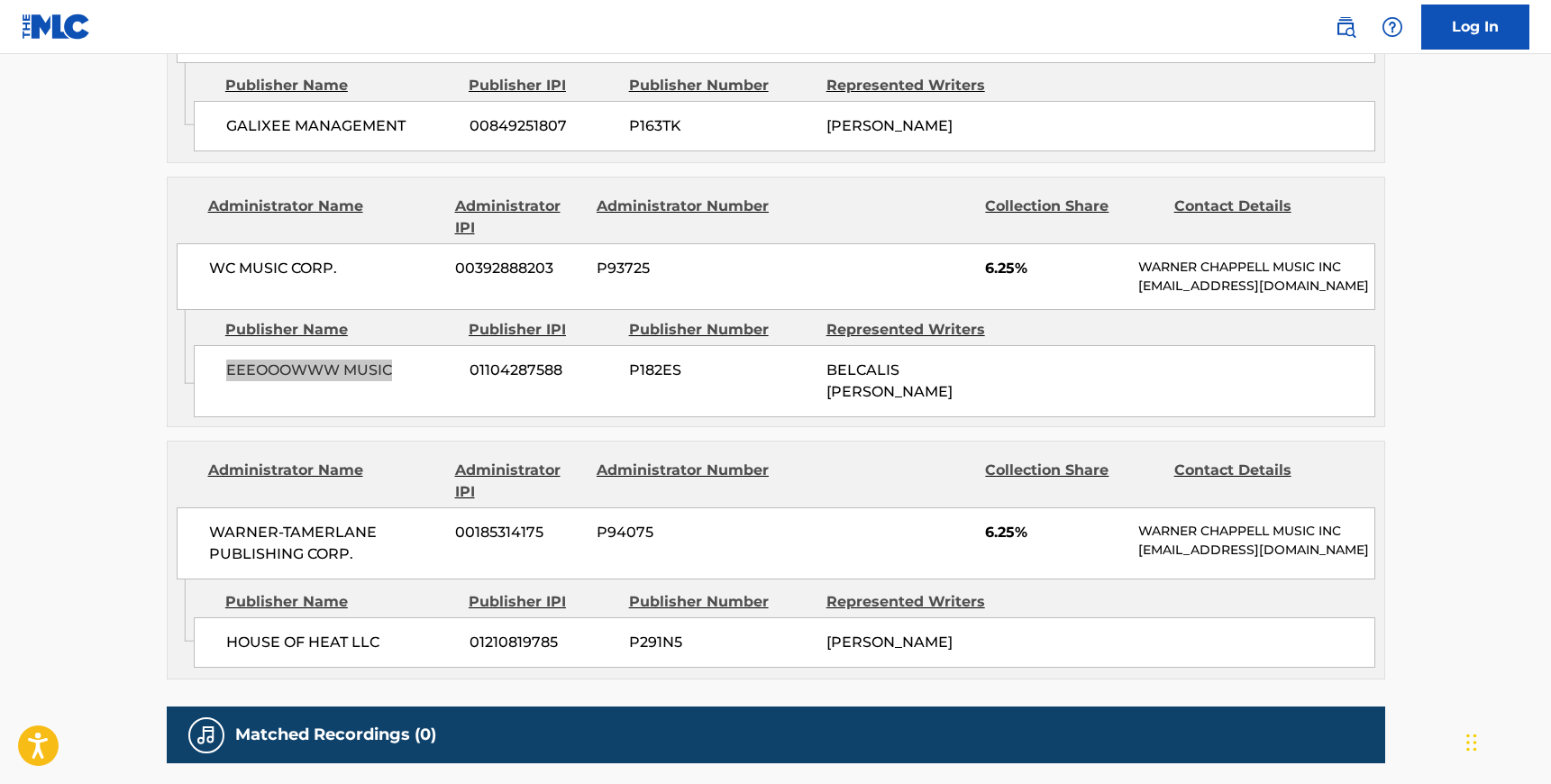
scroll to position [1794, 0]
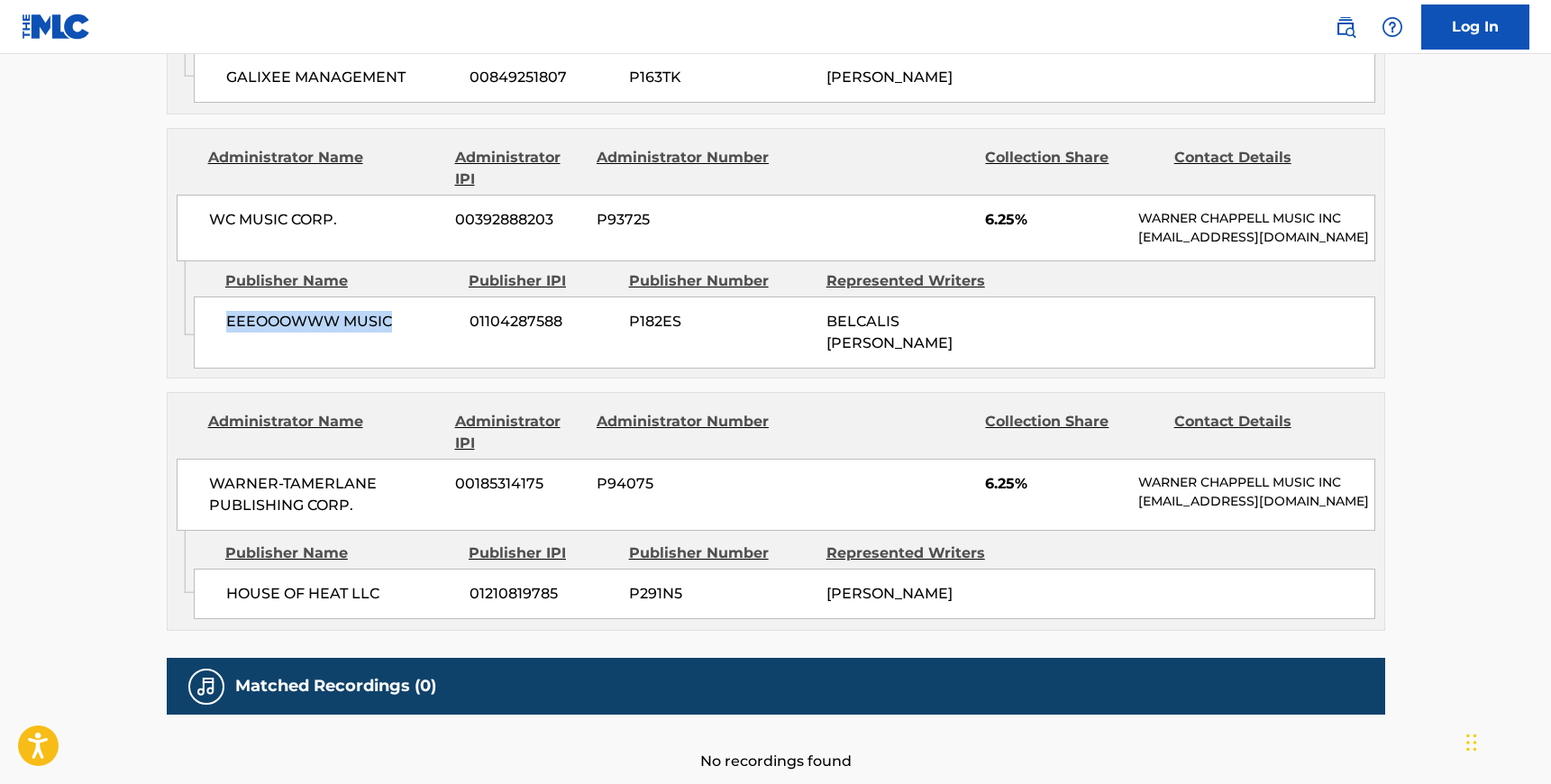
click at [210, 473] on span "WARNER-TAMERLANE PUBLISHING CORP." at bounding box center [326, 494] width 234 height 44
click at [353, 473] on span "WARNER-TAMERLANE PUBLISHING CORP." at bounding box center [326, 494] width 234 height 44
click at [223, 568] on div "HOUSE OF HEAT LLC 01210819785 P291N5 [PERSON_NAME]" at bounding box center [784, 593] width 1182 height 50
click at [378, 583] on span "HOUSE OF HEAT LLC" at bounding box center [341, 593] width 230 height 21
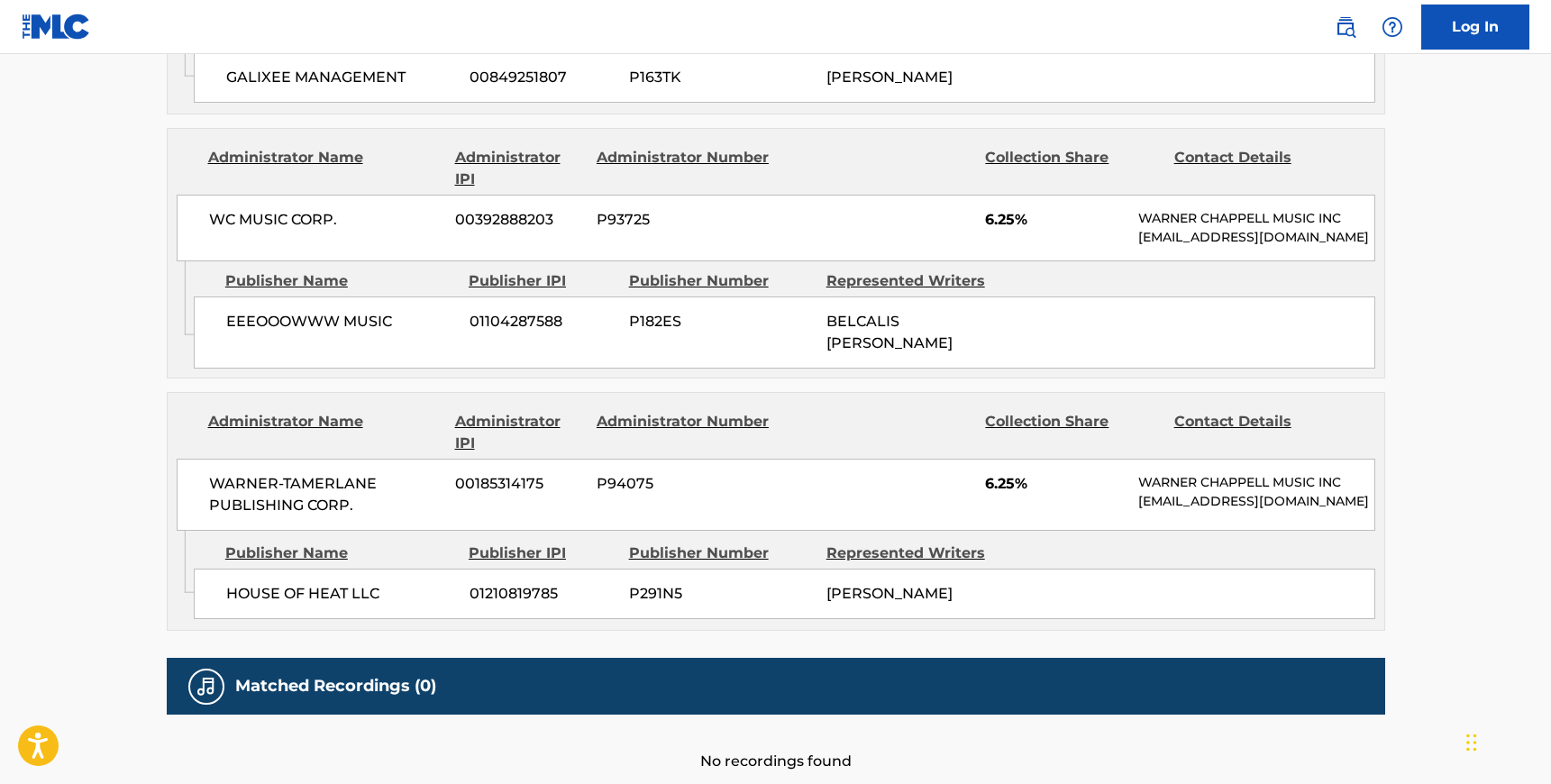
click at [889, 312] on span "BELCALIS [PERSON_NAME]" at bounding box center [890, 332] width 126 height 39
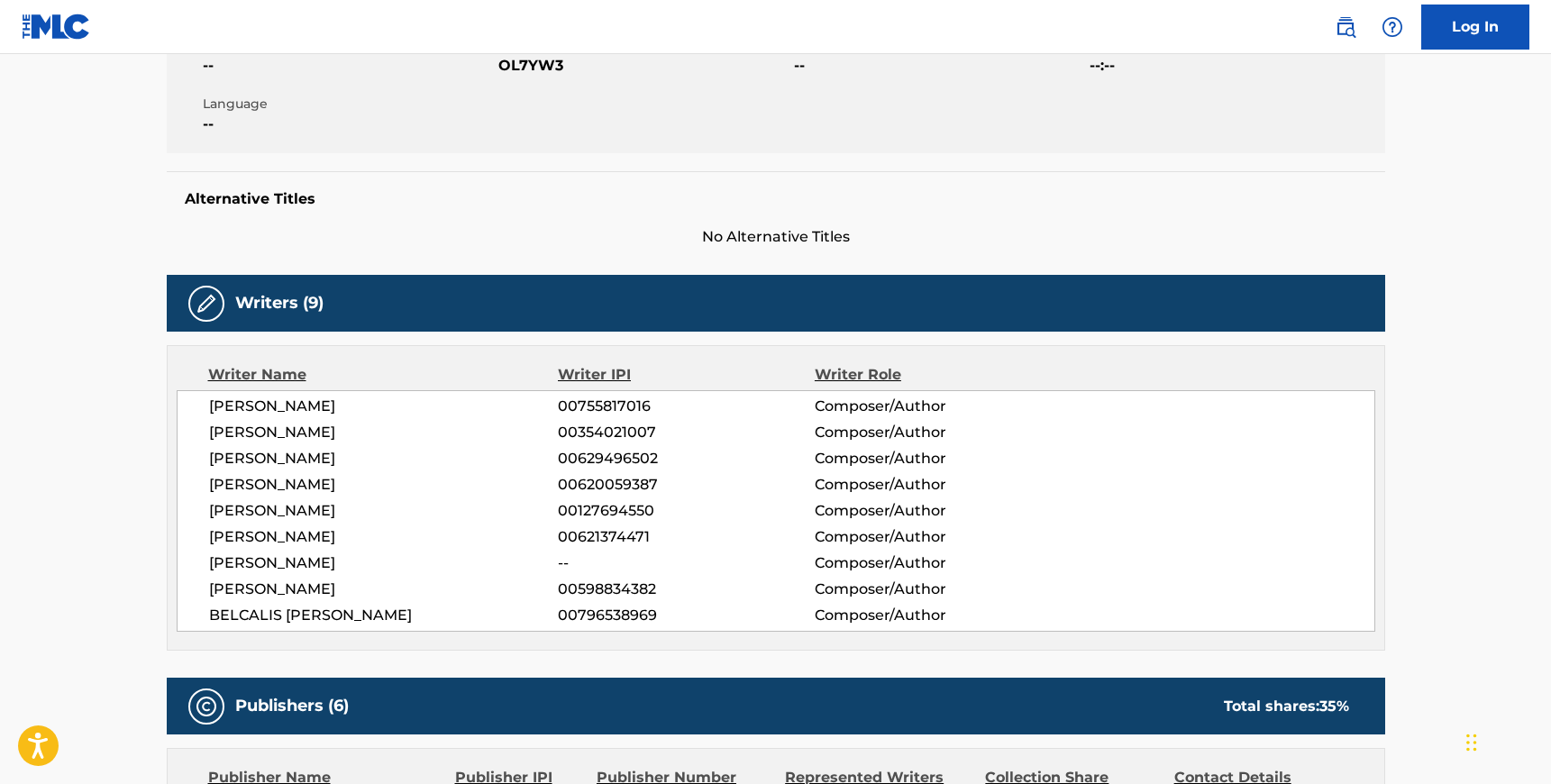
scroll to position [0, 0]
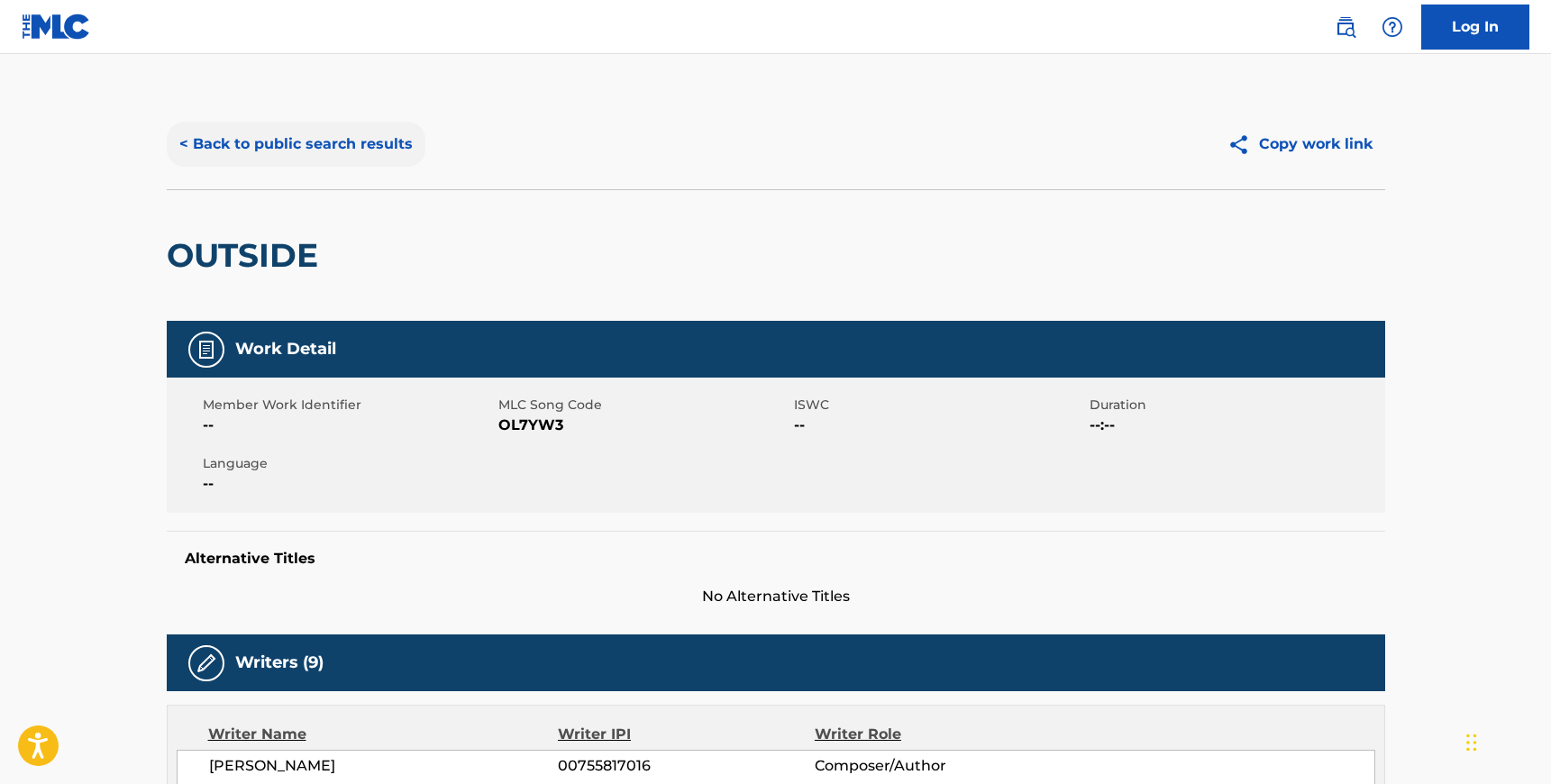
click at [261, 122] on button "< Back to public search results" at bounding box center [296, 144] width 259 height 45
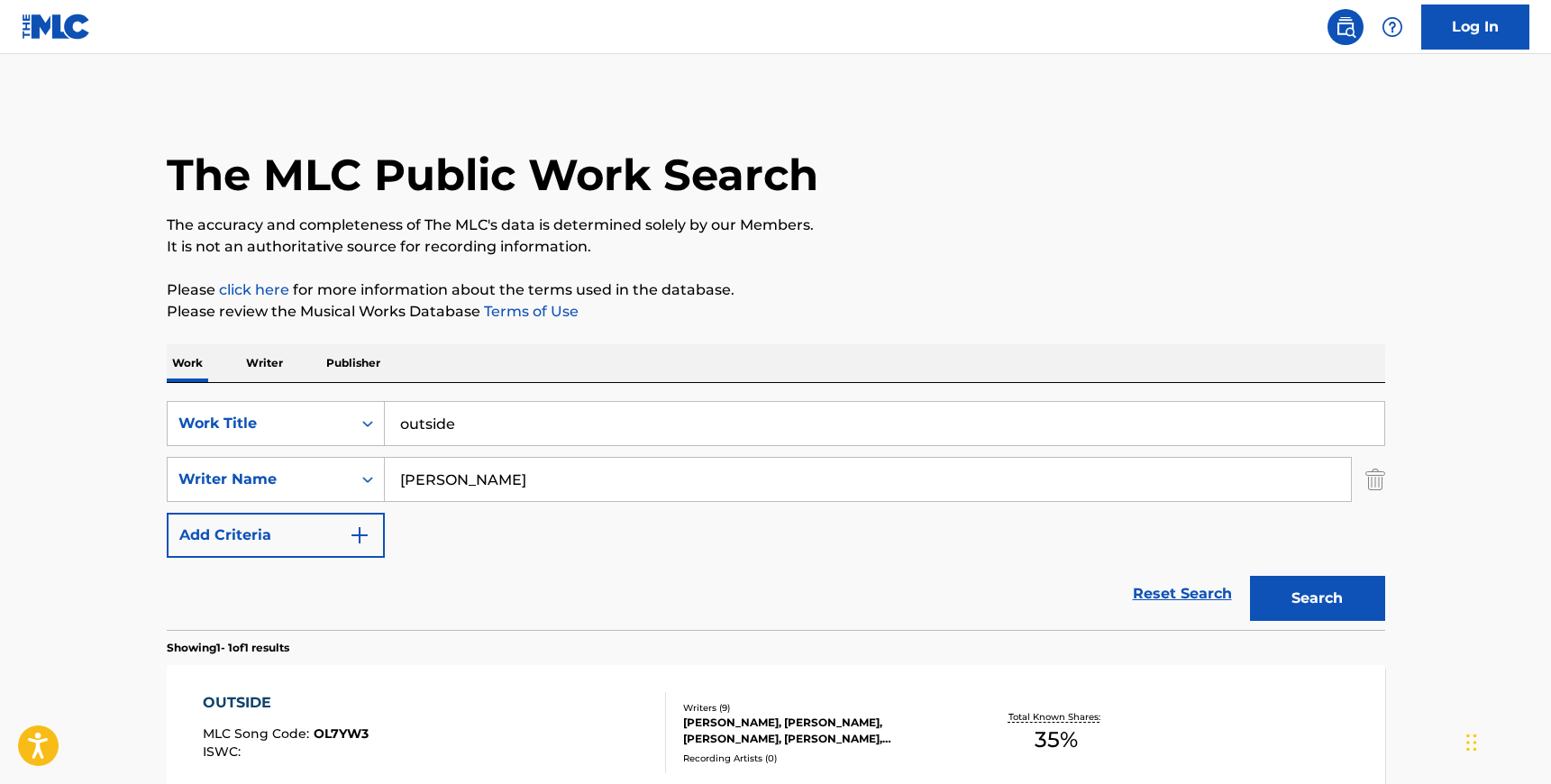
scroll to position [94, 0]
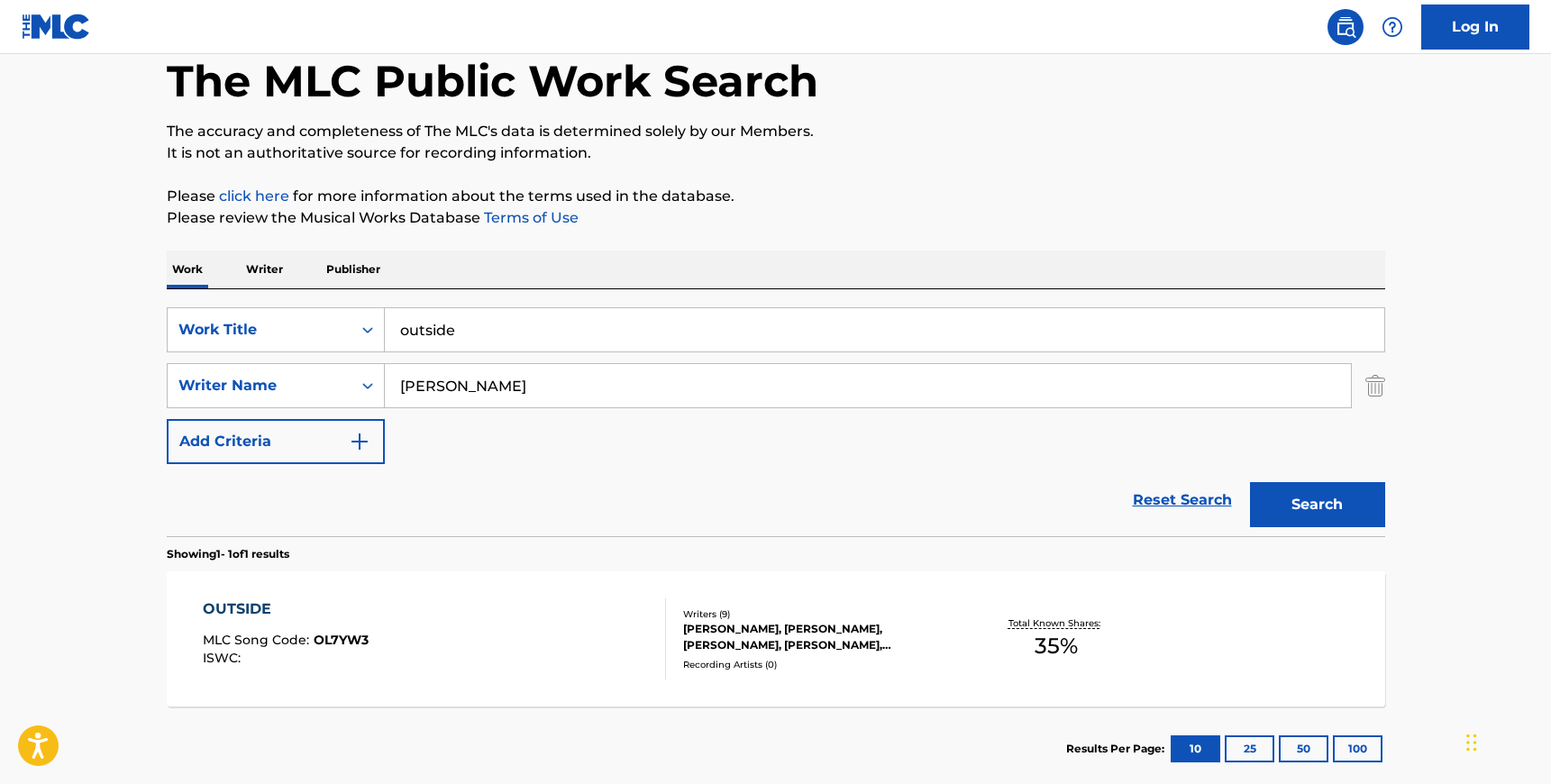
click at [470, 373] on input "[PERSON_NAME]" at bounding box center [868, 386] width 966 height 44
paste input "[PERSON_NAME]"
type input "[PERSON_NAME]"
click at [467, 335] on input "outside" at bounding box center [884, 329] width 999 height 44
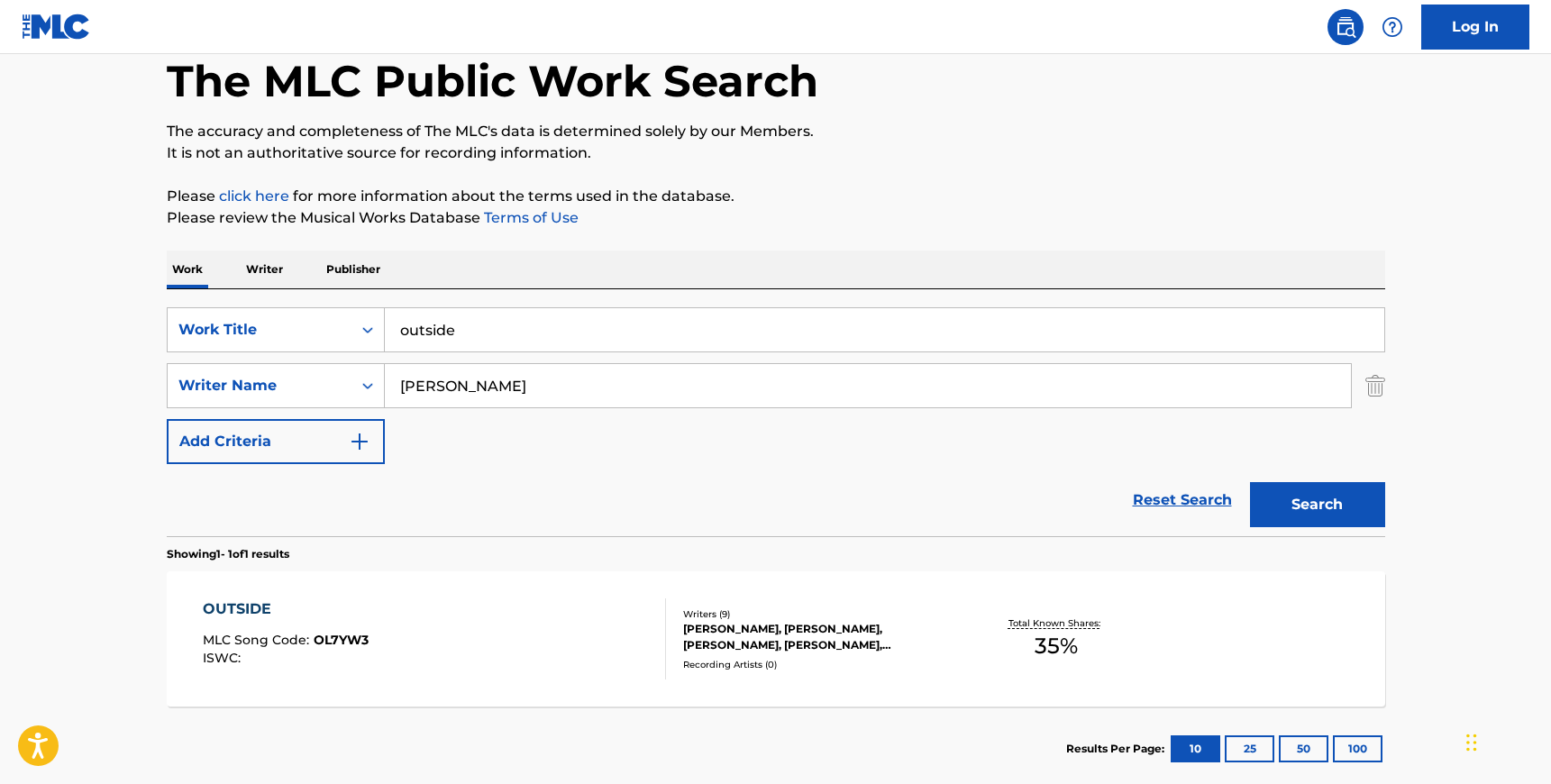
click at [467, 335] on input "outside" at bounding box center [884, 329] width 999 height 44
type input "nobody's watching"
click at [1305, 510] on button "Search" at bounding box center [1317, 504] width 135 height 45
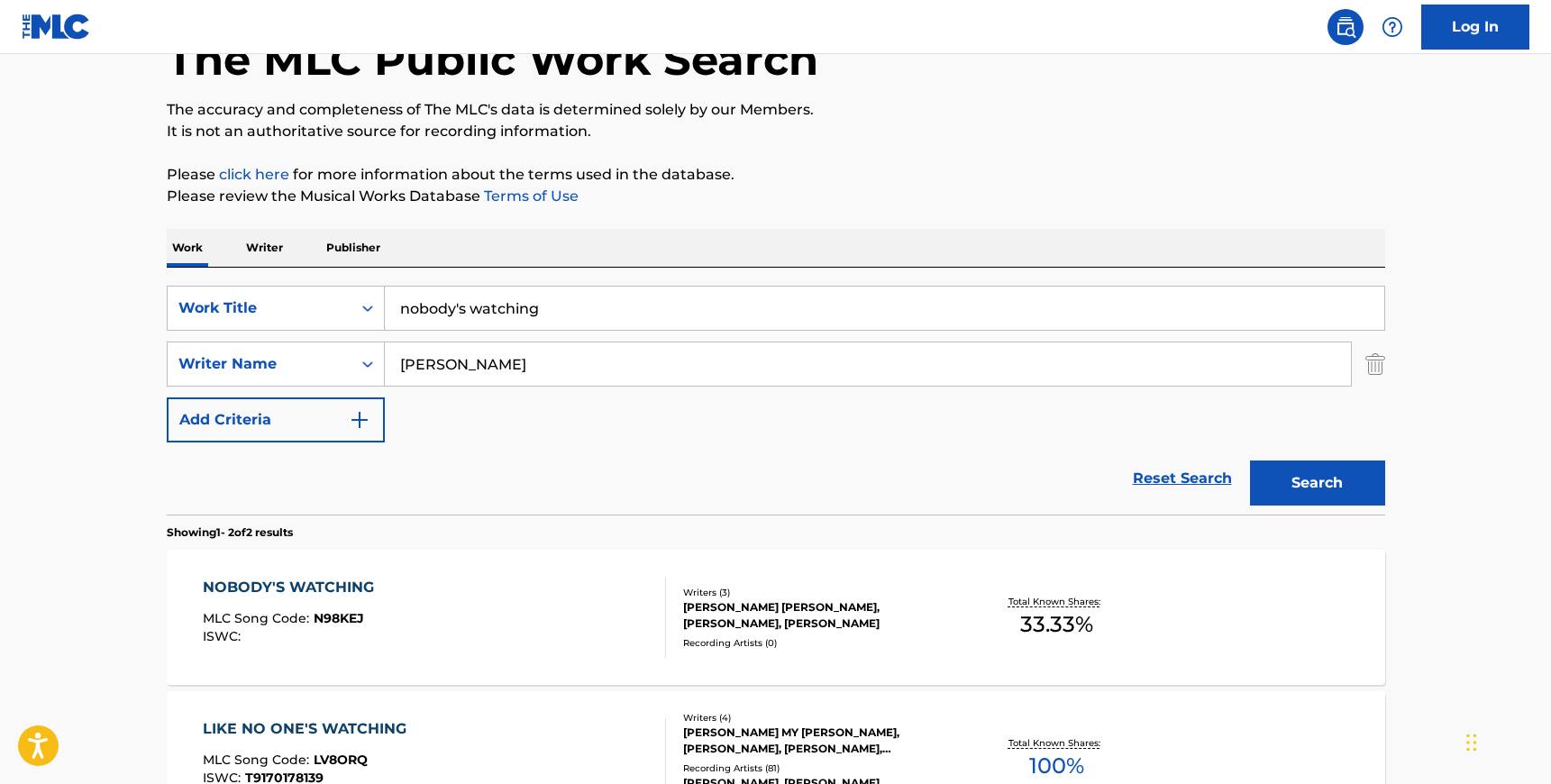
scroll to position [116, 0]
click at [580, 604] on div "NOBODY'S WATCHING MLC Song Code : N98KEJ ISWC :" at bounding box center [435, 615] width 464 height 81
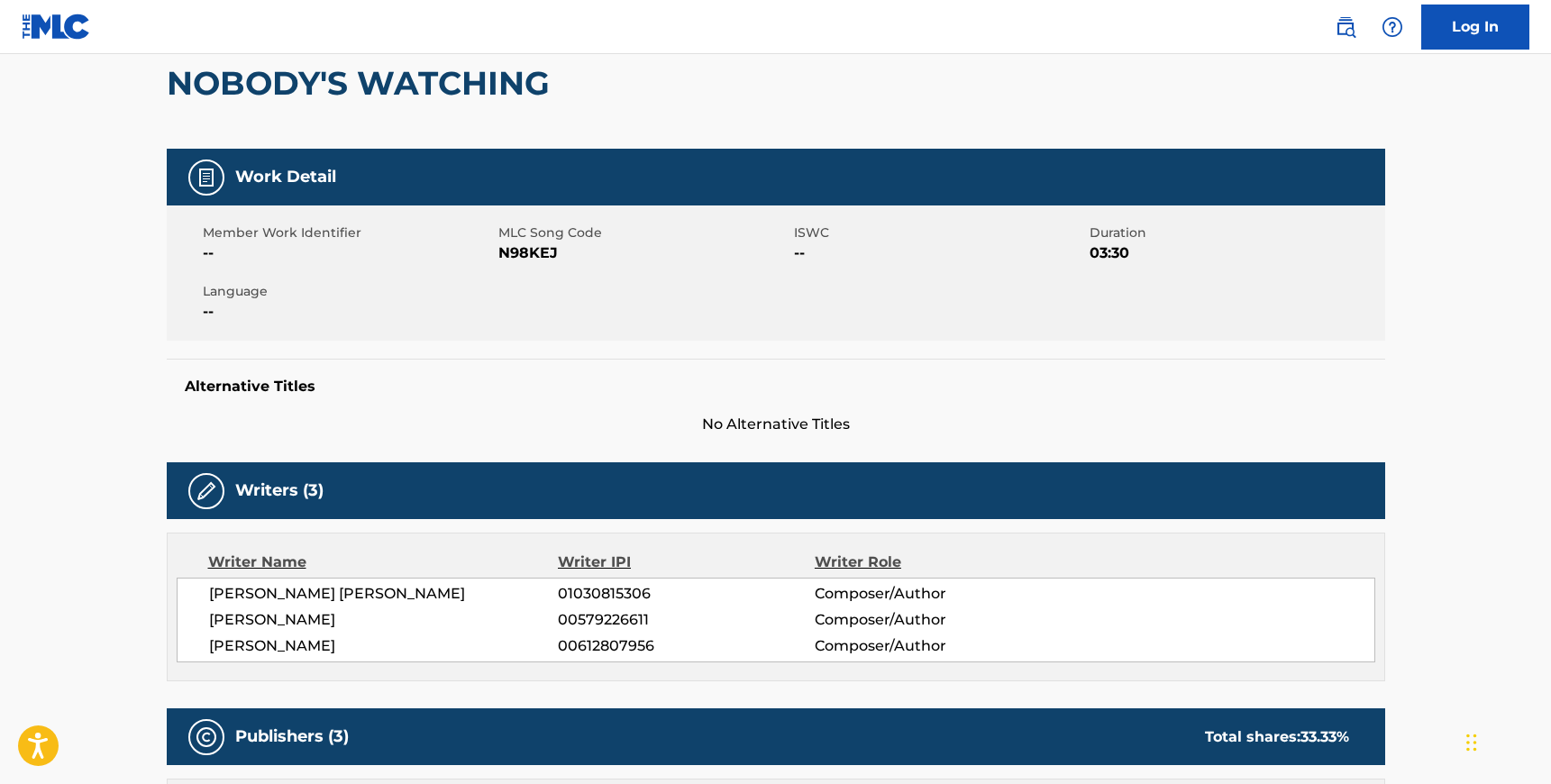
scroll to position [183, 0]
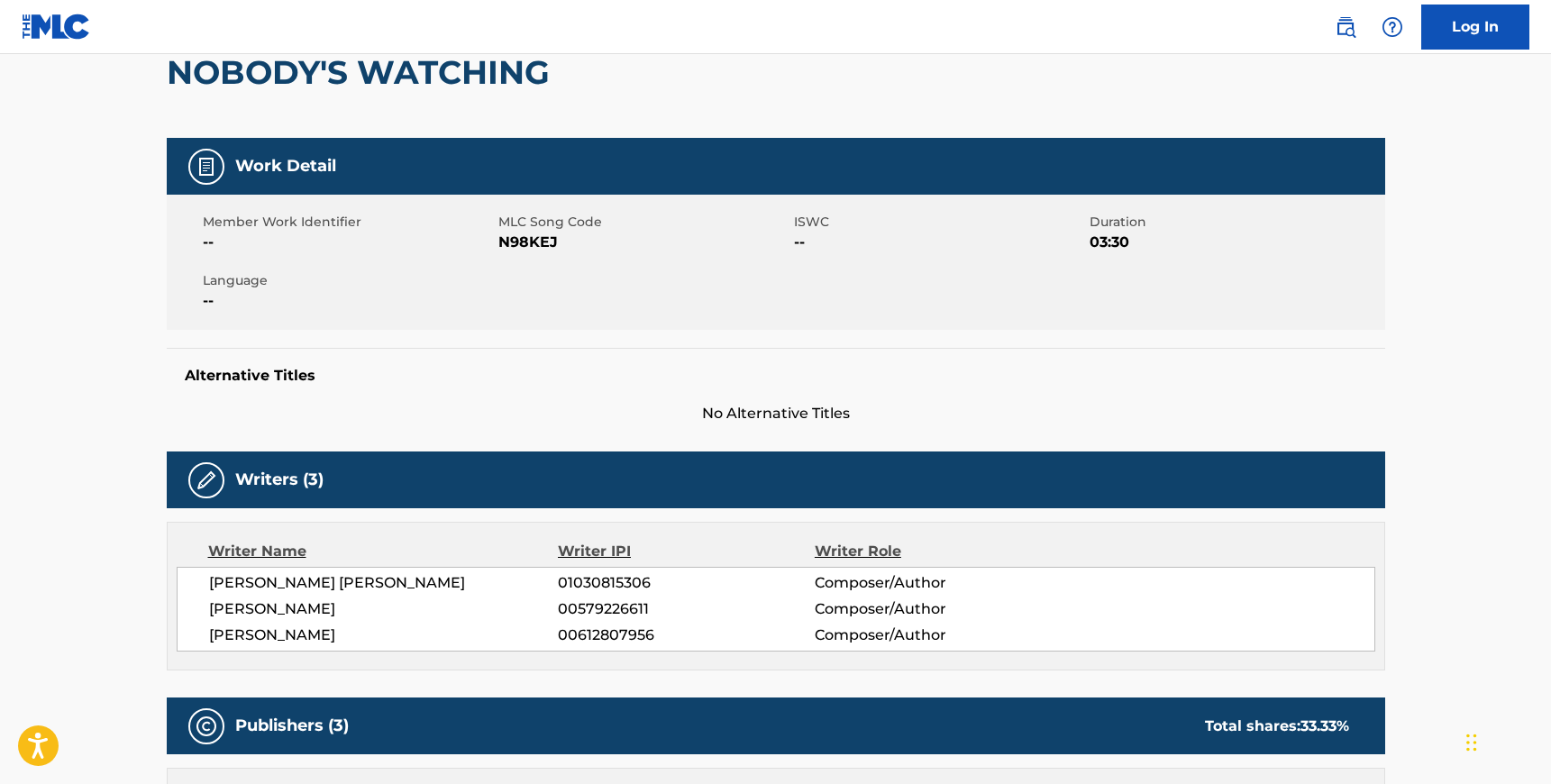
click at [526, 236] on span "N98KEJ" at bounding box center [644, 242] width 291 height 21
click at [210, 579] on span "[PERSON_NAME] [PERSON_NAME]" at bounding box center [384, 582] width 350 height 21
click at [394, 632] on span "[PERSON_NAME]" at bounding box center [384, 635] width 350 height 21
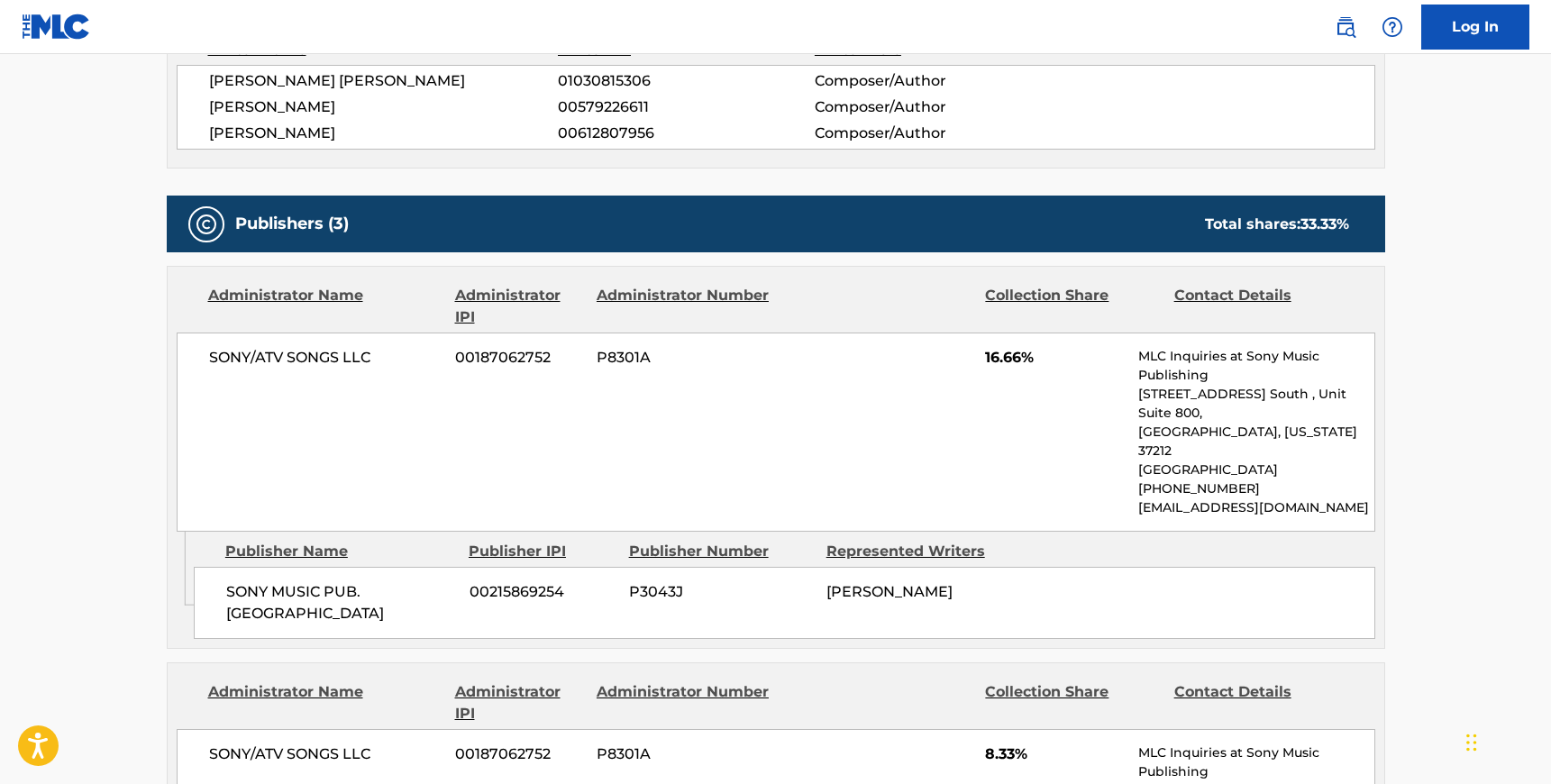
scroll to position [726, 0]
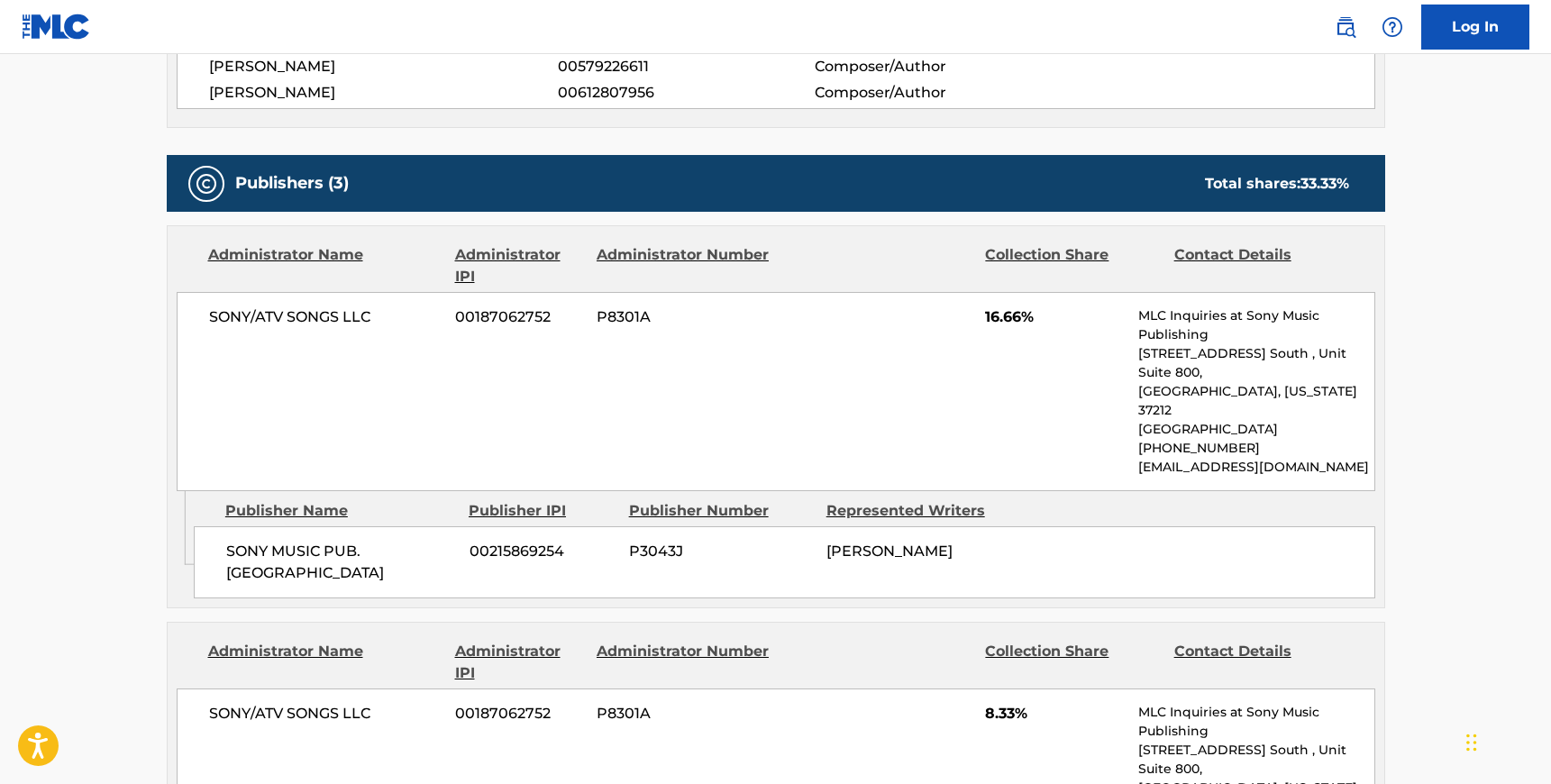
click at [210, 314] on span "SONY/ATV SONGS LLC" at bounding box center [326, 317] width 234 height 21
click at [383, 316] on span "SONY/ATV SONGS LLC" at bounding box center [326, 317] width 234 height 21
drag, startPoint x: 227, startPoint y: 509, endPoint x: 297, endPoint y: 528, distance: 72.5
click at [228, 540] on span "SONY MUSIC PUB. [GEOGRAPHIC_DATA]" at bounding box center [341, 562] width 230 height 44
click at [334, 540] on span "SONY MUSIC PUB. [GEOGRAPHIC_DATA]" at bounding box center [341, 562] width 230 height 44
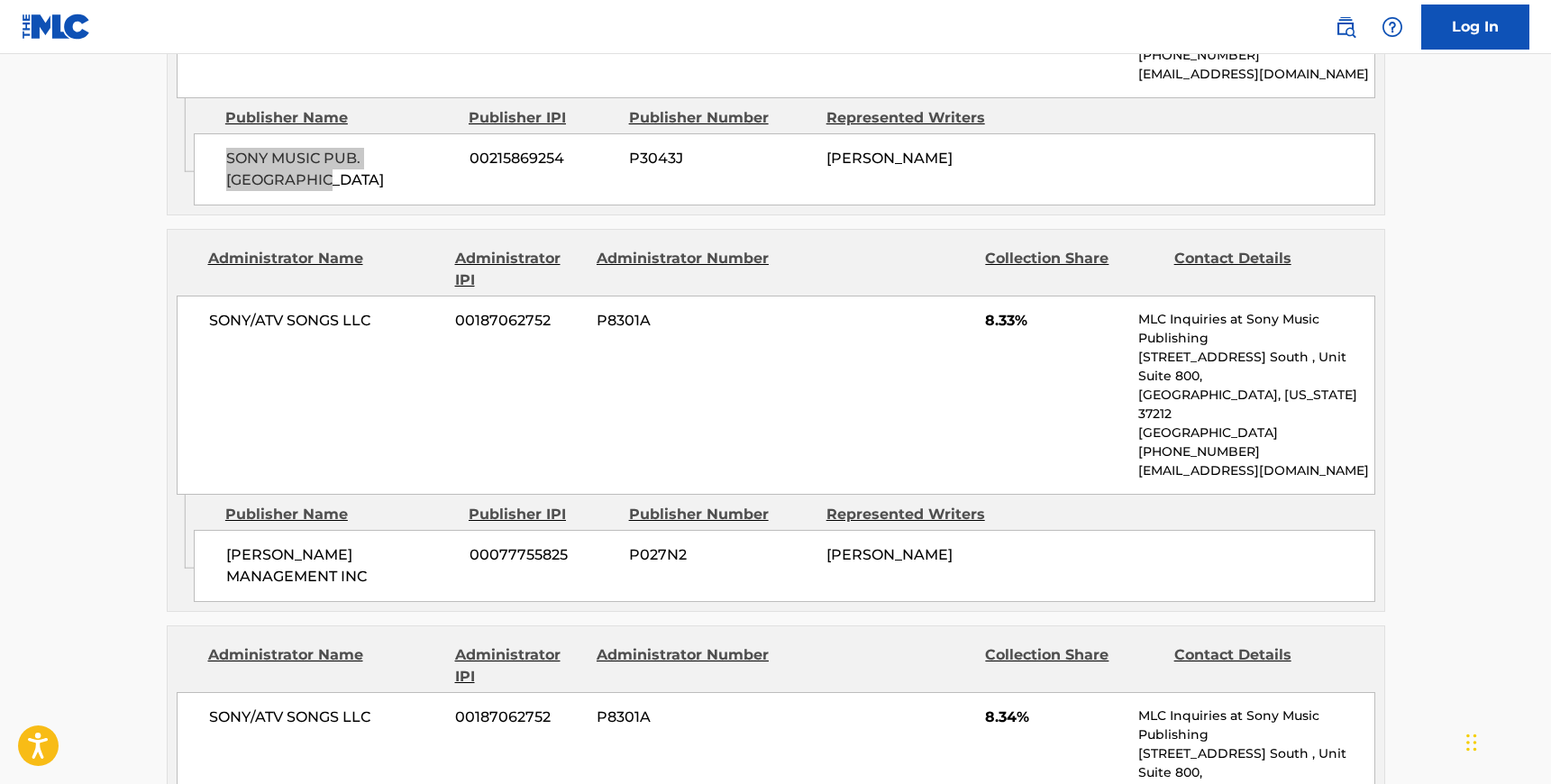
scroll to position [1120, 0]
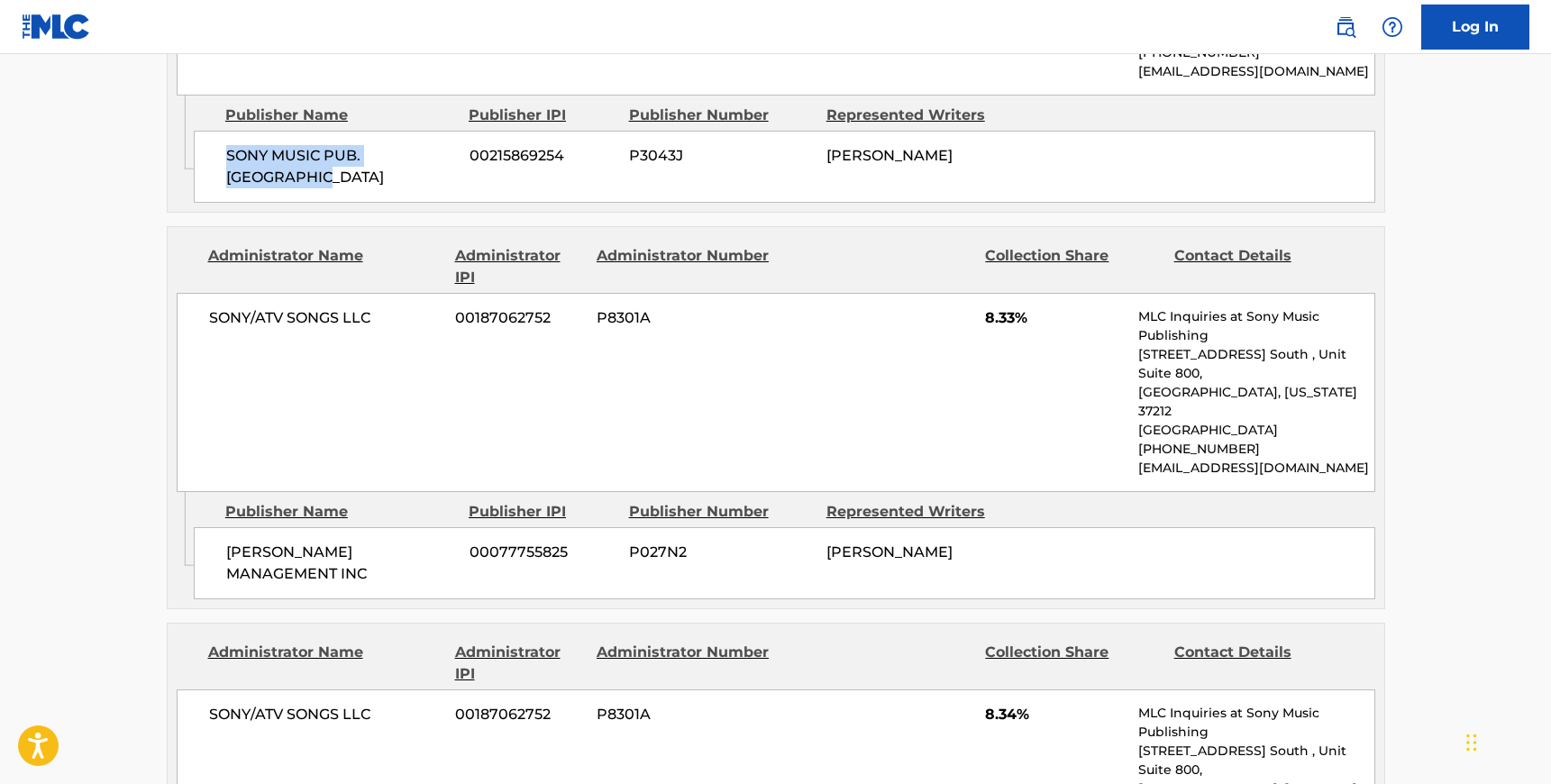
click at [210, 308] on span "SONY/ATV SONGS LLC" at bounding box center [326, 318] width 234 height 21
click at [373, 308] on span "SONY/ATV SONGS LLC" at bounding box center [326, 318] width 234 height 21
drag, startPoint x: 228, startPoint y: 471, endPoint x: 251, endPoint y: 498, distance: 35.5
click at [228, 541] on span "[PERSON_NAME] MANAGEMENT INC" at bounding box center [341, 563] width 230 height 44
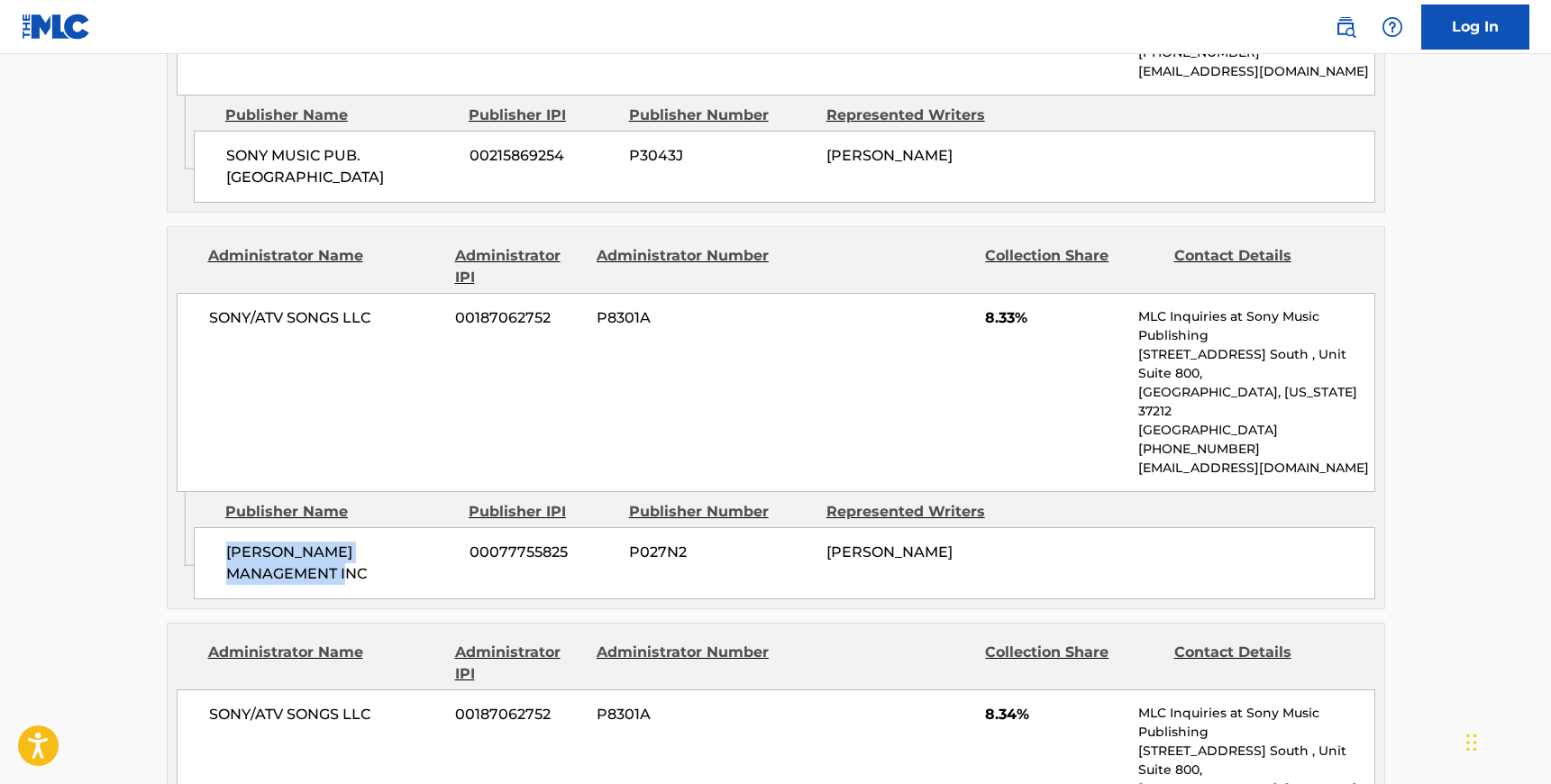
click at [260, 541] on span "[PERSON_NAME] MANAGEMENT INC" at bounding box center [341, 563] width 230 height 44
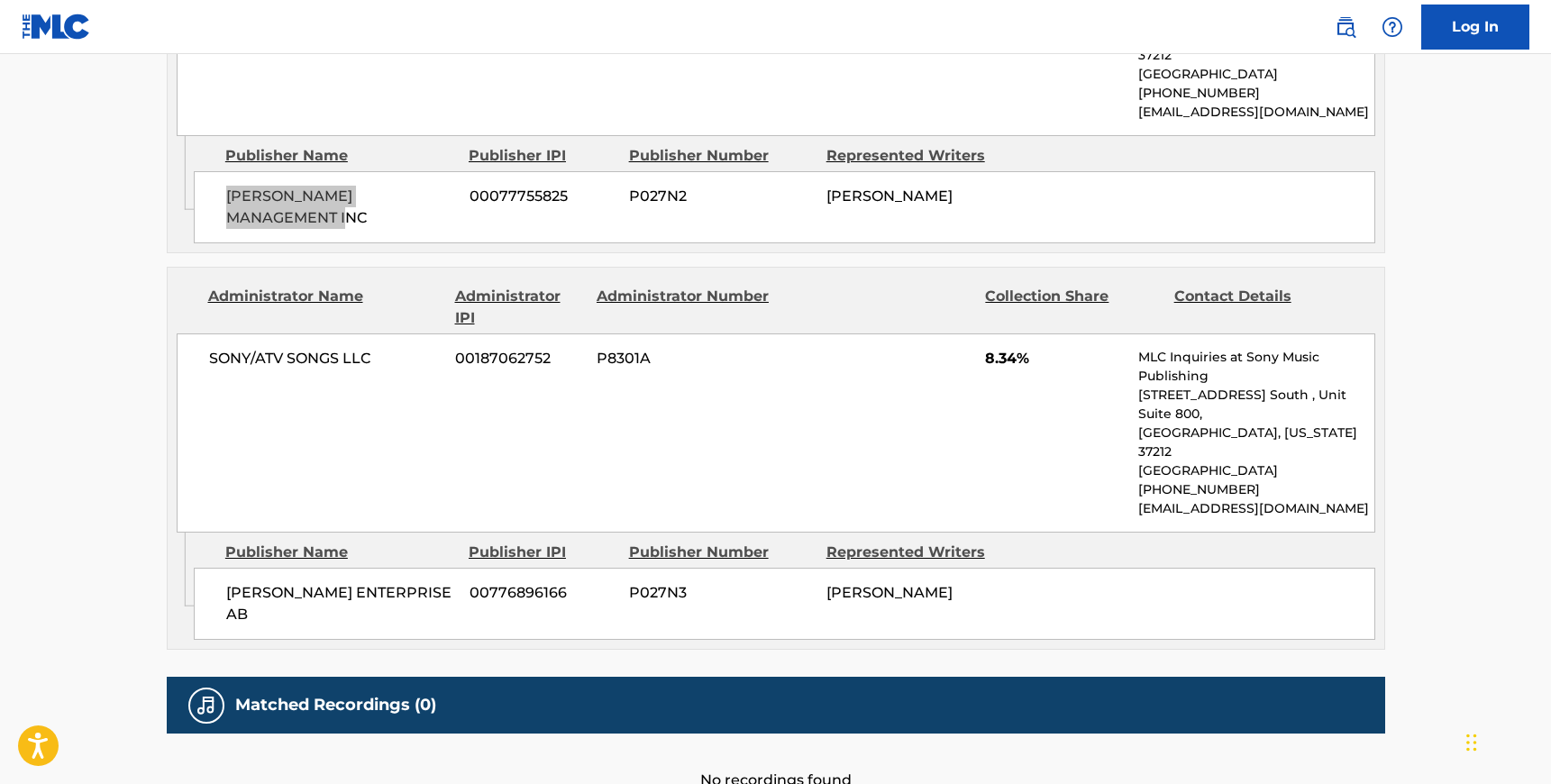
scroll to position [1477, 0]
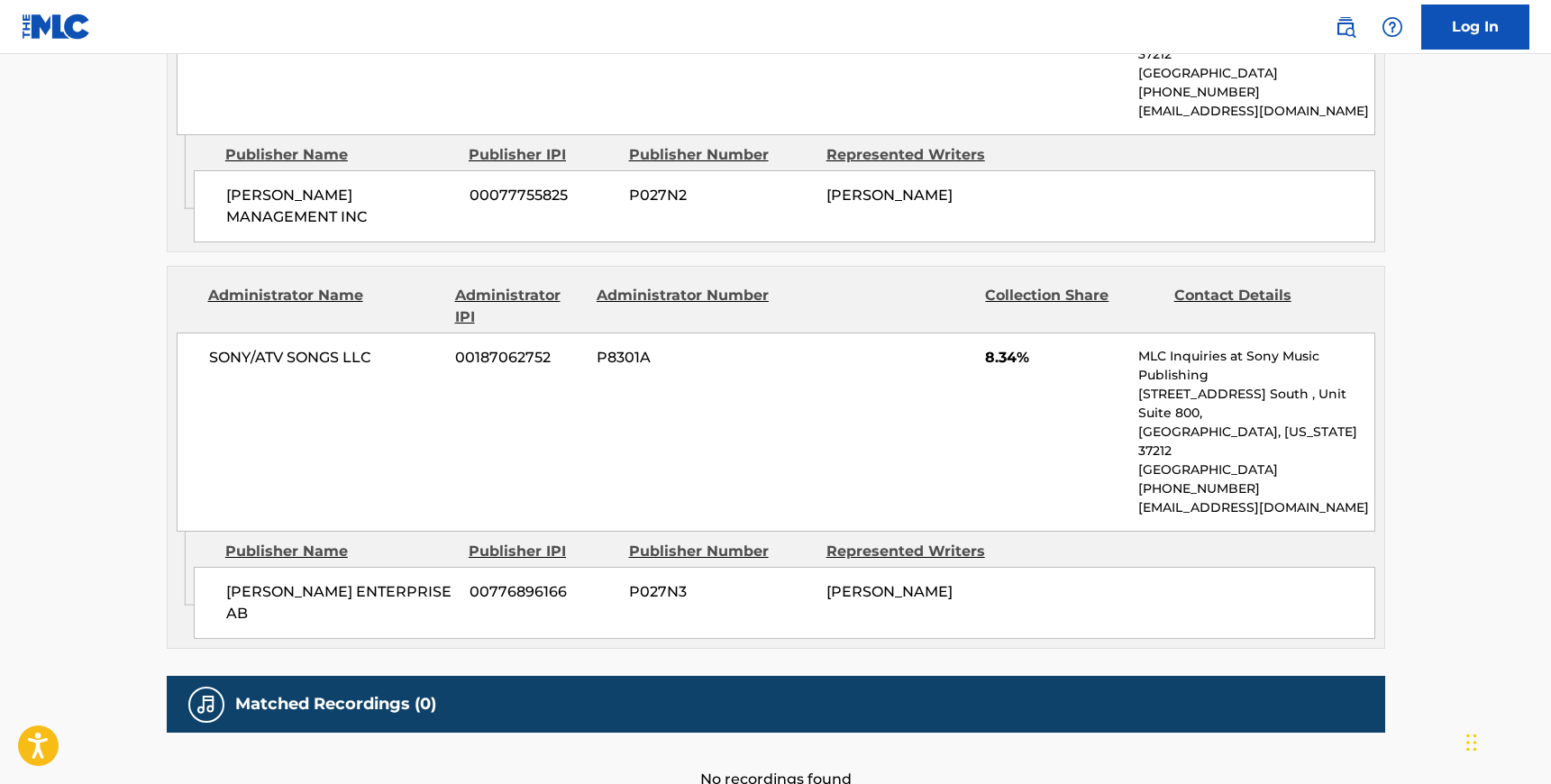
click at [210, 347] on span "SONY/ATV SONGS LLC" at bounding box center [326, 357] width 234 height 21
click at [378, 347] on span "SONY/ATV SONGS LLC" at bounding box center [326, 357] width 234 height 21
drag, startPoint x: 229, startPoint y: 474, endPoint x: 309, endPoint y: 495, distance: 82.7
click at [229, 581] on span "[PERSON_NAME] ENTERPRISE AB" at bounding box center [341, 602] width 230 height 44
click at [349, 581] on span "[PERSON_NAME] ENTERPRISE AB" at bounding box center [341, 602] width 230 height 44
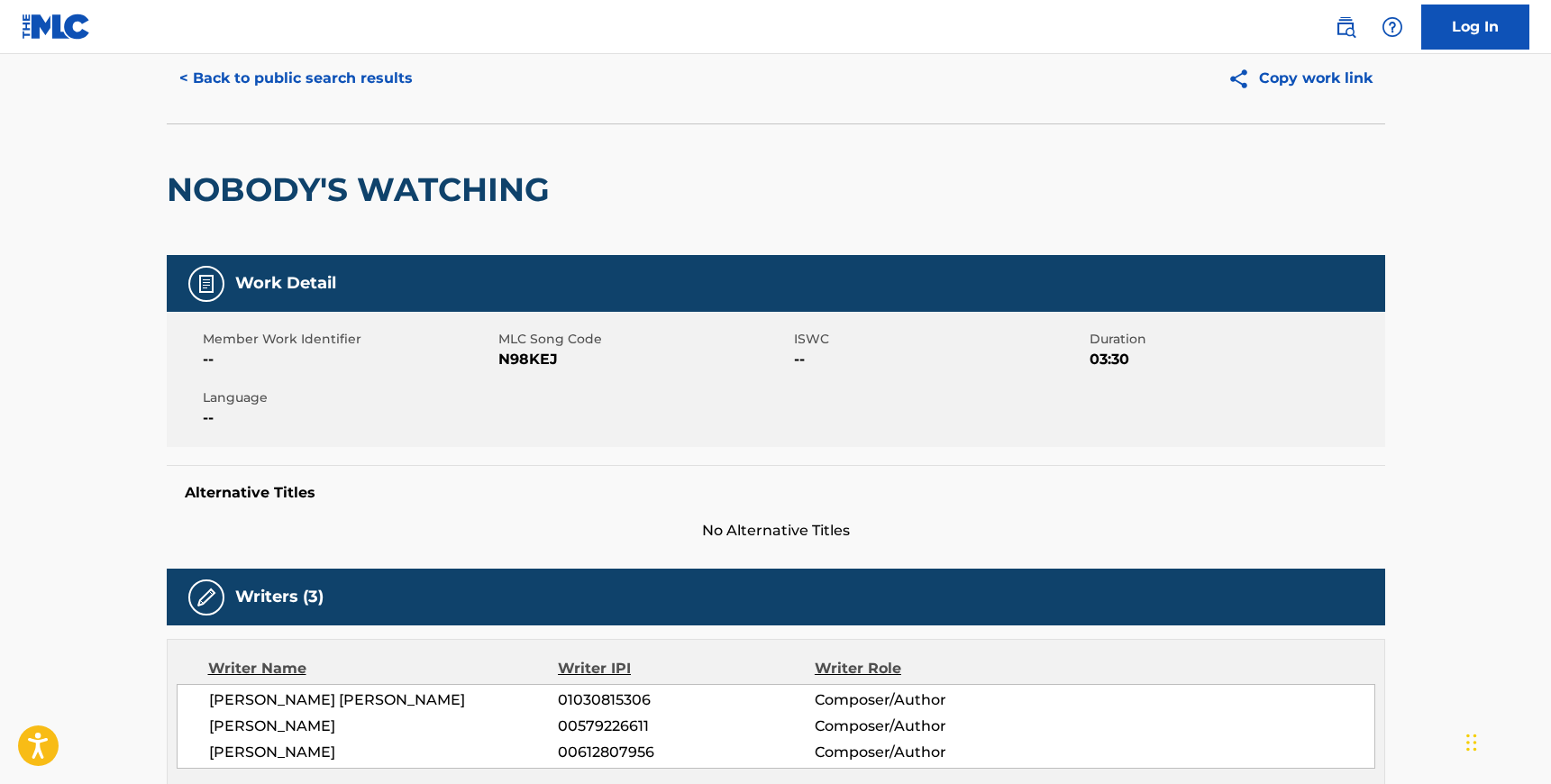
drag, startPoint x: 295, startPoint y: 83, endPoint x: 301, endPoint y: 101, distance: 19.0
click at [295, 83] on button "< Back to public search results" at bounding box center [296, 78] width 259 height 45
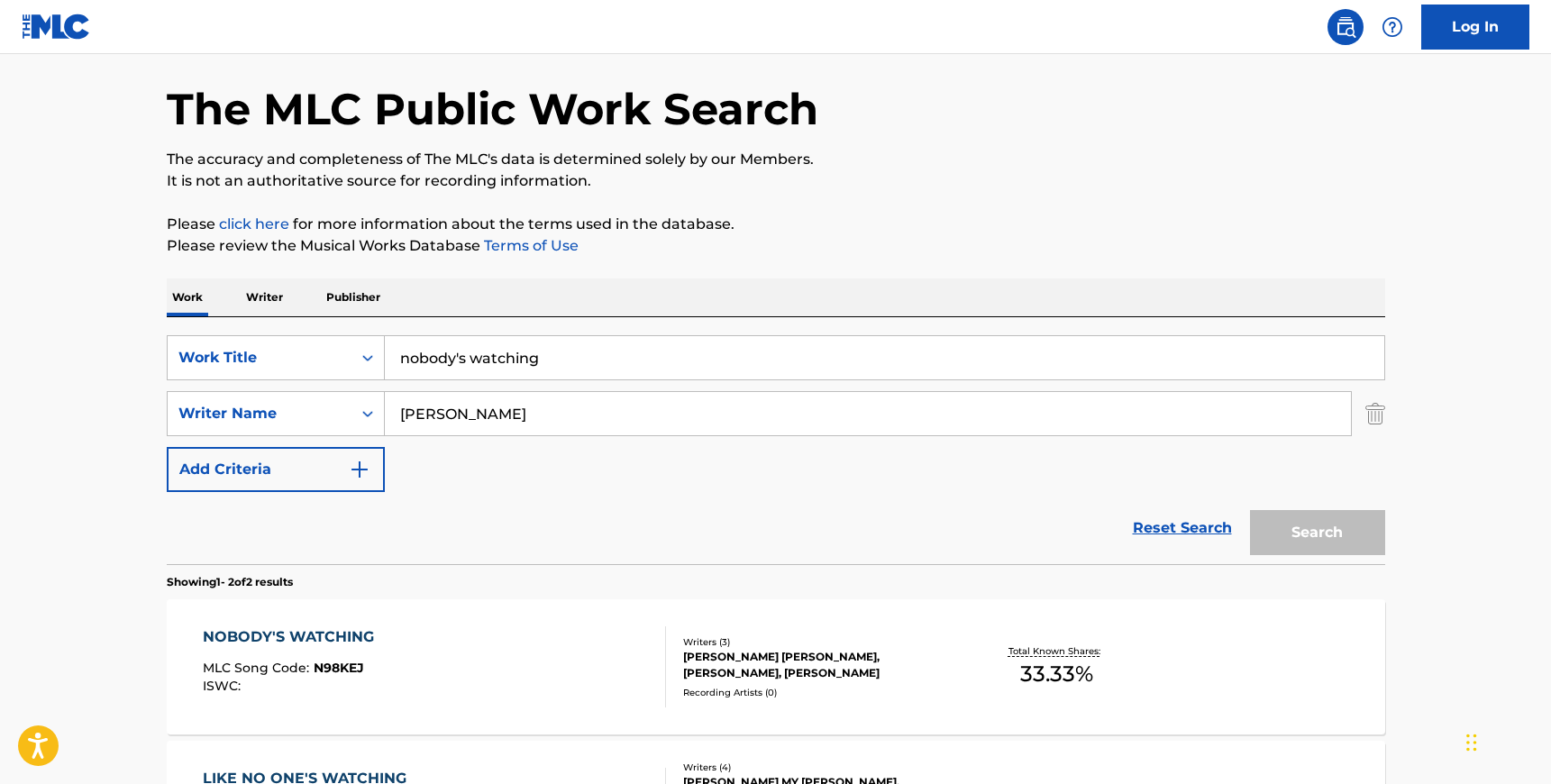
scroll to position [116, 0]
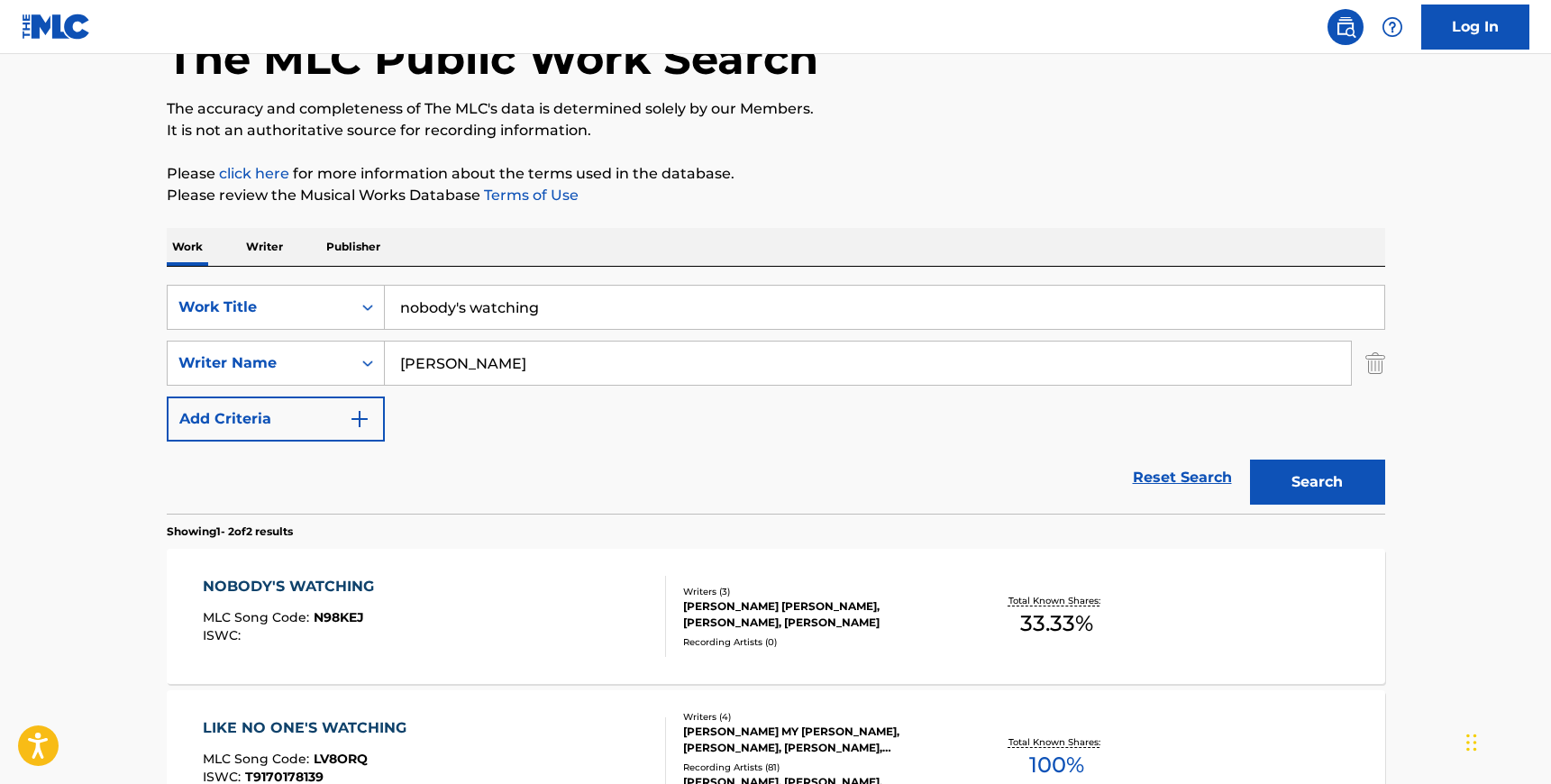
click at [600, 361] on input "[PERSON_NAME]" at bounding box center [868, 362] width 966 height 44
click at [600, 360] on input "[PERSON_NAME]" at bounding box center [868, 362] width 966 height 44
paste input "Manhass"
type input "Manhass"
click at [531, 300] on input "nobody's watching" at bounding box center [884, 307] width 999 height 44
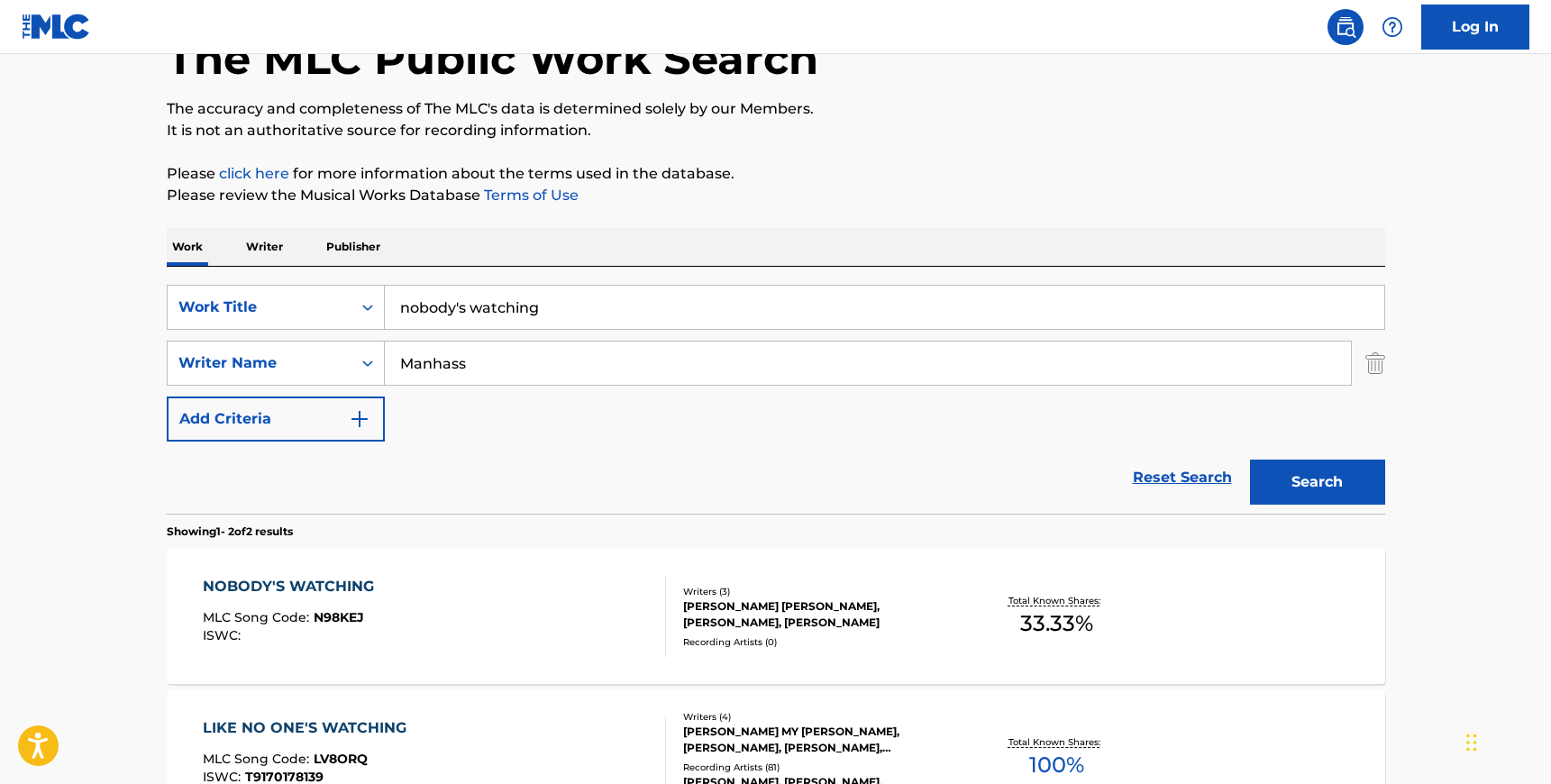
click at [530, 300] on input "nobody's watching" at bounding box center [884, 307] width 999 height 44
type input "thinking out loud"
click at [1298, 475] on button "Search" at bounding box center [1317, 482] width 135 height 45
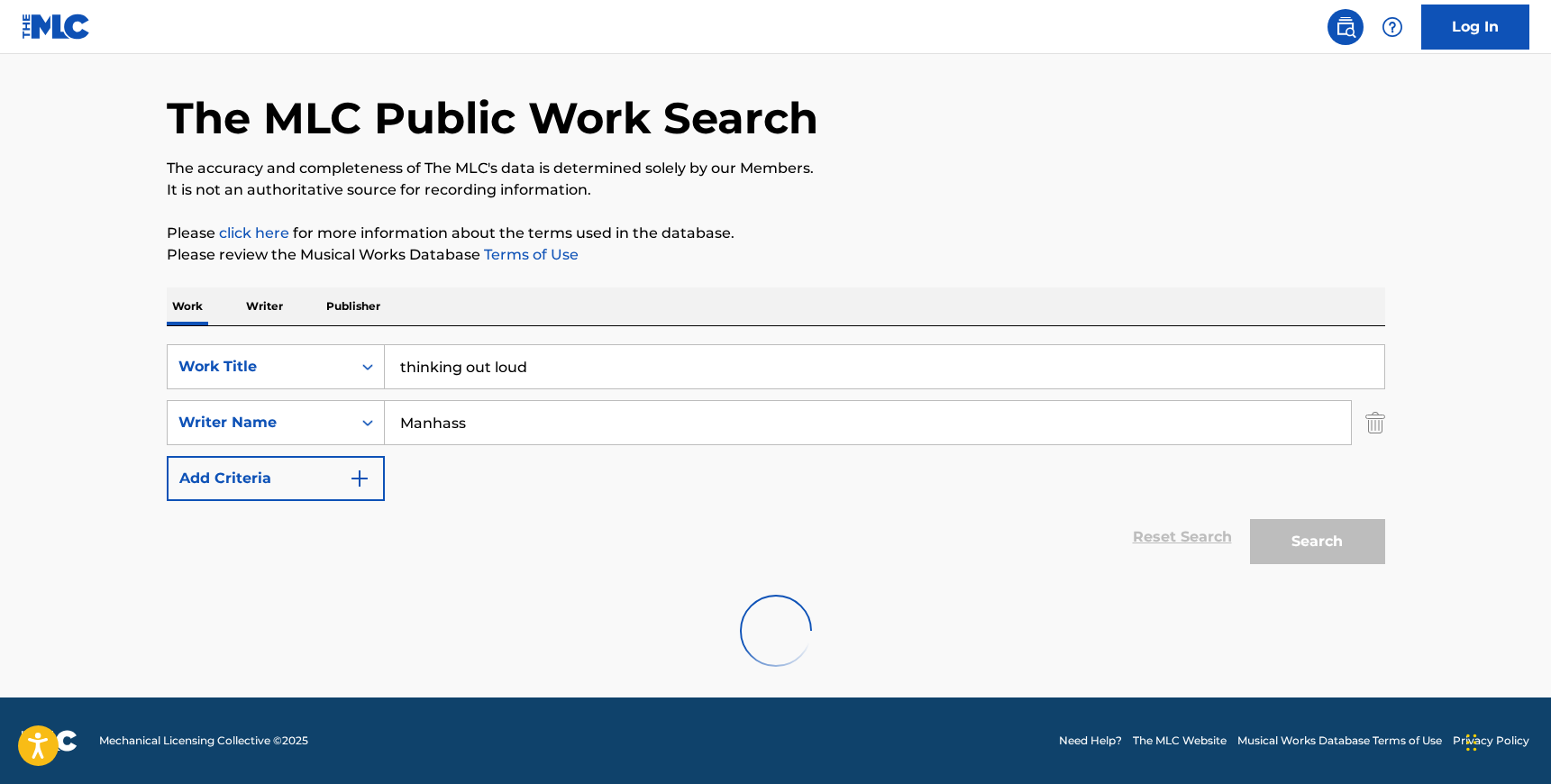
scroll to position [0, 0]
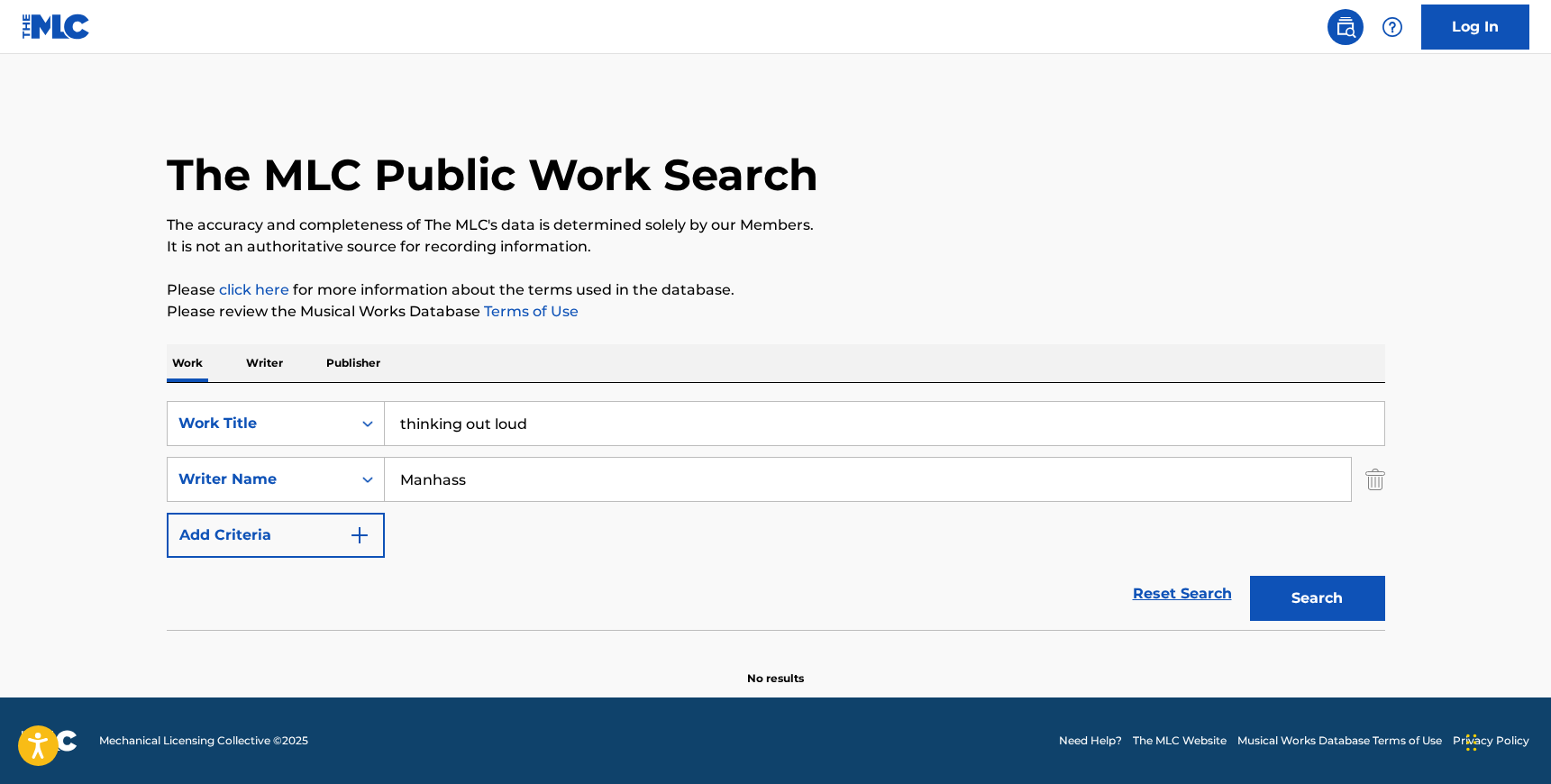
click at [516, 478] on input "Manhass" at bounding box center [868, 479] width 966 height 44
type input "[PERSON_NAME]"
click at [1250, 575] on button "Search" at bounding box center [1317, 598] width 135 height 45
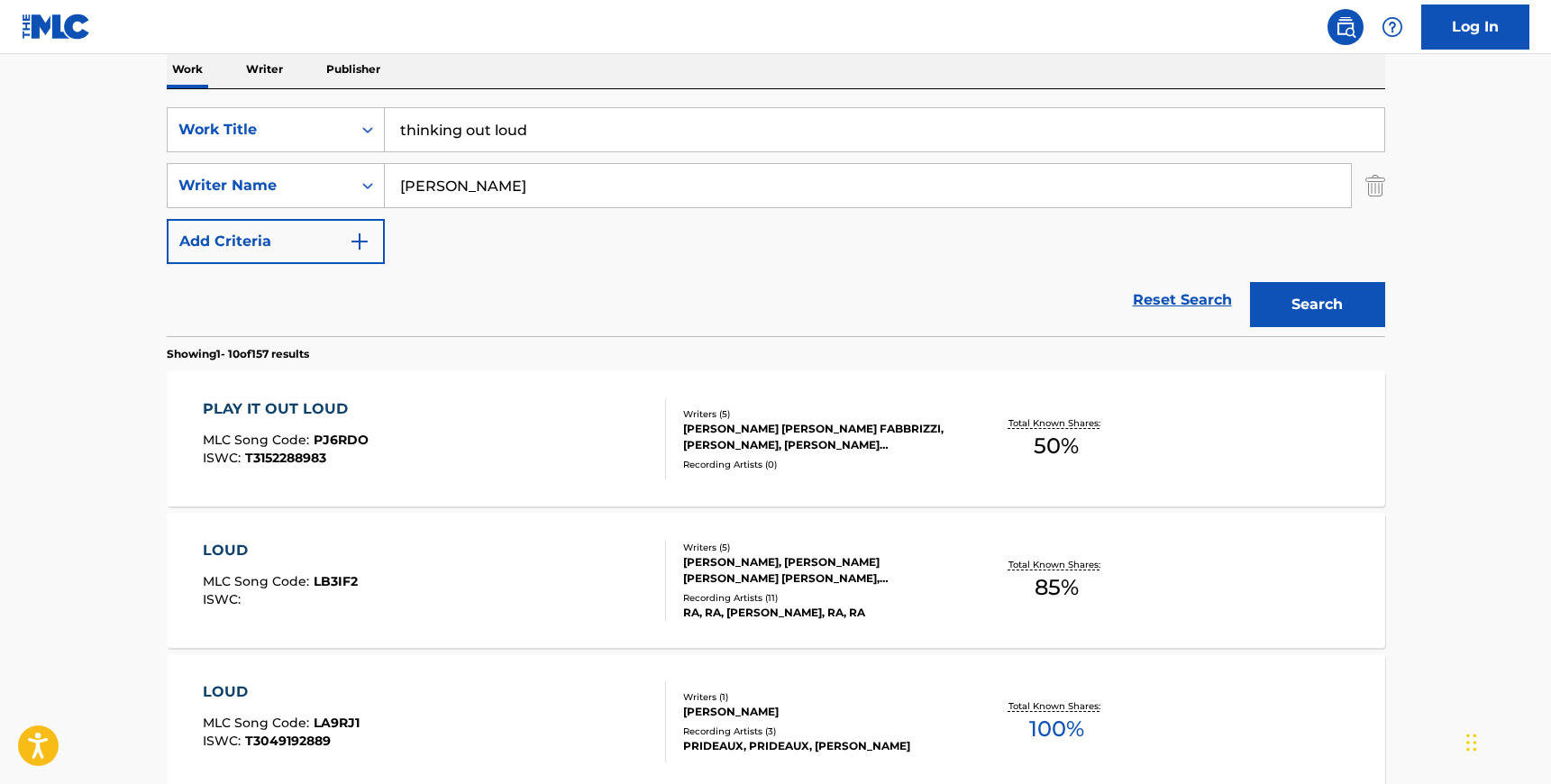
scroll to position [301, 0]
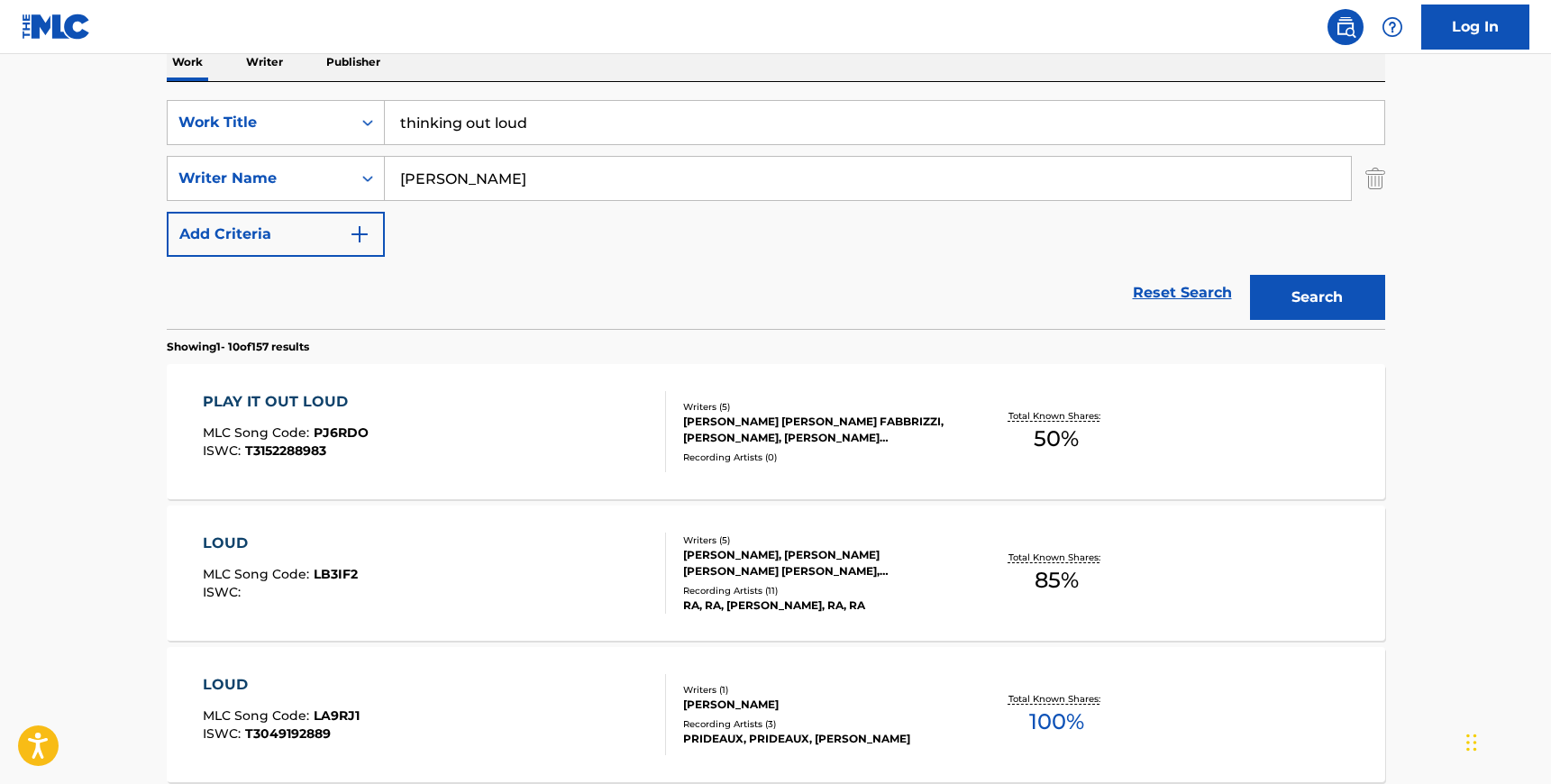
click at [502, 121] on input "thinking out loud" at bounding box center [884, 122] width 999 height 44
type input "peace of mind"
click at [528, 186] on input "[PERSON_NAME]" at bounding box center [868, 178] width 966 height 44
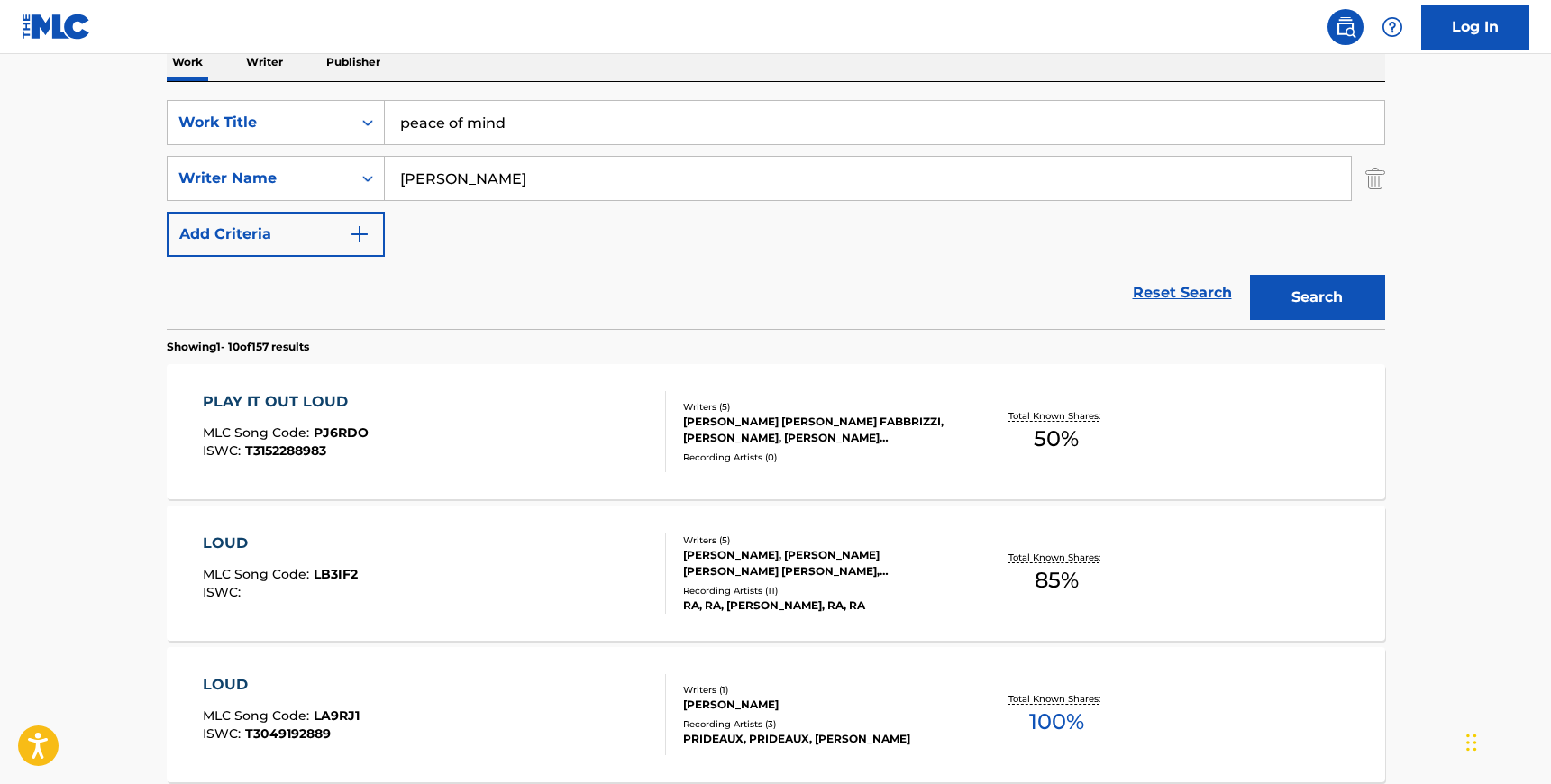
click at [459, 169] on input "[PERSON_NAME]" at bounding box center [868, 178] width 966 height 44
type input "zara"
click at [1297, 298] on button "Search" at bounding box center [1317, 297] width 135 height 45
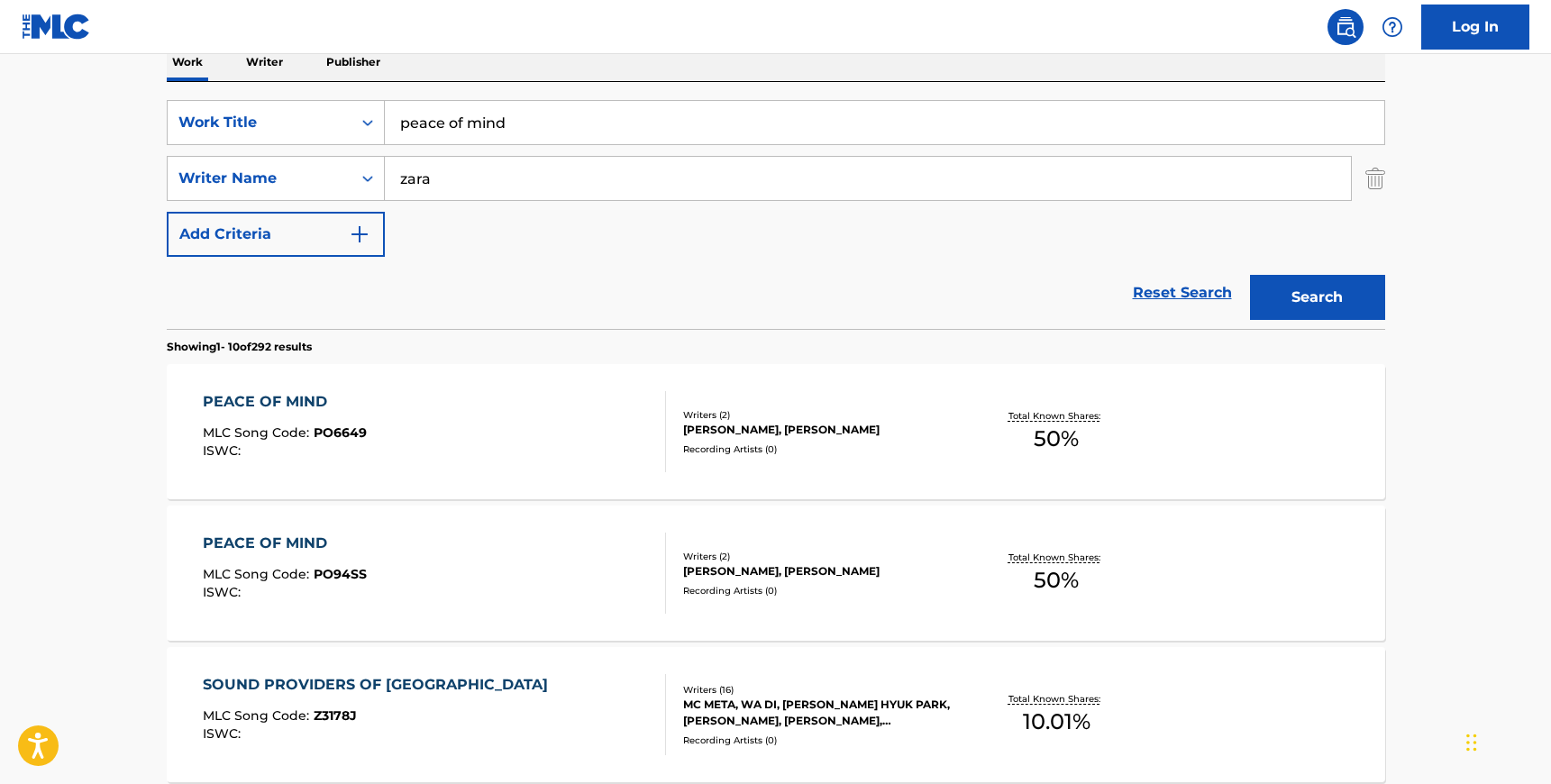
click at [528, 431] on div "PEACE OF MIND MLC Song Code : PO6649 ISWC :" at bounding box center [435, 431] width 464 height 81
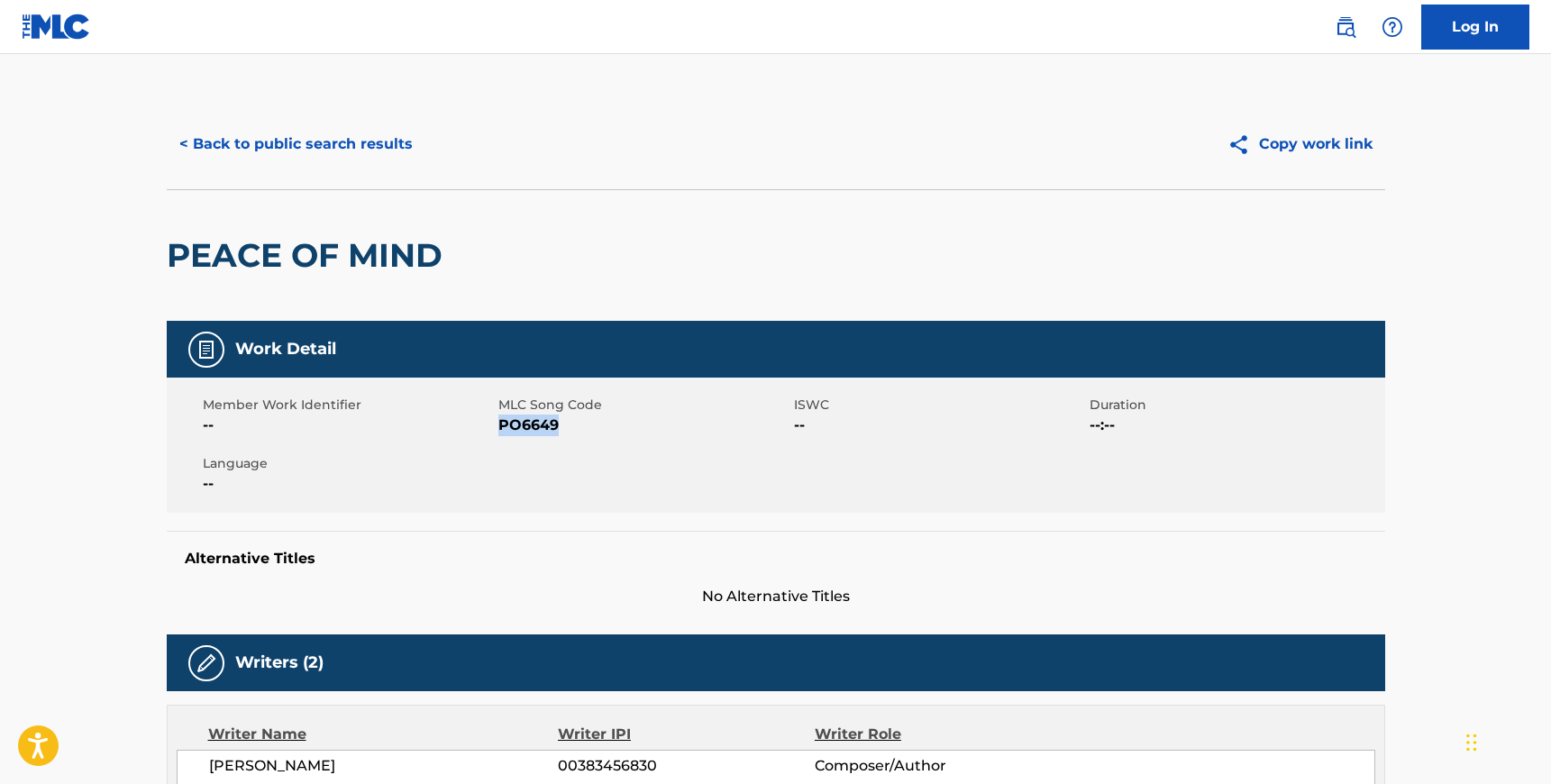
click at [528, 431] on span "PO6649" at bounding box center [644, 424] width 291 height 21
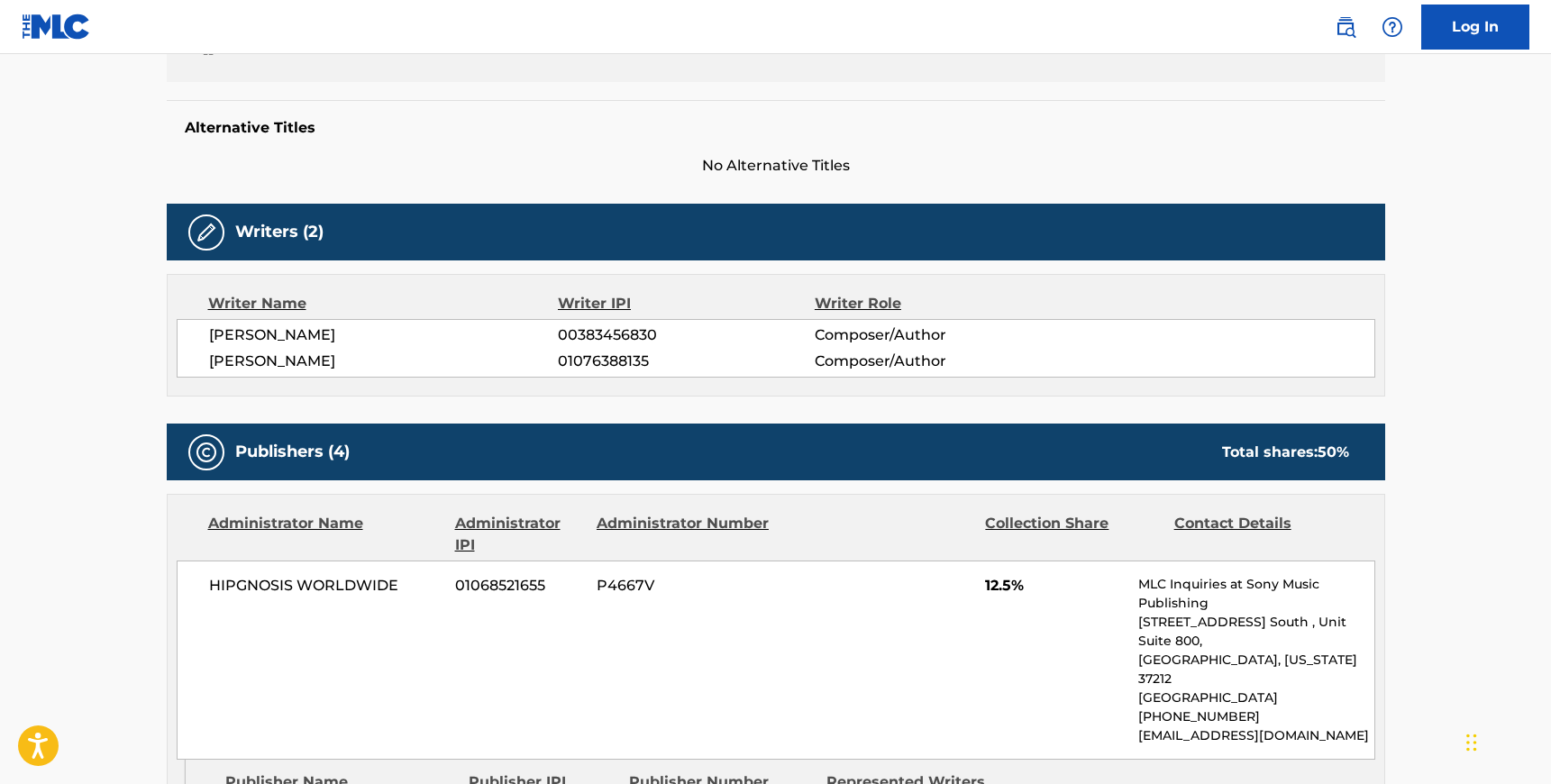
scroll to position [422, 0]
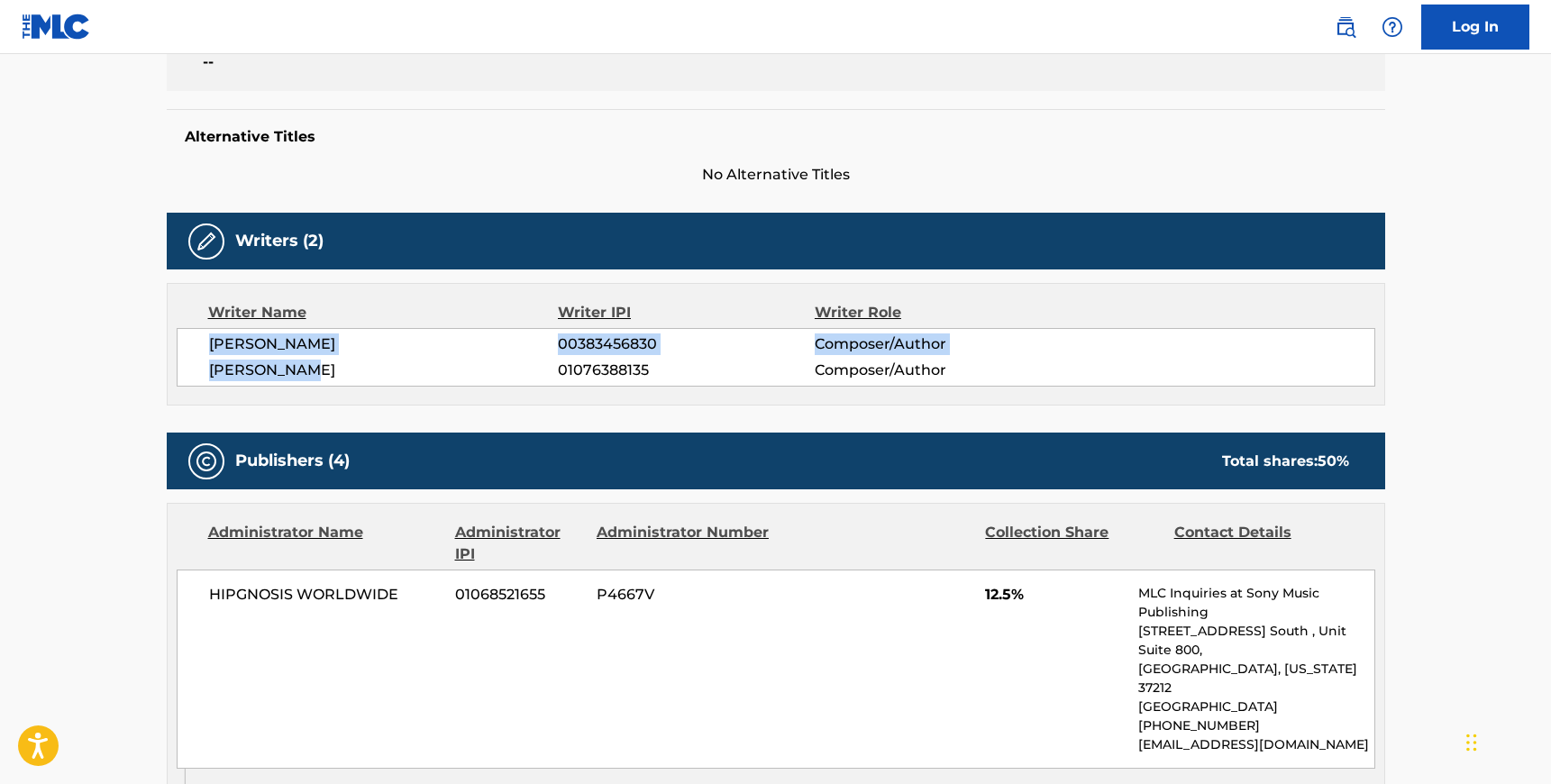
drag, startPoint x: 211, startPoint y: 344, endPoint x: 311, endPoint y: 372, distance: 103.8
click at [311, 372] on div "[PERSON_NAME] 00383456830 Composer/Author [PERSON_NAME] 01076388135 Composer/Au…" at bounding box center [776, 357] width 1199 height 58
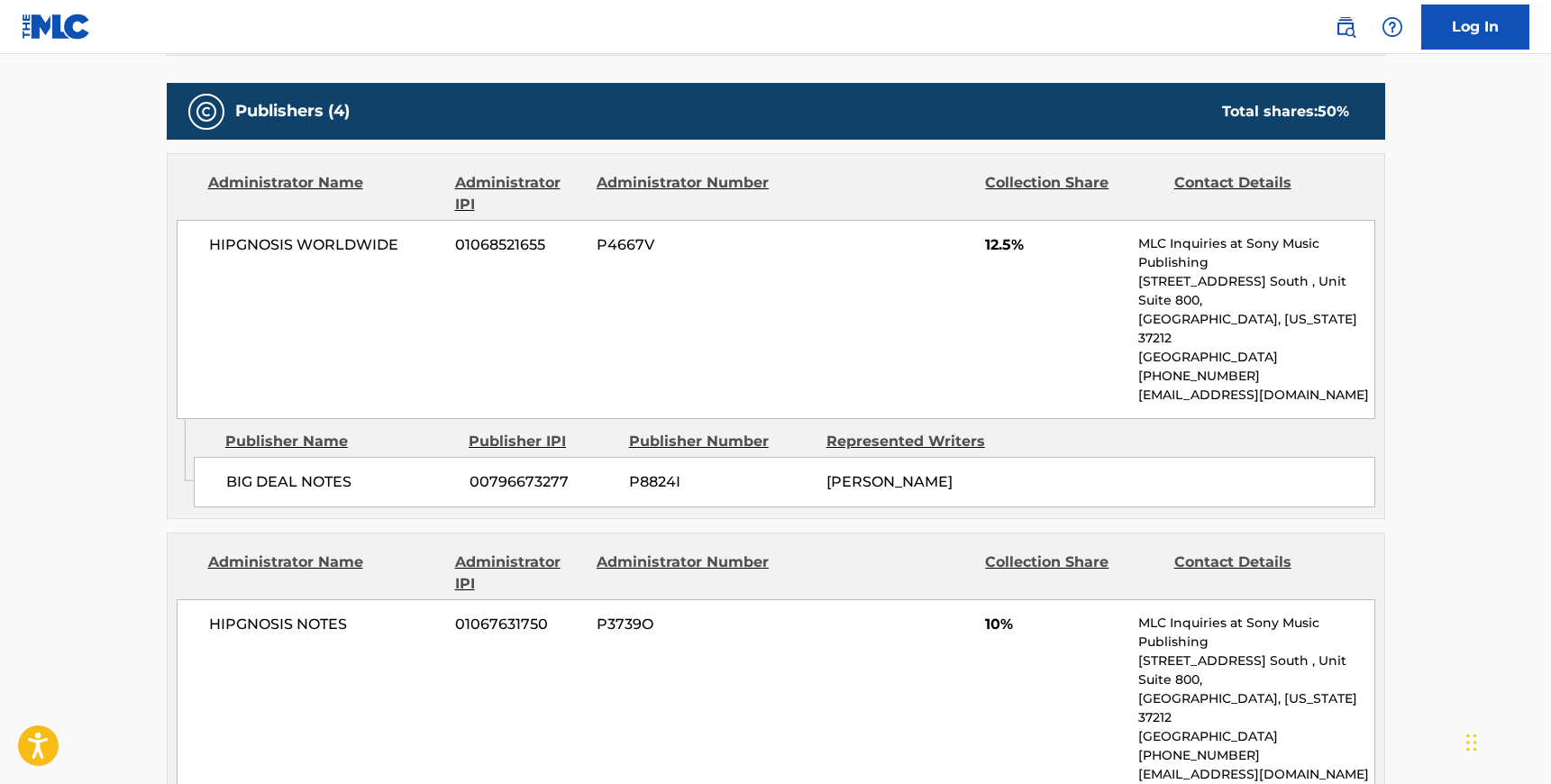
scroll to position [772, 0]
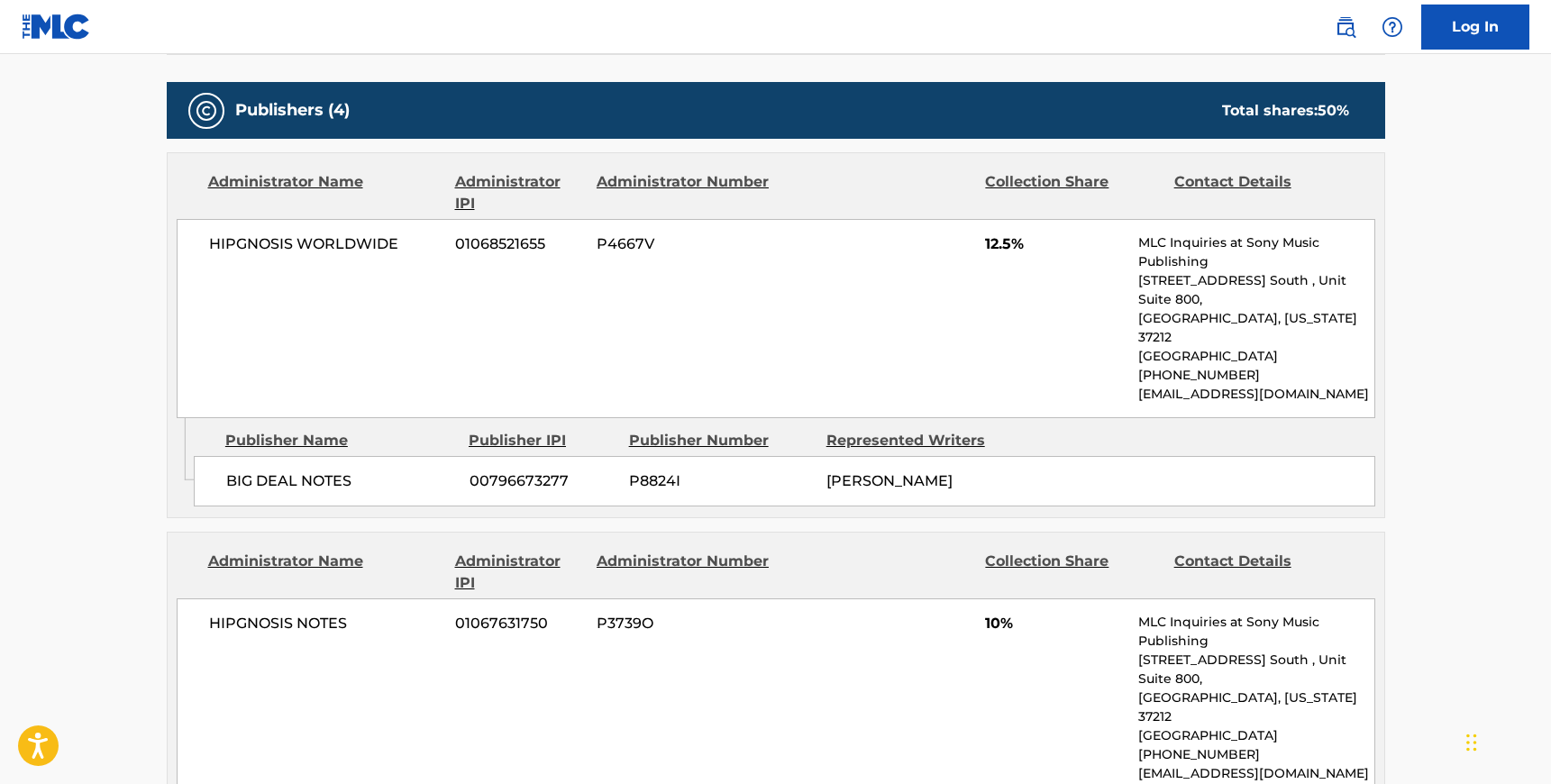
drag, startPoint x: 210, startPoint y: 243, endPoint x: 221, endPoint y: 242, distance: 11.0
click at [210, 243] on span "HIPGNOSIS WORLDWIDE" at bounding box center [326, 244] width 234 height 21
click at [390, 246] on span "HIPGNOSIS WORLDWIDE" at bounding box center [326, 244] width 234 height 21
click at [409, 247] on span "HIPGNOSIS WORLDWIDE" at bounding box center [326, 244] width 234 height 21
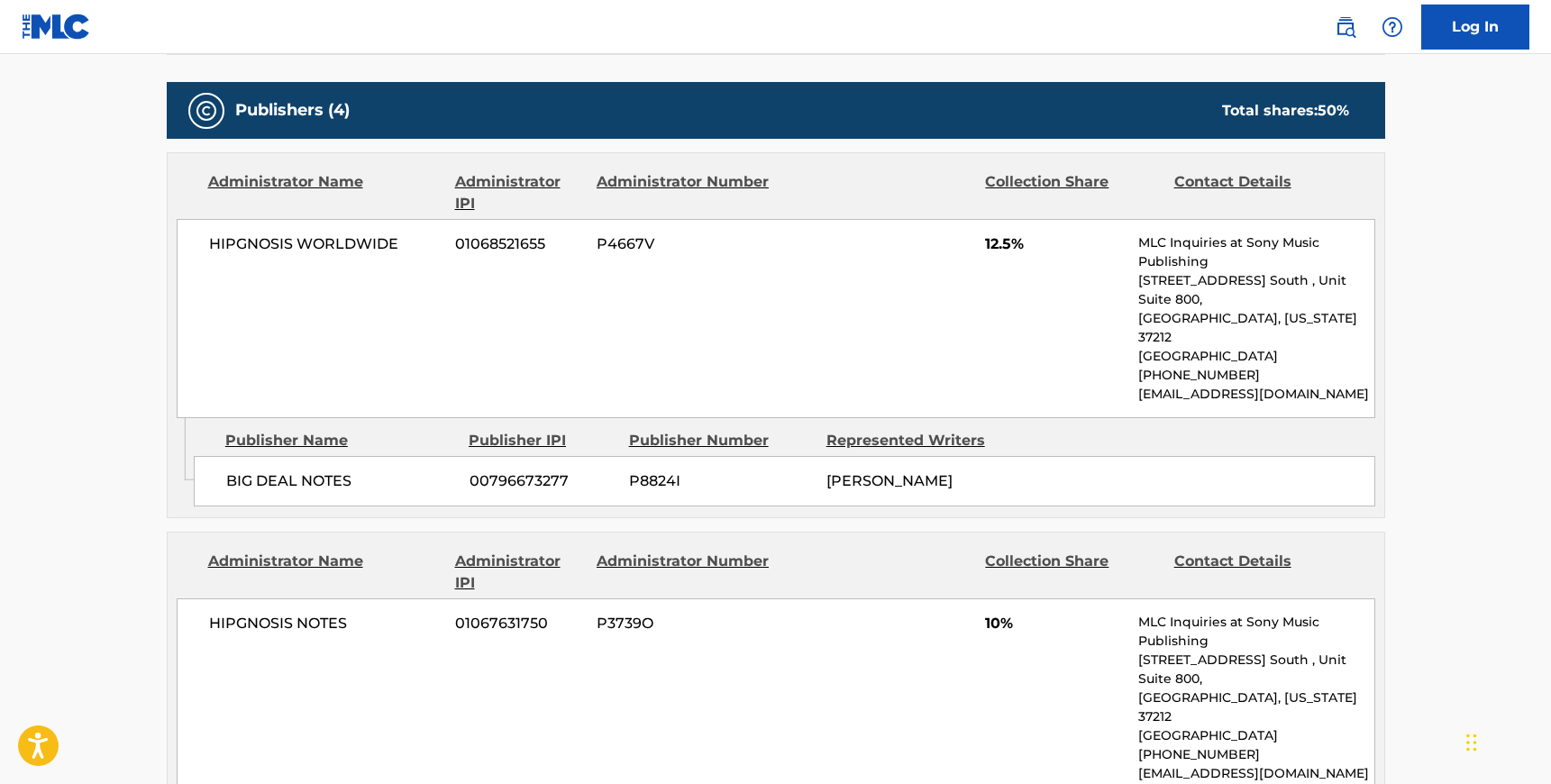
drag, startPoint x: 229, startPoint y: 443, endPoint x: 271, endPoint y: 437, distance: 42.4
click at [229, 470] on span "BIG DEAL NOTES" at bounding box center [341, 480] width 230 height 21
click at [378, 470] on span "BIG DEAL NOTES" at bounding box center [341, 480] width 230 height 21
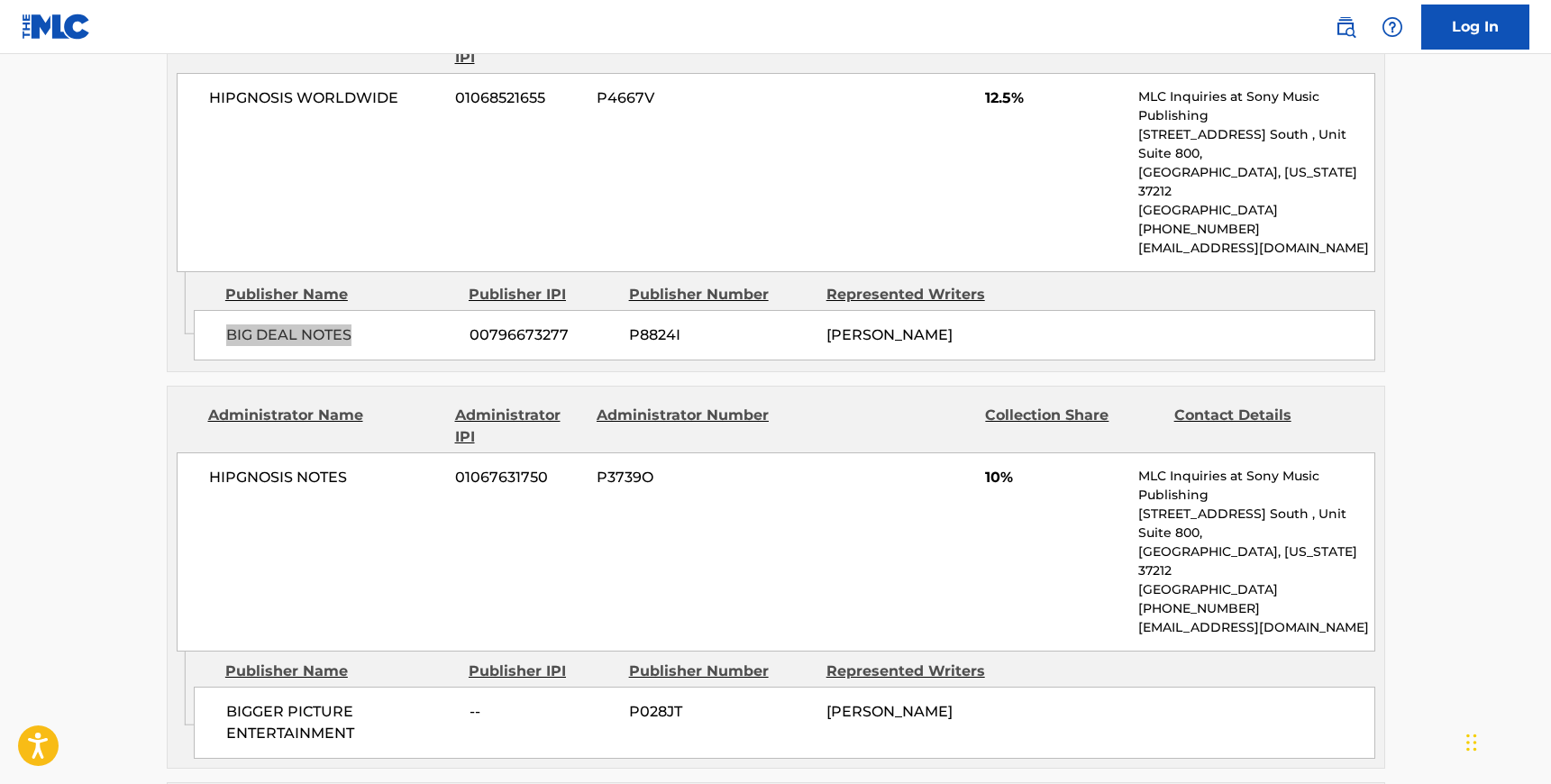
scroll to position [1058, 0]
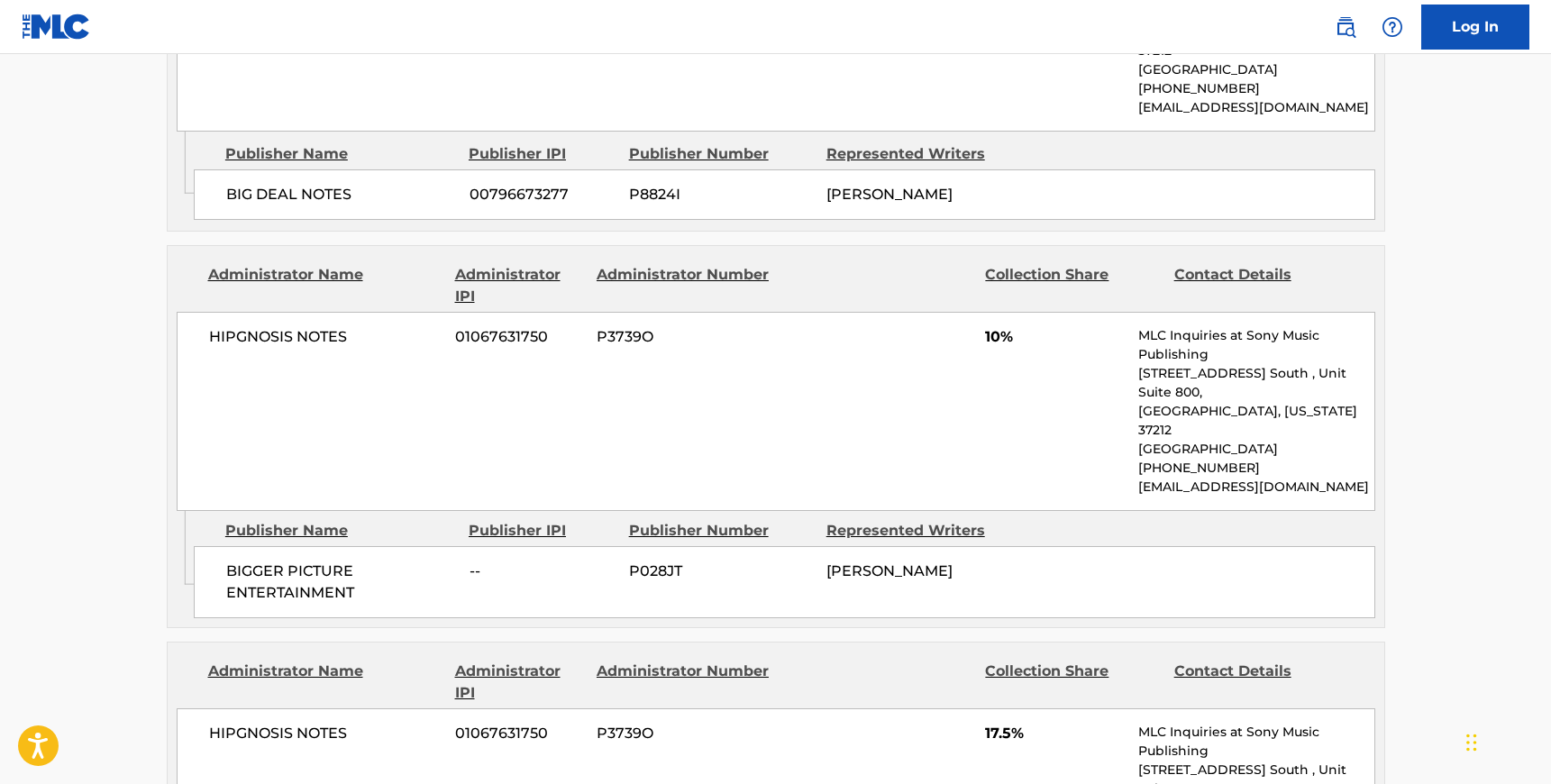
drag, startPoint x: 210, startPoint y: 298, endPoint x: 281, endPoint y: 297, distance: 71.0
click at [210, 326] on span "HIPGNOSIS NOTES" at bounding box center [326, 336] width 234 height 21
click at [368, 326] on span "HIPGNOSIS NOTES" at bounding box center [326, 336] width 234 height 21
click at [227, 561] on span "BIGGER PICTURE ENTERTAINMENT" at bounding box center [341, 582] width 230 height 44
click at [353, 561] on span "BIGGER PICTURE ENTERTAINMENT" at bounding box center [341, 582] width 230 height 44
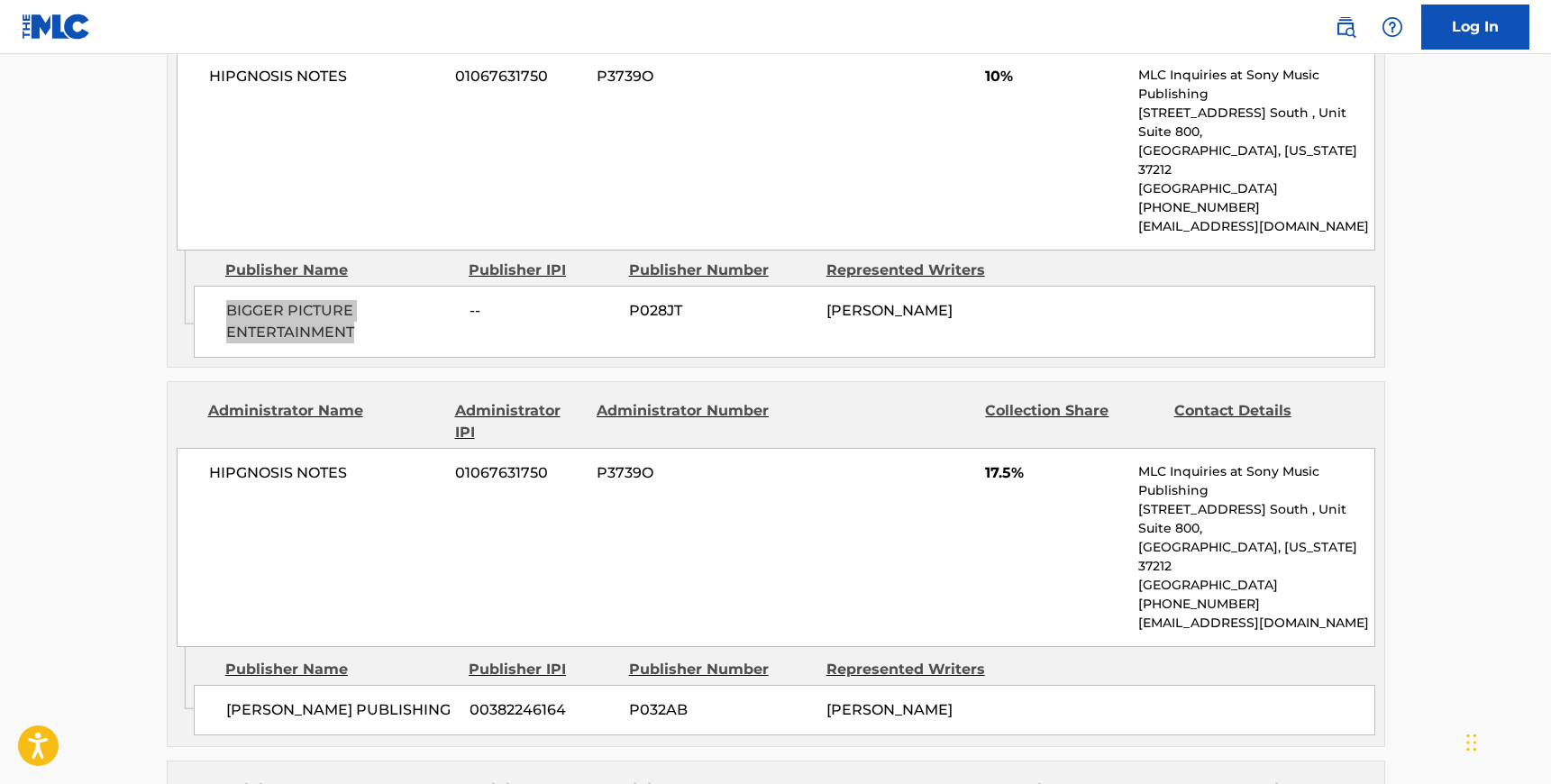
scroll to position [1386, 0]
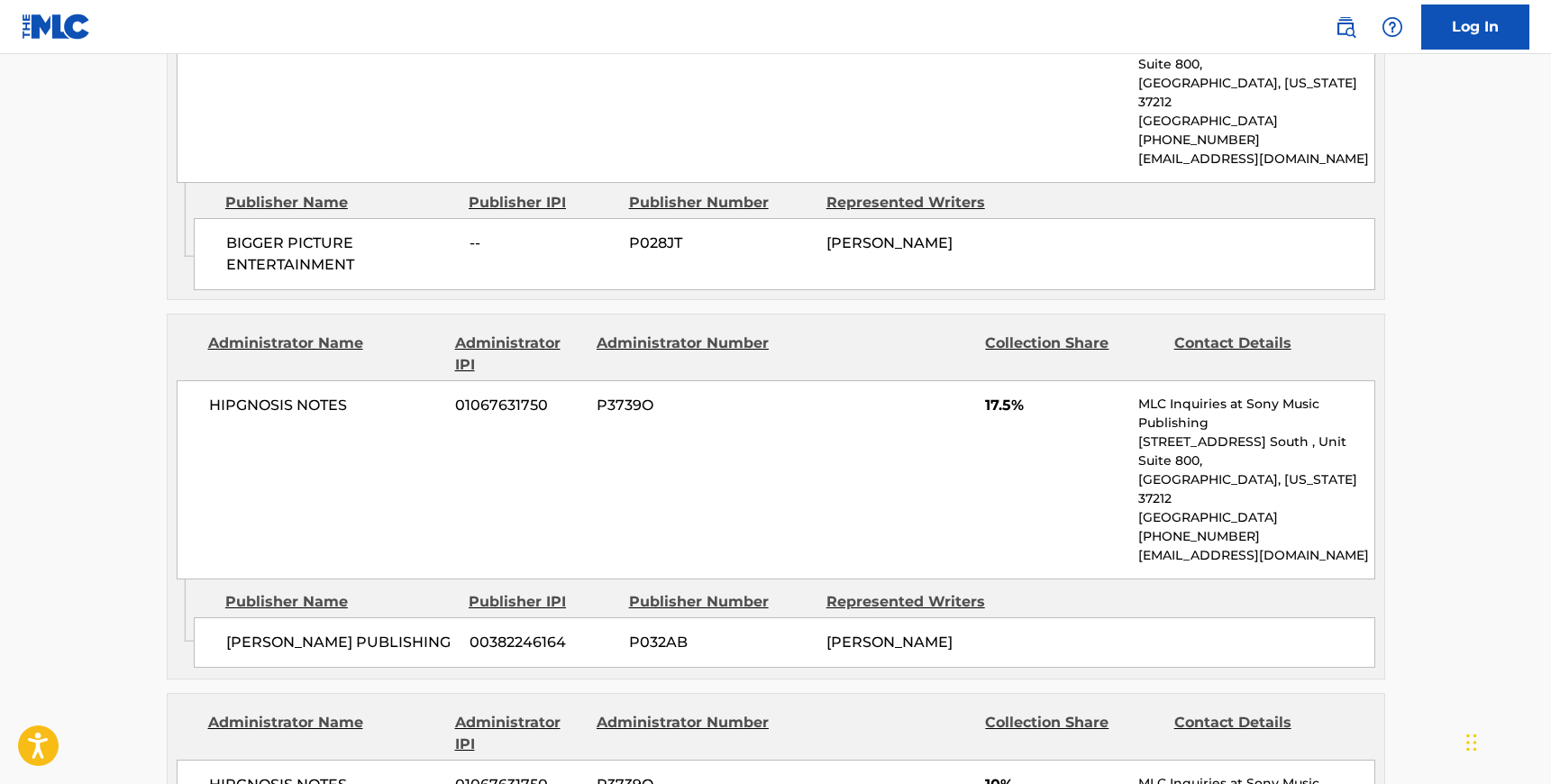
drag, startPoint x: 208, startPoint y: 322, endPoint x: 270, endPoint y: 319, distance: 62.1
click at [210, 395] on span "HIPGNOSIS NOTES" at bounding box center [326, 405] width 234 height 21
click at [359, 395] on span "HIPGNOSIS NOTES" at bounding box center [326, 405] width 234 height 21
click at [226, 632] on span "[PERSON_NAME] PUBLISHING" at bounding box center [341, 642] width 230 height 21
click at [409, 632] on span "[PERSON_NAME] PUBLISHING" at bounding box center [341, 642] width 230 height 21
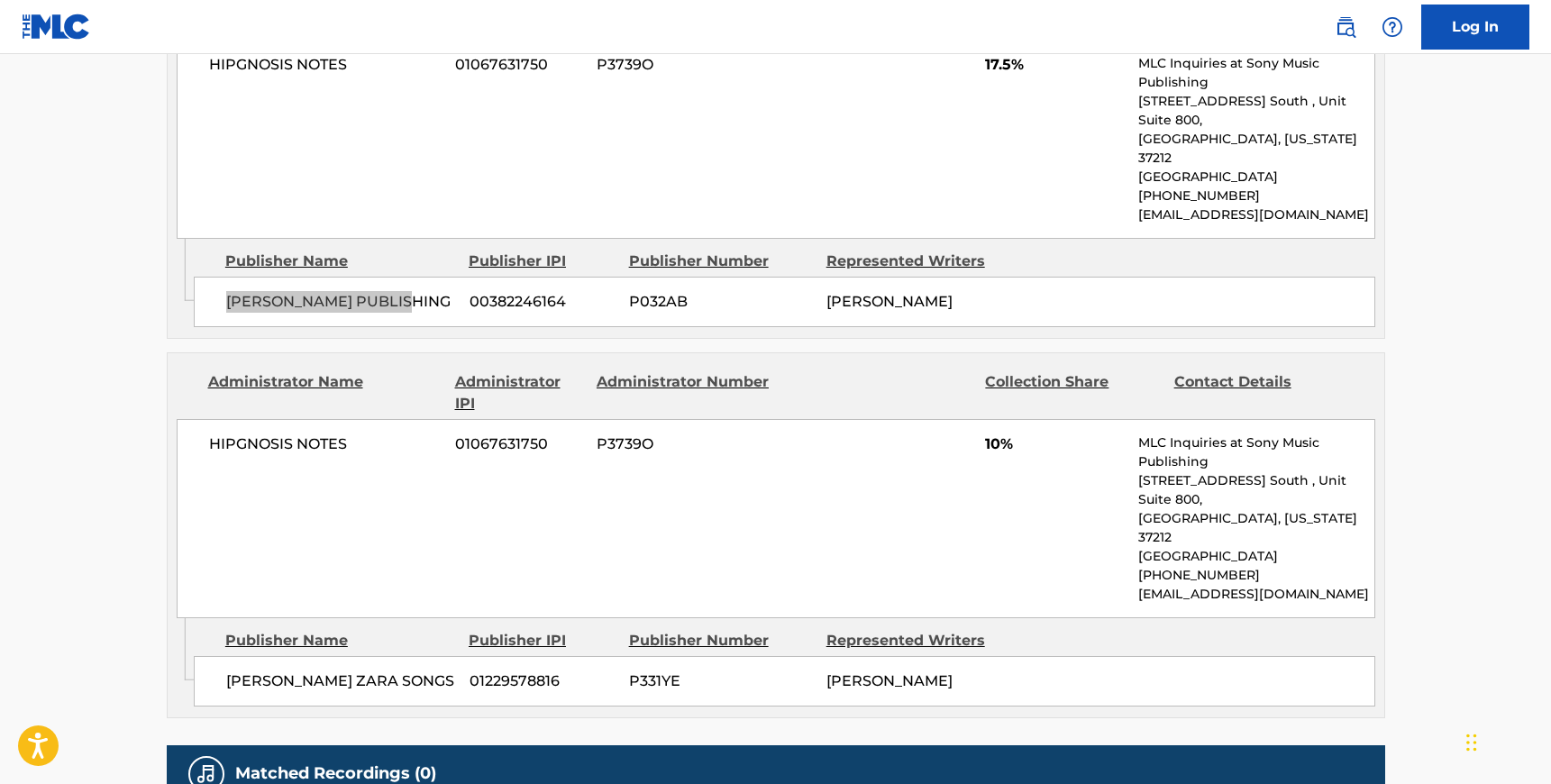
scroll to position [1760, 0]
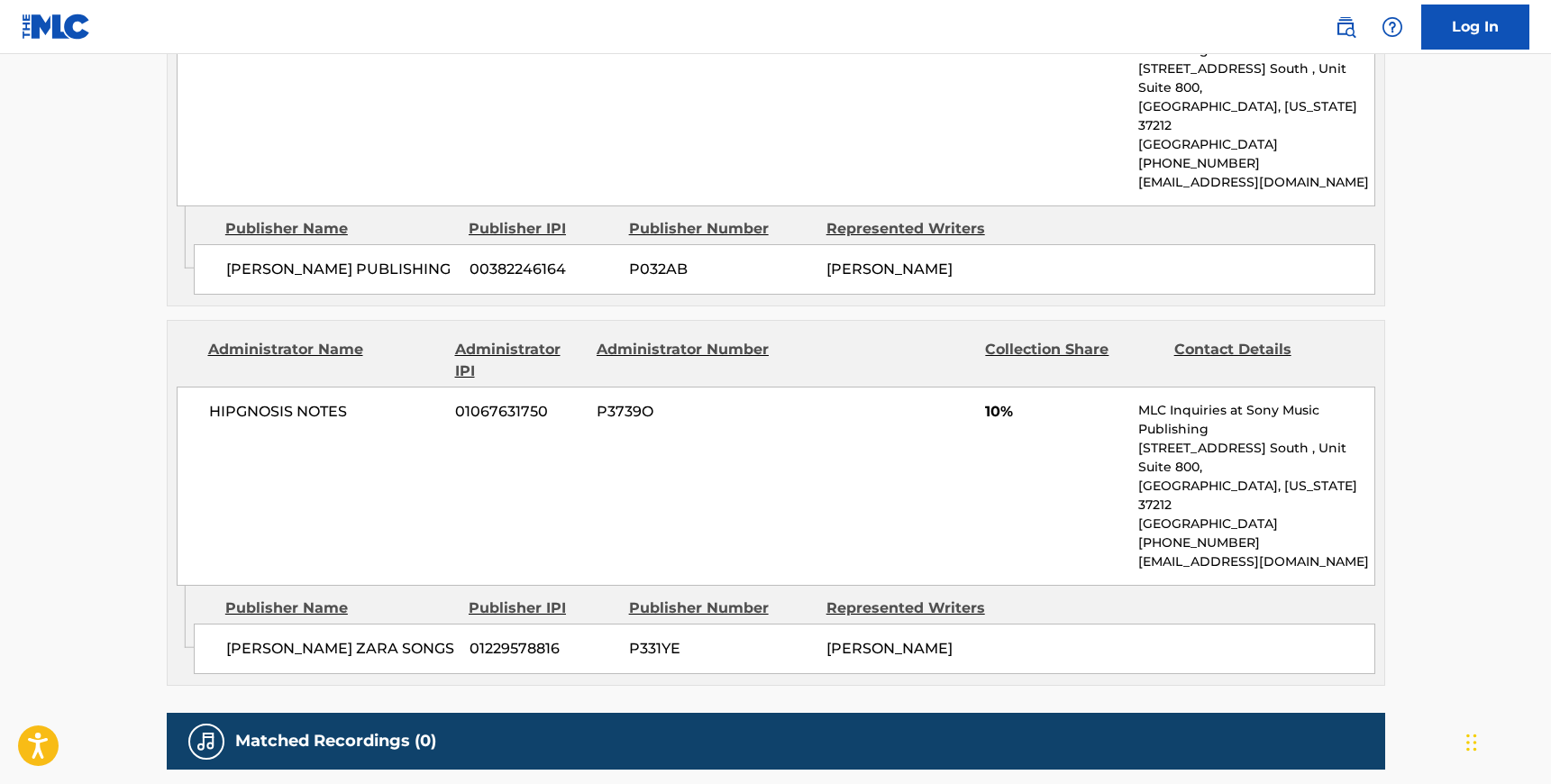
drag, startPoint x: 213, startPoint y: 297, endPoint x: 320, endPoint y: 292, distance: 107.1
click at [213, 401] on span "HIPGNOSIS NOTES" at bounding box center [326, 411] width 234 height 21
click at [367, 401] on span "HIPGNOSIS NOTES" at bounding box center [326, 411] width 234 height 21
drag, startPoint x: 210, startPoint y: 292, endPoint x: 331, endPoint y: 298, distance: 121.1
click at [210, 401] on span "HIPGNOSIS NOTES" at bounding box center [326, 411] width 234 height 21
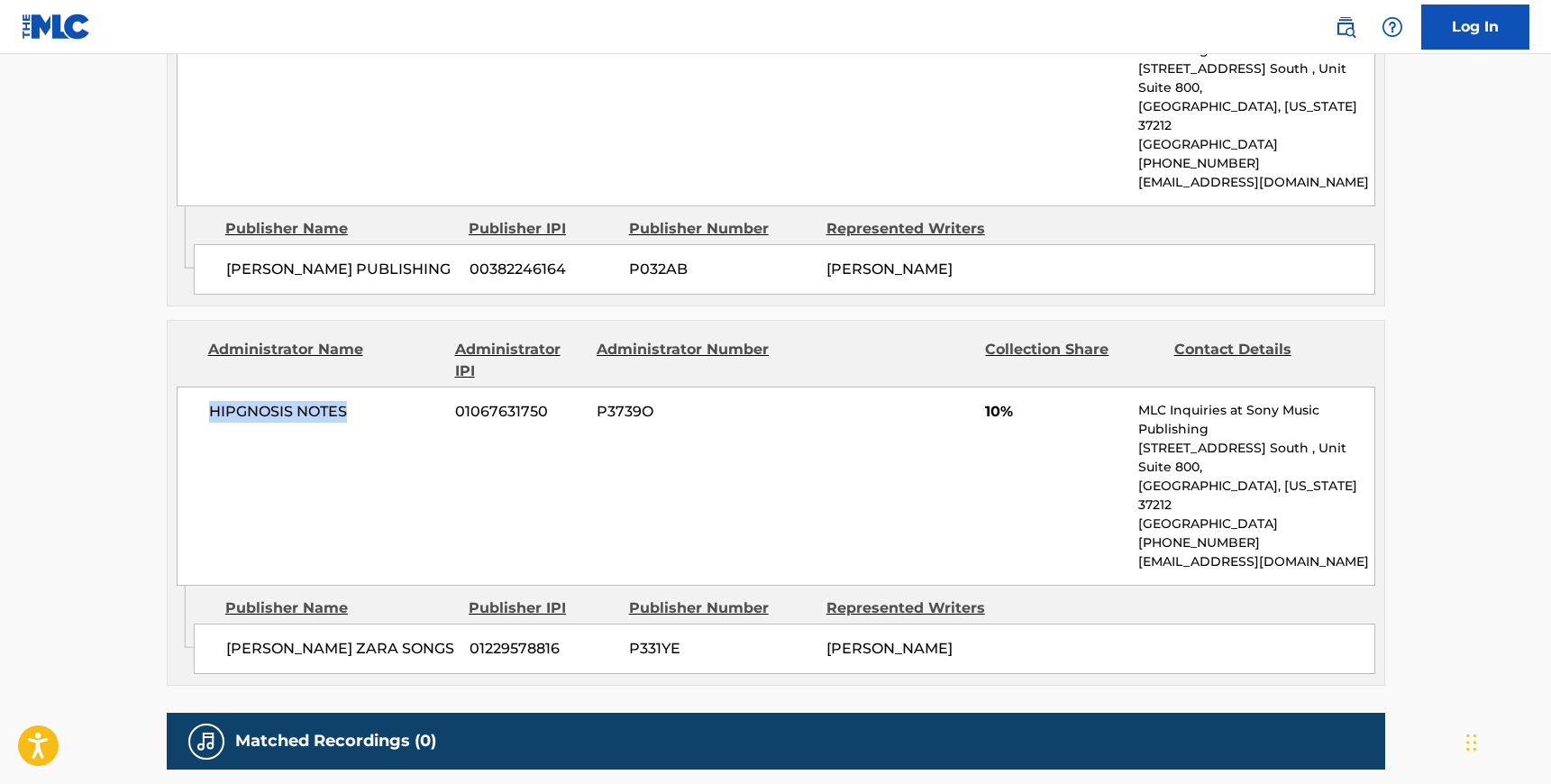
drag, startPoint x: 362, startPoint y: 295, endPoint x: 344, endPoint y: 297, distance: 18.1
click at [362, 401] on span "HIPGNOSIS NOTES" at bounding box center [326, 411] width 234 height 21
drag, startPoint x: 225, startPoint y: 495, endPoint x: 280, endPoint y: 488, distance: 55.4
click at [235, 638] on span "[PERSON_NAME] ZARA SONGS" at bounding box center [341, 648] width 230 height 21
click at [395, 638] on span "[PERSON_NAME] ZARA SONGS" at bounding box center [341, 648] width 230 height 21
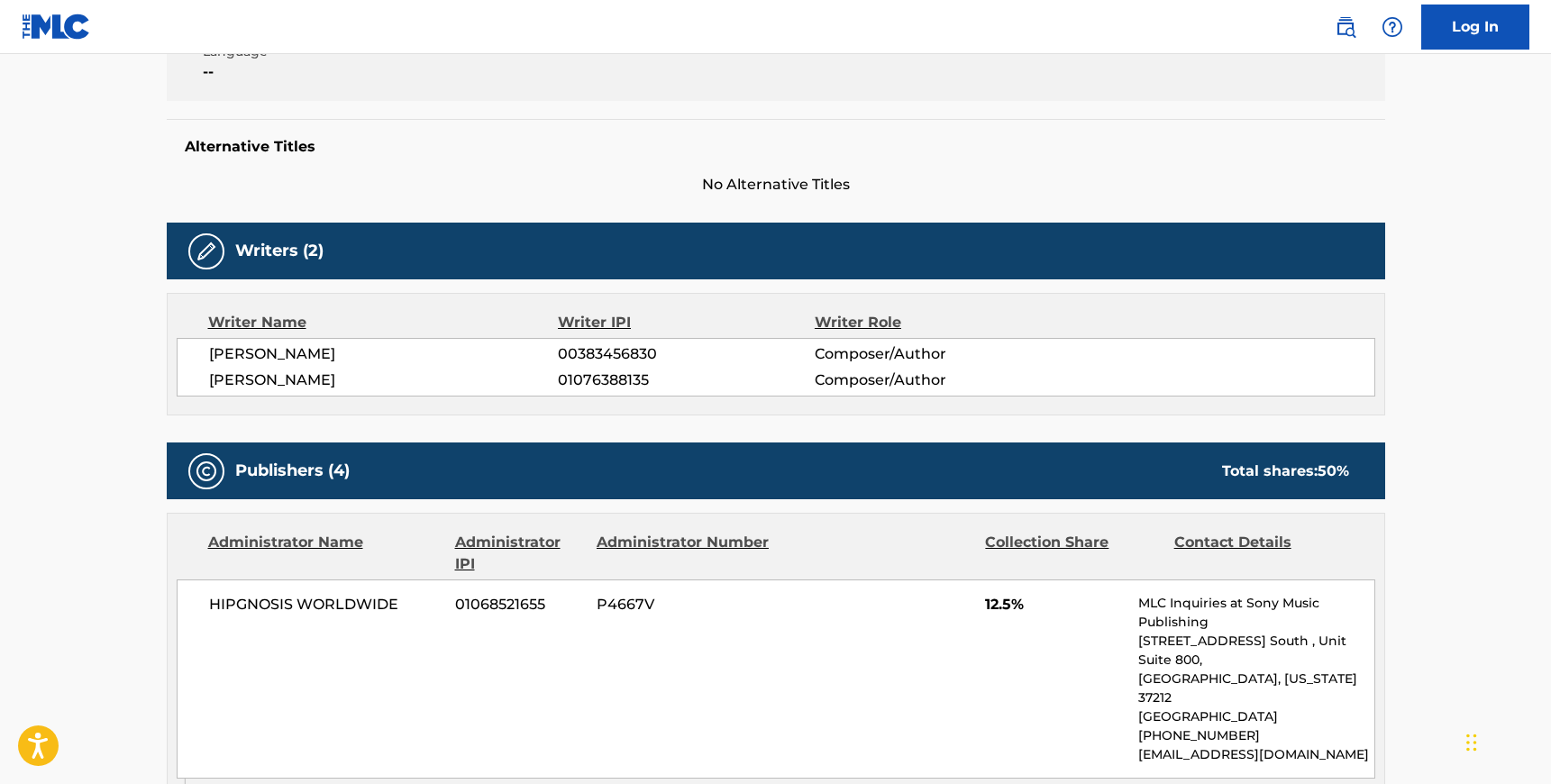
scroll to position [0, 0]
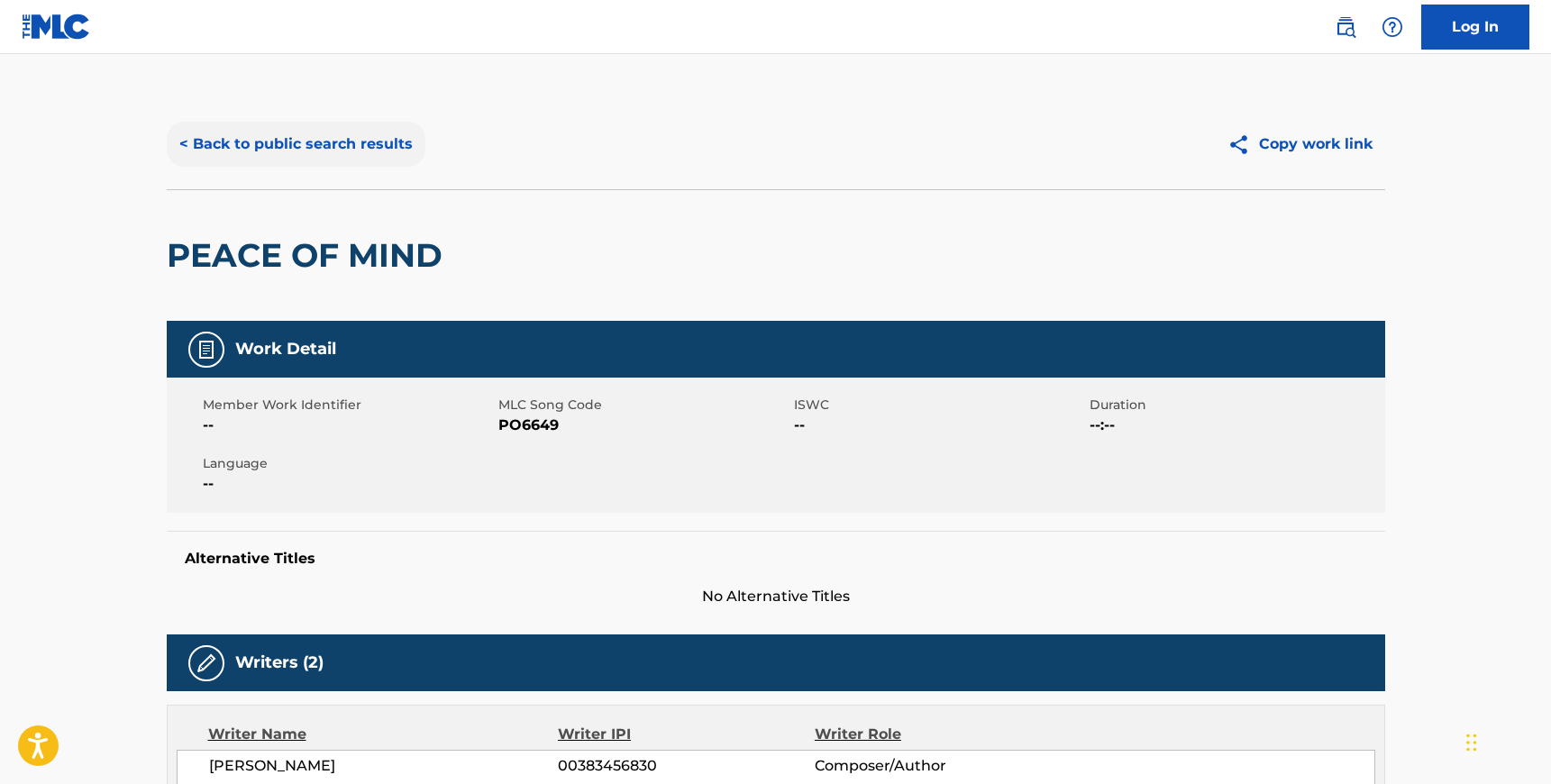
click at [342, 157] on button "< Back to public search results" at bounding box center [296, 144] width 259 height 45
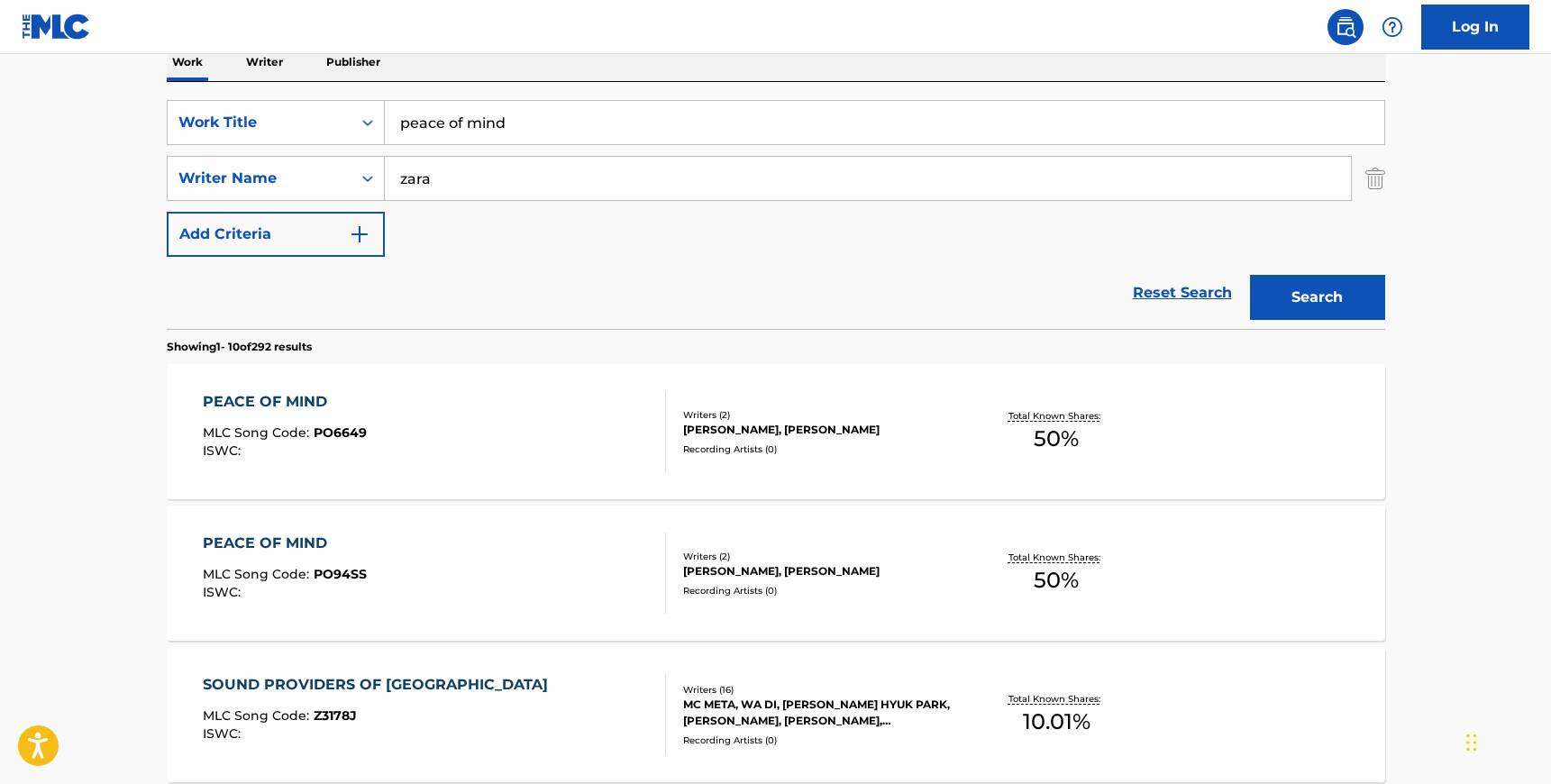
click at [604, 630] on div "PEACE OF MIND MLC Song Code : PO94SS ISWC : Writers ( 2 ) [PERSON_NAME], [PERSO…" at bounding box center [776, 573] width 1218 height 135
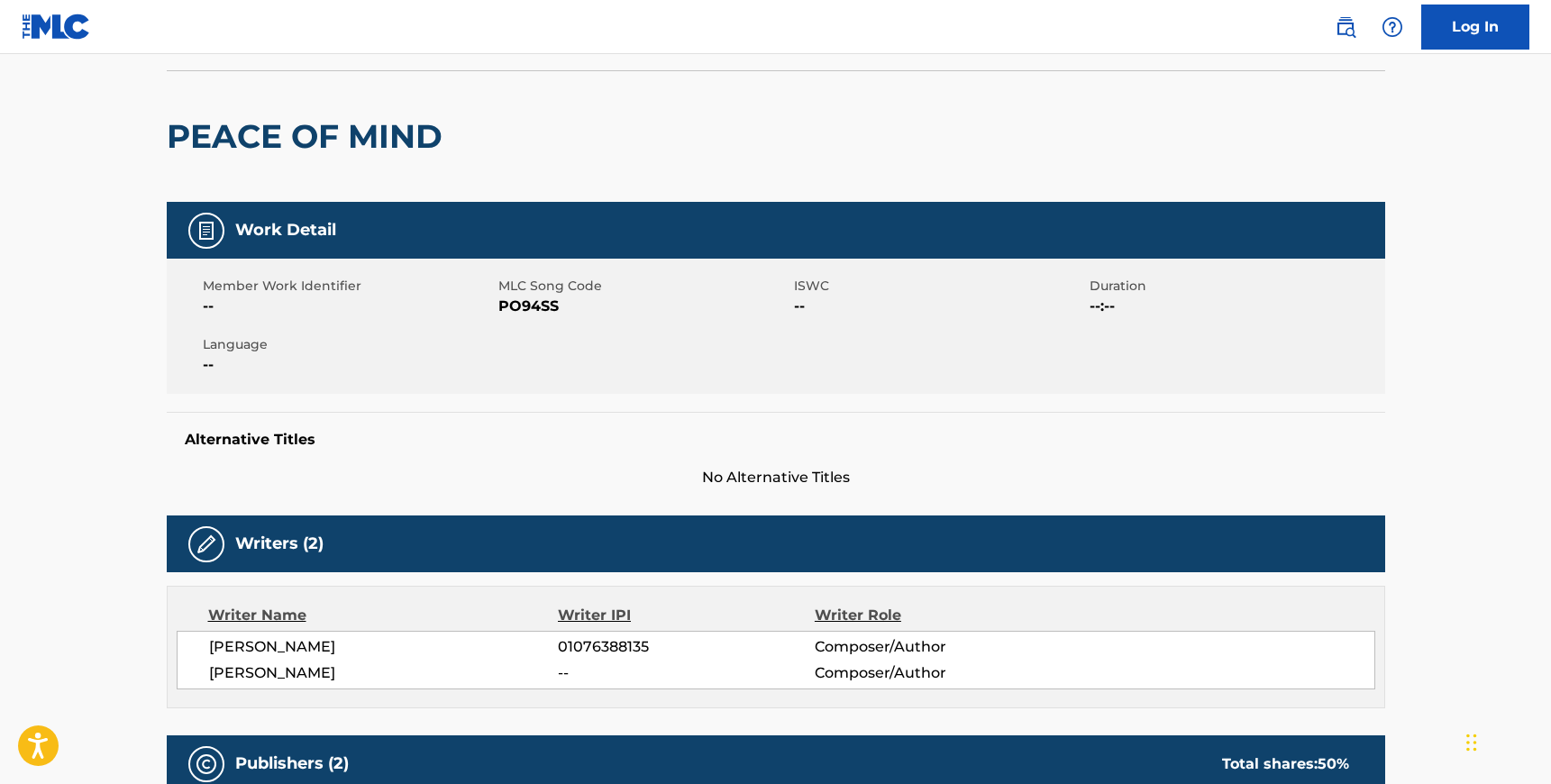
scroll to position [792, 0]
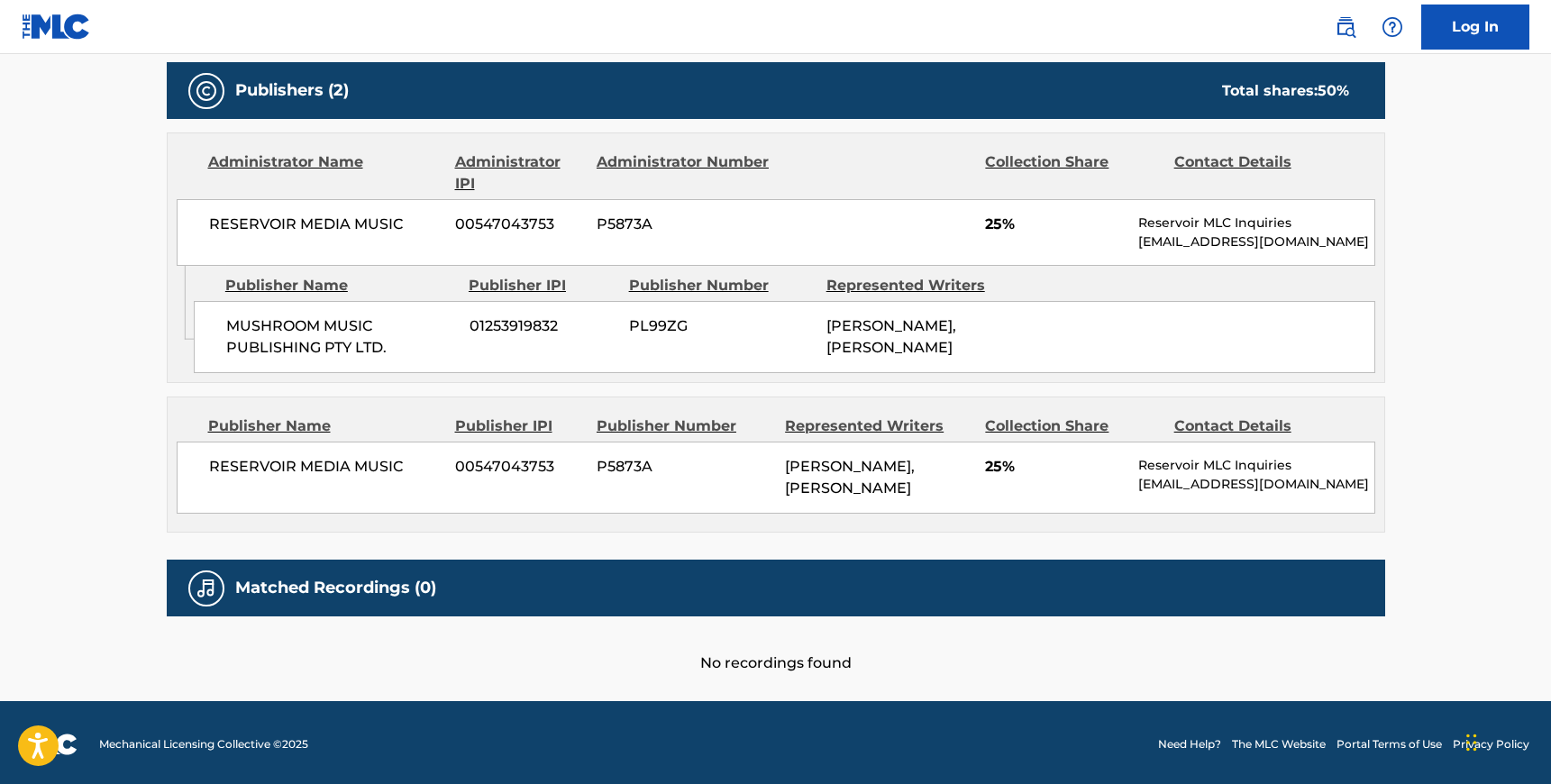
click at [211, 223] on span "RESERVOIR MEDIA MUSIC" at bounding box center [326, 223] width 234 height 21
click at [411, 221] on span "RESERVOIR MEDIA MUSIC" at bounding box center [326, 223] width 234 height 21
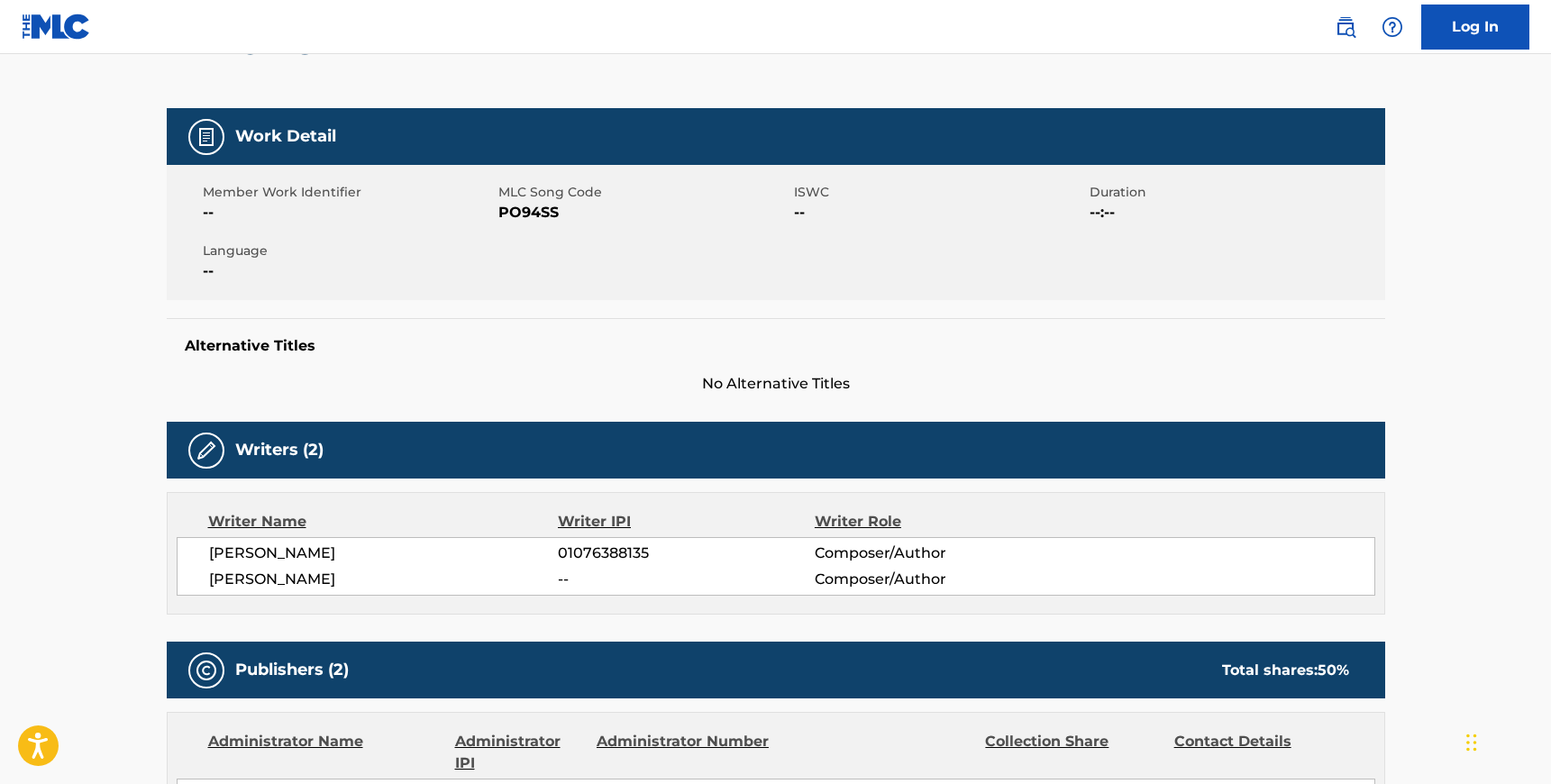
scroll to position [0, 0]
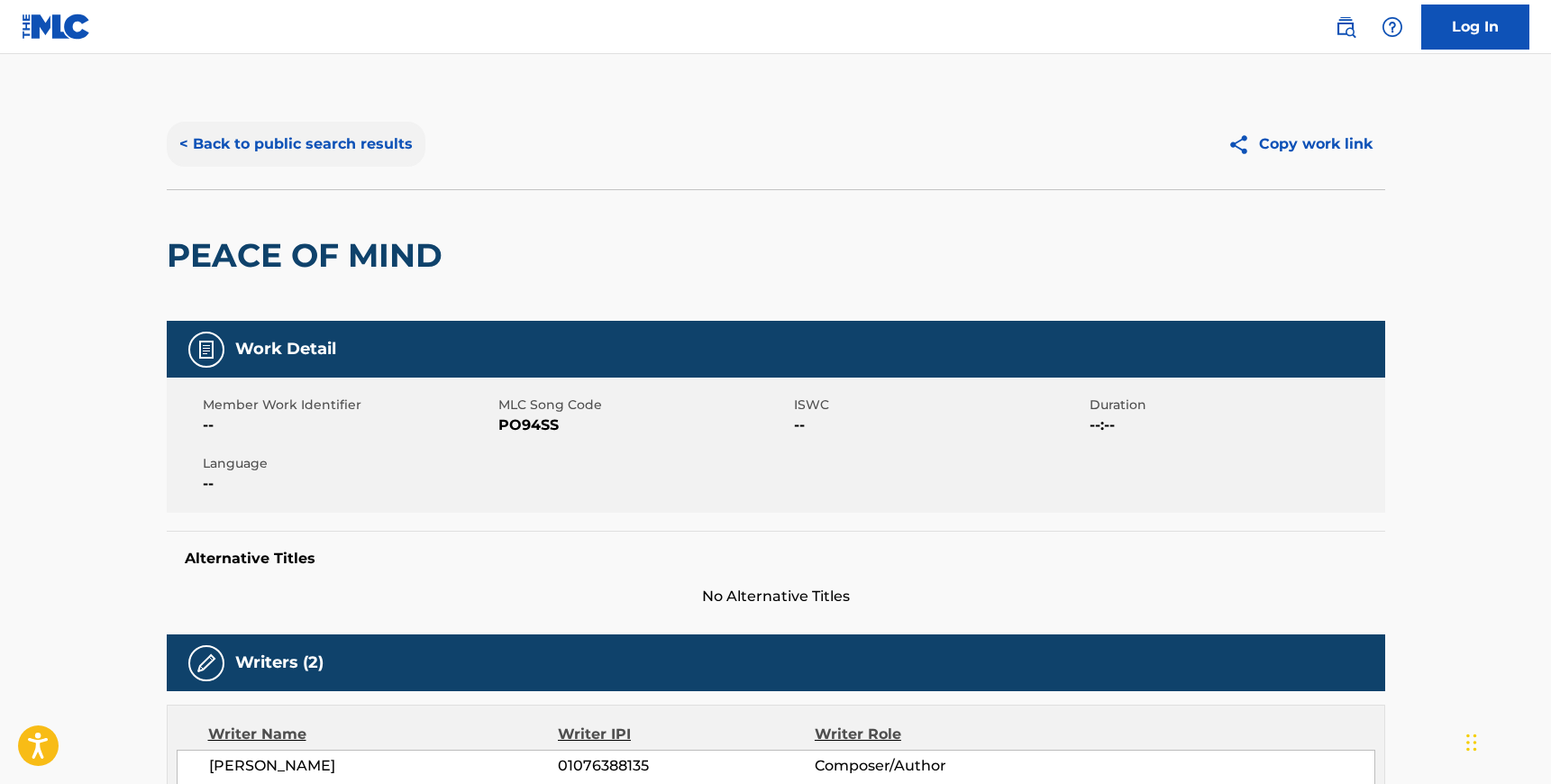
click at [275, 126] on button "< Back to public search results" at bounding box center [296, 144] width 259 height 45
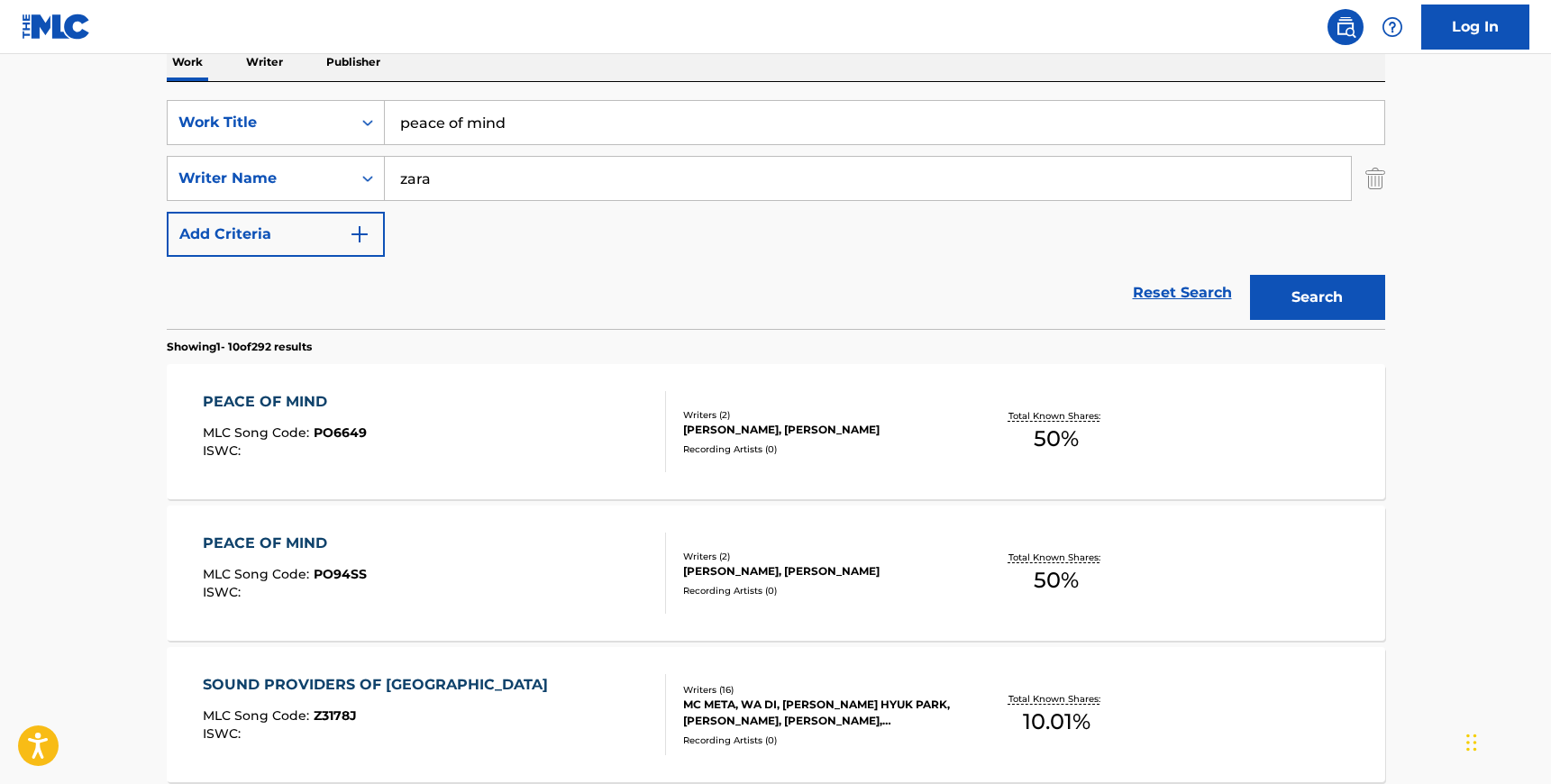
click at [502, 132] on input "peace of mind" at bounding box center [884, 122] width 999 height 44
click at [501, 132] on input "peace of mind" at bounding box center [884, 122] width 999 height 44
type input "lion"
click at [533, 174] on input "zara" at bounding box center [868, 178] width 966 height 44
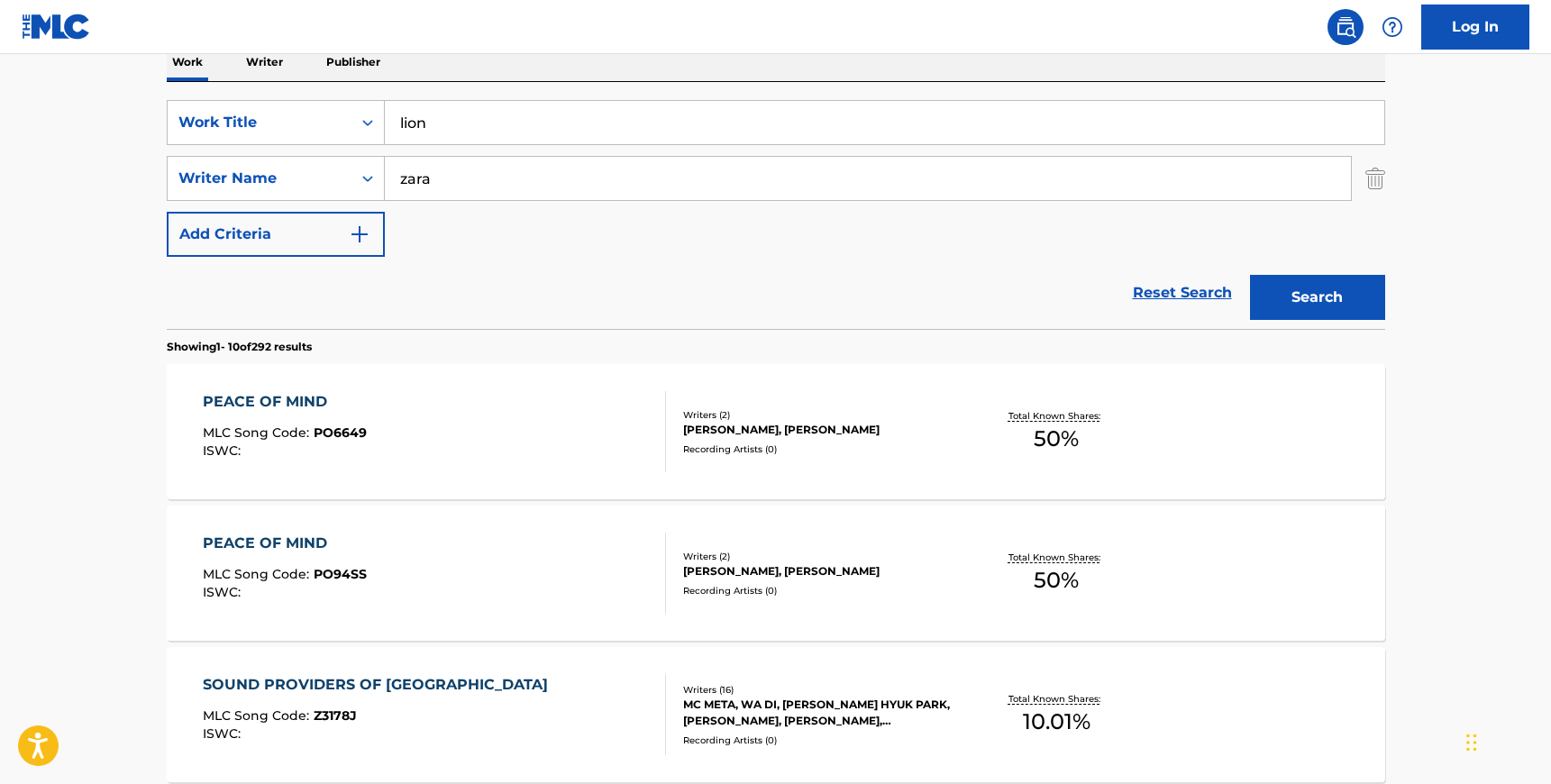
click at [533, 174] on input "zara" at bounding box center [868, 178] width 966 height 44
type input "[PERSON_NAME]"
click at [1354, 305] on button "Search" at bounding box center [1317, 297] width 135 height 45
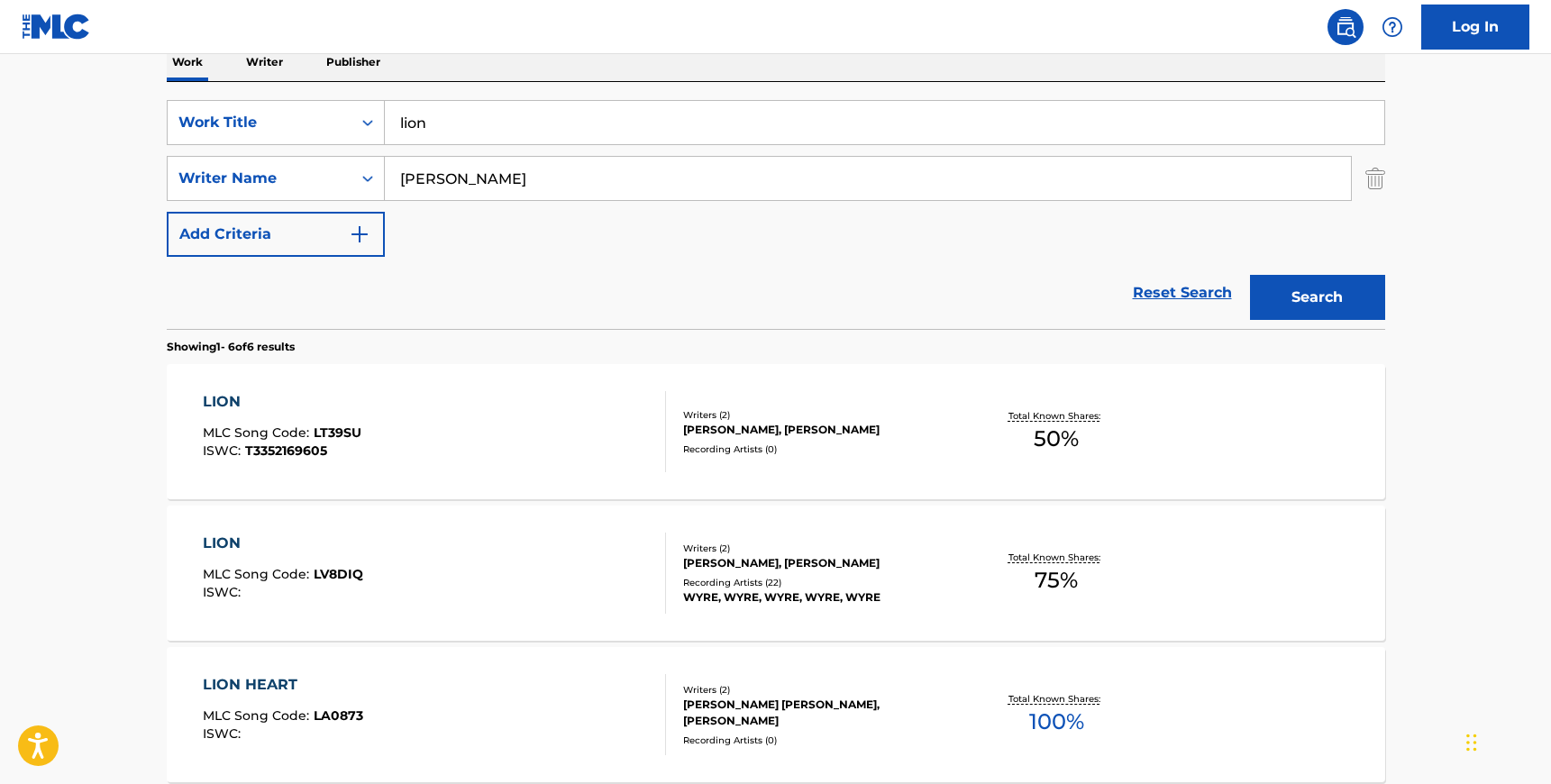
click at [869, 444] on div "Recording Artists ( 0 )" at bounding box center [820, 449] width 273 height 14
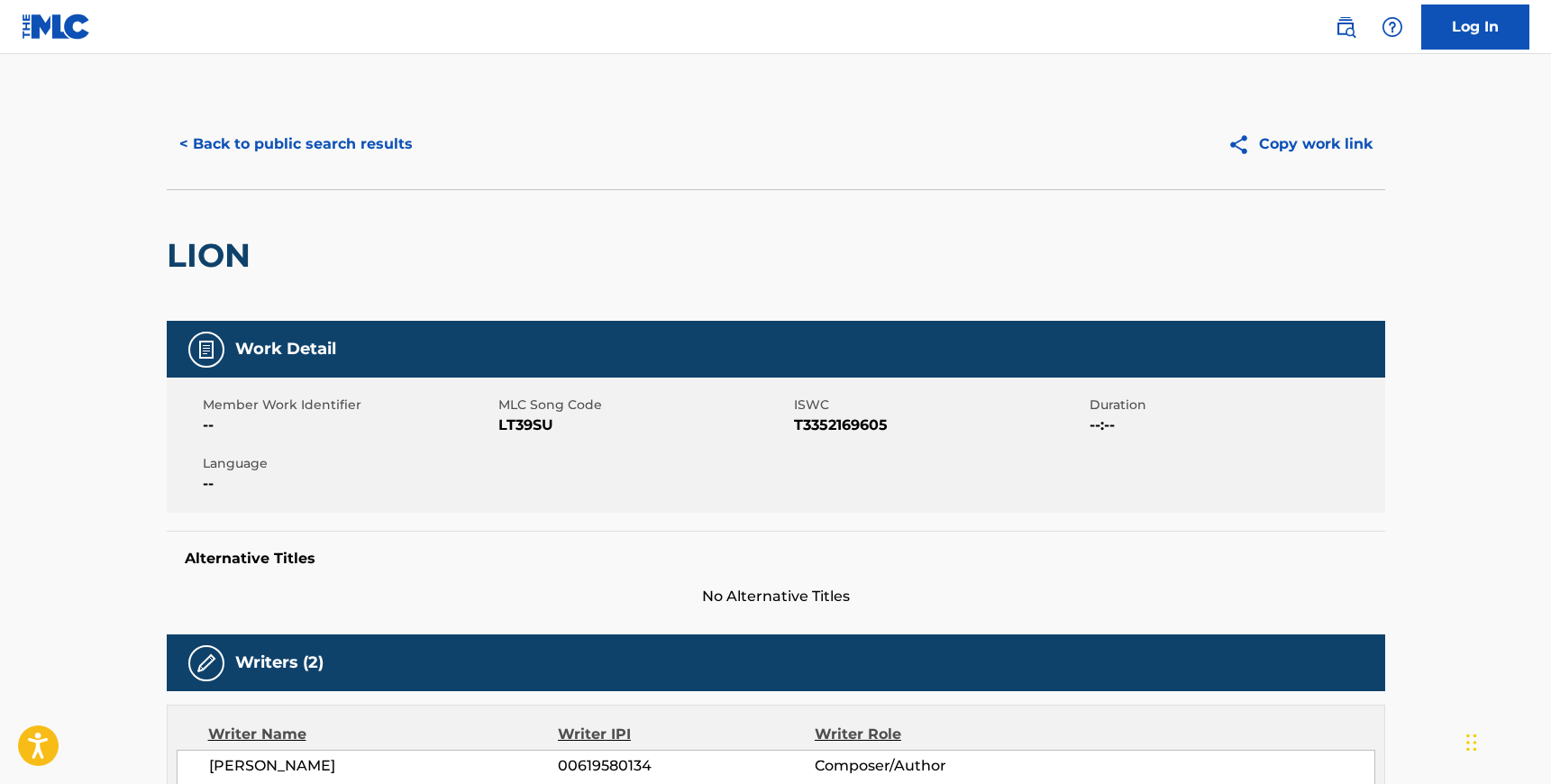
click at [521, 425] on span "LT39SU" at bounding box center [644, 424] width 291 height 21
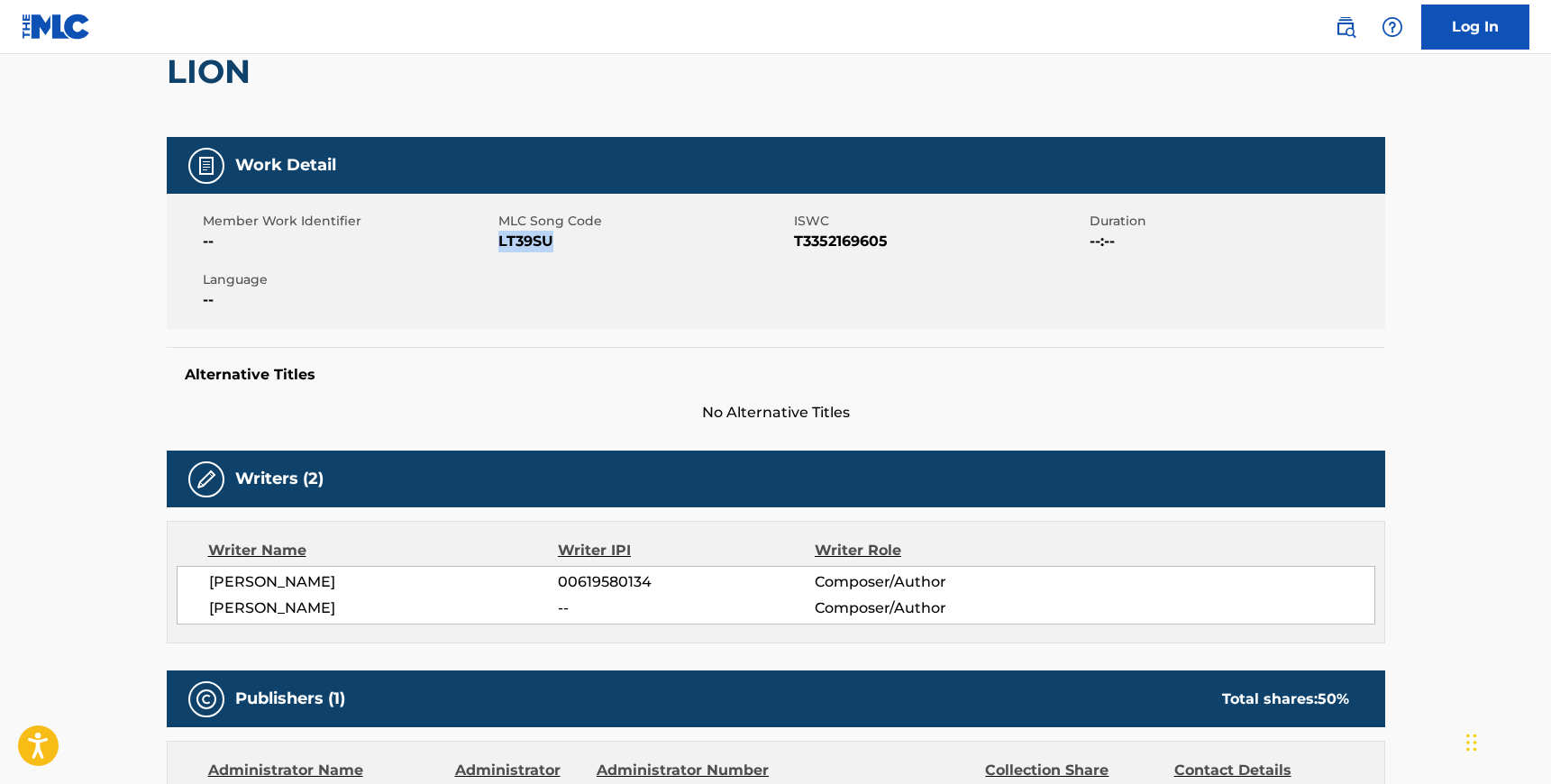
scroll to position [227, 0]
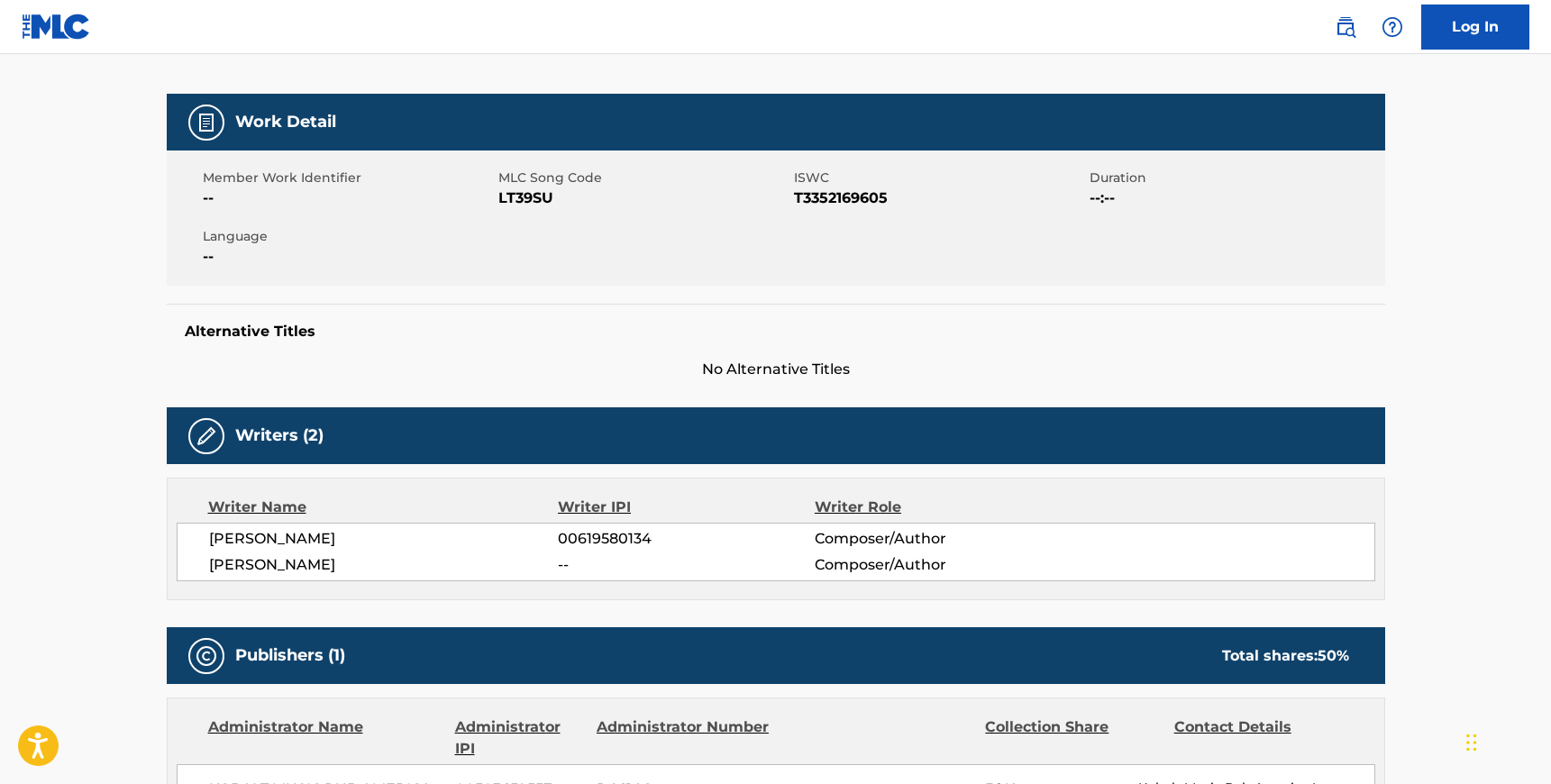
click at [212, 534] on span "[PERSON_NAME]" at bounding box center [384, 538] width 350 height 21
click at [346, 563] on span "[PERSON_NAME]" at bounding box center [384, 564] width 350 height 21
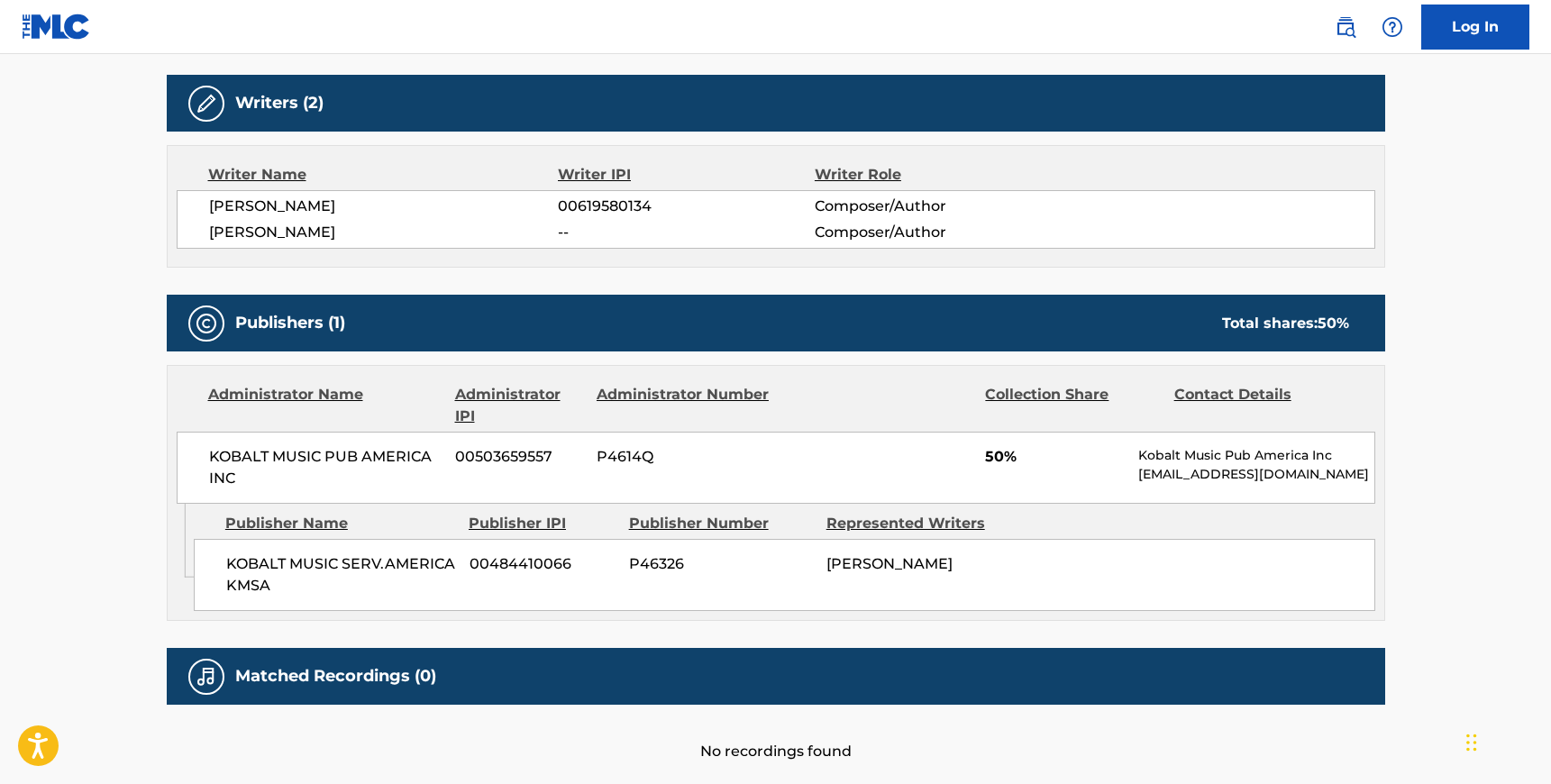
scroll to position [563, 0]
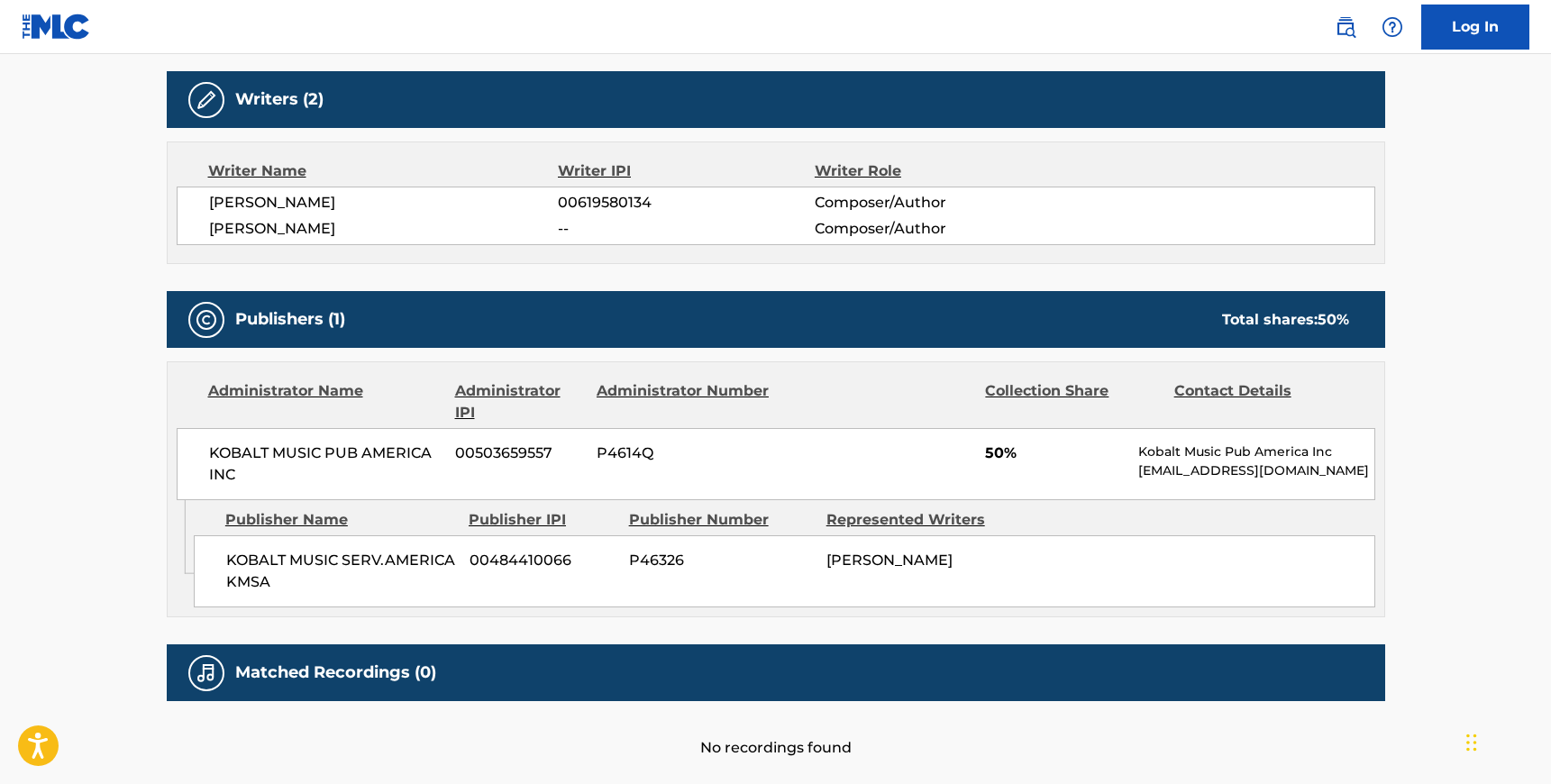
click at [210, 451] on span "KOBALT MUSIC PUB AMERICA INC" at bounding box center [326, 463] width 234 height 44
click at [236, 476] on span "KOBALT MUSIC PUB AMERICA INC" at bounding box center [326, 463] width 234 height 44
drag, startPoint x: 228, startPoint y: 556, endPoint x: 262, endPoint y: 579, distance: 41.0
click at [228, 557] on span "KOBALT MUSIC SERV.AMERICA KMSA" at bounding box center [341, 571] width 230 height 44
click at [269, 580] on span "KOBALT MUSIC SERV.AMERICA KMSA" at bounding box center [341, 571] width 230 height 44
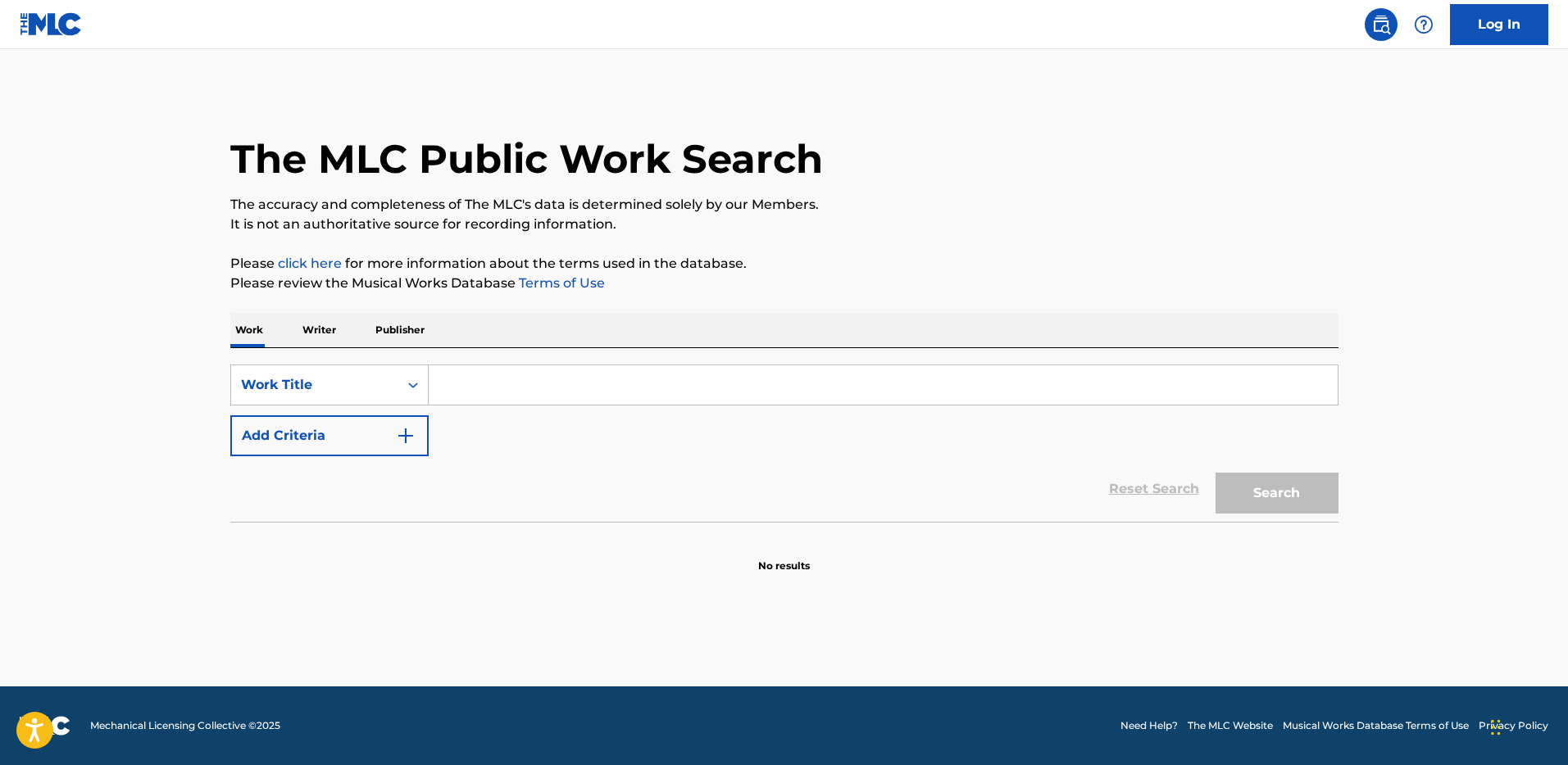
click at [464, 386] on input "Search Form" at bounding box center [883, 385] width 909 height 40
type input "i need a dollar"
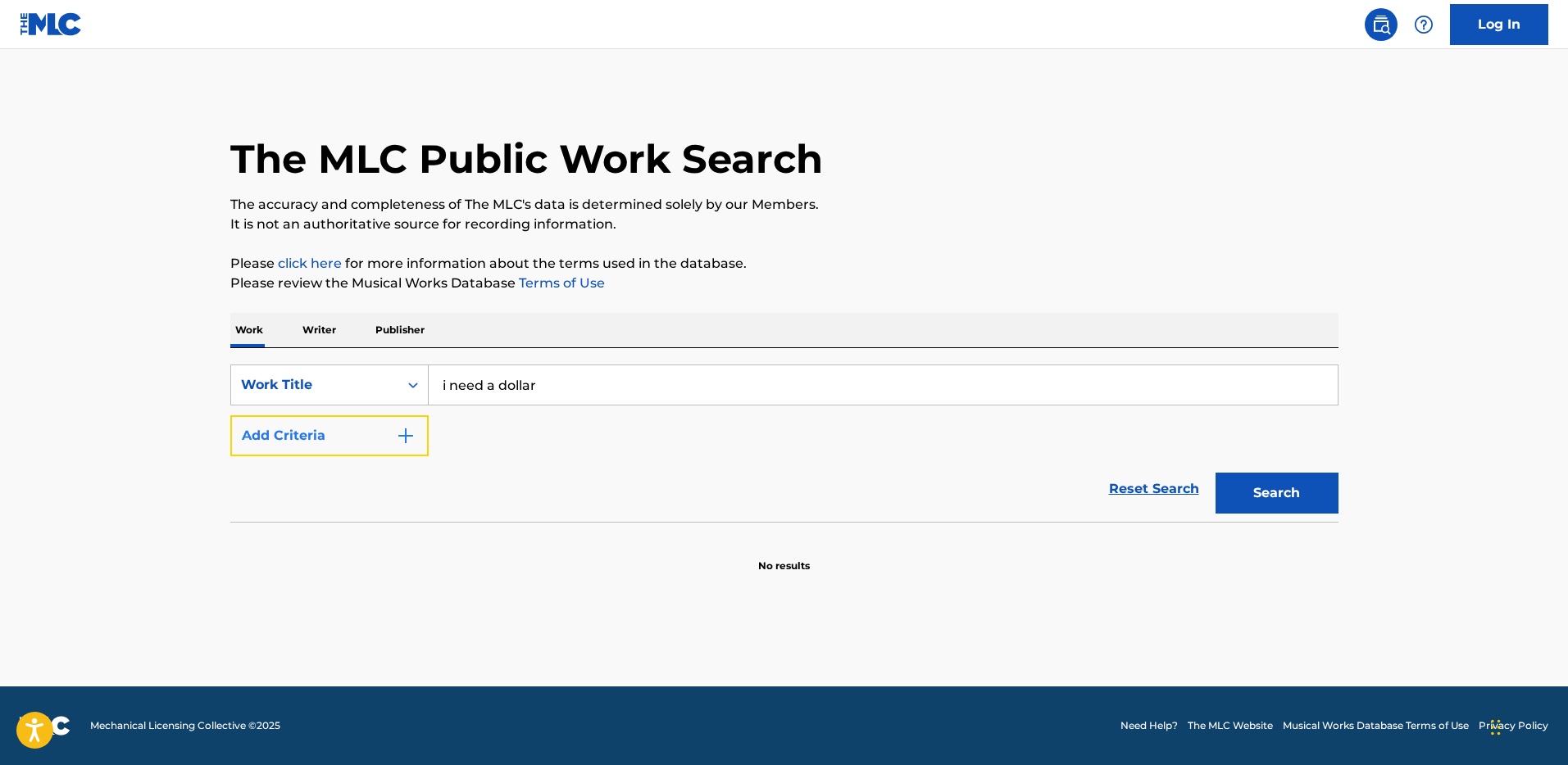
click at [286, 435] on button "Add Criteria" at bounding box center [329, 436] width 198 height 41
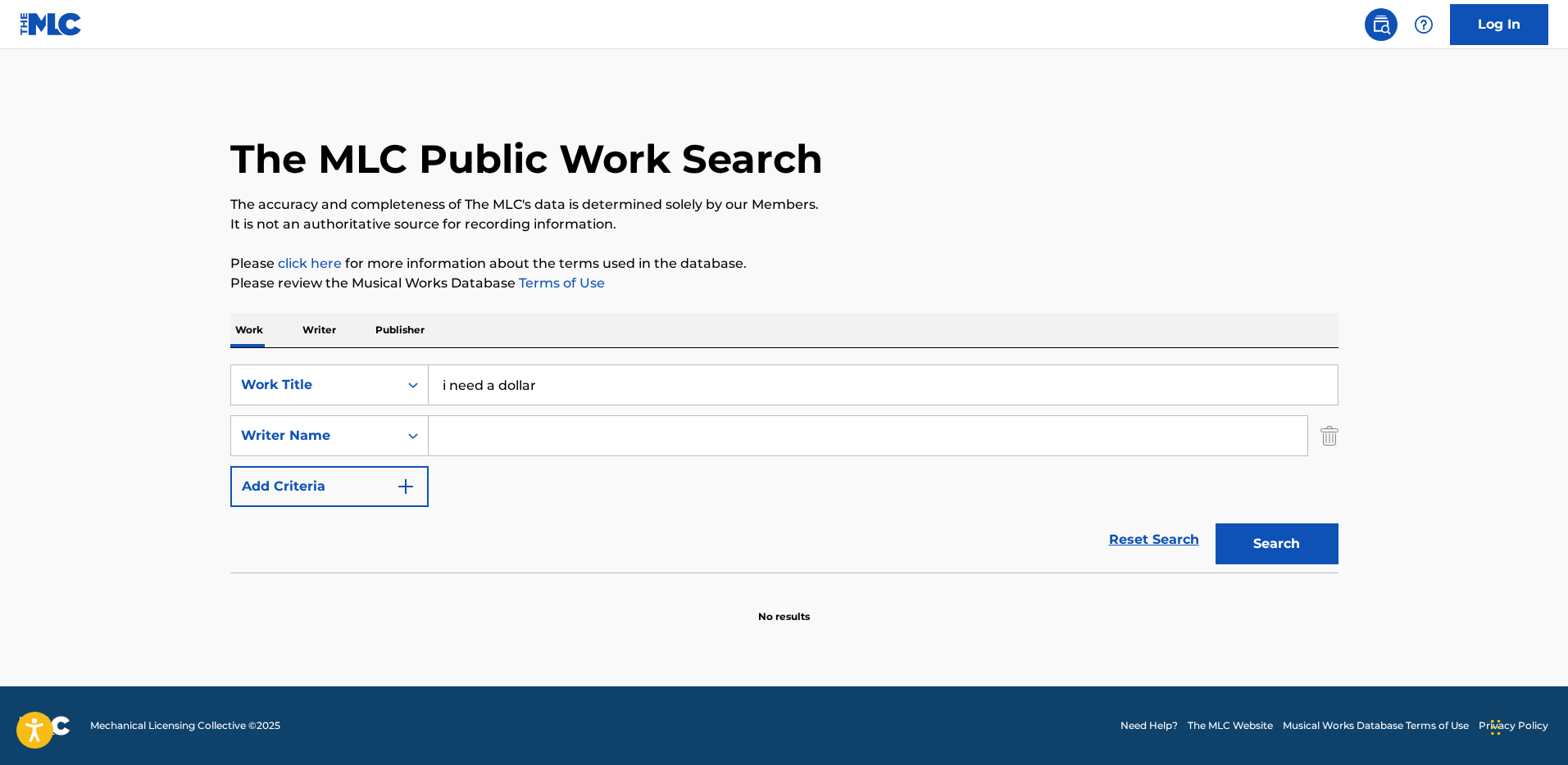
click at [452, 412] on div "SearchWithCriteria7d37f25d-8423-4af5-8a46-3d29d6cb8316 Work Title i need a doll…" at bounding box center [784, 436] width 1108 height 142
click at [496, 441] on input "Search Form" at bounding box center [867, 436] width 878 height 40
type input "michels"
click at [1286, 542] on button "Search" at bounding box center [1277, 543] width 123 height 41
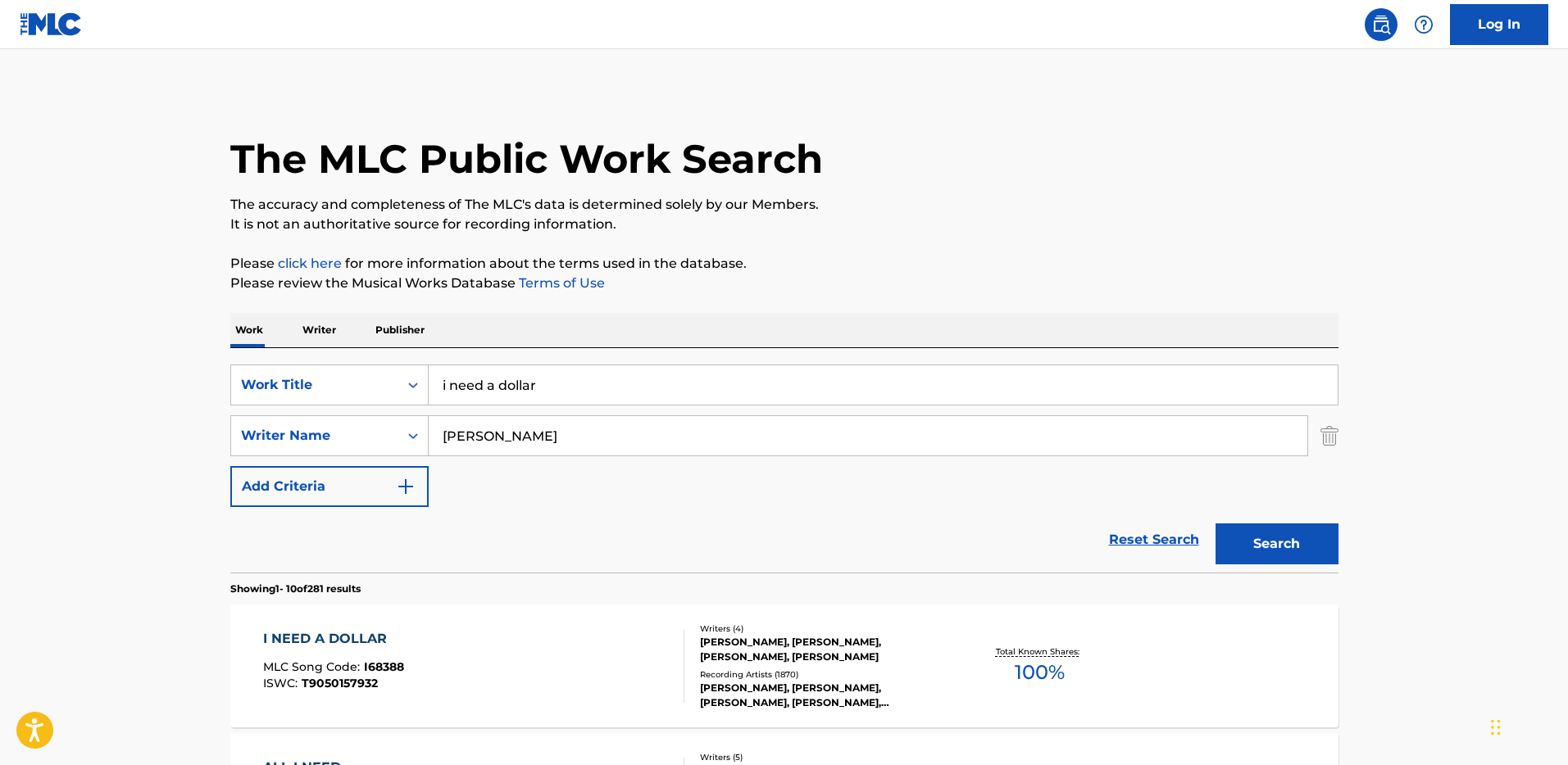
click at [506, 662] on div "I NEED A DOLLAR MLC Song Code : I68388 ISWC : T9050157932" at bounding box center [474, 666] width 422 height 73
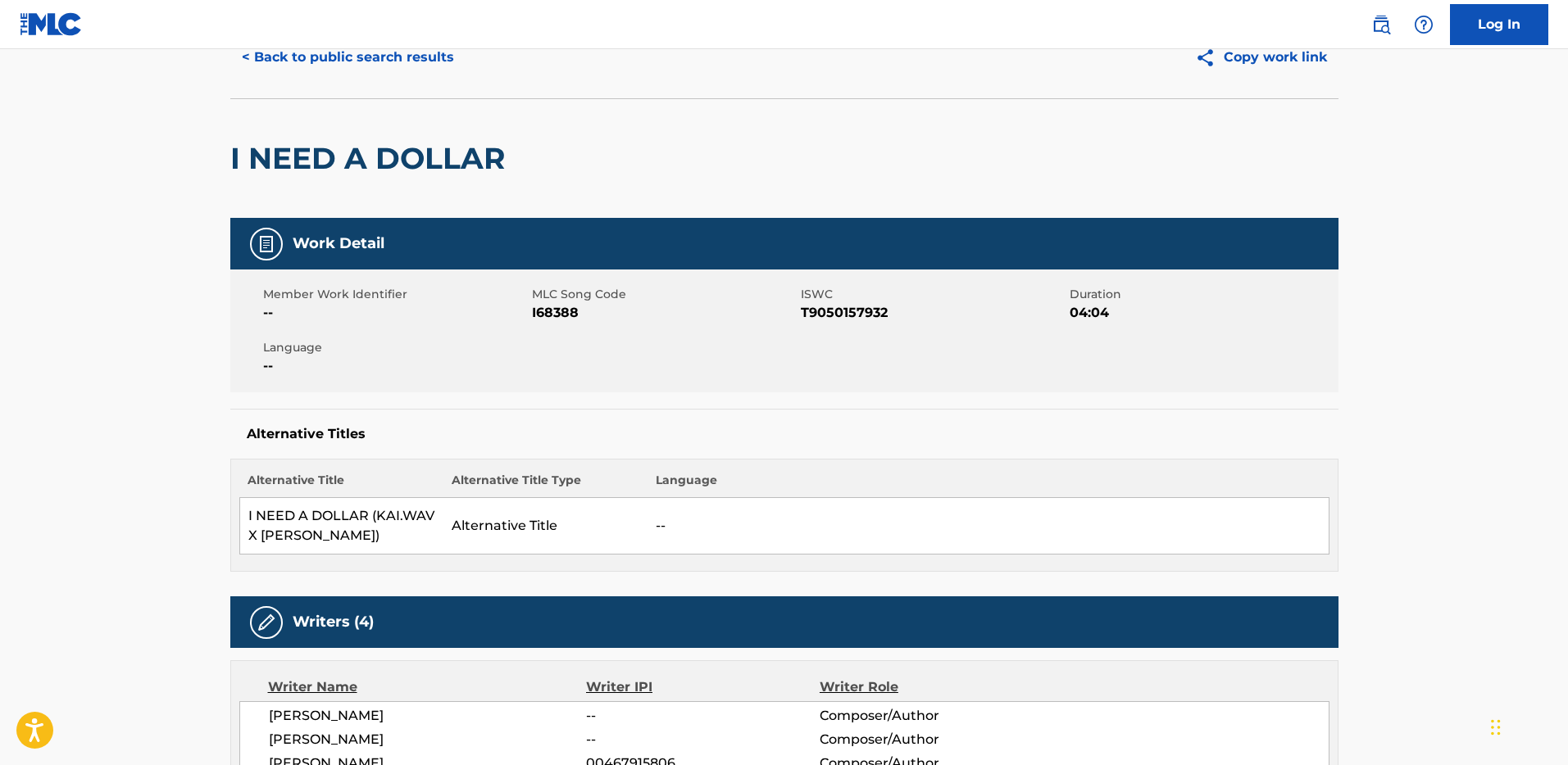
scroll to position [178, 0]
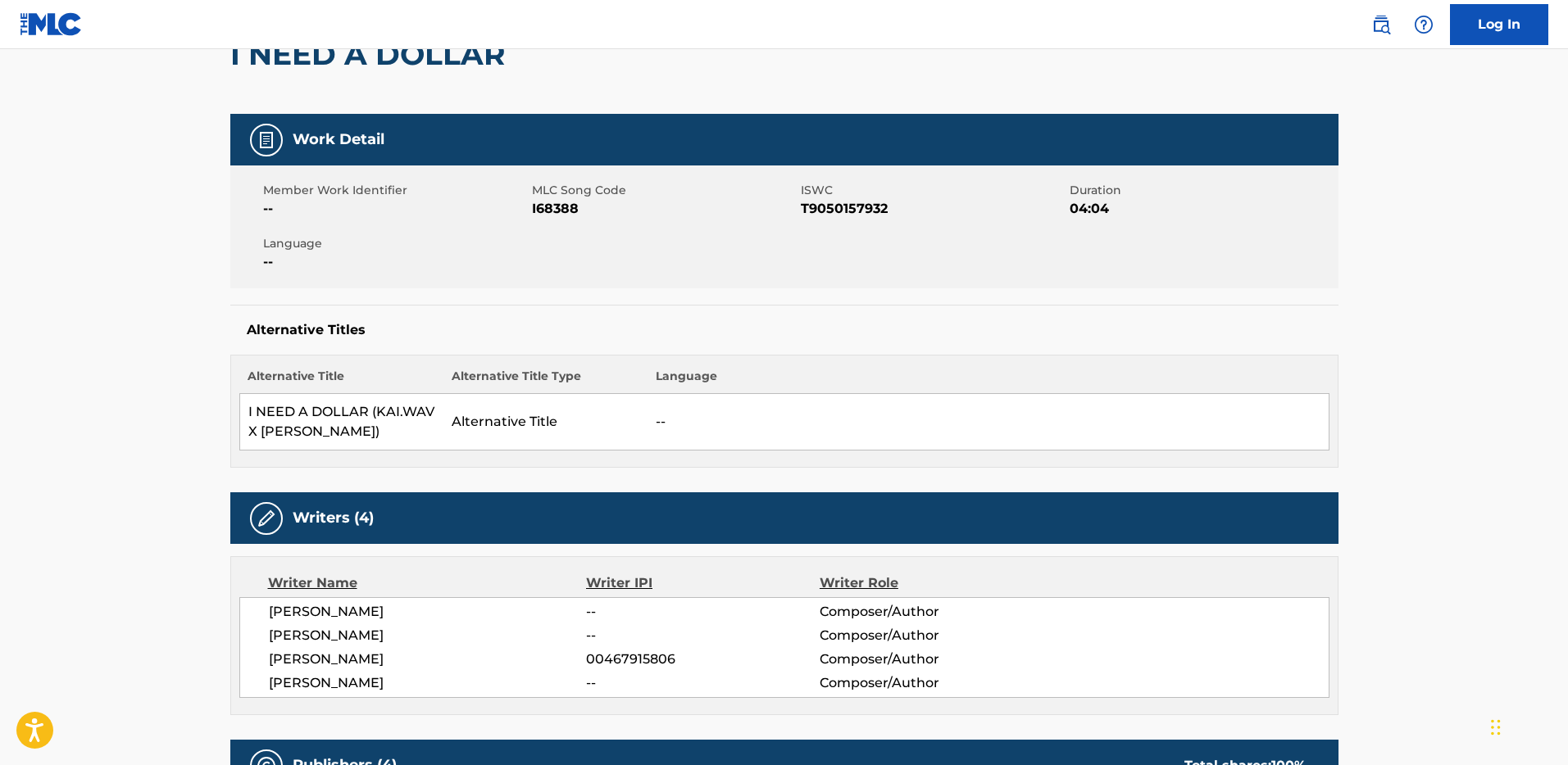
click at [565, 211] on span "I68388" at bounding box center [664, 208] width 265 height 19
copy span "I68388"
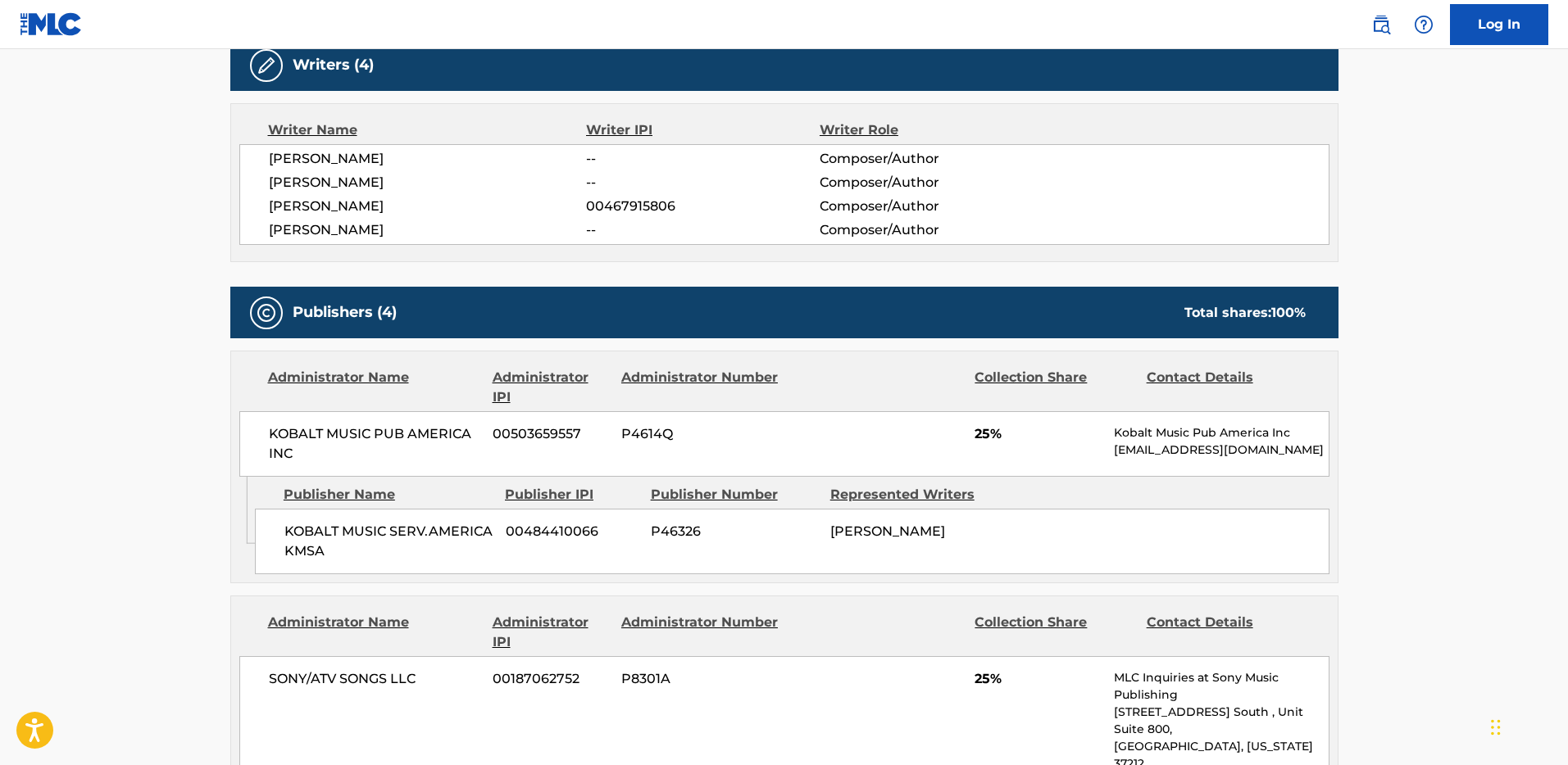
scroll to position [677, 0]
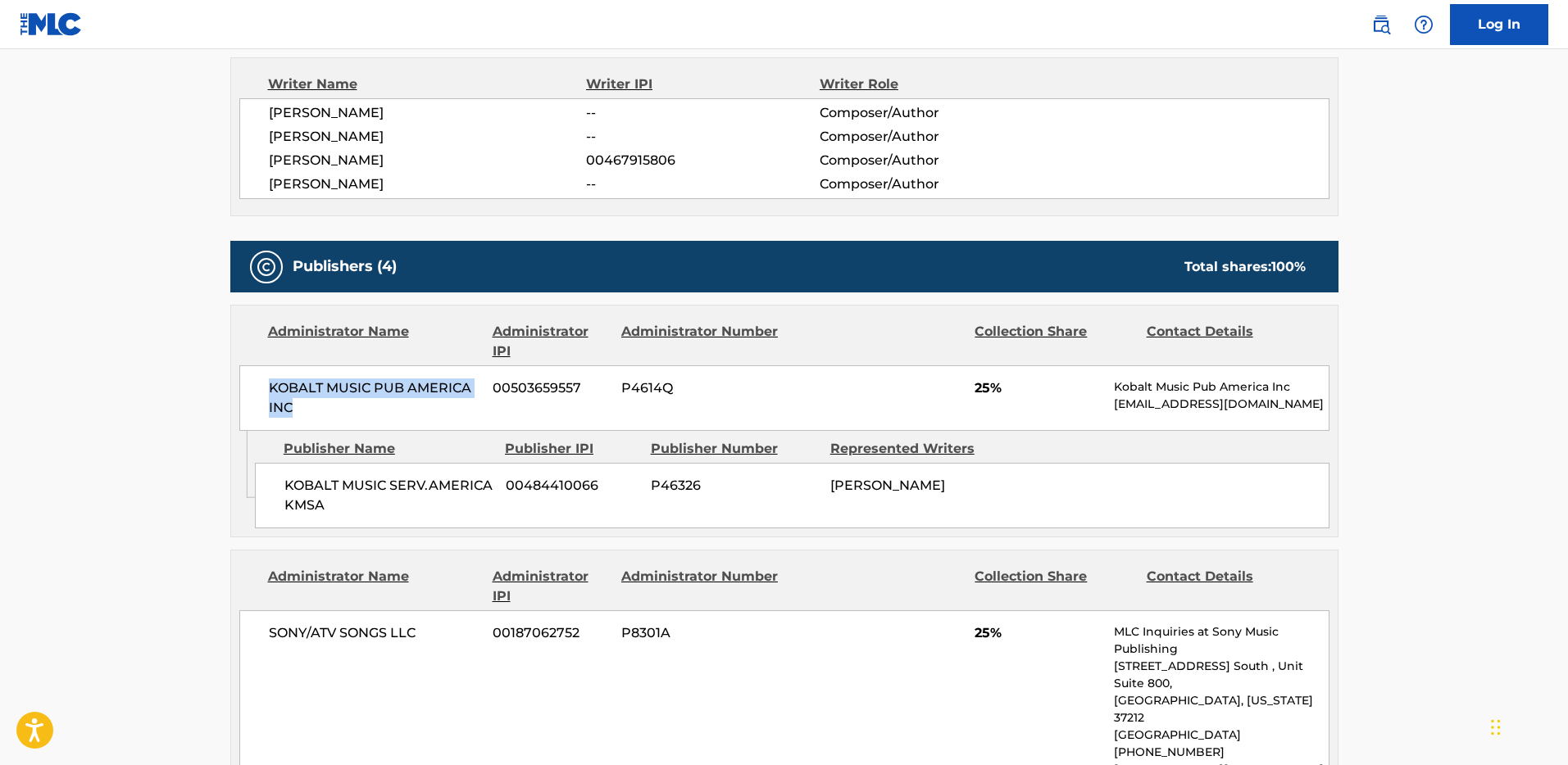
drag, startPoint x: 271, startPoint y: 388, endPoint x: 295, endPoint y: 400, distance: 26.8
click at [295, 400] on span "KOBALT MUSIC PUB AMERICA INC" at bounding box center [375, 398] width 212 height 40
copy span "KOBALT MUSIC PUB AMERICA INC"
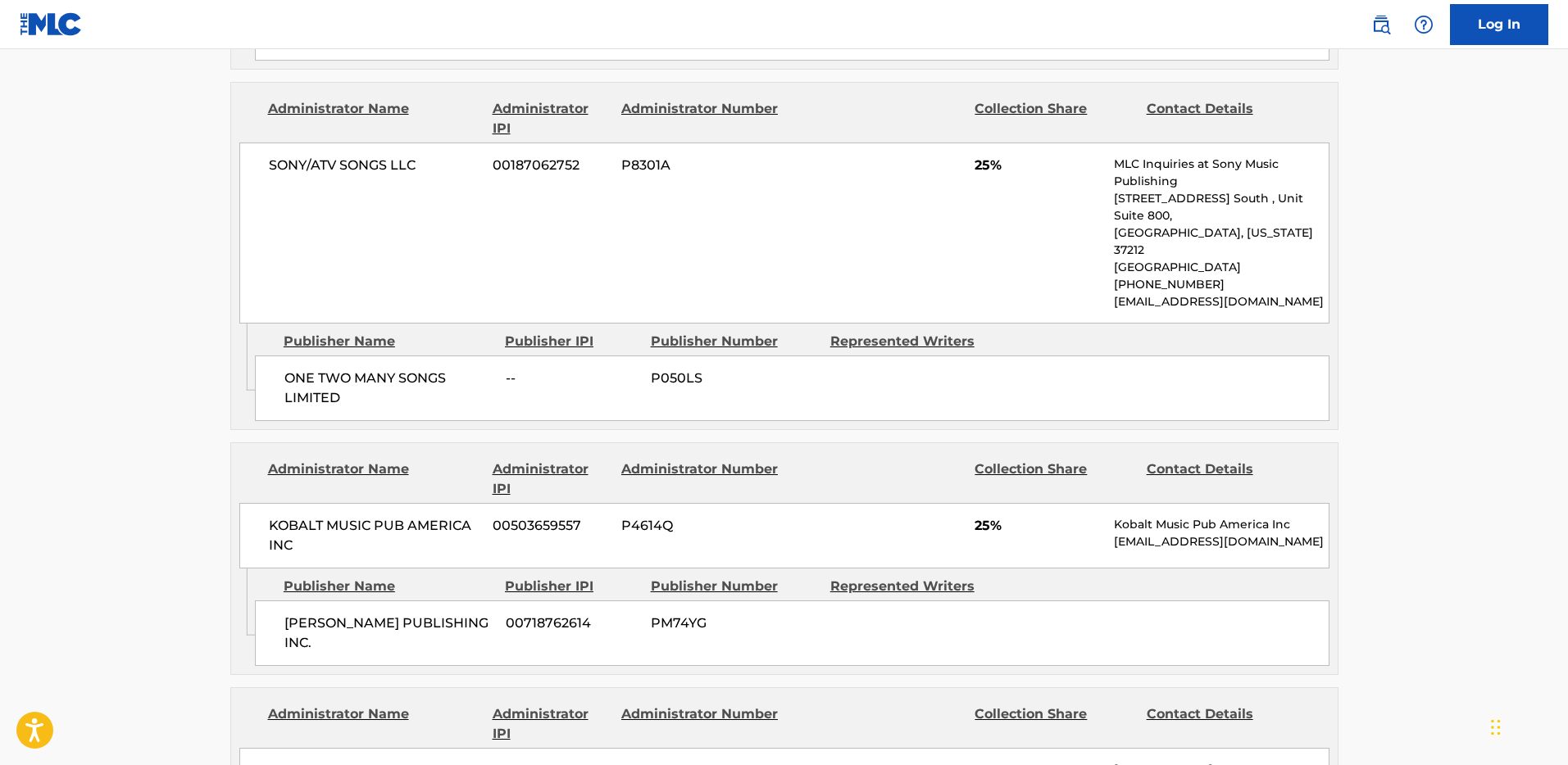
scroll to position [1080, 0]
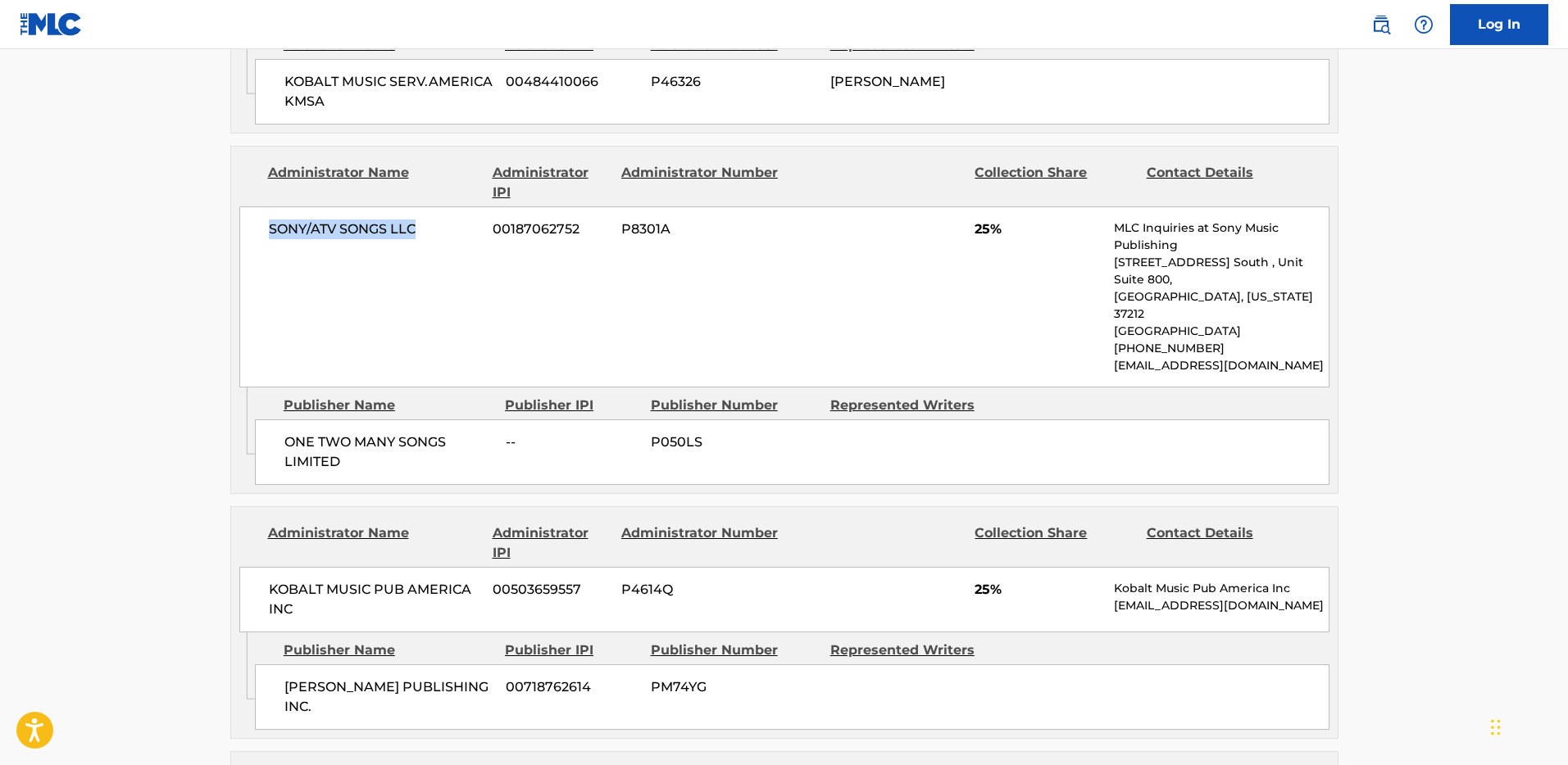
drag, startPoint x: 267, startPoint y: 227, endPoint x: 421, endPoint y: 225, distance: 154.0
click at [421, 225] on span "SONY/ATV SONGS LLC" at bounding box center [375, 229] width 212 height 19
copy span "SONY/ATV SONGS LLC"
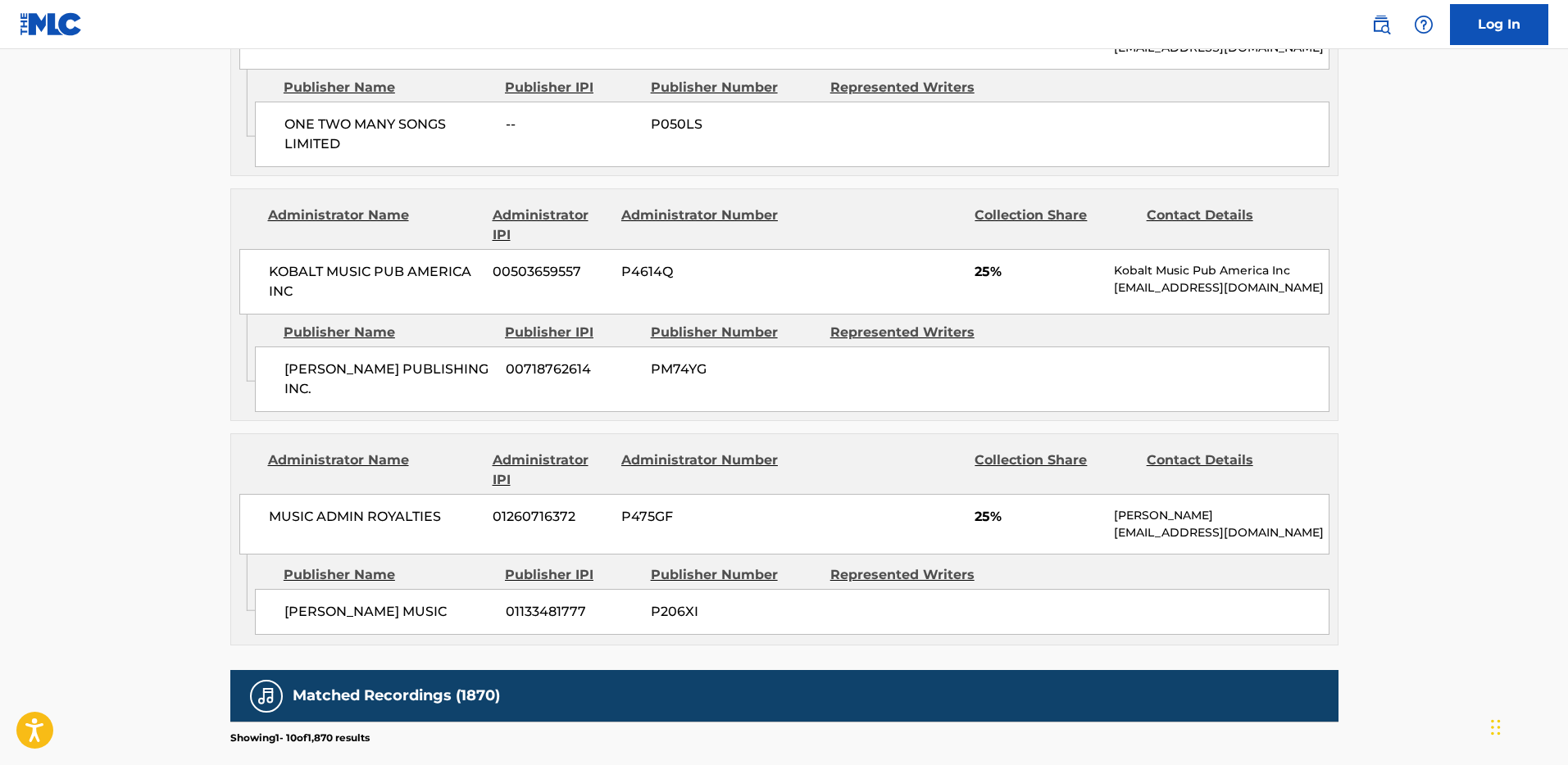
scroll to position [1450, 0]
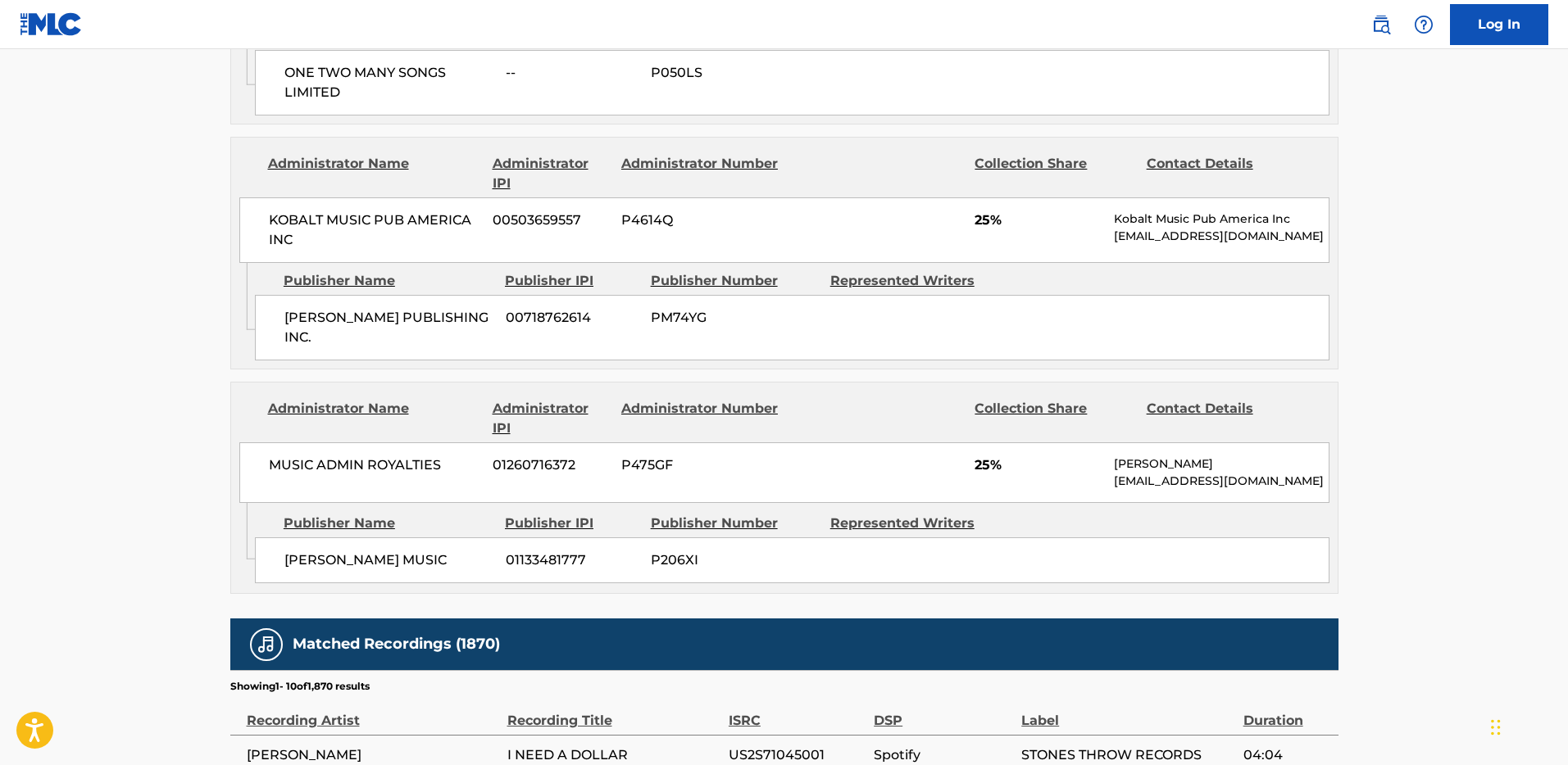
click at [269, 456] on span "MUSIC ADMIN ROYALTIES" at bounding box center [375, 465] width 212 height 19
drag, startPoint x: 321, startPoint y: 422, endPoint x: 431, endPoint y: 432, distance: 110.5
click at [428, 442] on div "MUSIC ADMIN ROYALTIES 01260716372 P475GF 25% Nayomi Samson support@musicadmin.c…" at bounding box center [784, 473] width 1090 height 61
click at [433, 442] on div "MUSIC ADMIN ROYALTIES 01260716372 P475GF 25% Nayomi Samson support@musicadmin.c…" at bounding box center [784, 473] width 1090 height 61
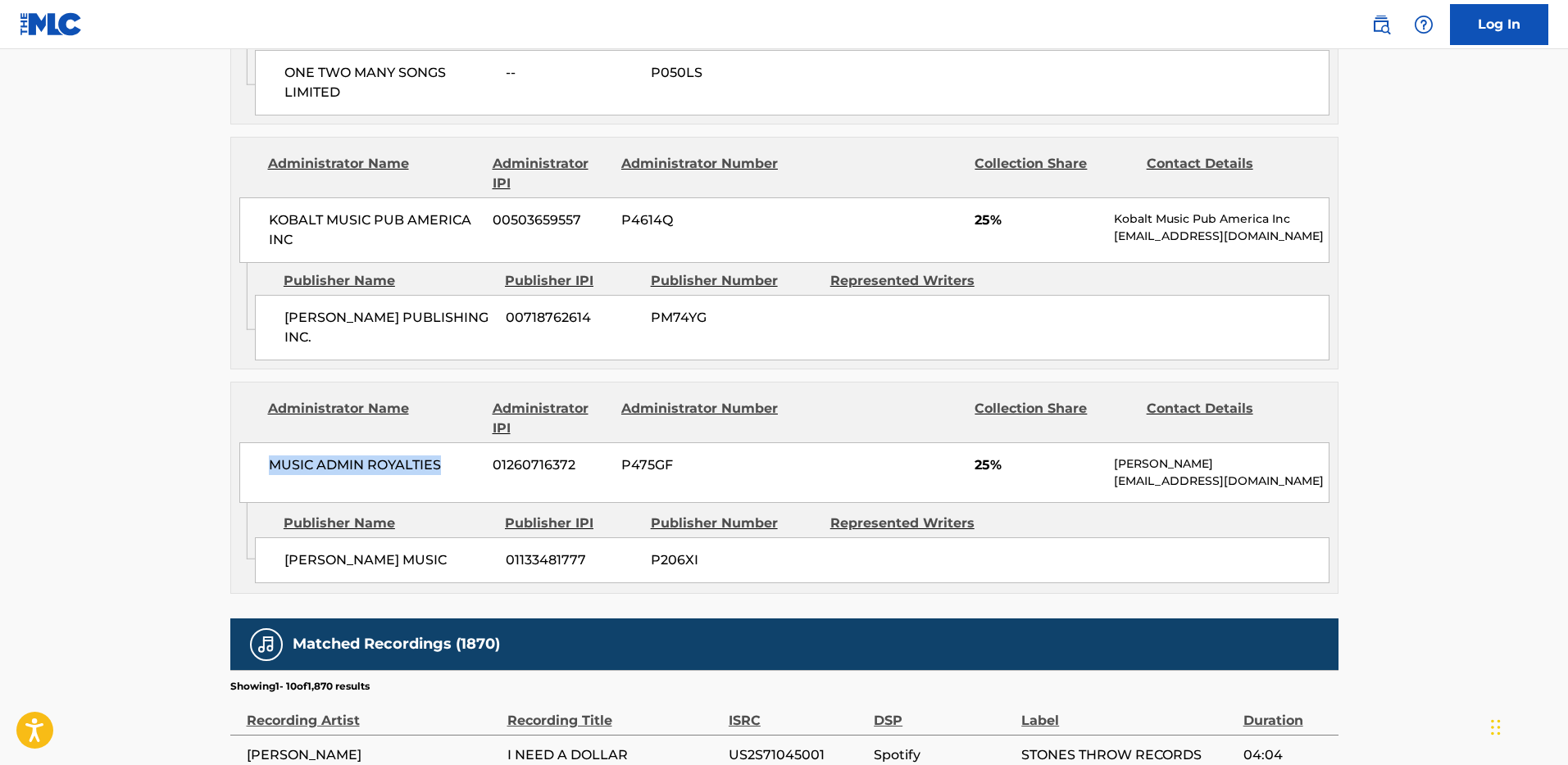
drag, startPoint x: 439, startPoint y: 417, endPoint x: 254, endPoint y: 417, distance: 185.0
click at [254, 442] on div "MUSIC ADMIN ROYALTIES 01260716372 P475GF 25% Nayomi Samson support@musicadmin.c…" at bounding box center [784, 473] width 1090 height 61
drag, startPoint x: 254, startPoint y: 417, endPoint x: 403, endPoint y: 404, distance: 149.6
click at [254, 442] on div "MUSIC ADMIN ROYALTIES 01260716372 P475GF 25% Nayomi Samson support@musicadmin.c…" at bounding box center [784, 473] width 1090 height 61
click at [270, 456] on span "MUSIC ADMIN ROYALTIES" at bounding box center [375, 465] width 212 height 19
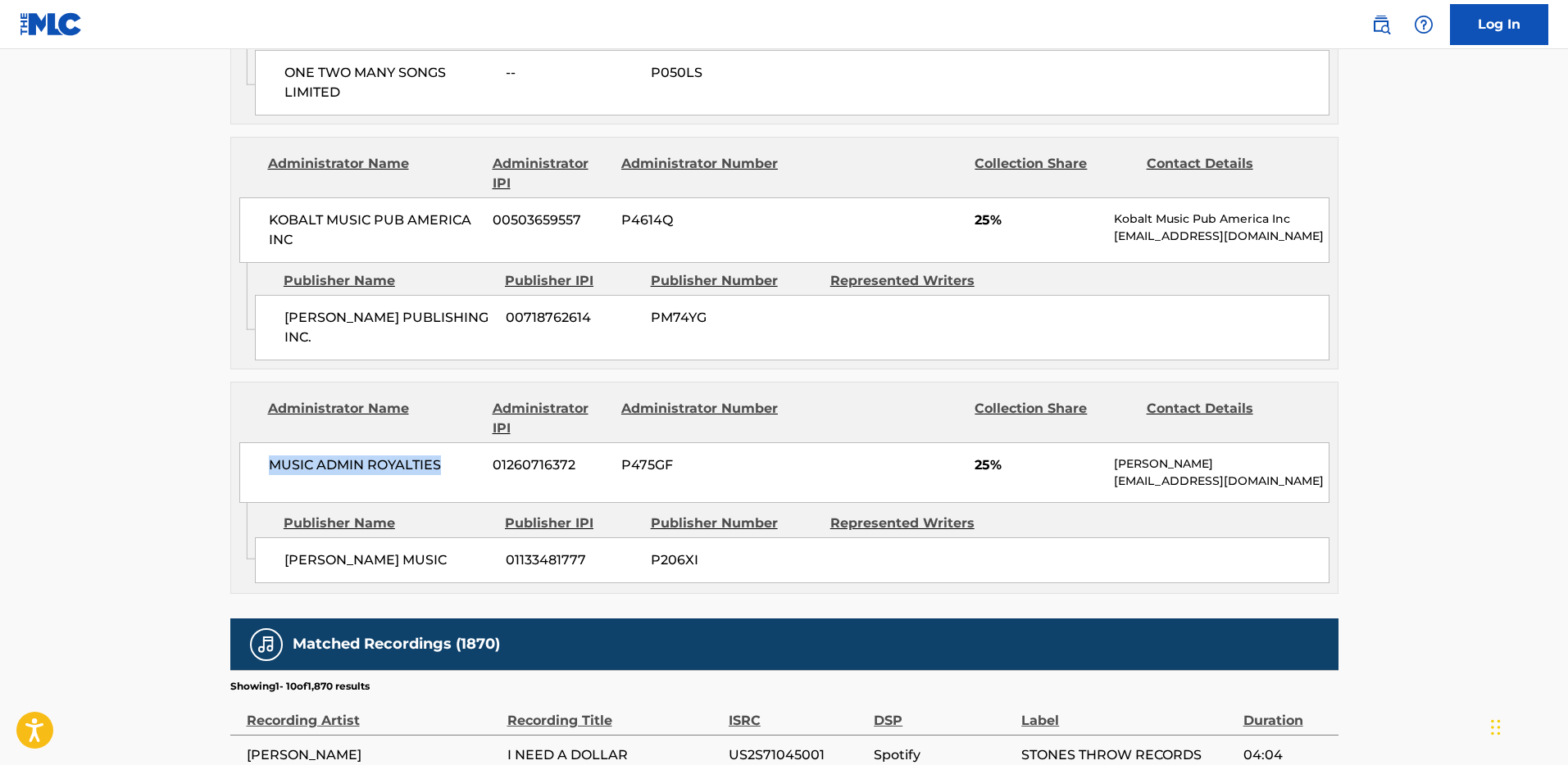
click at [448, 456] on span "MUSIC ADMIN ROYALTIES" at bounding box center [375, 465] width 212 height 19
copy span "MUSIC ADMIN ROYALTIES"
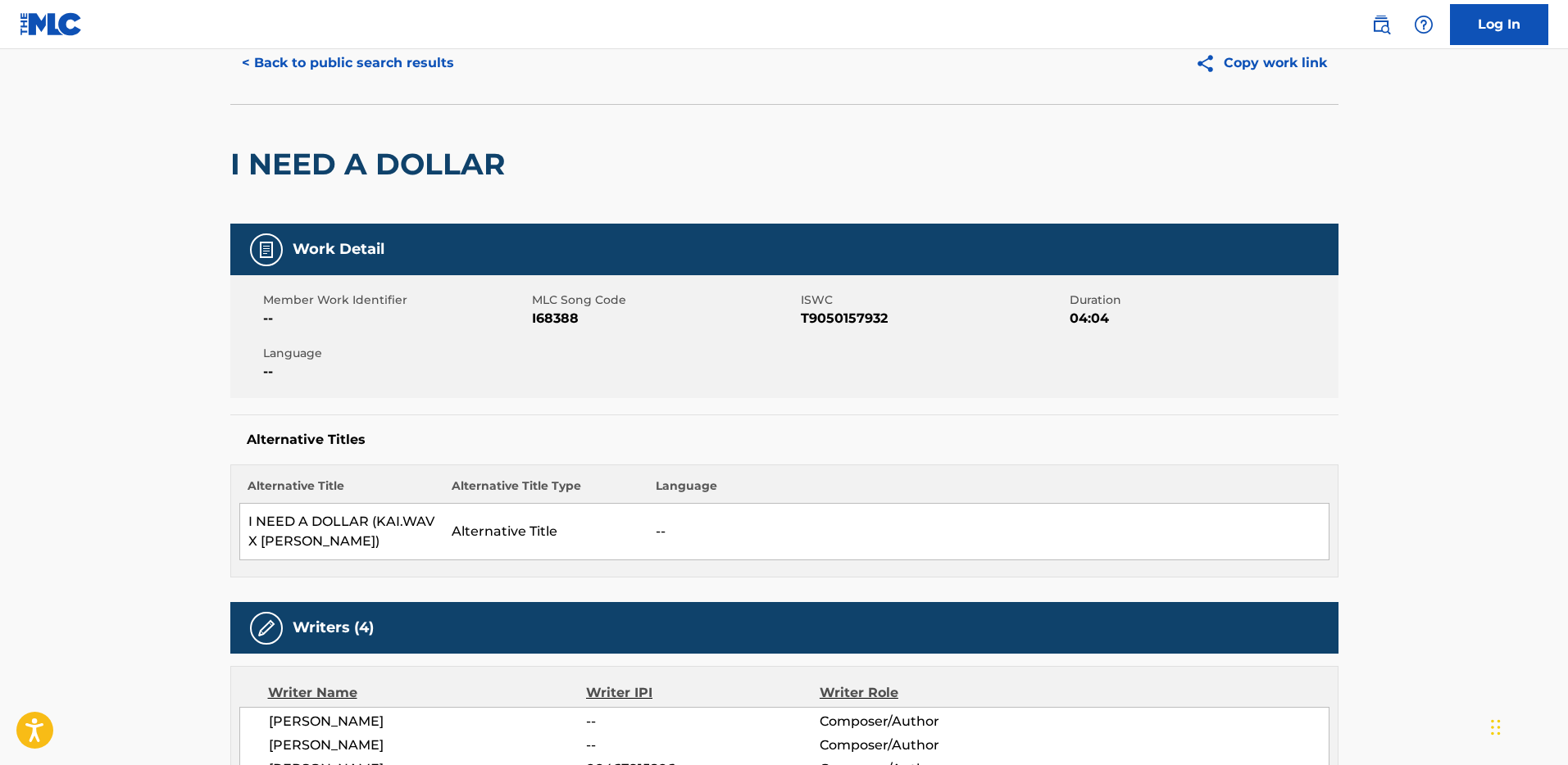
scroll to position [0, 0]
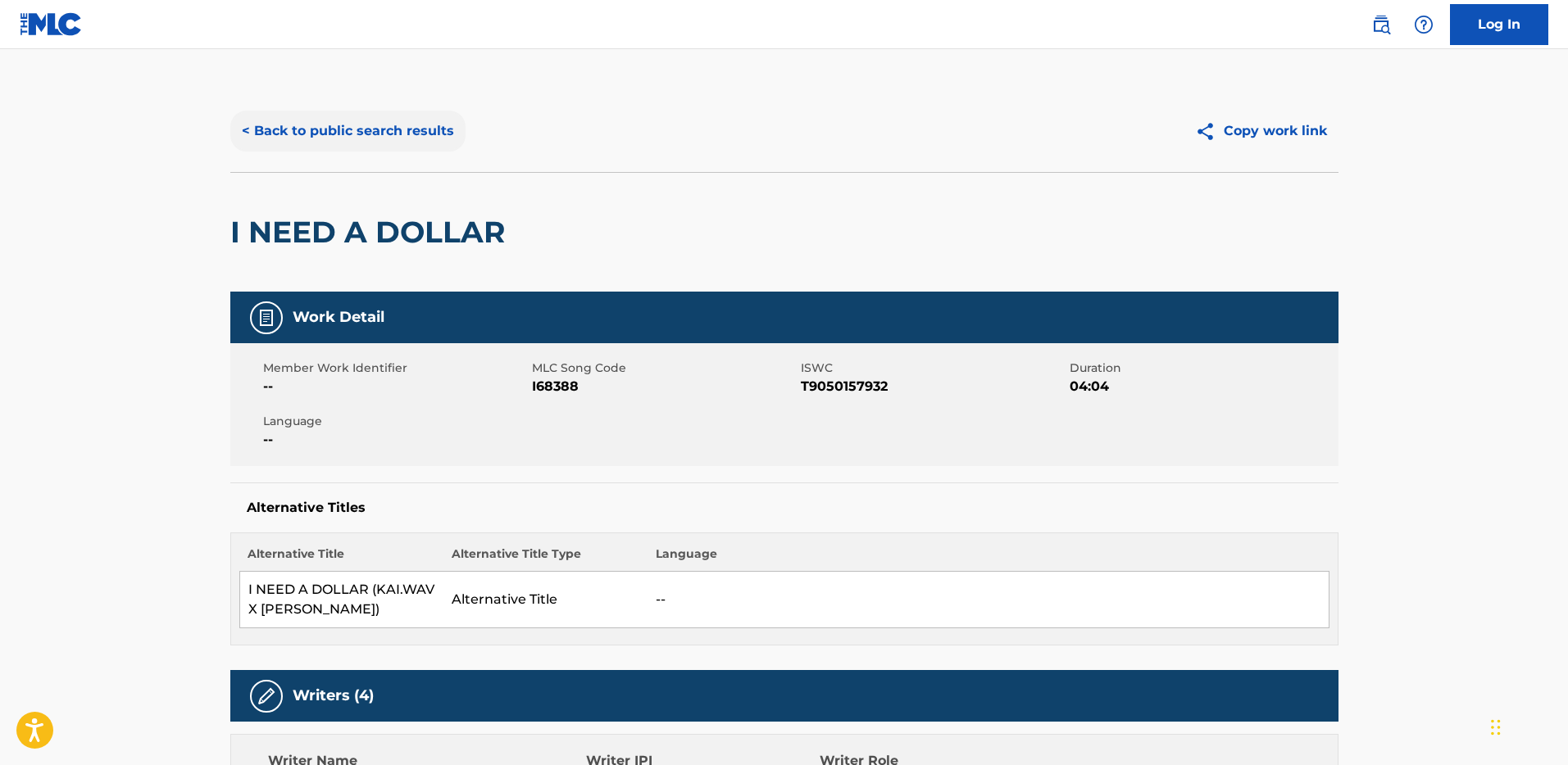
click at [329, 128] on button "< Back to public search results" at bounding box center [347, 131] width 235 height 41
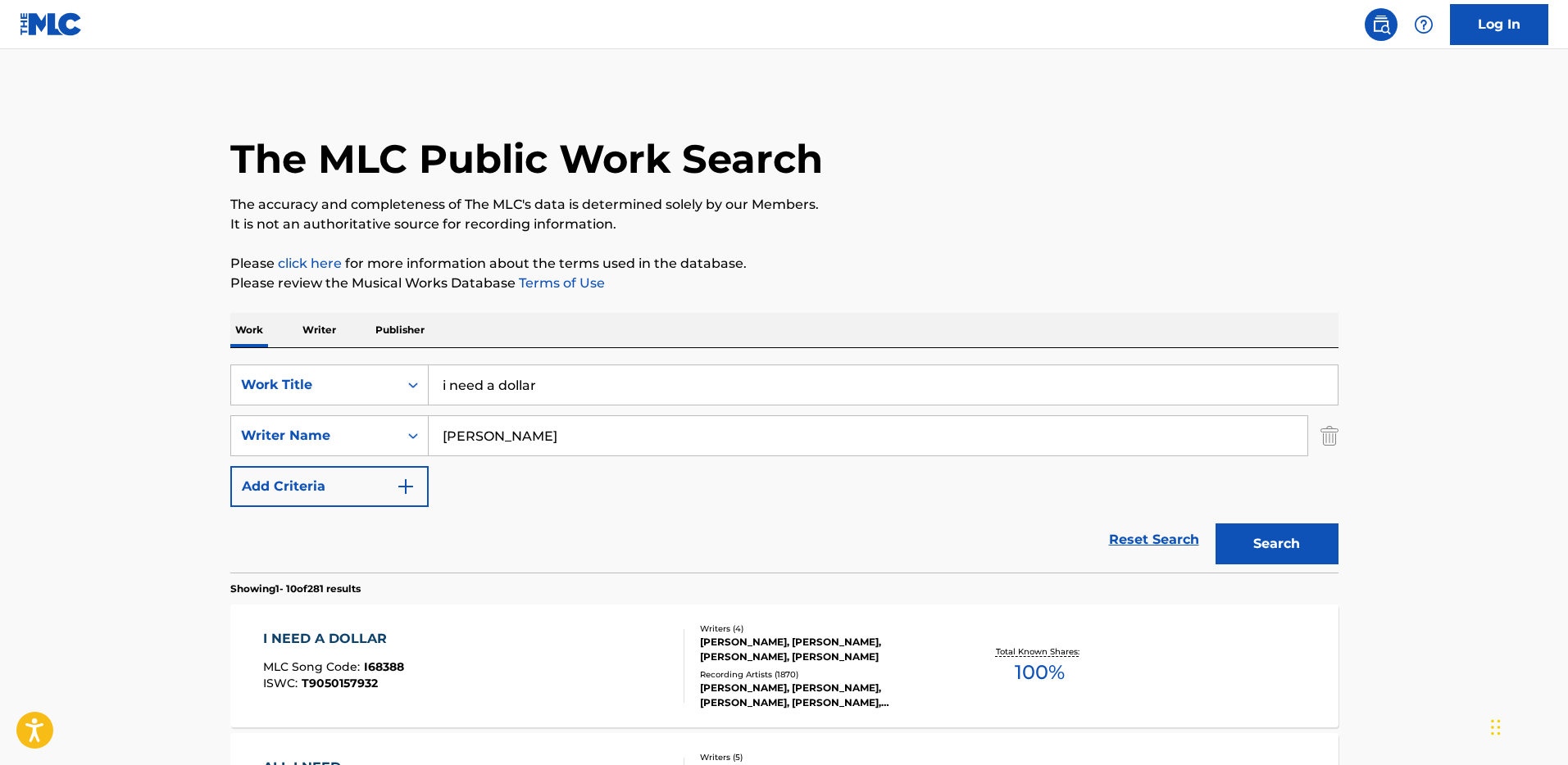
click at [535, 384] on input "i need a dollar" at bounding box center [883, 385] width 909 height 40
type input "pressure"
click at [537, 451] on input "michels" at bounding box center [867, 436] width 878 height 40
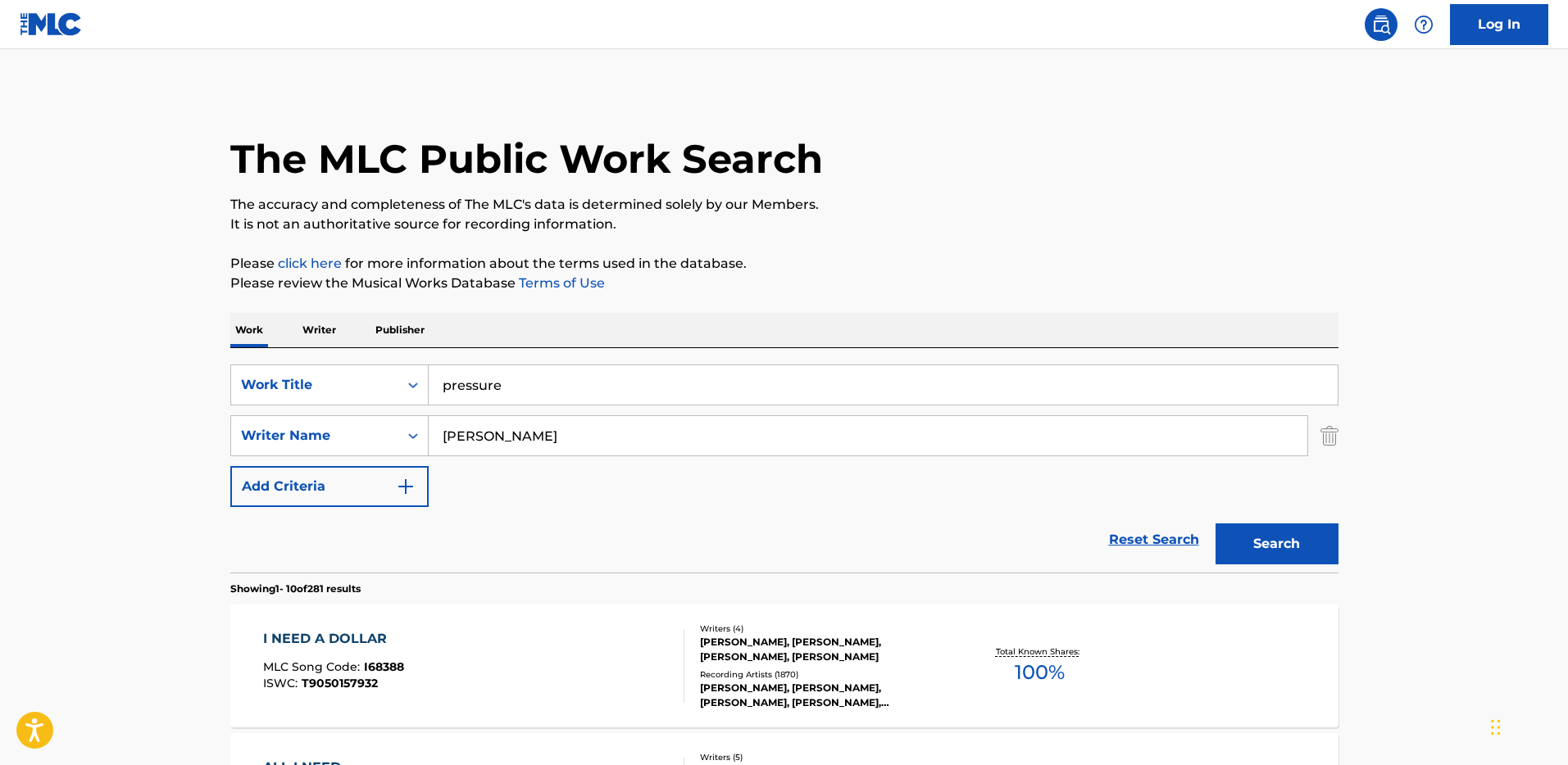
click at [537, 451] on input "michels" at bounding box center [867, 436] width 878 height 40
type input "bacci"
click at [1266, 532] on button "Search" at bounding box center [1277, 543] width 123 height 41
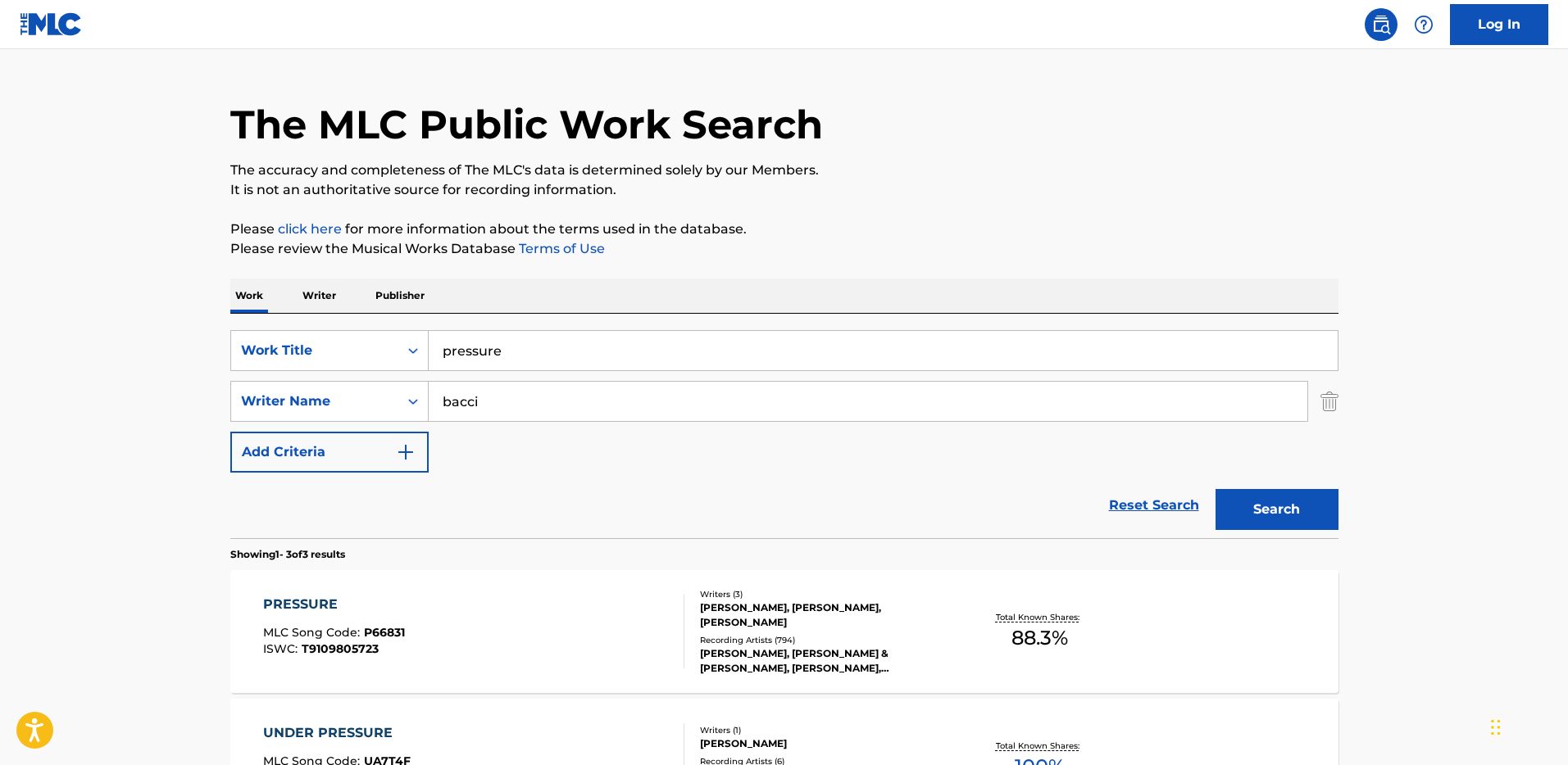
scroll to position [111, 0]
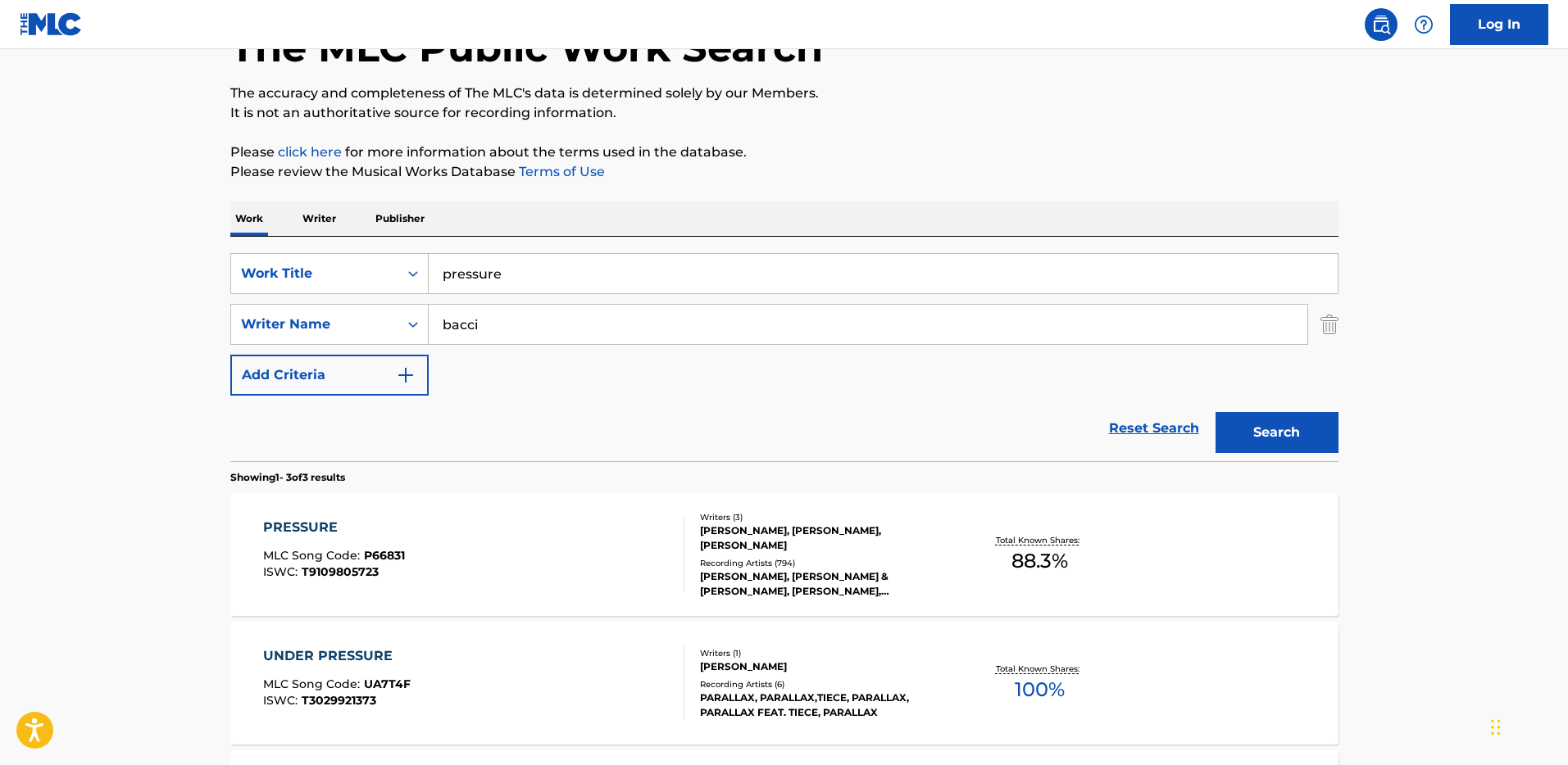
click at [486, 535] on div "PRESSURE MLC Song Code : P66831 ISWC : T9109805723" at bounding box center [474, 554] width 422 height 73
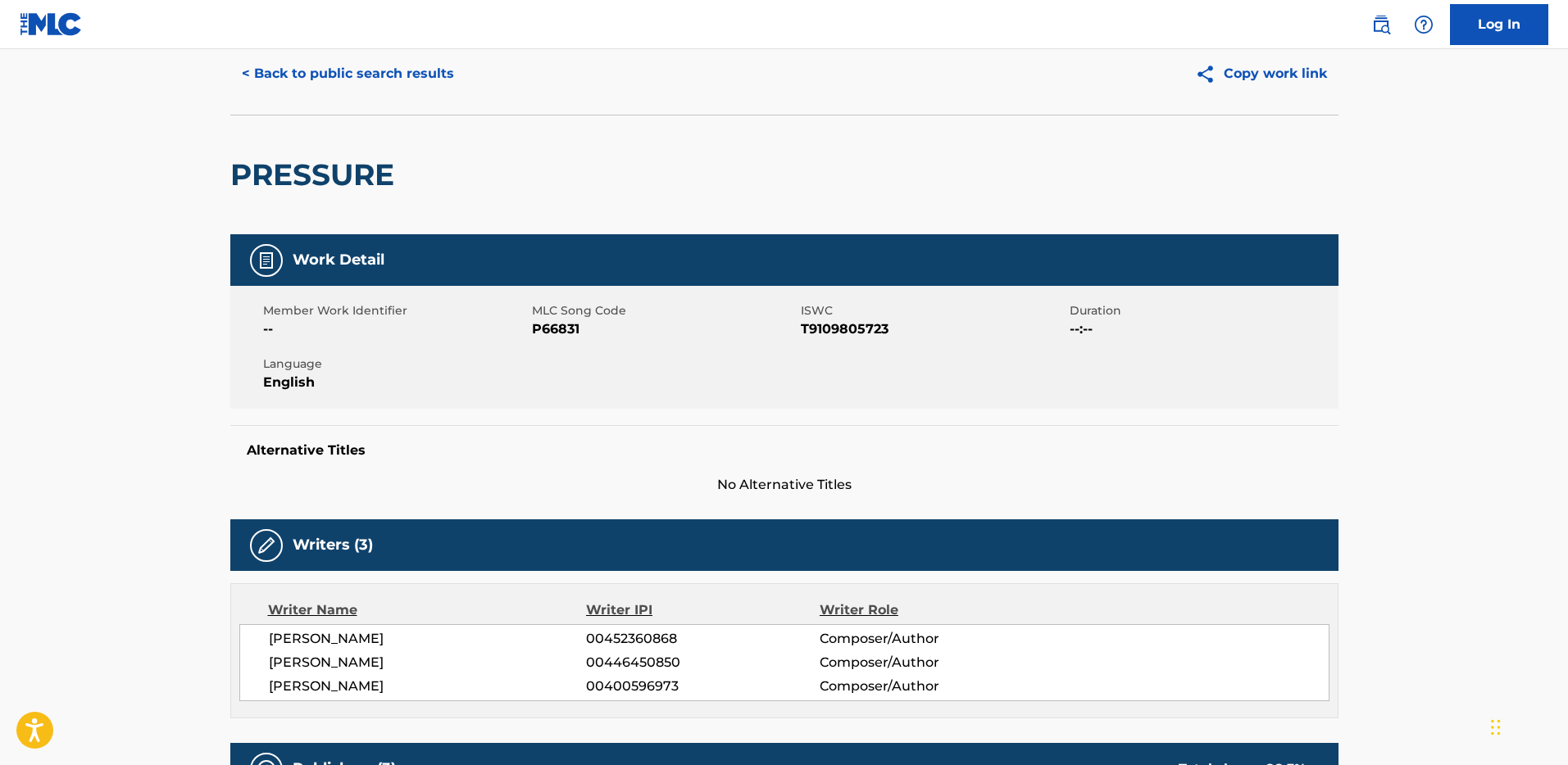
scroll to position [70, 0]
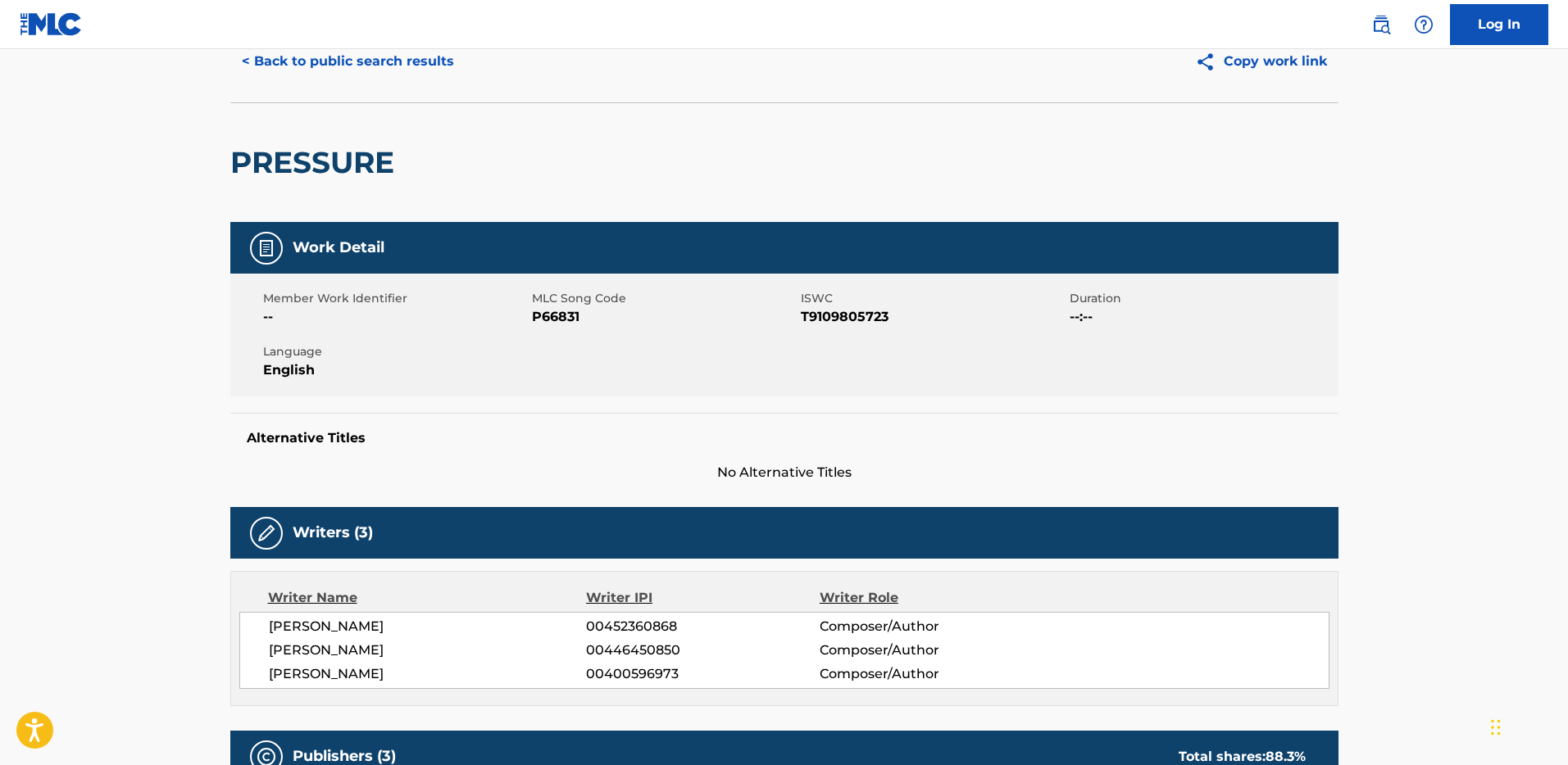
click at [572, 319] on span "P66831" at bounding box center [664, 317] width 265 height 19
copy span "P66831"
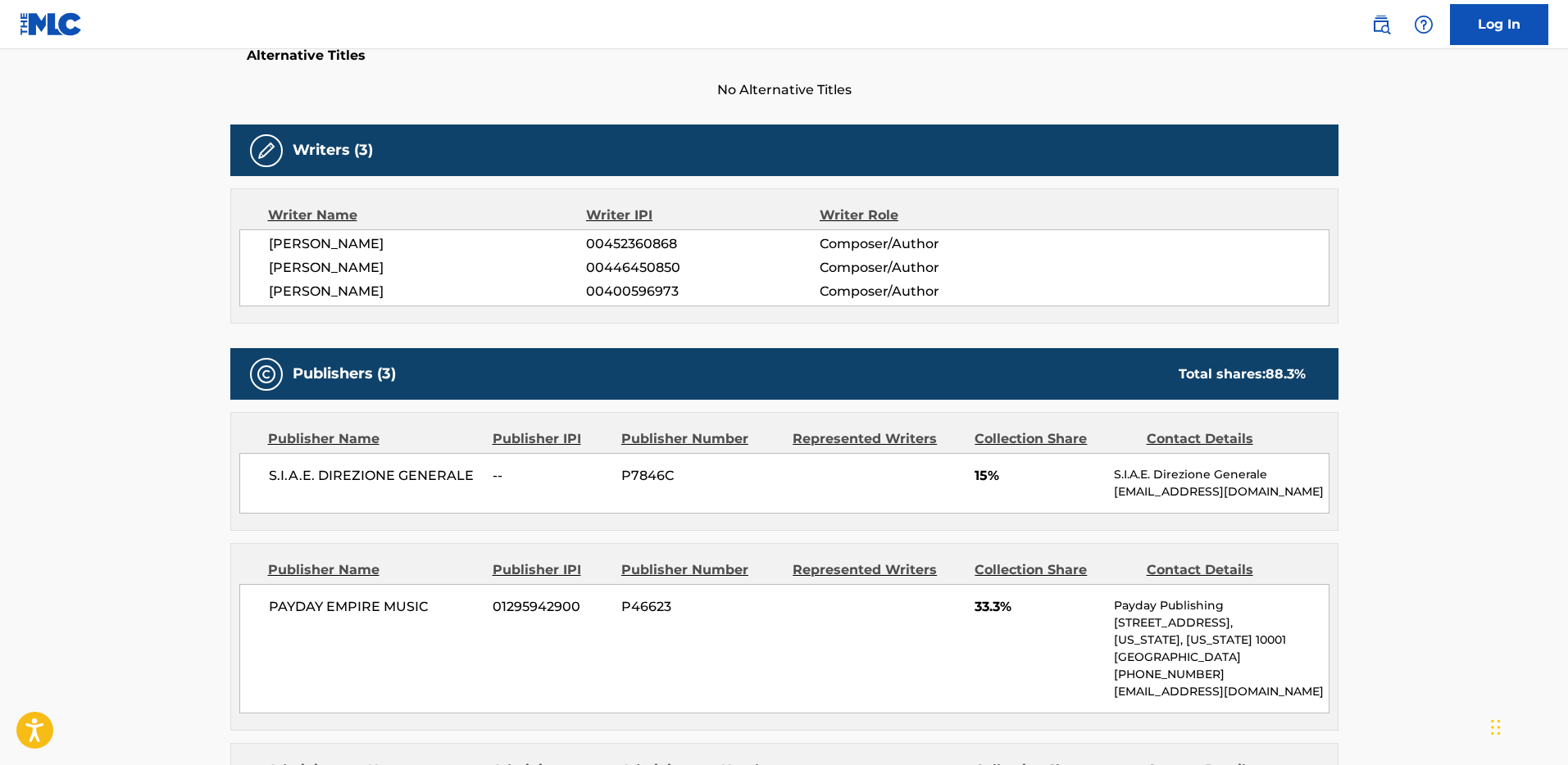
scroll to position [462, 0]
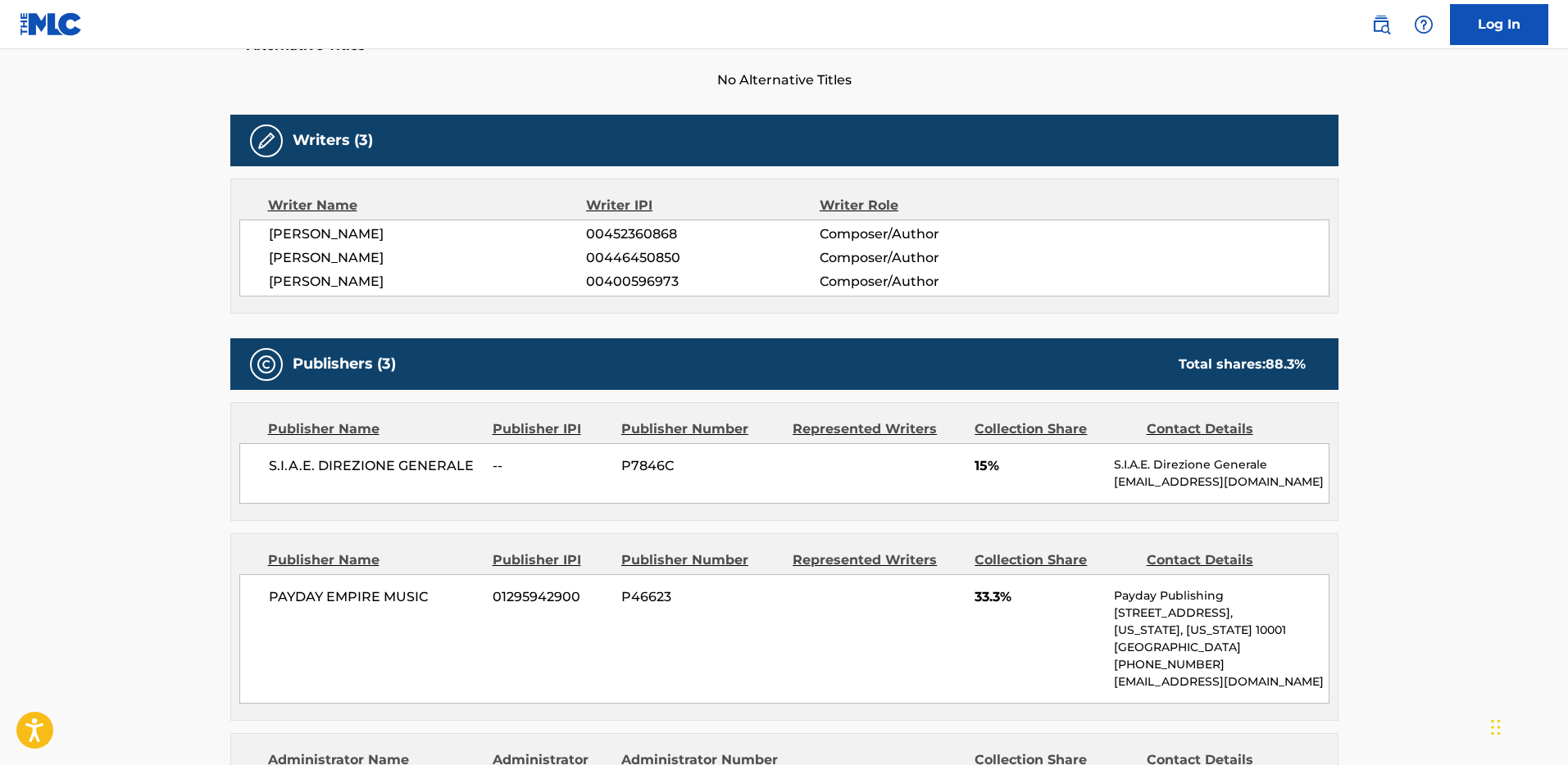
click at [269, 465] on span "S.I.A.E. DIREZIONE GENERALE" at bounding box center [375, 466] width 212 height 19
click at [468, 468] on span "S.I.A.E. DIREZIONE GENERALE" at bounding box center [375, 466] width 212 height 19
copy span "S.I.A.E. DIREZIONE GENERALE"
drag, startPoint x: 270, startPoint y: 598, endPoint x: 287, endPoint y: 596, distance: 17.1
click at [271, 597] on span "PAYDAY EMPIRE MUSIC" at bounding box center [375, 596] width 212 height 19
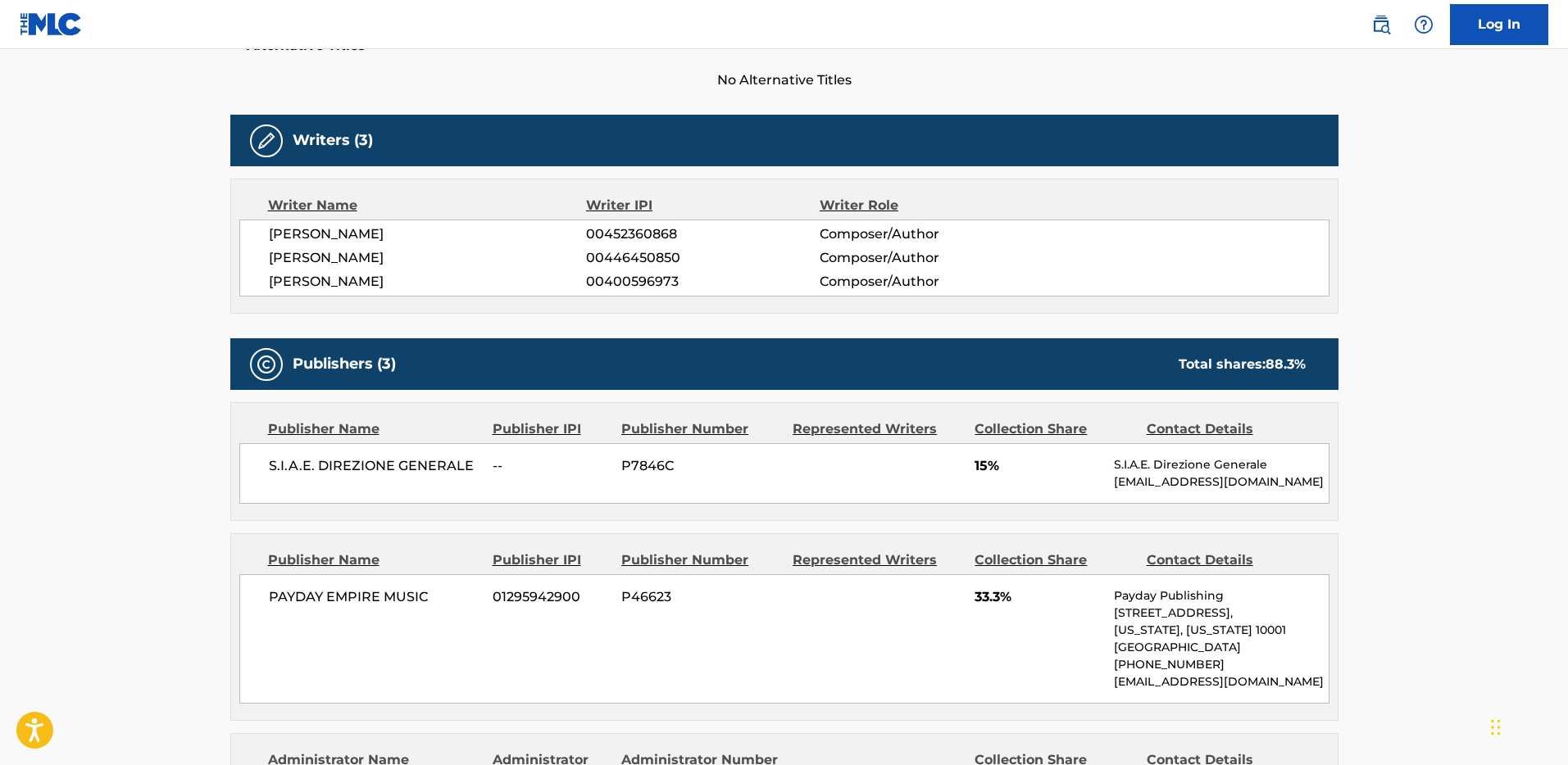
click at [427, 600] on span "PAYDAY EMPIRE MUSIC" at bounding box center [375, 596] width 212 height 19
copy span "PAYDAY EMPIRE MUSIC"
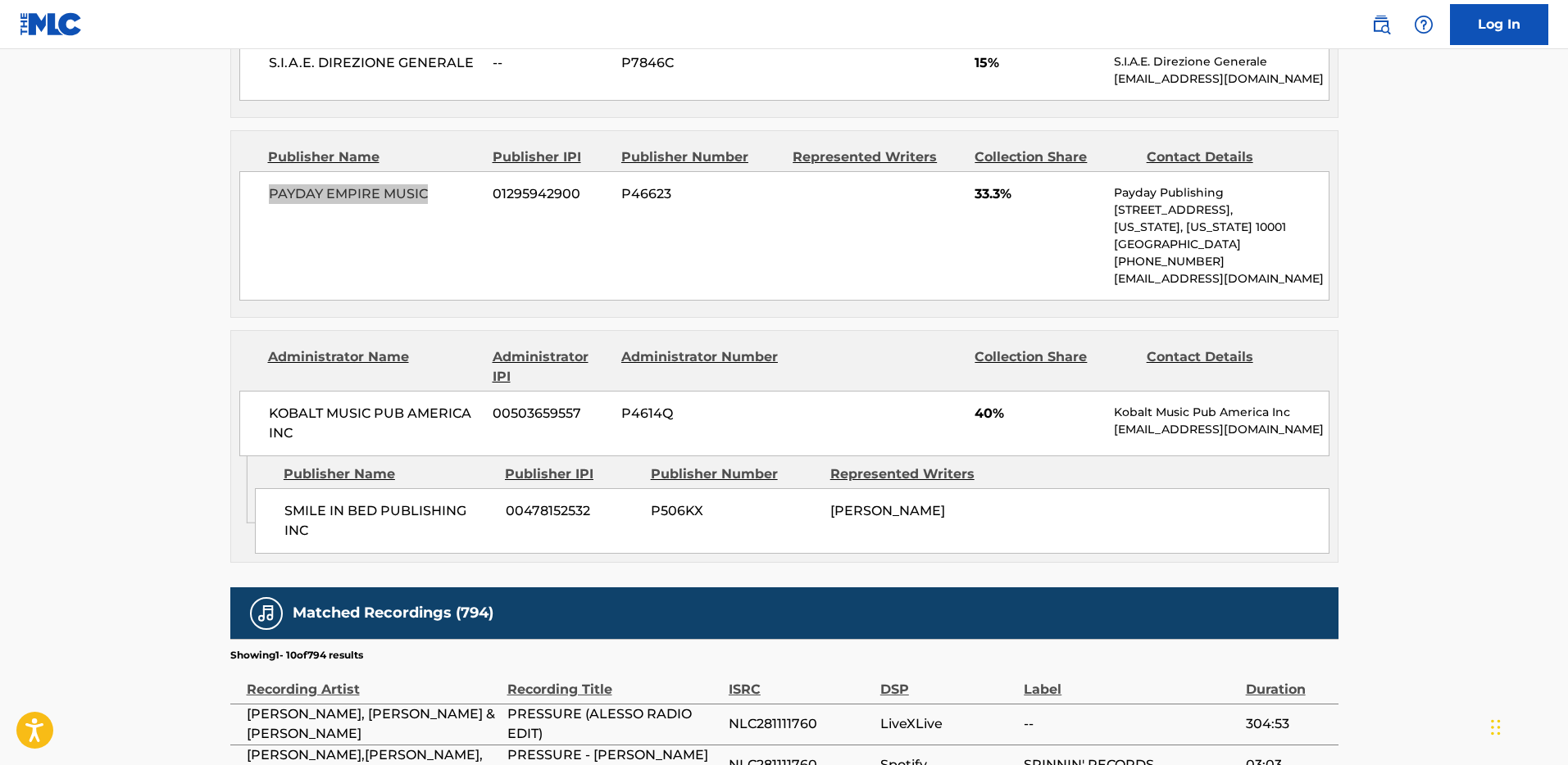
scroll to position [930, 0]
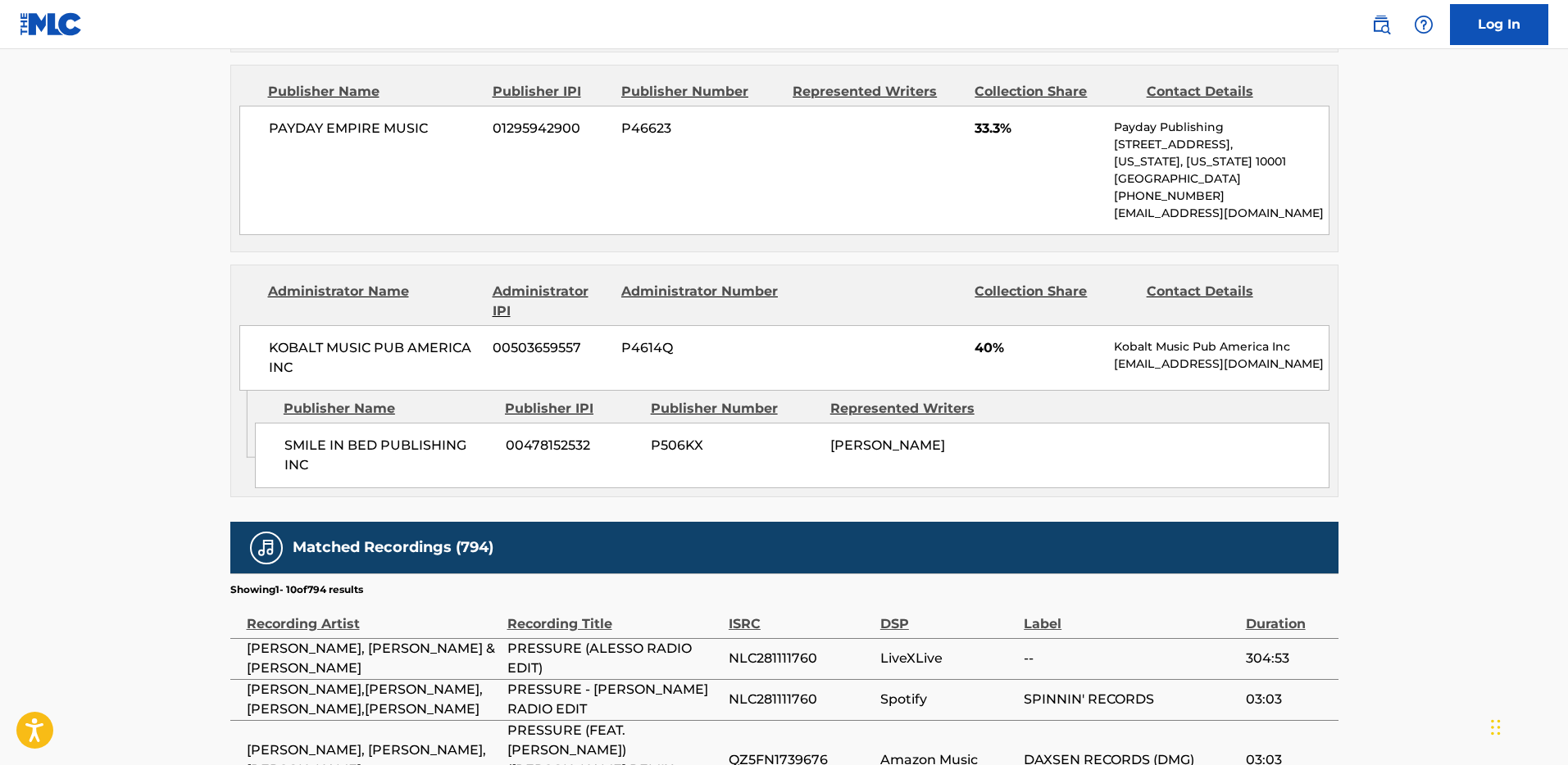
drag, startPoint x: 270, startPoint y: 345, endPoint x: 280, endPoint y: 355, distance: 14.1
click at [270, 345] on span "KOBALT MUSIC PUB AMERICA INC" at bounding box center [375, 358] width 212 height 40
click at [294, 366] on span "KOBALT MUSIC PUB AMERICA INC" at bounding box center [375, 358] width 212 height 40
copy span "KOBALT MUSIC PUB AMERICA INC"
